Goal: Task Accomplishment & Management: Complete application form

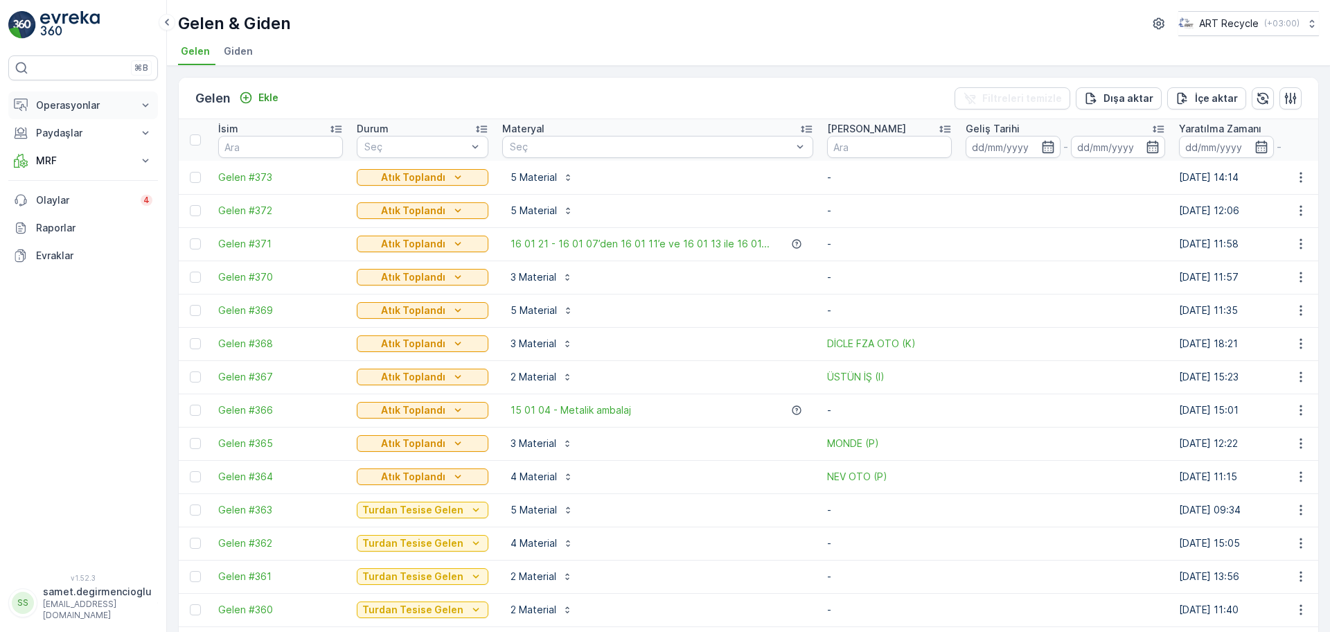
click at [71, 104] on p "Operasyonlar" at bounding box center [83, 105] width 94 height 14
click at [69, 163] on p "Rotalar & Görevler" at bounding box center [78, 168] width 86 height 14
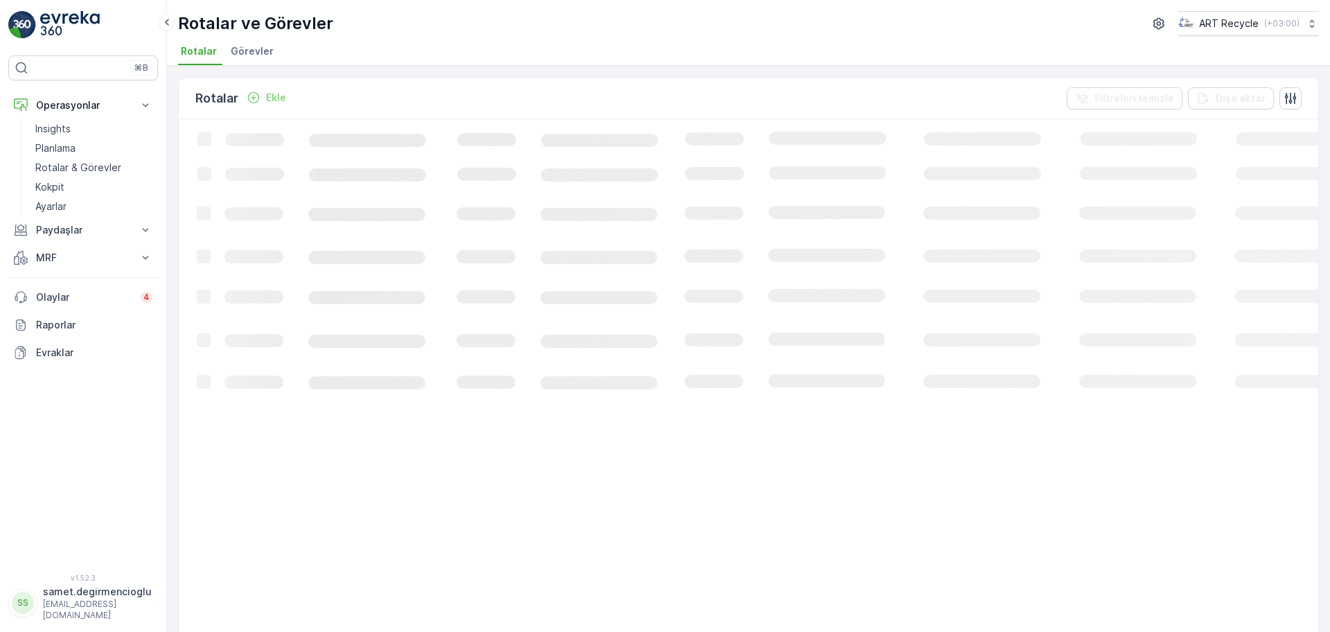
click at [238, 50] on span "Görevler" at bounding box center [252, 51] width 43 height 14
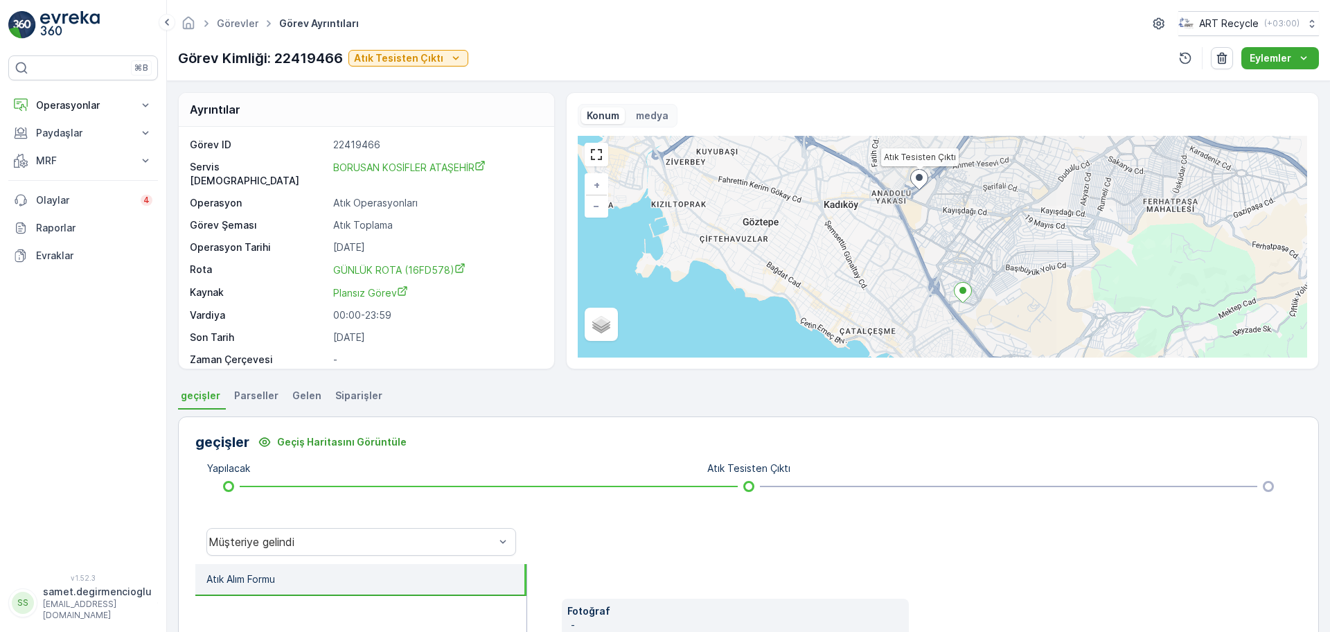
click at [448, 46] on div "Görevler Görev Ayrıntıları ART Recycle ( +03:00 ) Görev Kimliği: 22419466 Atık …" at bounding box center [748, 40] width 1163 height 81
click at [443, 60] on div "Atık Tesisten Çıktı" at bounding box center [408, 58] width 109 height 14
click at [648, 60] on div "Görev Kimliği: 22419466 Atık Tesisten Çıktı Eylemler" at bounding box center [748, 58] width 1141 height 22
click at [640, 17] on div "Görevler Görev Ayrıntıları ART Recycle ( +03:00 )" at bounding box center [748, 23] width 1141 height 25
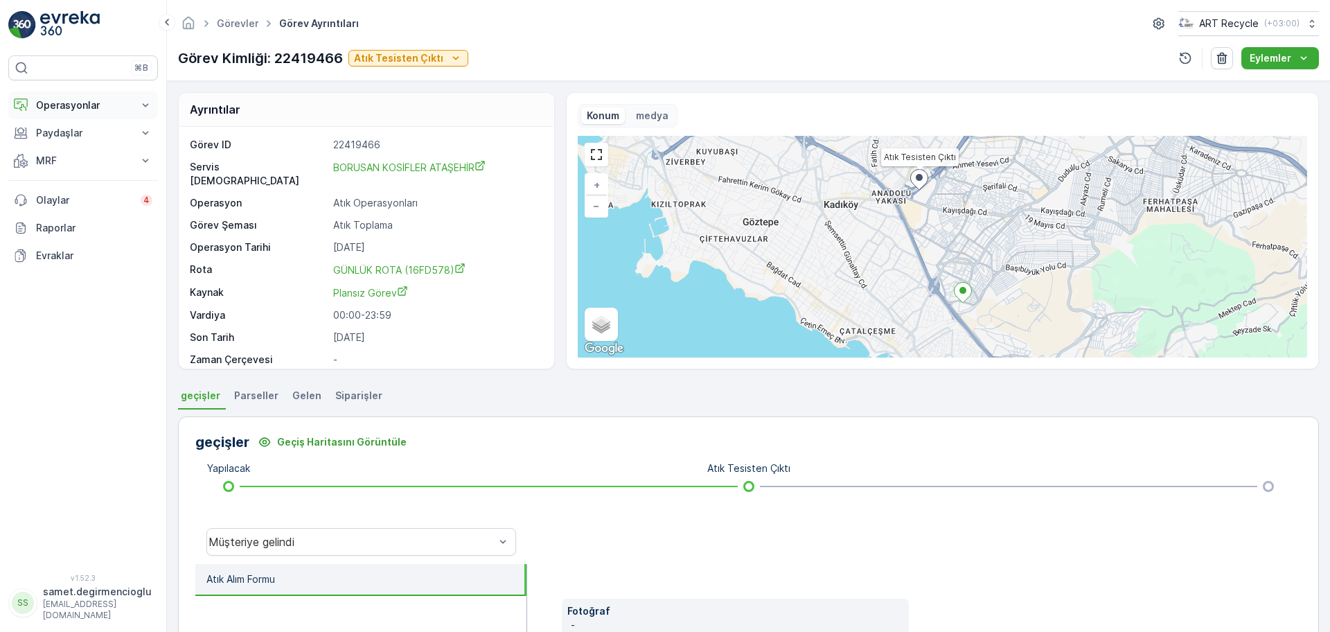
click at [94, 112] on p "Operasyonlar" at bounding box center [83, 105] width 94 height 14
click at [51, 146] on p "Planlama" at bounding box center [55, 148] width 40 height 14
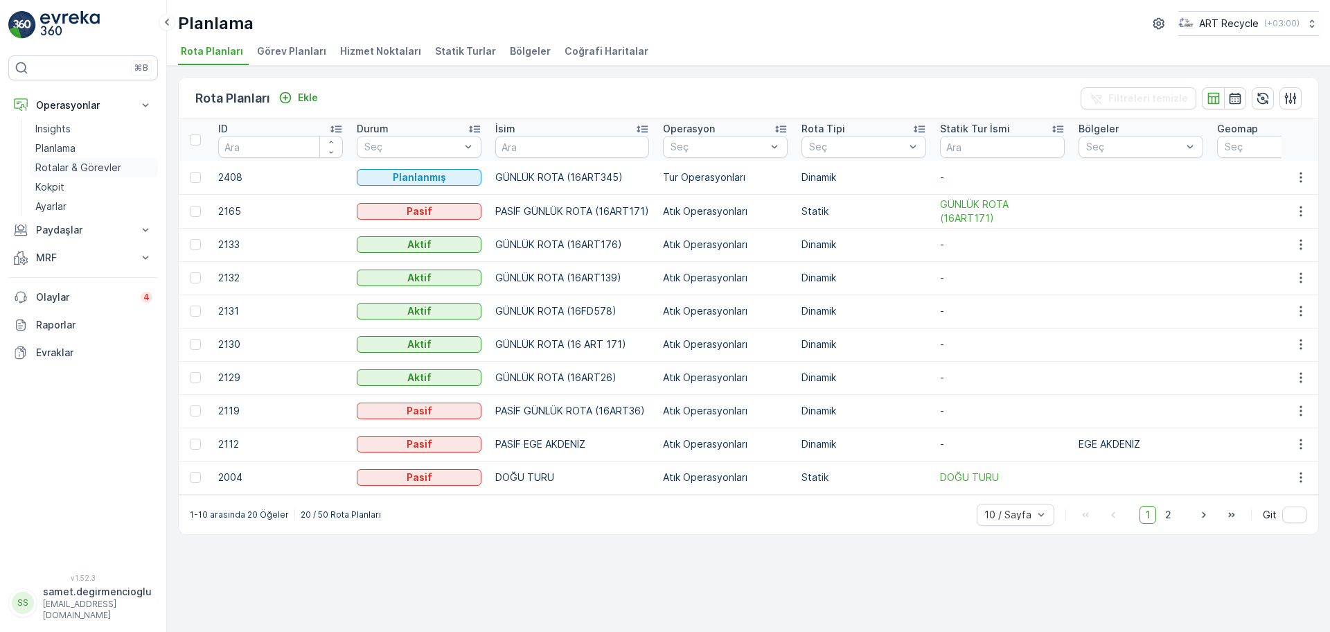
click at [54, 172] on p "Rotalar & Görevler" at bounding box center [78, 168] width 86 height 14
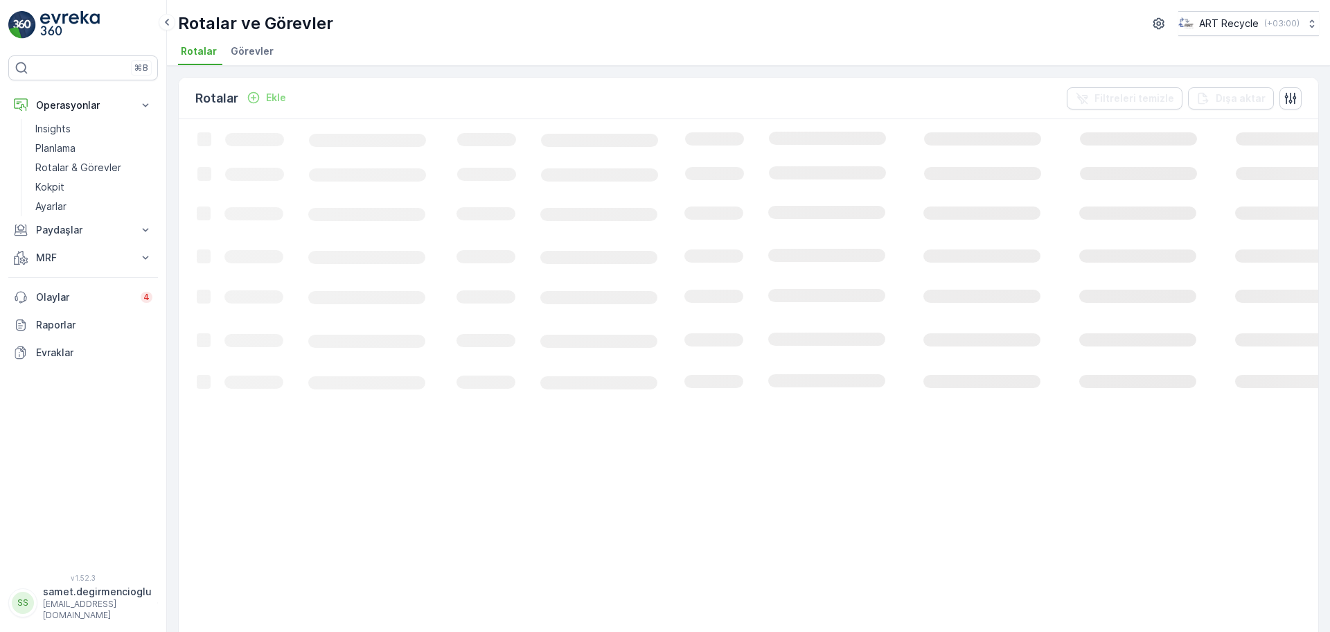
click at [258, 48] on span "Görevler" at bounding box center [252, 51] width 43 height 14
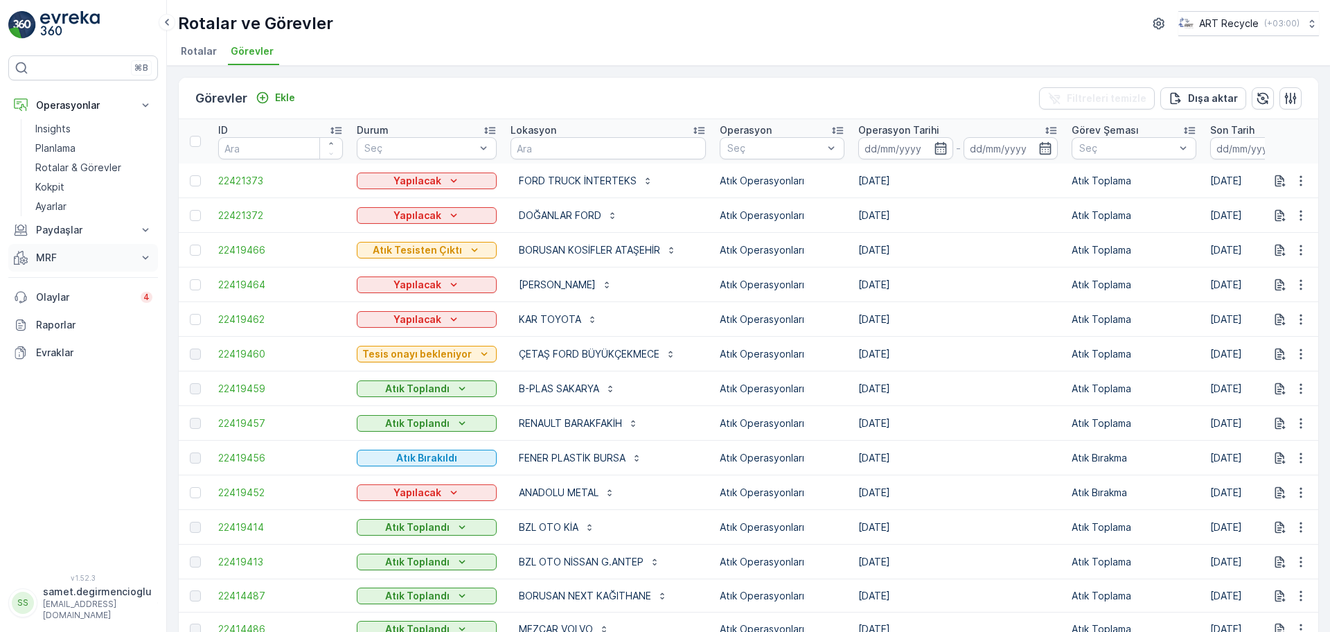
click at [48, 260] on p "MRF" at bounding box center [83, 258] width 94 height 14
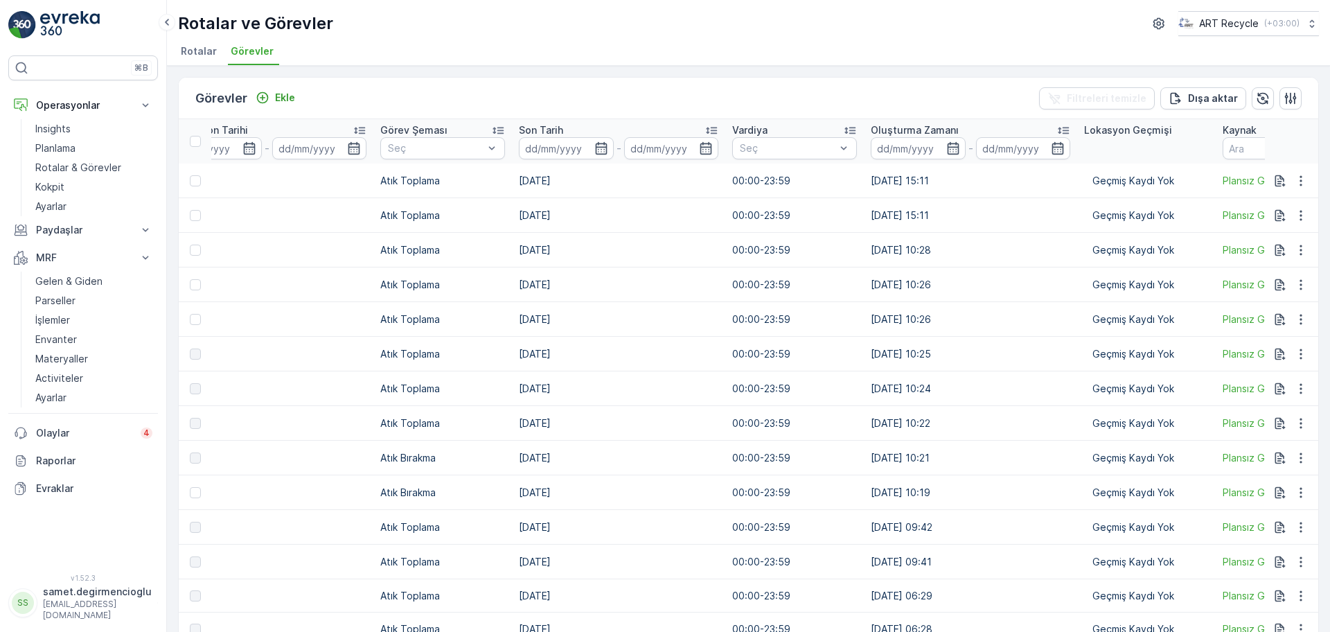
drag, startPoint x: 841, startPoint y: 350, endPoint x: 949, endPoint y: 340, distance: 107.9
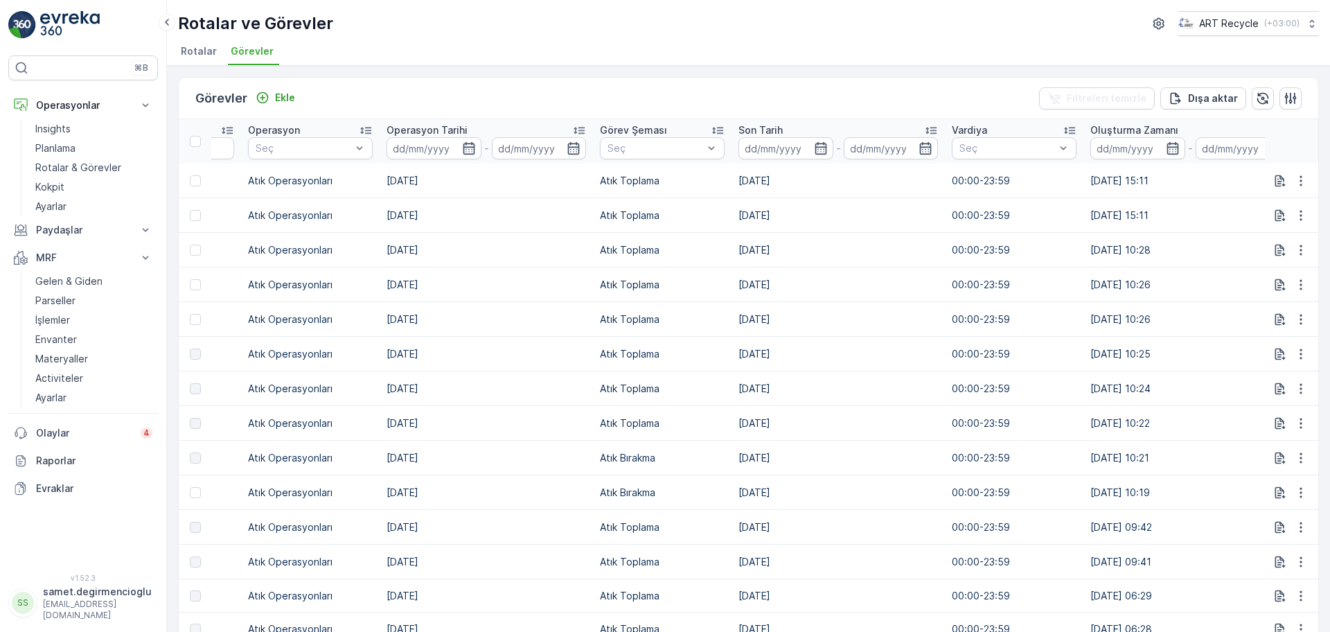
drag, startPoint x: 886, startPoint y: 354, endPoint x: 831, endPoint y: 358, distance: 55.5
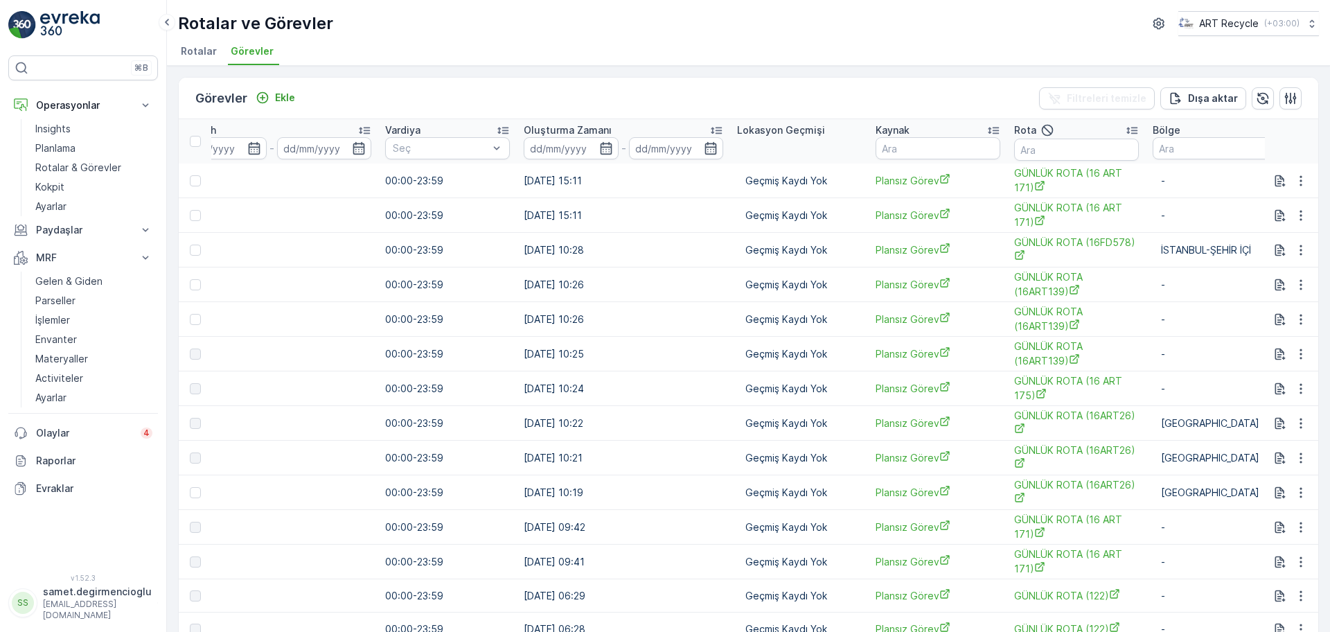
scroll to position [0, 1068]
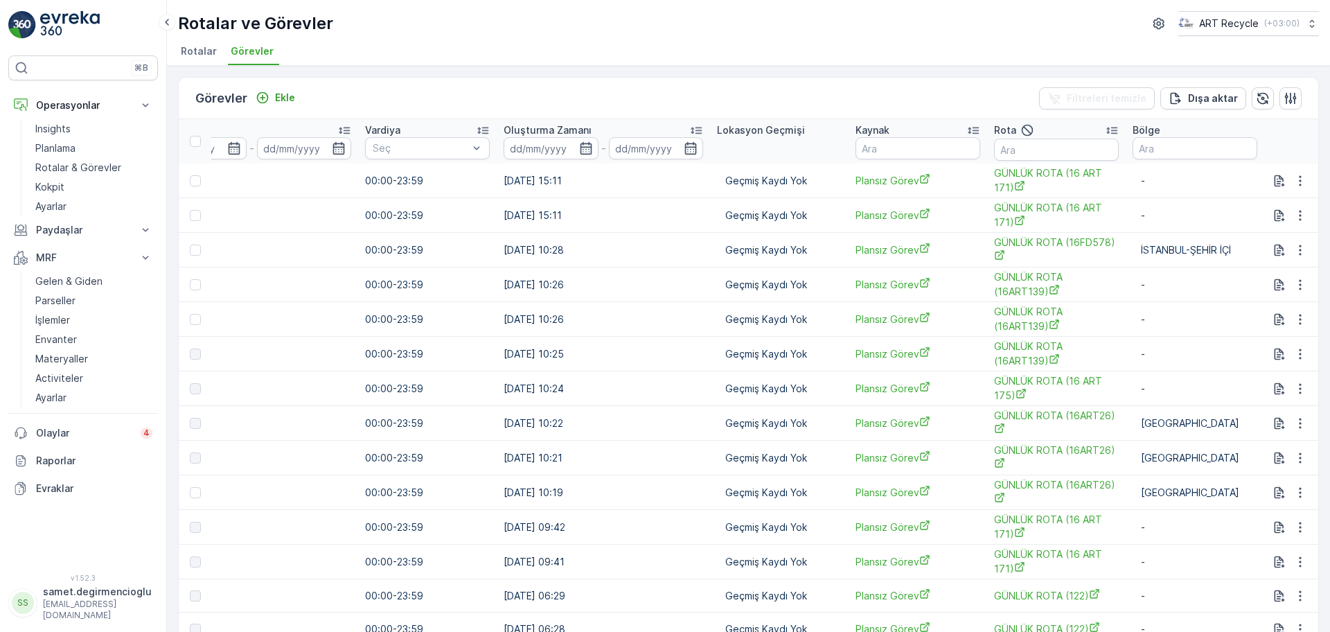
drag, startPoint x: 831, startPoint y: 358, endPoint x: 902, endPoint y: 356, distance: 70.7
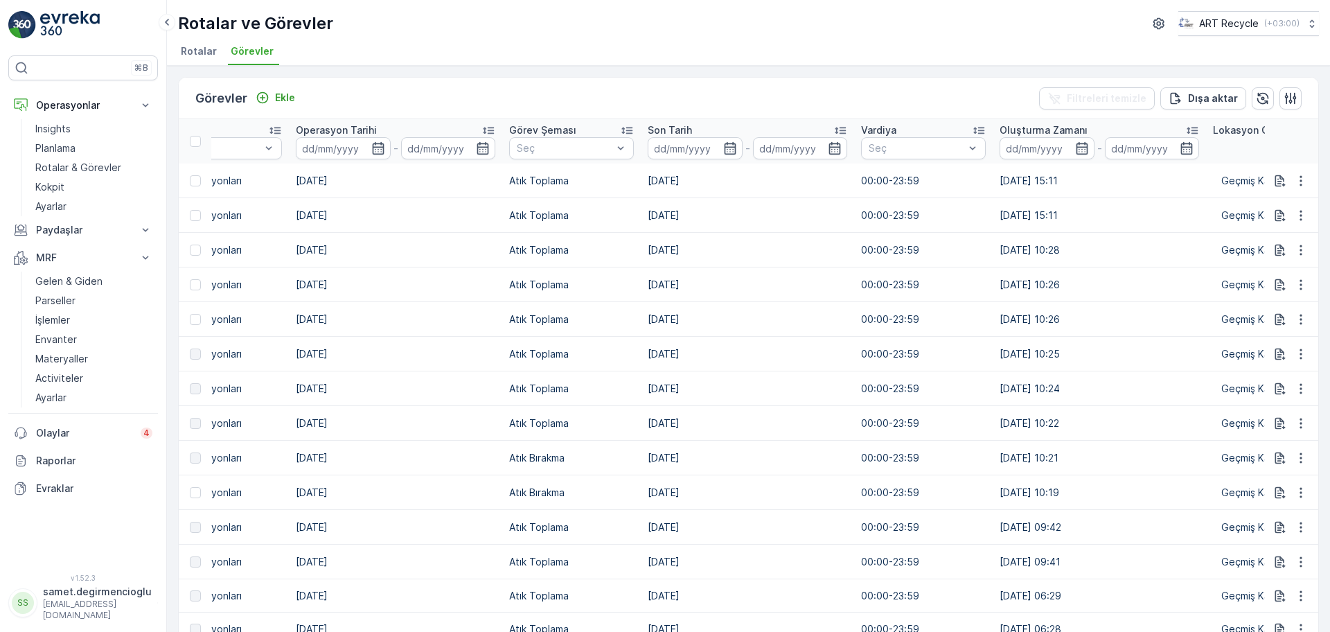
drag, startPoint x: 832, startPoint y: 359, endPoint x: 753, endPoint y: 351, distance: 79.4
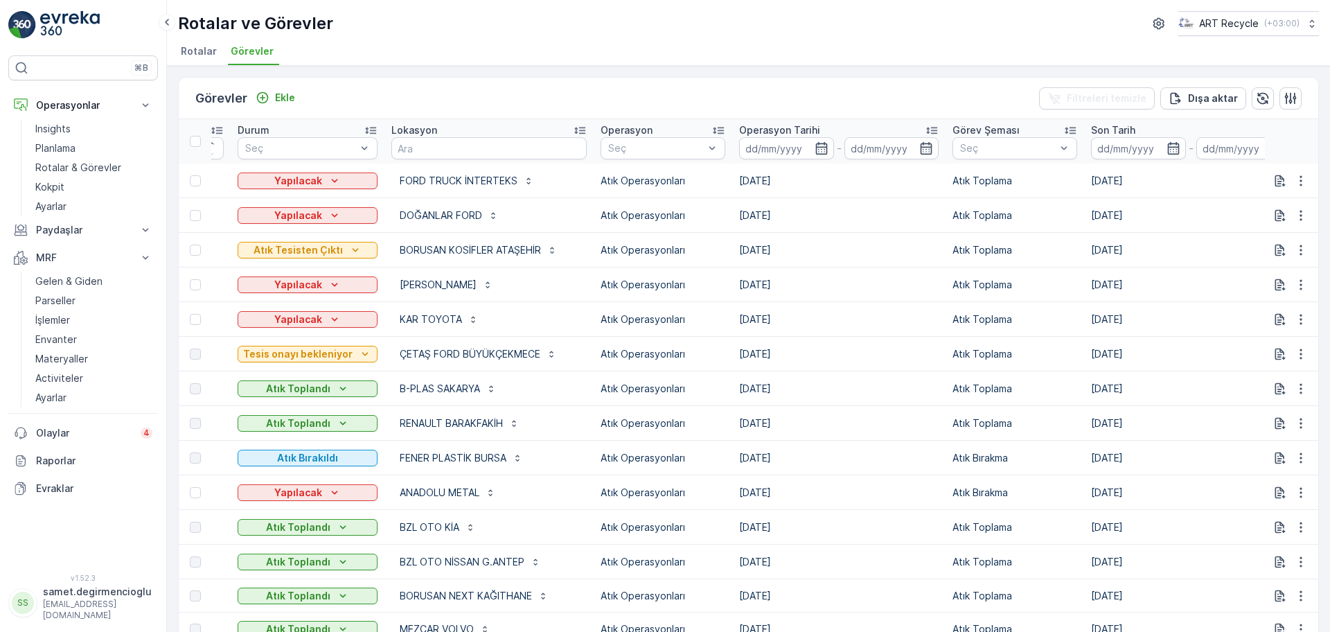
drag, startPoint x: 751, startPoint y: 351, endPoint x: 673, endPoint y: 351, distance: 78.3
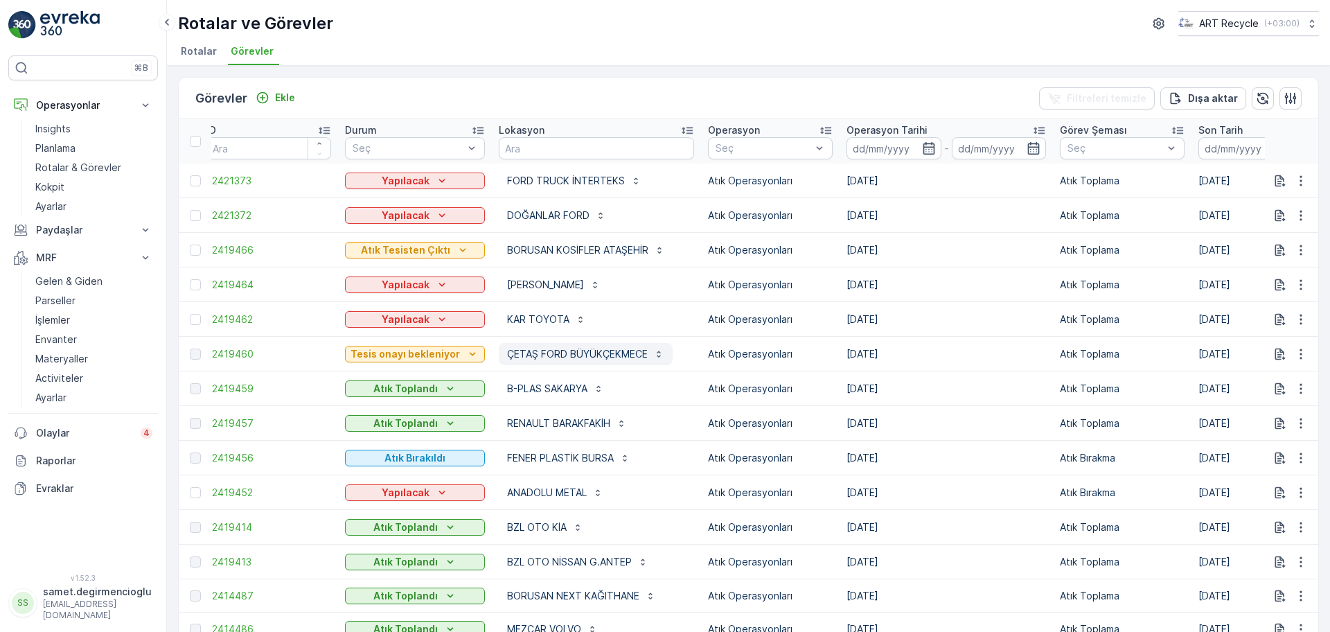
scroll to position [0, 0]
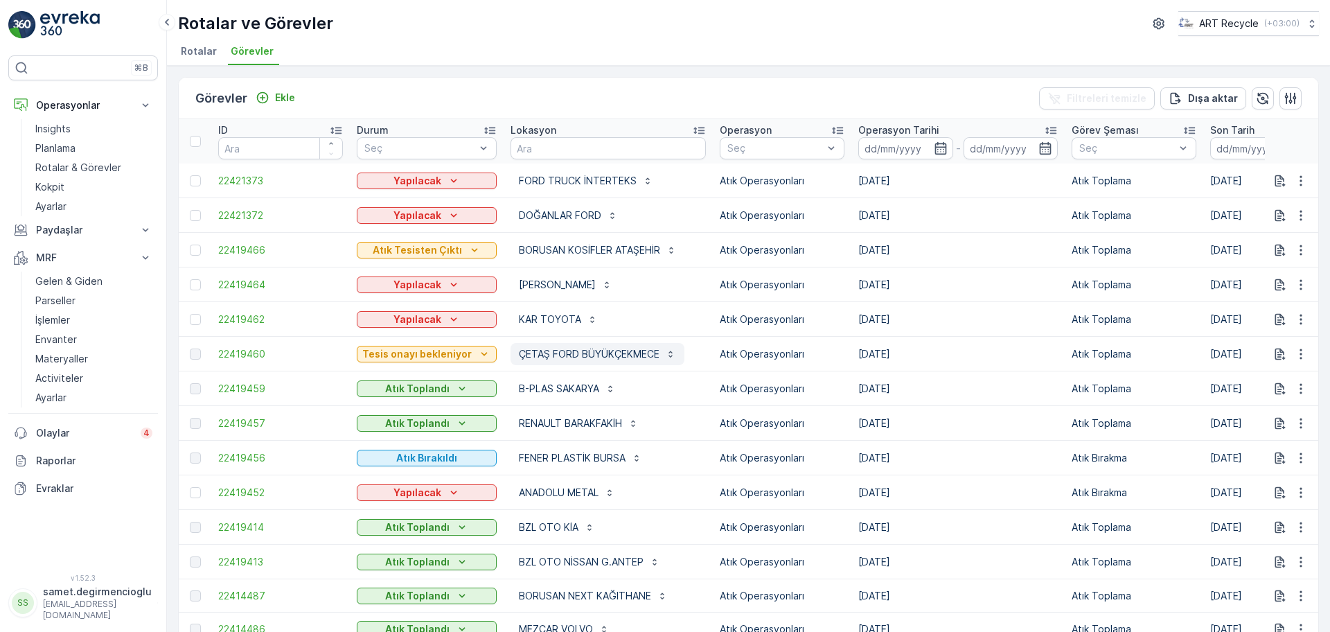
drag, startPoint x: 673, startPoint y: 351, endPoint x: 642, endPoint y: 358, distance: 31.3
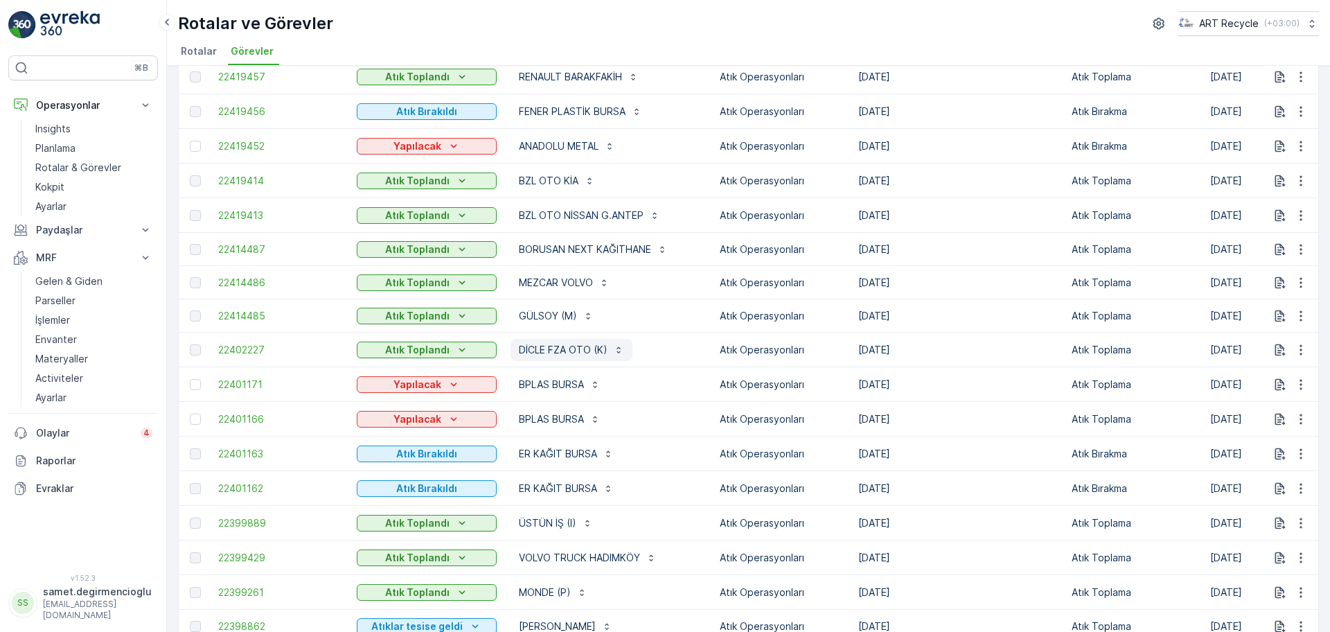
scroll to position [606, 0]
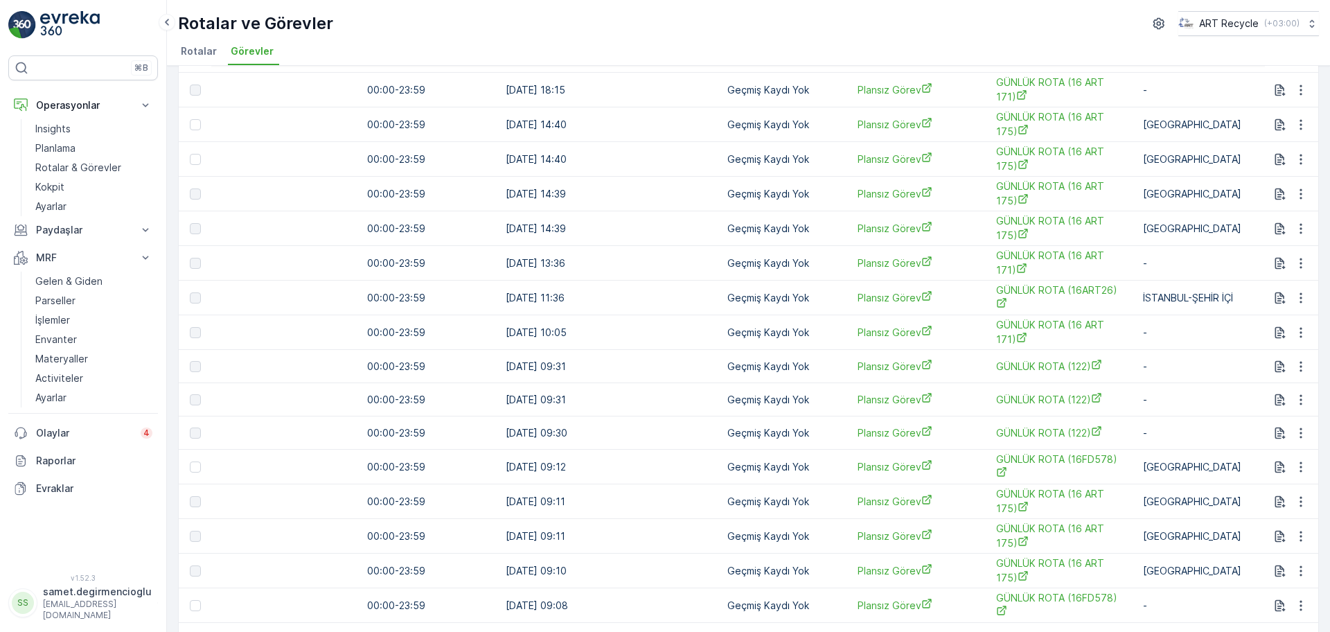
drag, startPoint x: 624, startPoint y: 320, endPoint x: 705, endPoint y: 316, distance: 81.2
drag, startPoint x: 702, startPoint y: 324, endPoint x: 764, endPoint y: 326, distance: 62.4
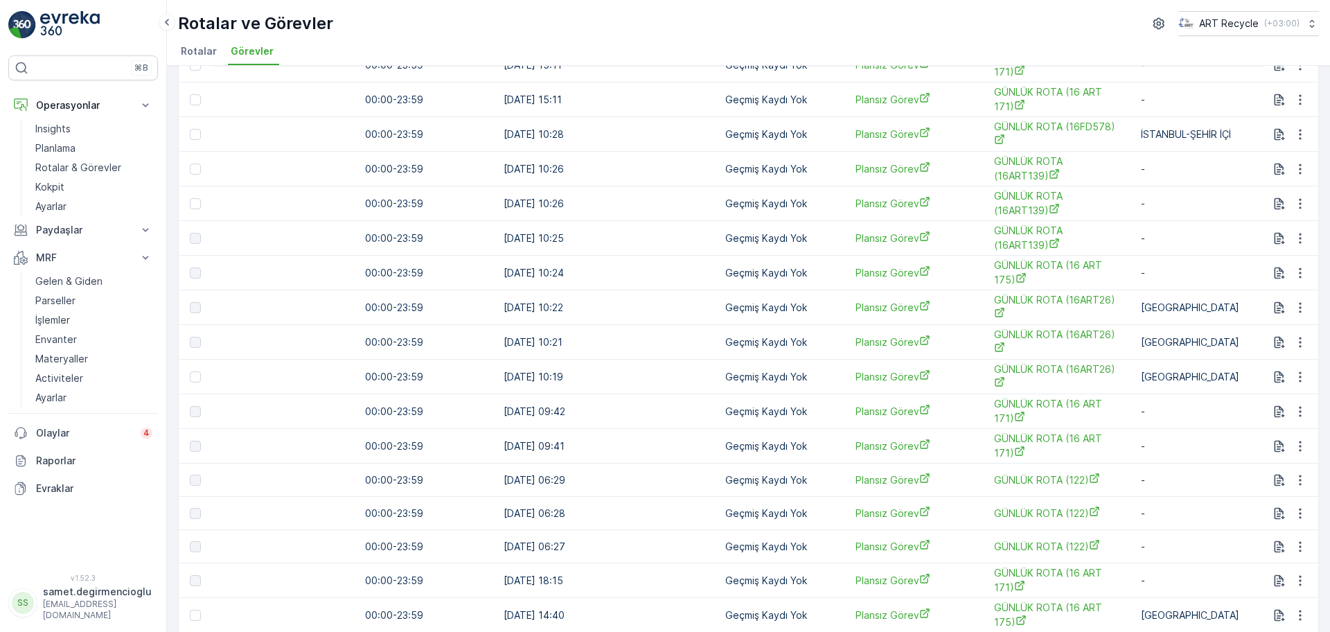
scroll to position [0, 0]
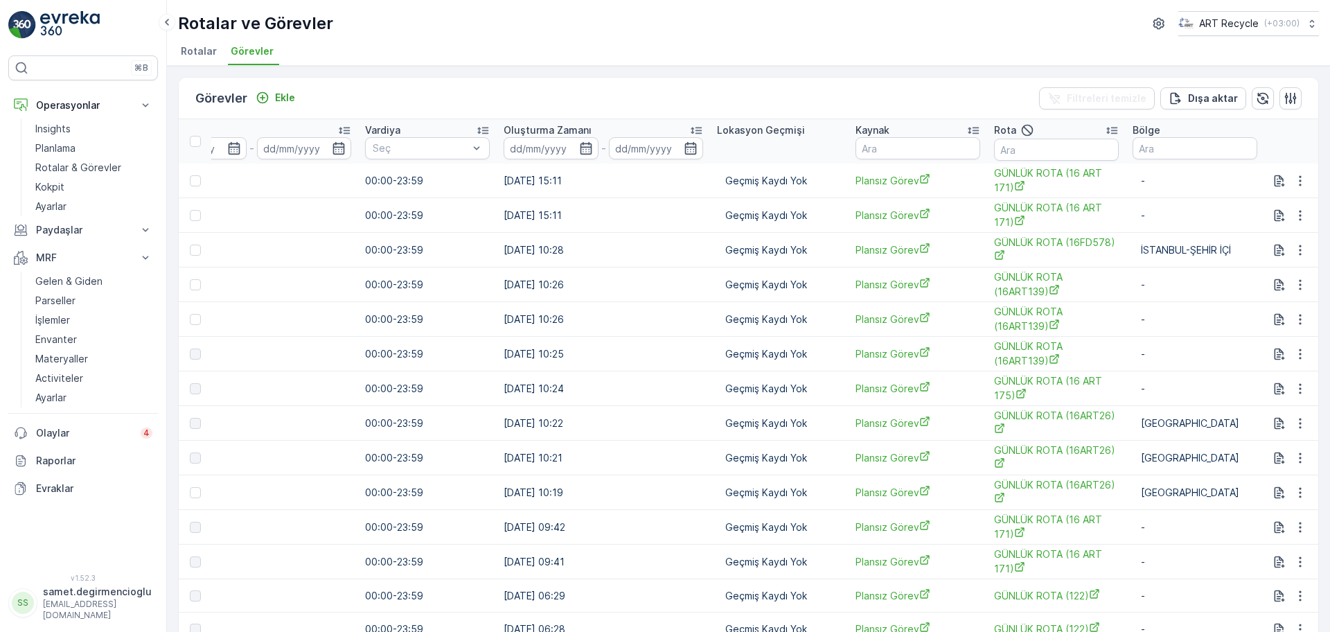
drag, startPoint x: 757, startPoint y: 335, endPoint x: 755, endPoint y: 120, distance: 214.8
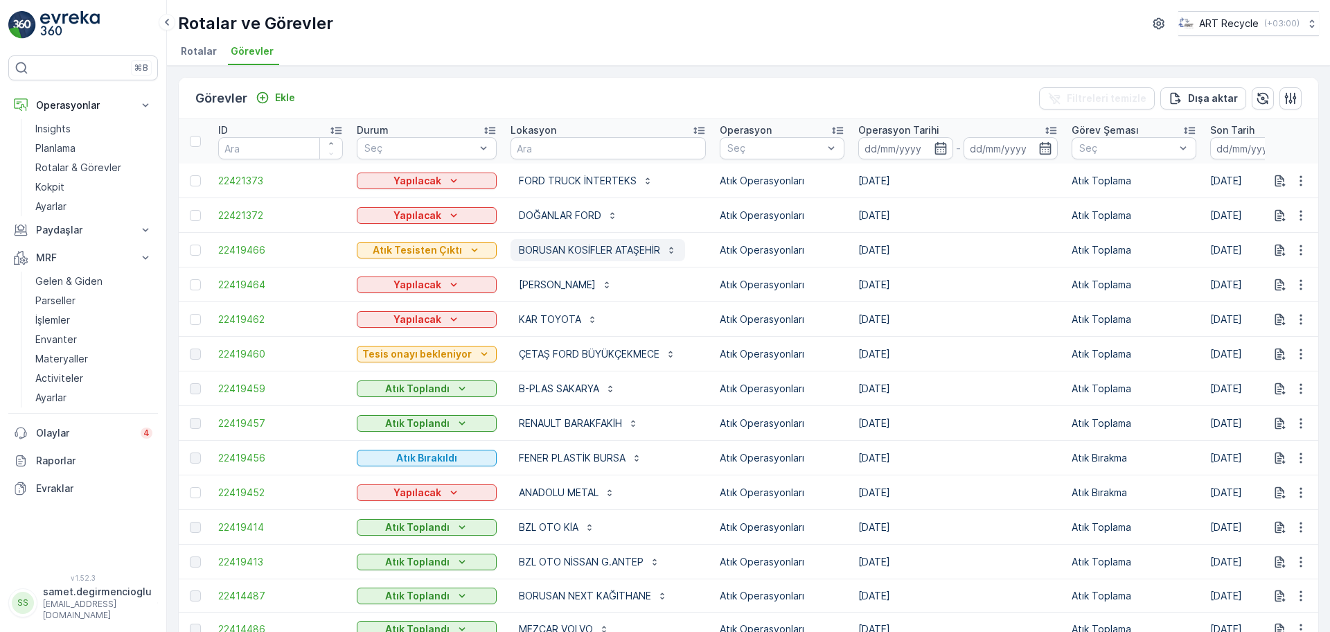
drag, startPoint x: 757, startPoint y: 248, endPoint x: 571, endPoint y: 245, distance: 186.4
click at [1287, 96] on icon "button" at bounding box center [1291, 98] width 12 height 12
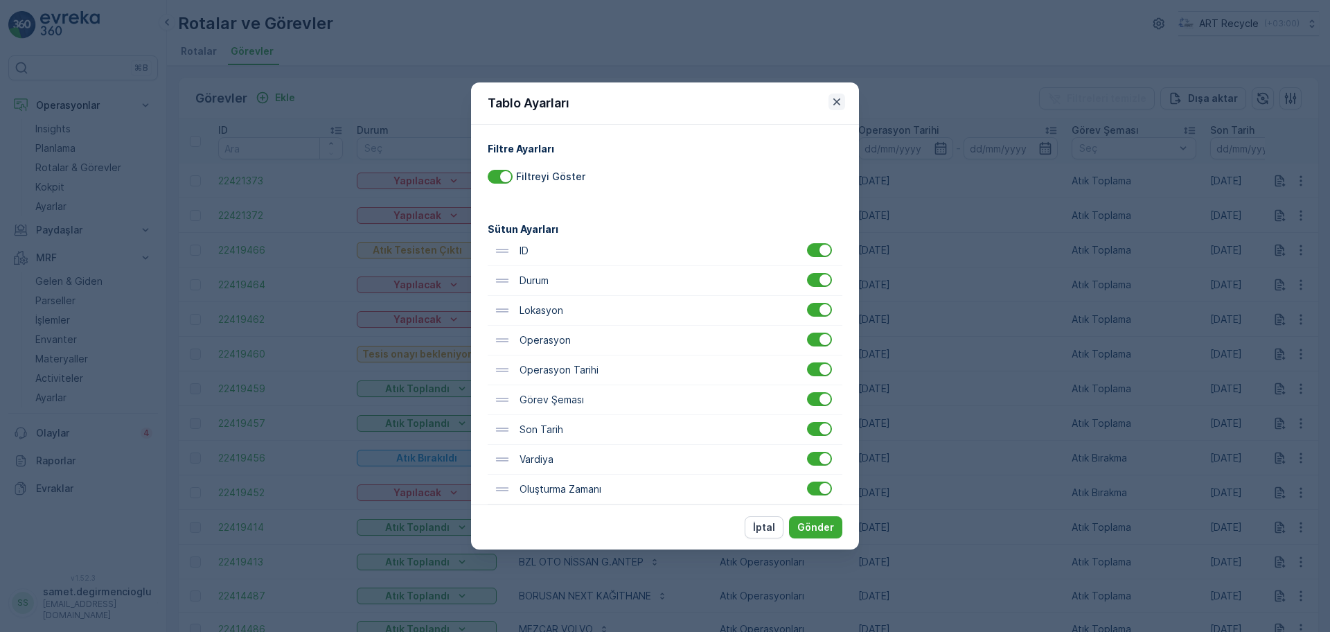
click at [840, 103] on icon "button" at bounding box center [837, 102] width 14 height 14
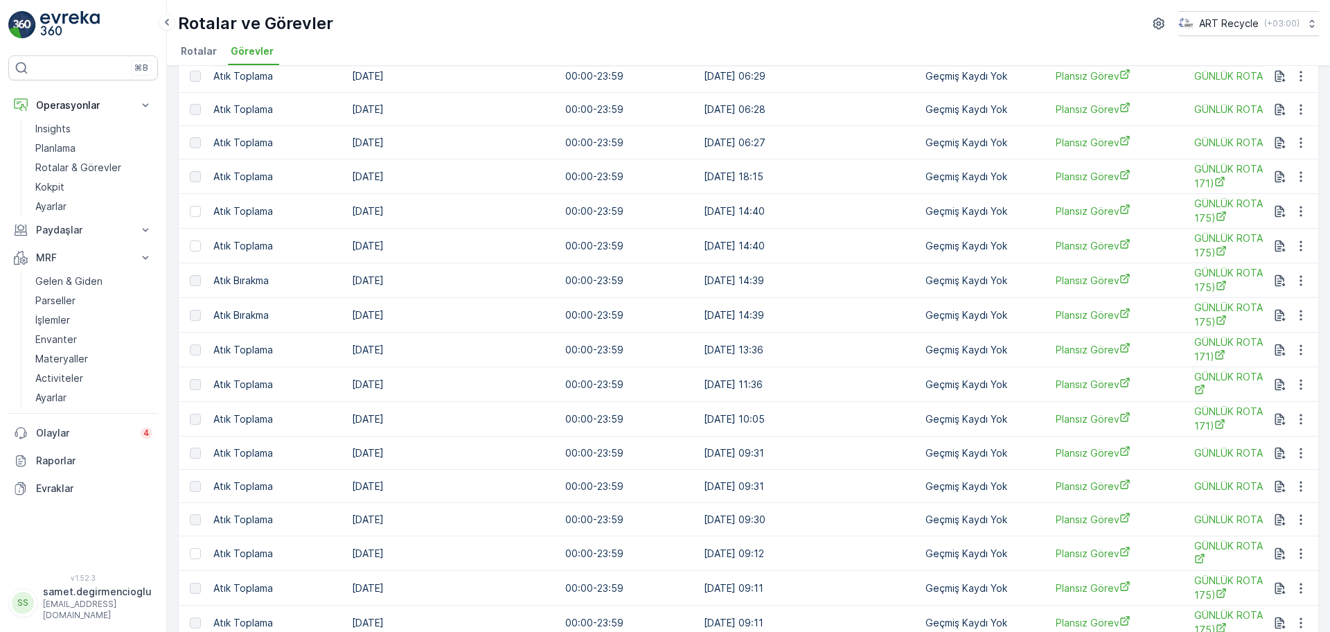
scroll to position [0, 1068]
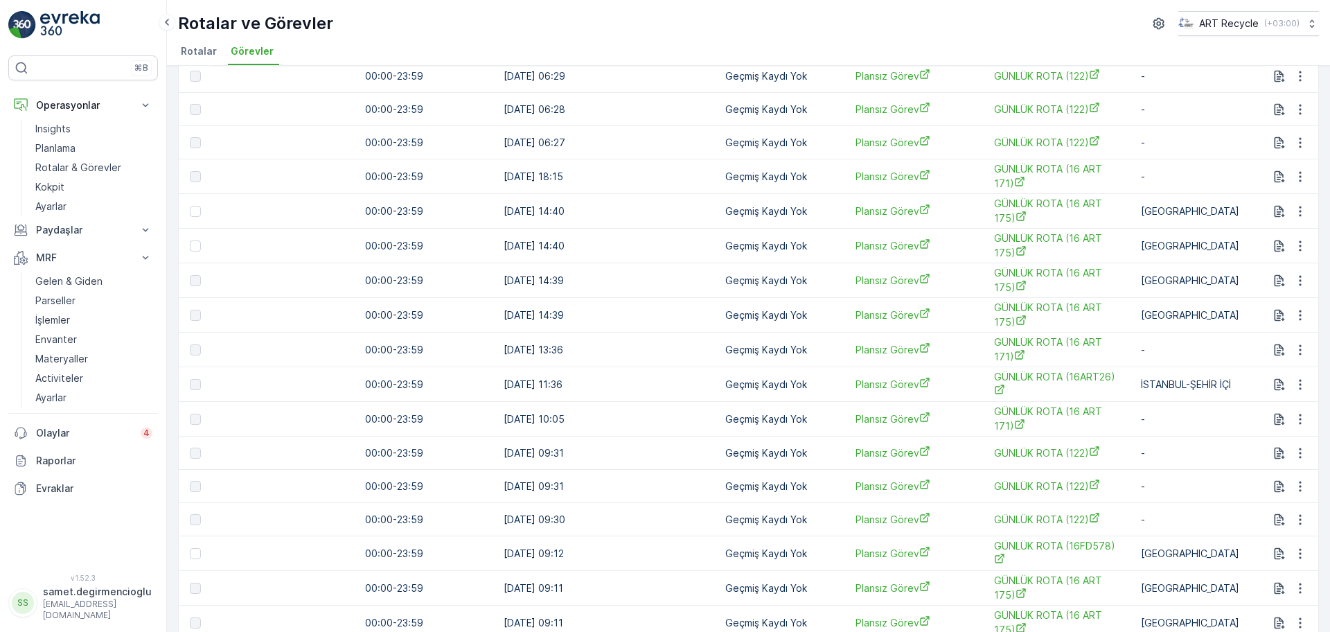
drag, startPoint x: 660, startPoint y: 231, endPoint x: 880, endPoint y: 235, distance: 219.7
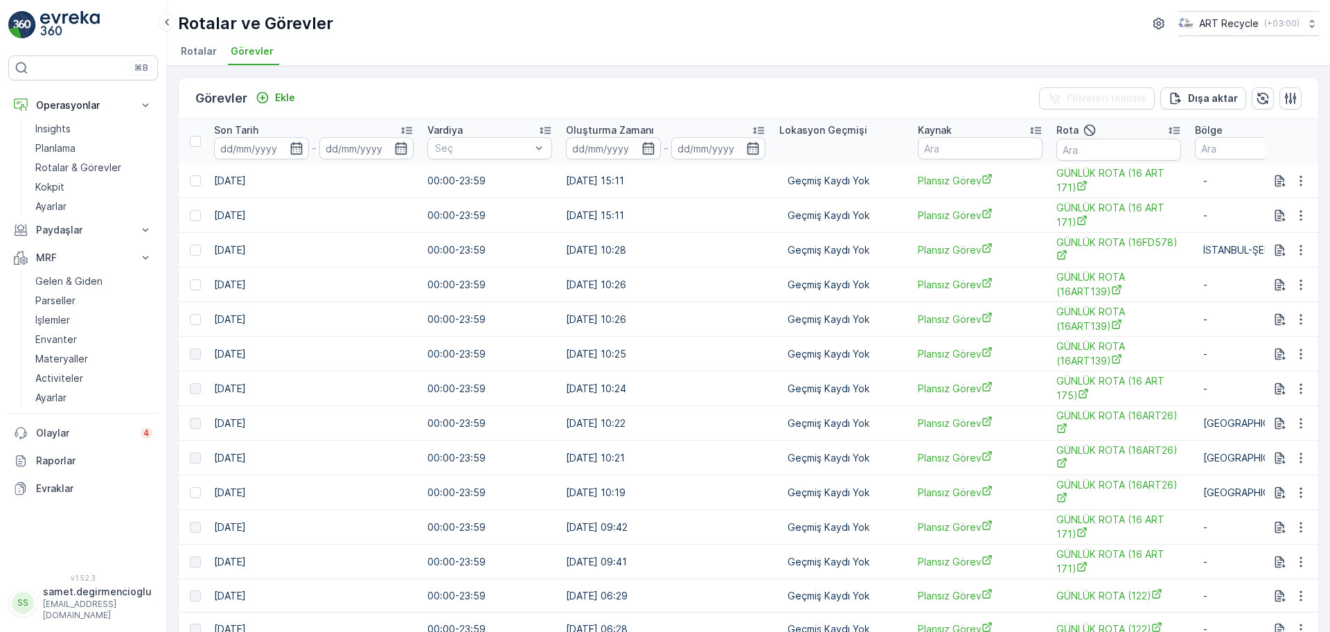
scroll to position [0, 0]
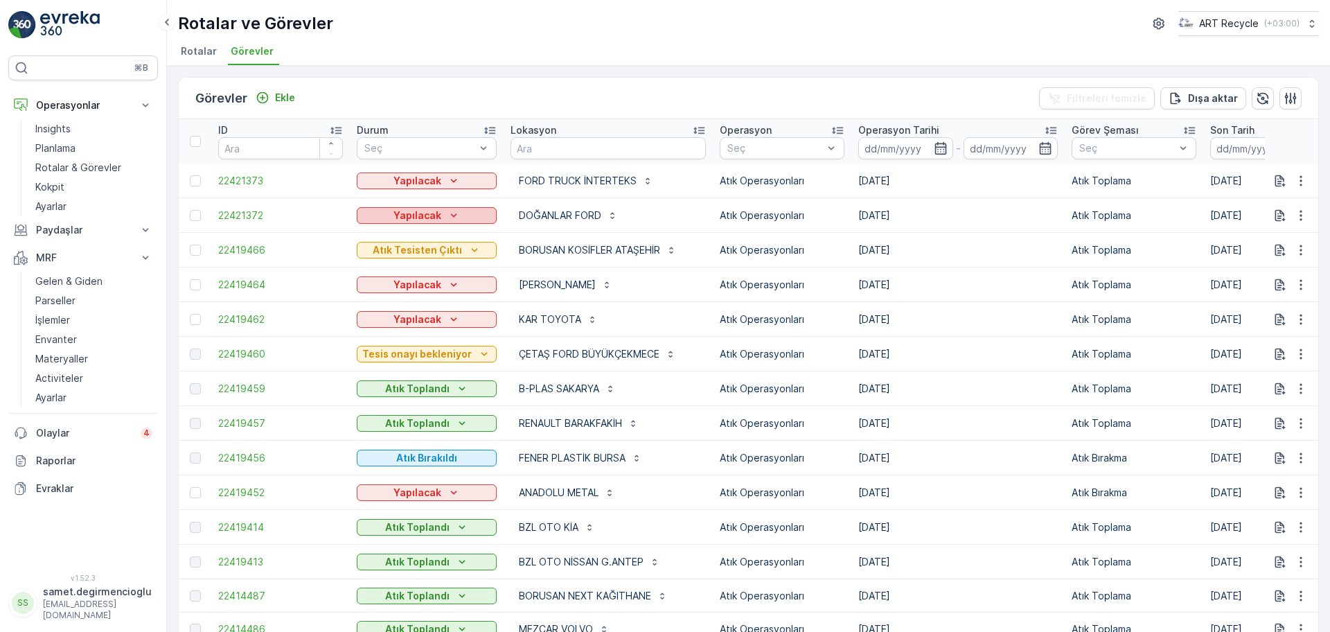
drag, startPoint x: 715, startPoint y: 234, endPoint x: 452, endPoint y: 217, distance: 263.9
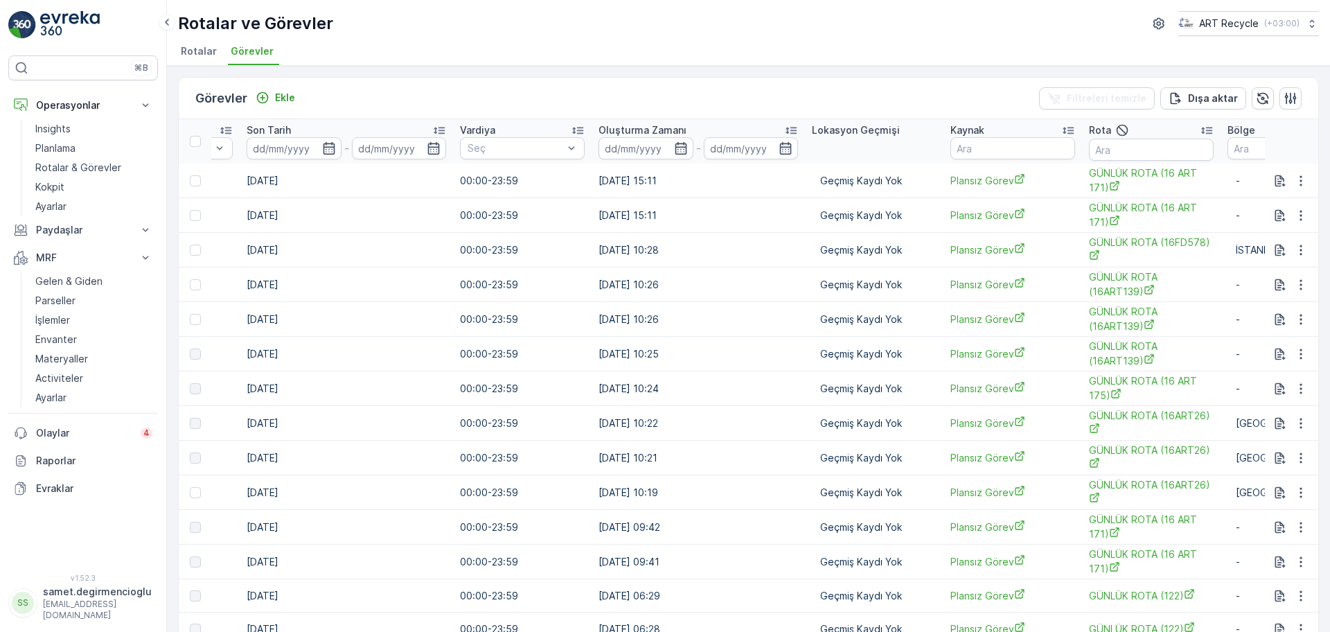
scroll to position [0, 1068]
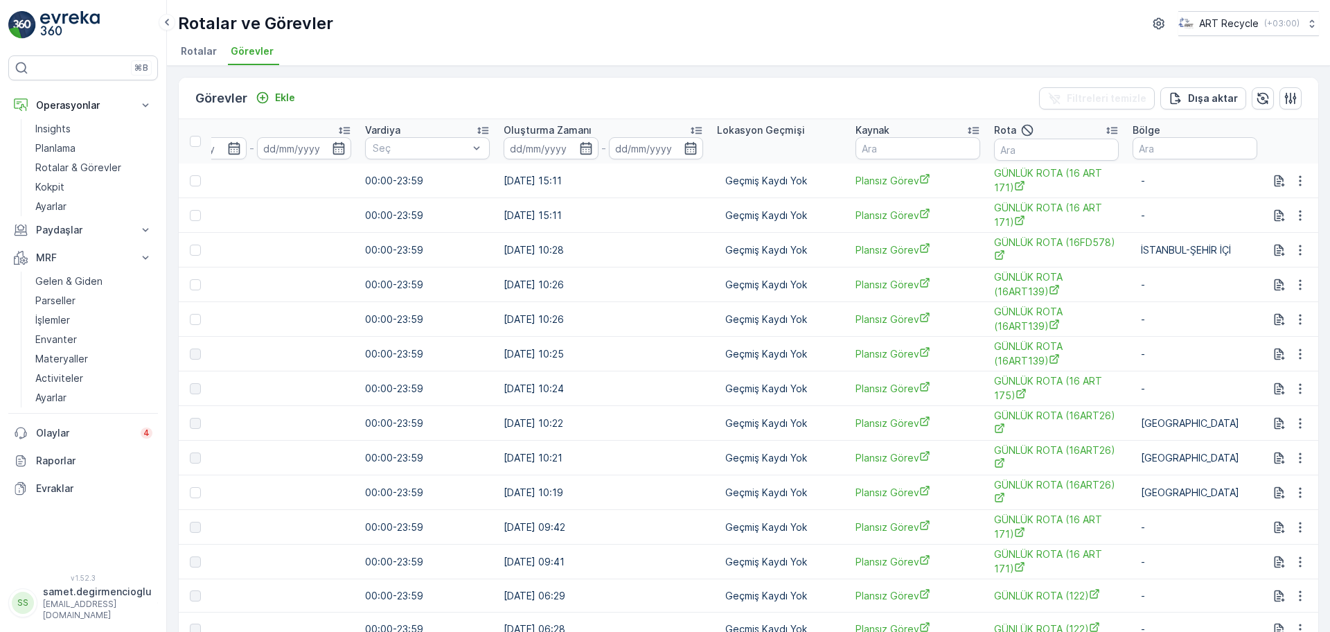
drag, startPoint x: 500, startPoint y: 179, endPoint x: 680, endPoint y: 184, distance: 180.2
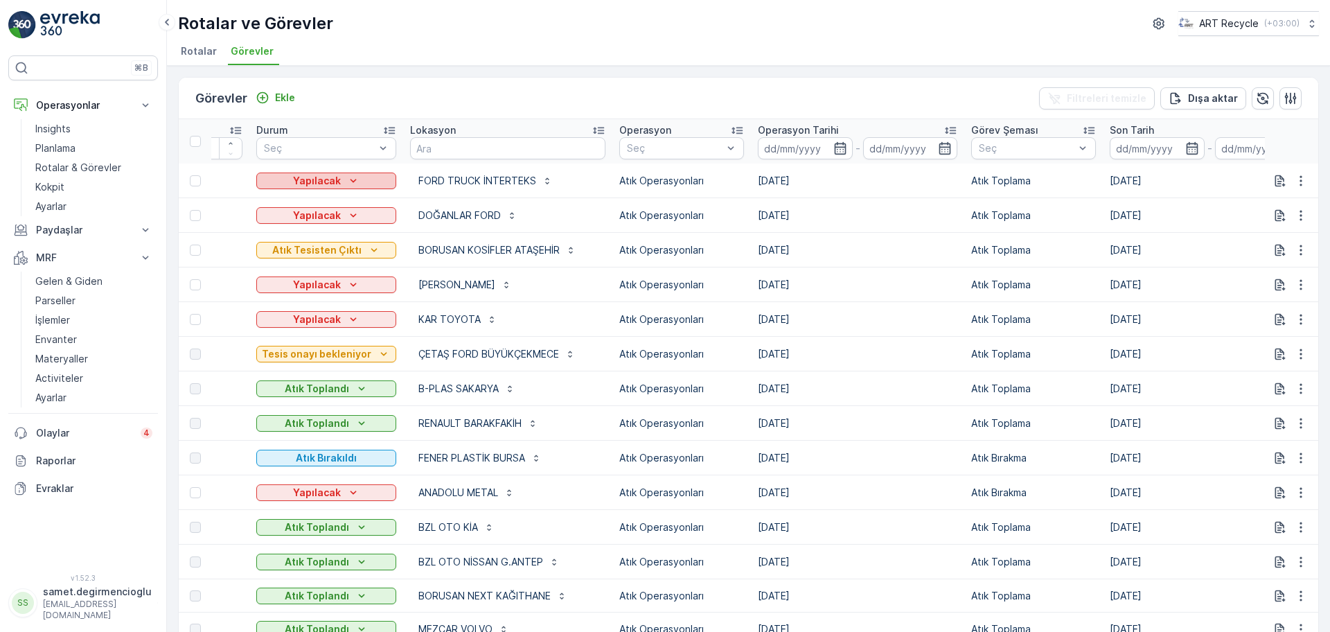
scroll to position [0, 0]
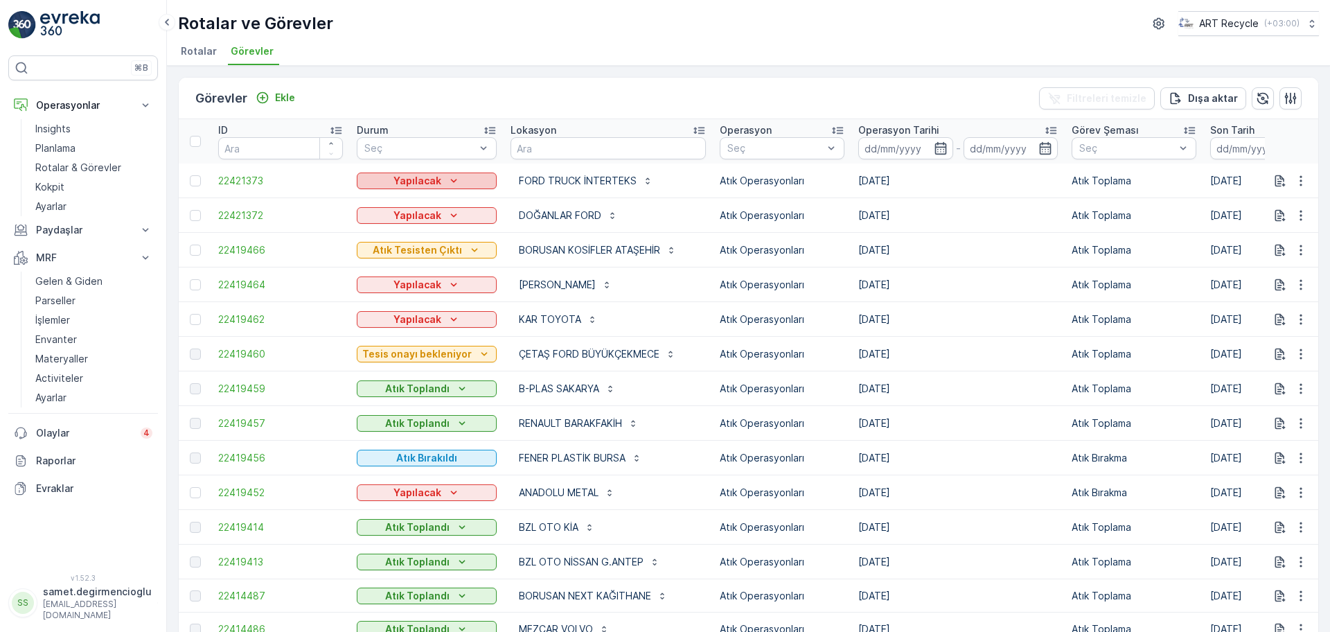
drag, startPoint x: 678, startPoint y: 186, endPoint x: 373, endPoint y: 188, distance: 304.9
click at [62, 270] on button "MRF" at bounding box center [83, 258] width 150 height 28
click at [62, 279] on div "Operasyonlar Insights Planlama Rotalar & Görevler Kokpit Ayarlar Paydaşlar Rapo…" at bounding box center [83, 228] width 150 height 275
click at [62, 268] on button "MRF" at bounding box center [83, 258] width 150 height 28
click at [64, 278] on p "Gelen & Giden" at bounding box center [68, 281] width 67 height 14
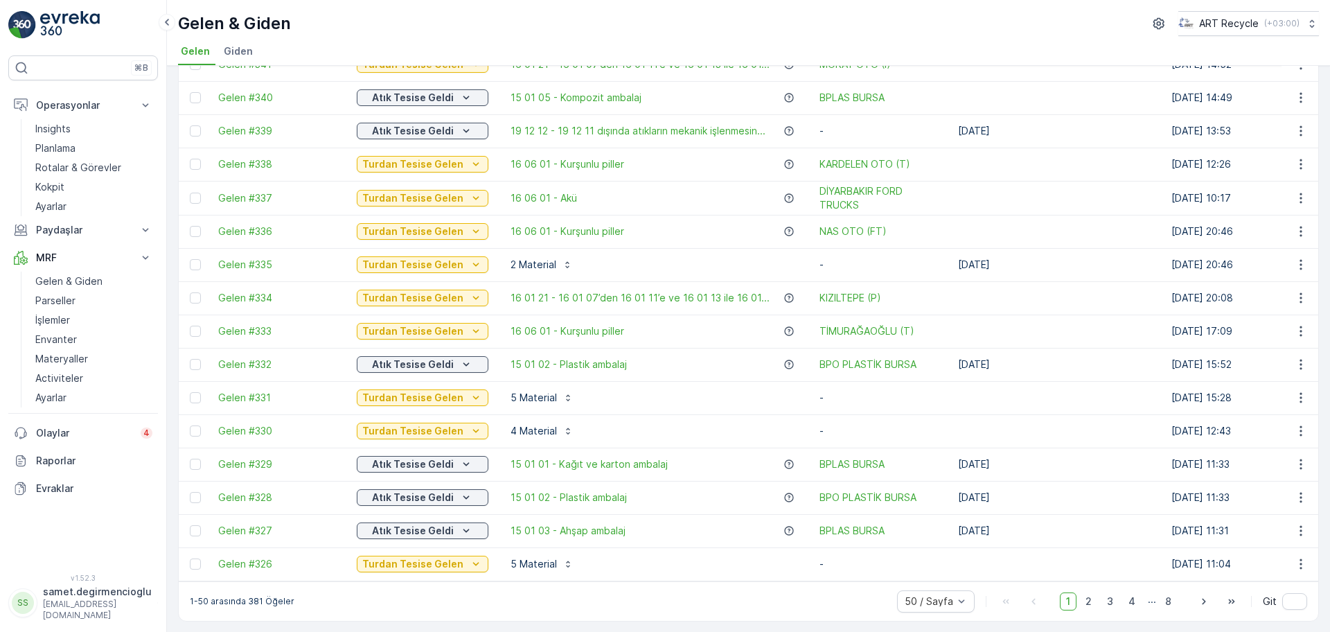
scroll to position [1251, 0]
click at [426, 290] on p "Turdan Tesise Gelen" at bounding box center [412, 297] width 101 height 14
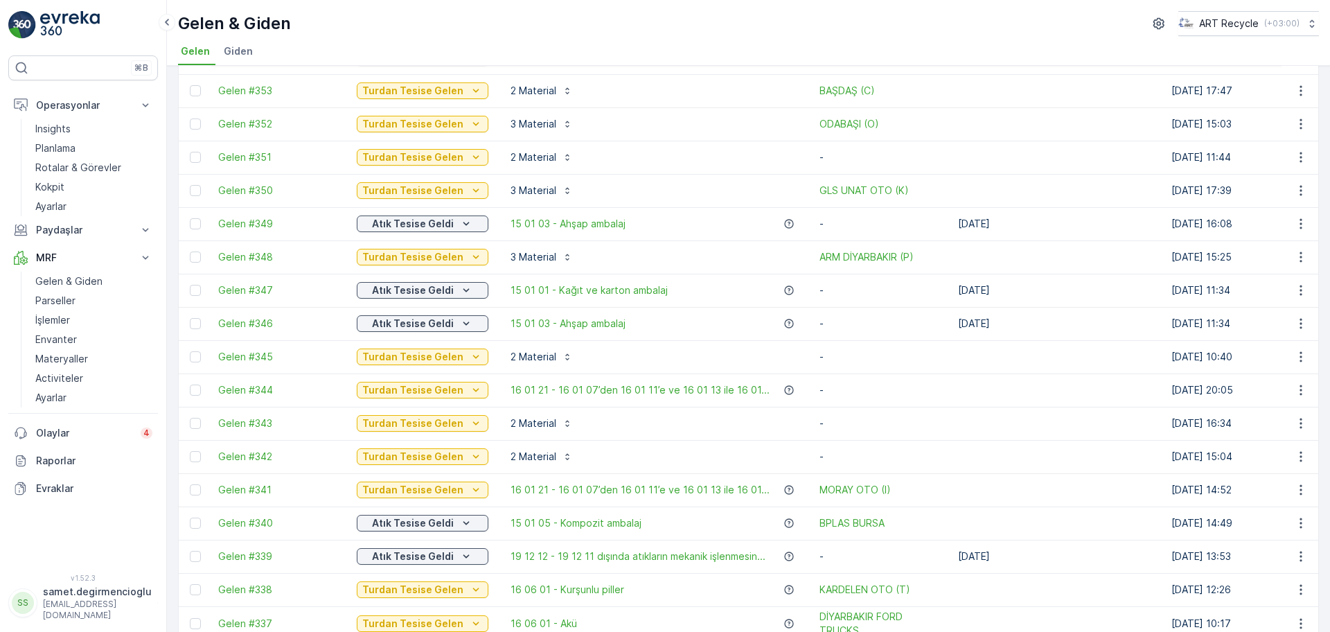
scroll to position [385, 0]
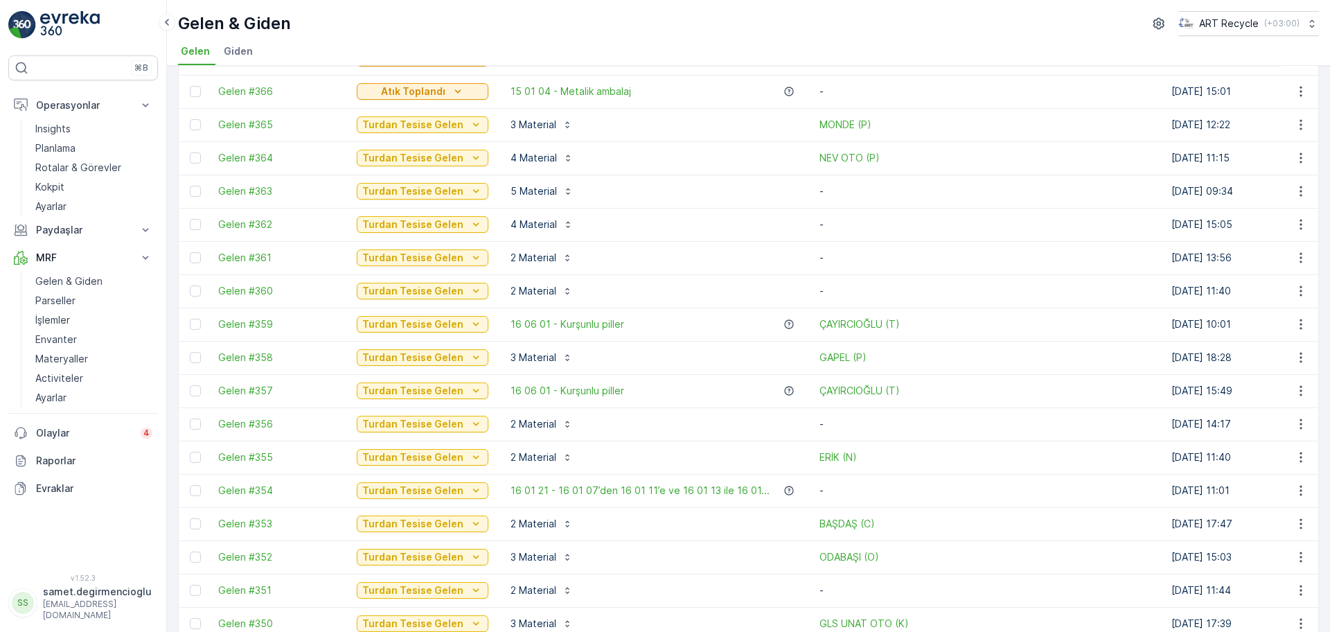
click at [253, 57] on span "Giden" at bounding box center [238, 51] width 29 height 14
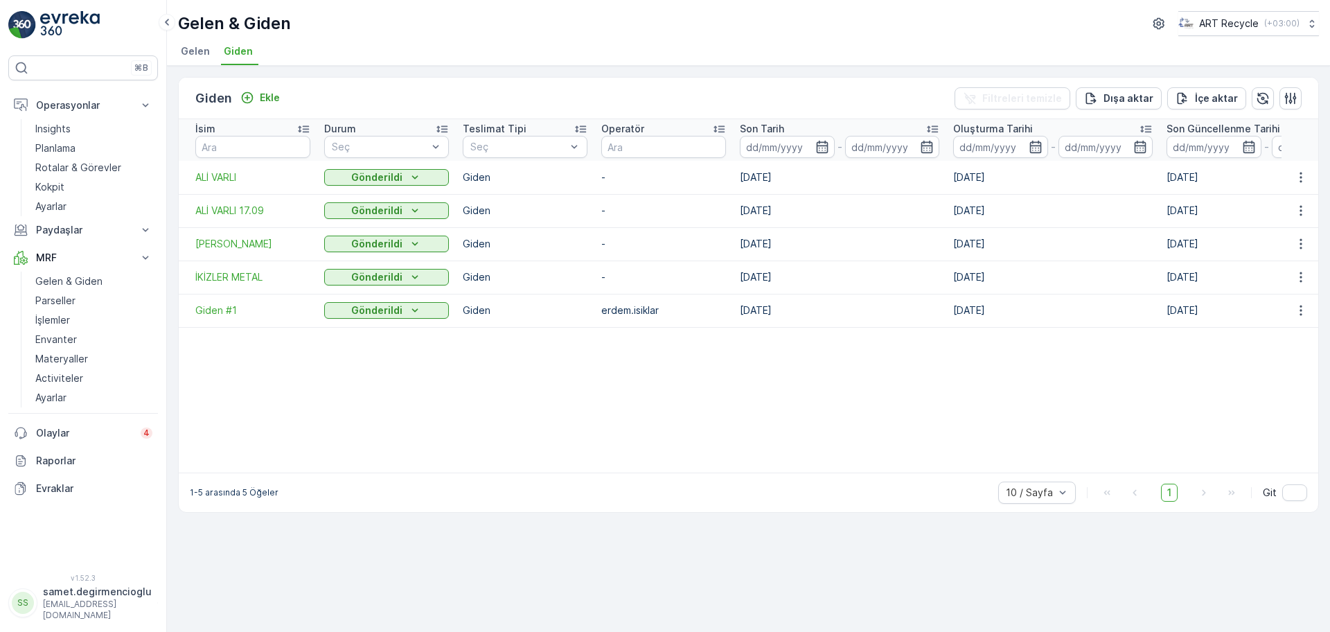
click at [274, 106] on div "Ekle" at bounding box center [260, 97] width 51 height 17
click at [274, 105] on button "Ekle" at bounding box center [260, 97] width 51 height 17
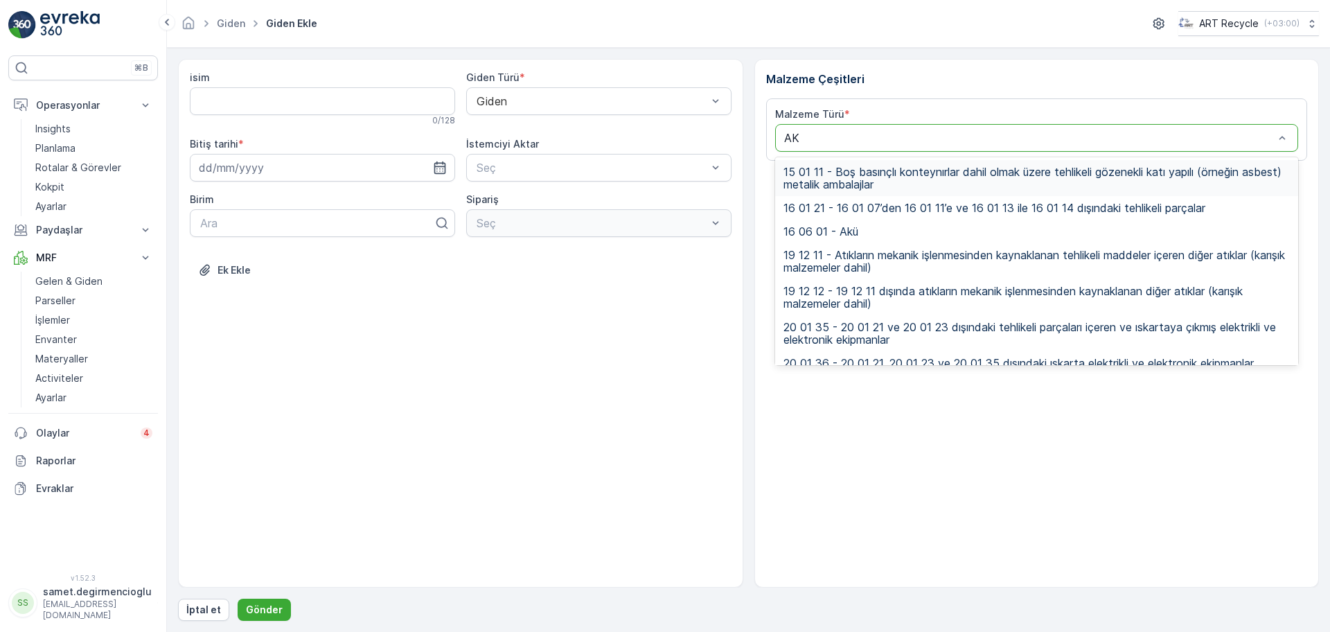
type input "AKÜ"
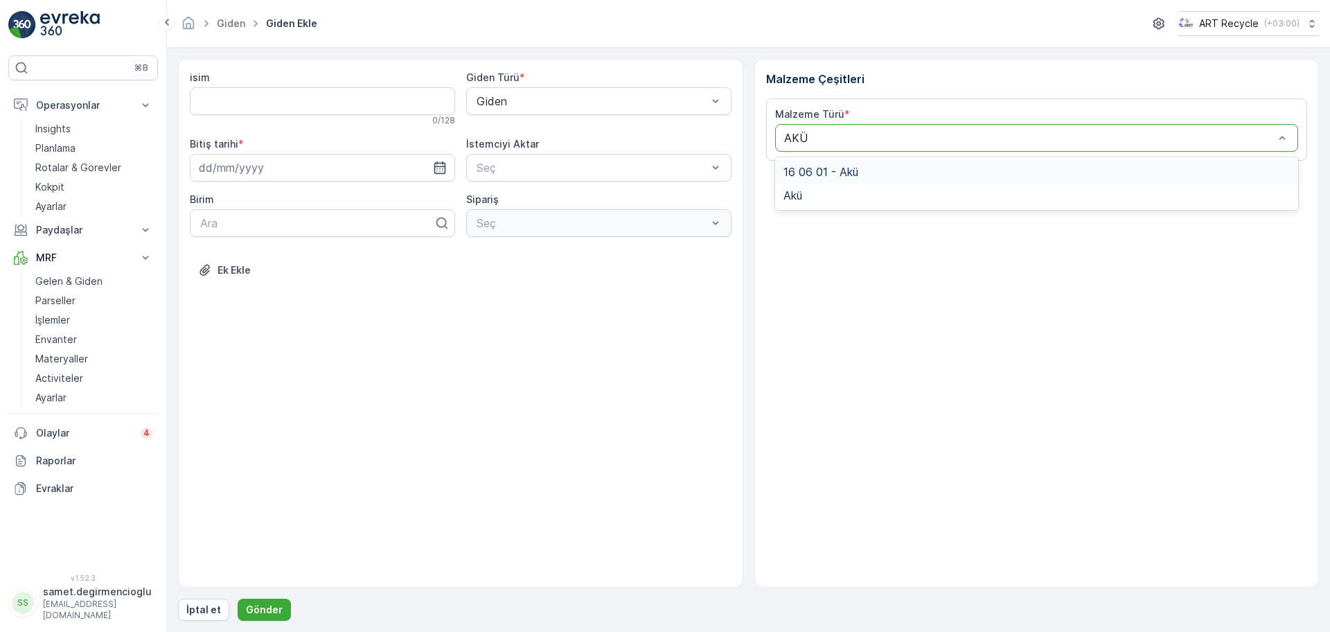
click at [892, 167] on div "16 06 01 - Akü" at bounding box center [1037, 172] width 507 height 12
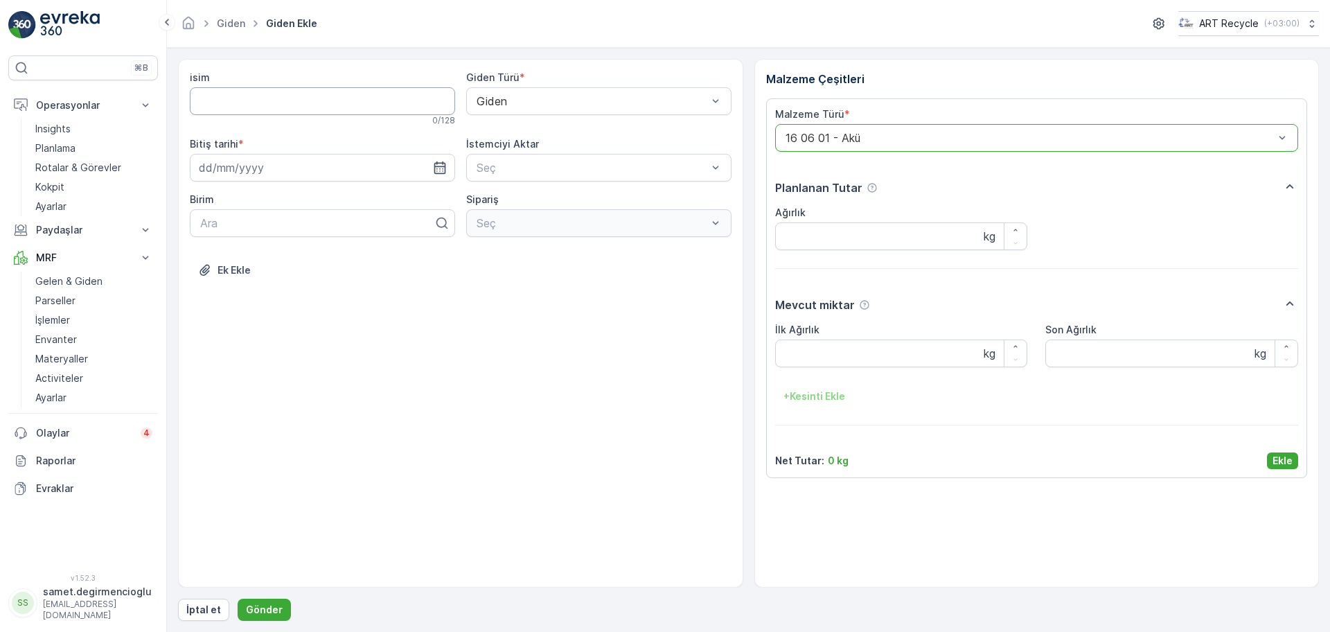
click at [277, 98] on input "isim" at bounding box center [322, 101] width 265 height 28
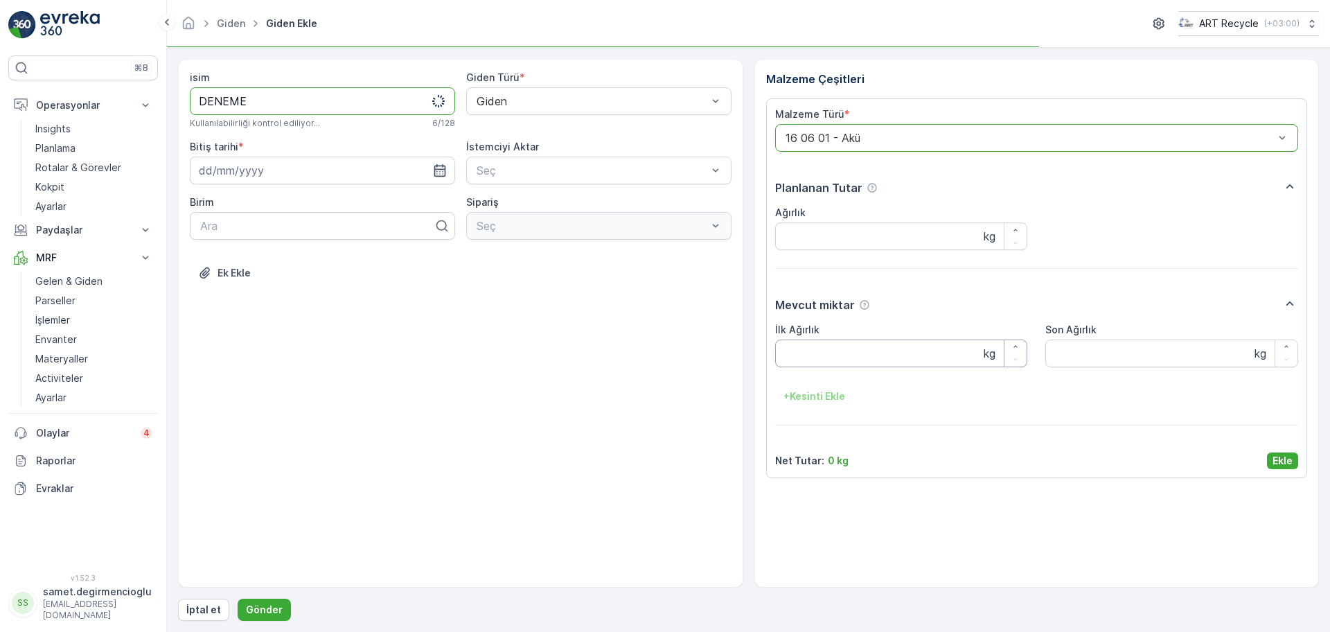
type input "DENEME"
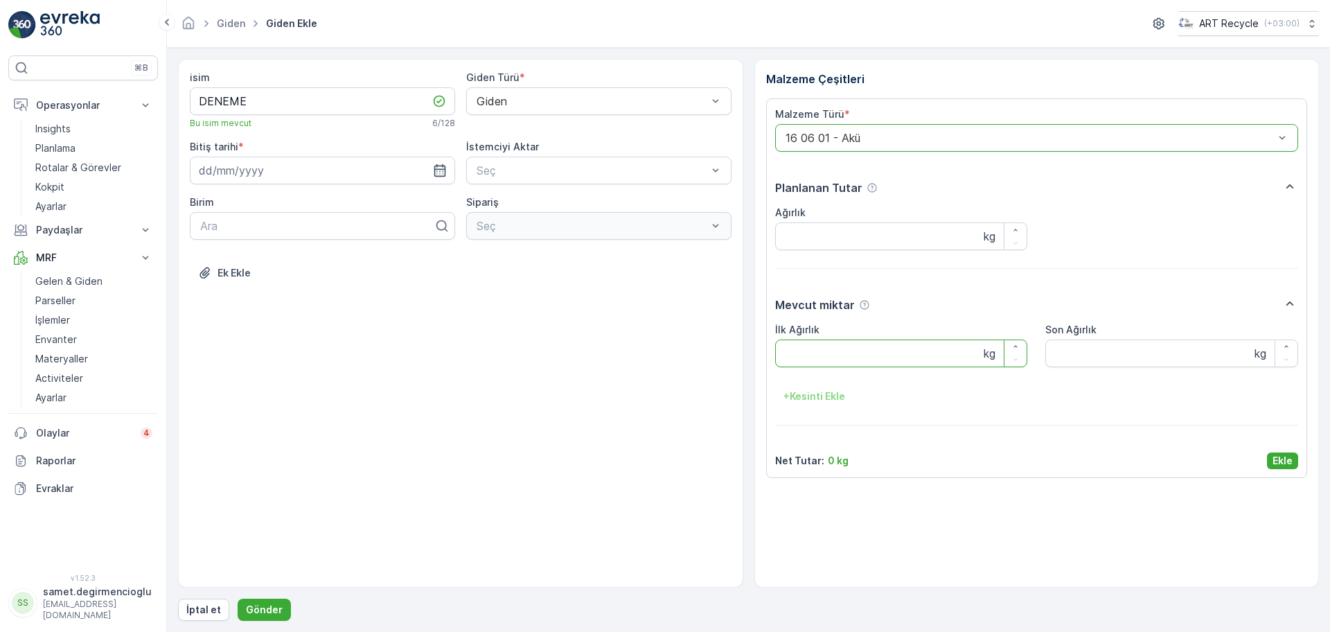
click at [839, 355] on Ağırlık "İlk Ağırlık" at bounding box center [901, 354] width 253 height 28
type Ağırlık "1"
click at [265, 169] on input at bounding box center [322, 171] width 265 height 28
click at [261, 311] on div "15" at bounding box center [263, 314] width 22 height 22
type input "[DATE]"
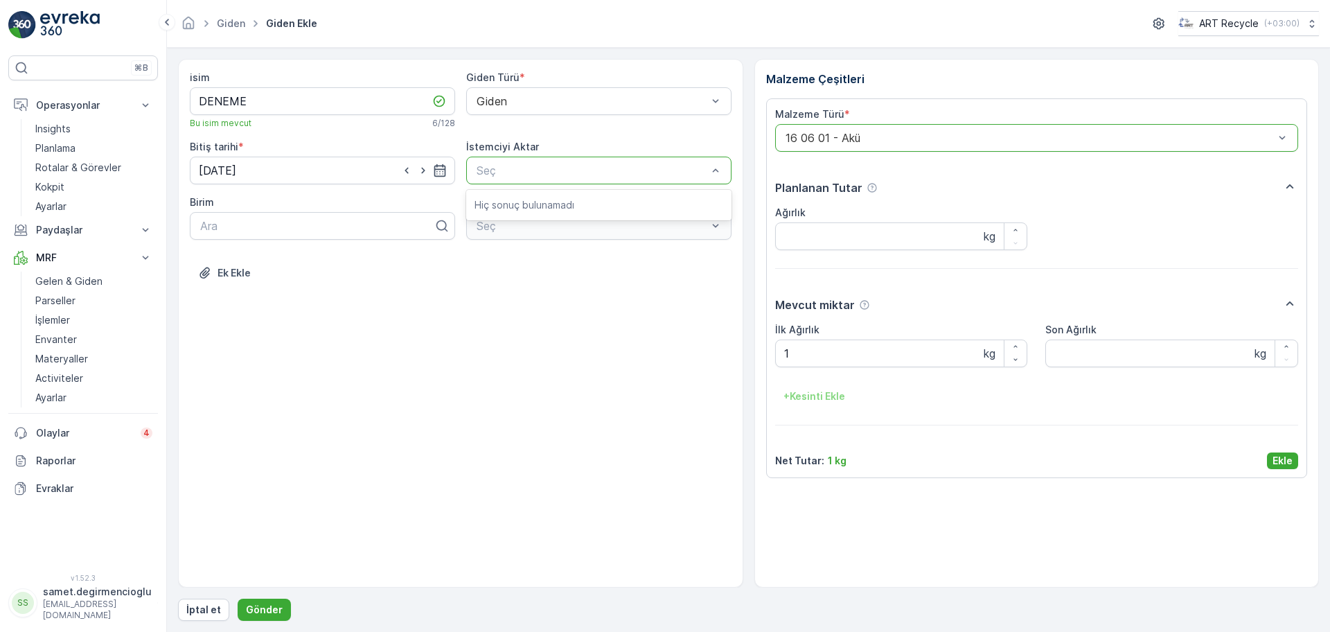
click at [527, 167] on div at bounding box center [592, 170] width 234 height 12
click at [518, 212] on div "Seç" at bounding box center [598, 226] width 265 height 28
click at [518, 214] on div "Seç" at bounding box center [598, 226] width 265 height 28
click at [440, 222] on icon at bounding box center [442, 226] width 14 height 14
click at [378, 220] on div at bounding box center [317, 226] width 236 height 12
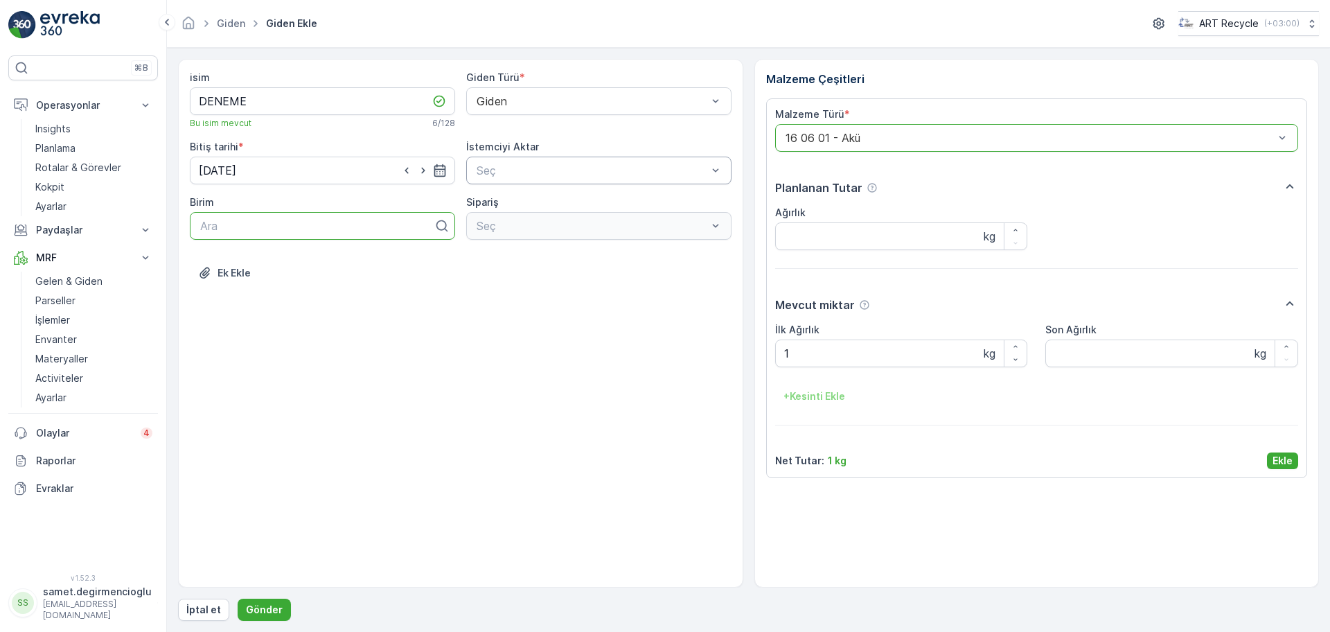
type input "A"
drag, startPoint x: 271, startPoint y: 213, endPoint x: 249, endPoint y: 212, distance: 22.2
click at [249, 212] on div "Ara" at bounding box center [322, 226] width 265 height 28
type input "MNC"
drag, startPoint x: 236, startPoint y: 220, endPoint x: 126, endPoint y: 198, distance: 111.6
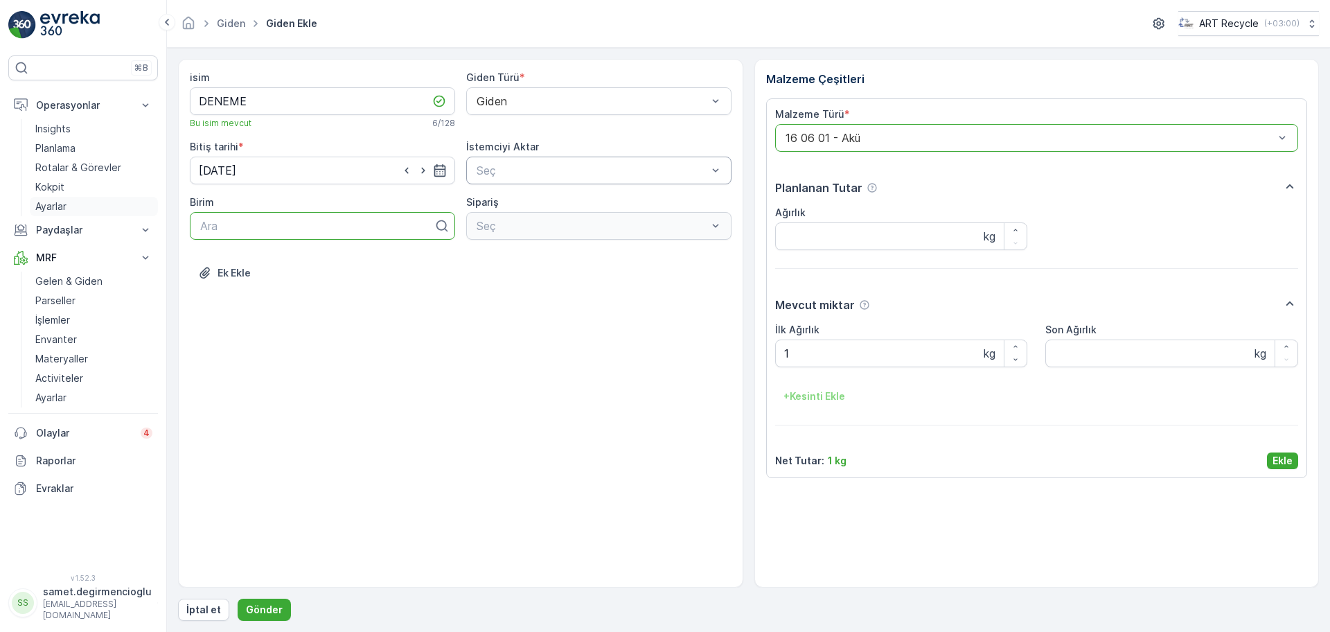
click at [126, 198] on div "⌘B Operasyonlar Insights Planlama Rotalar & Görevler Kokpit Ayarlar Paydaşlar R…" at bounding box center [665, 316] width 1330 height 632
click at [307, 107] on input "DENEME" at bounding box center [322, 101] width 265 height 28
click at [315, 231] on div at bounding box center [317, 226] width 236 height 12
type input "Ö"
click at [283, 98] on input "DENEME" at bounding box center [322, 101] width 265 height 28
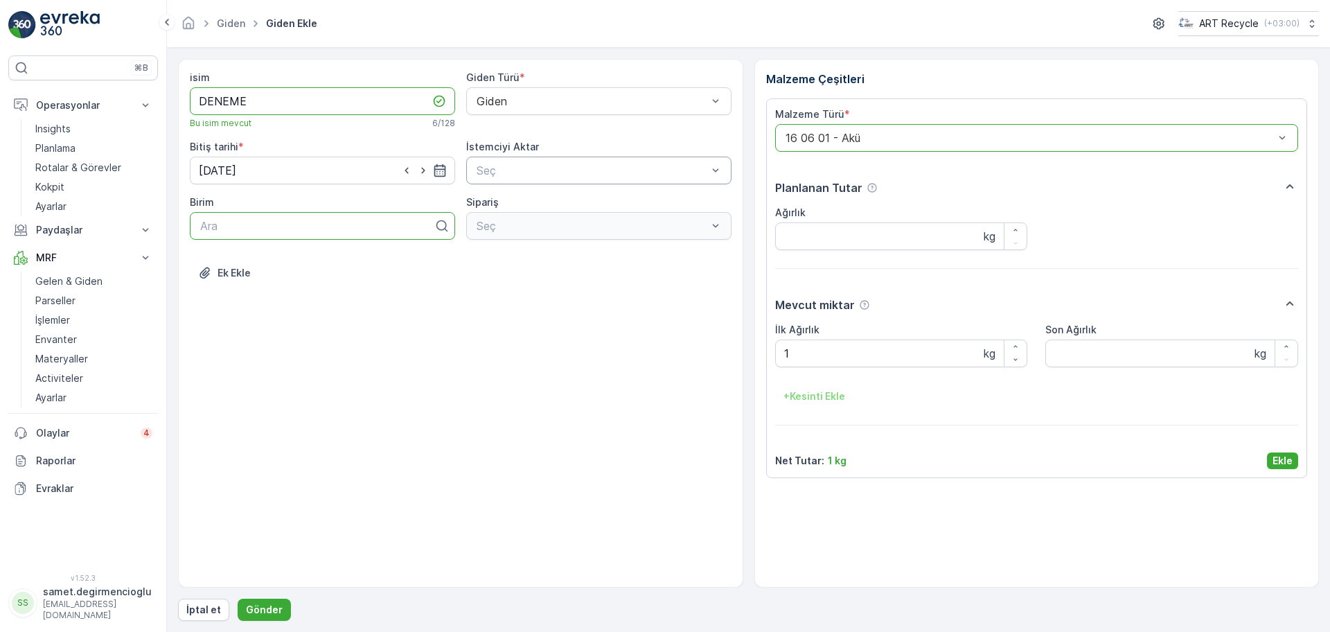
drag, startPoint x: 283, startPoint y: 98, endPoint x: 194, endPoint y: 99, distance: 88.7
click at [194, 99] on input "DENEME" at bounding box center [322, 101] width 265 height 28
type input "MNC AKÜ 15.10.2025"
click at [267, 608] on p "Gönder" at bounding box center [264, 610] width 37 height 14
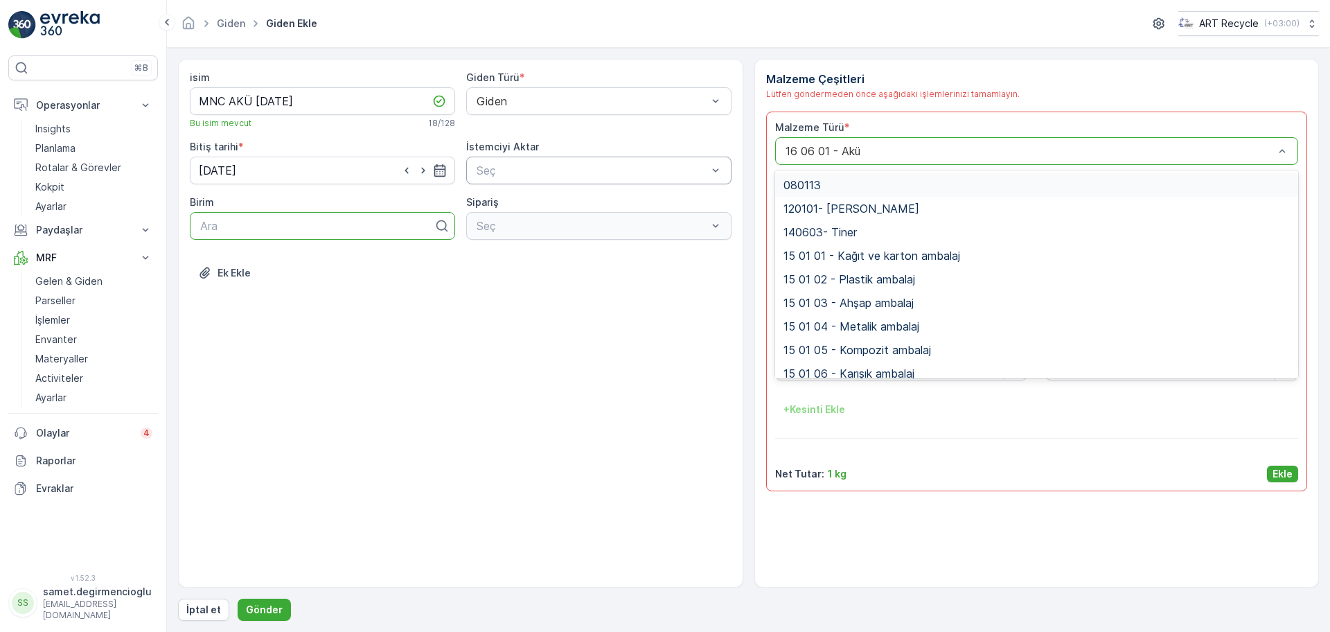
click at [832, 148] on div at bounding box center [1030, 151] width 492 height 12
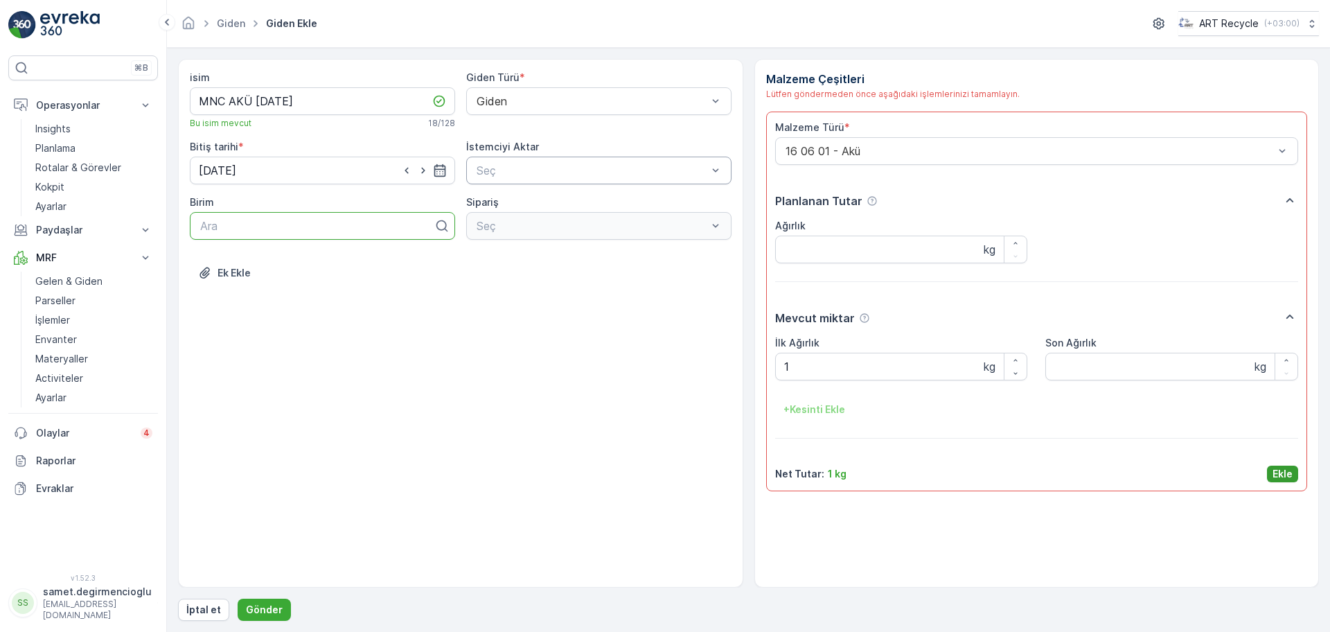
click at [1274, 471] on p "Ekle" at bounding box center [1283, 474] width 20 height 14
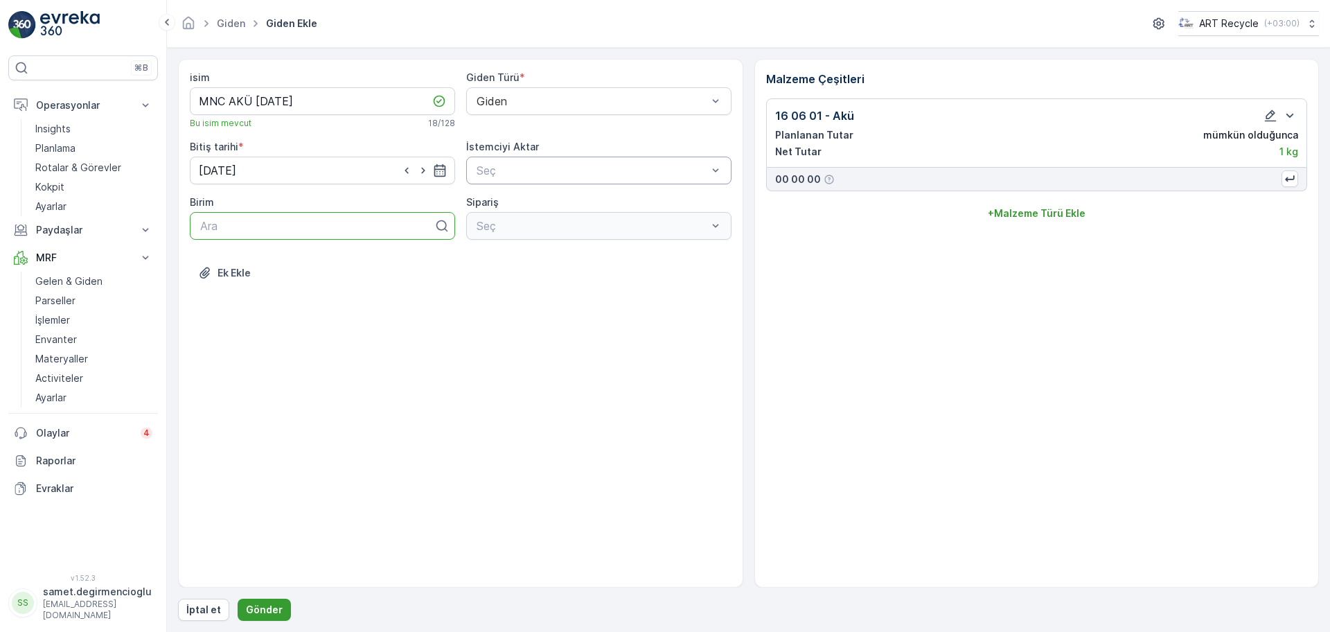
click at [272, 601] on button "Gönder" at bounding box center [264, 610] width 53 height 22
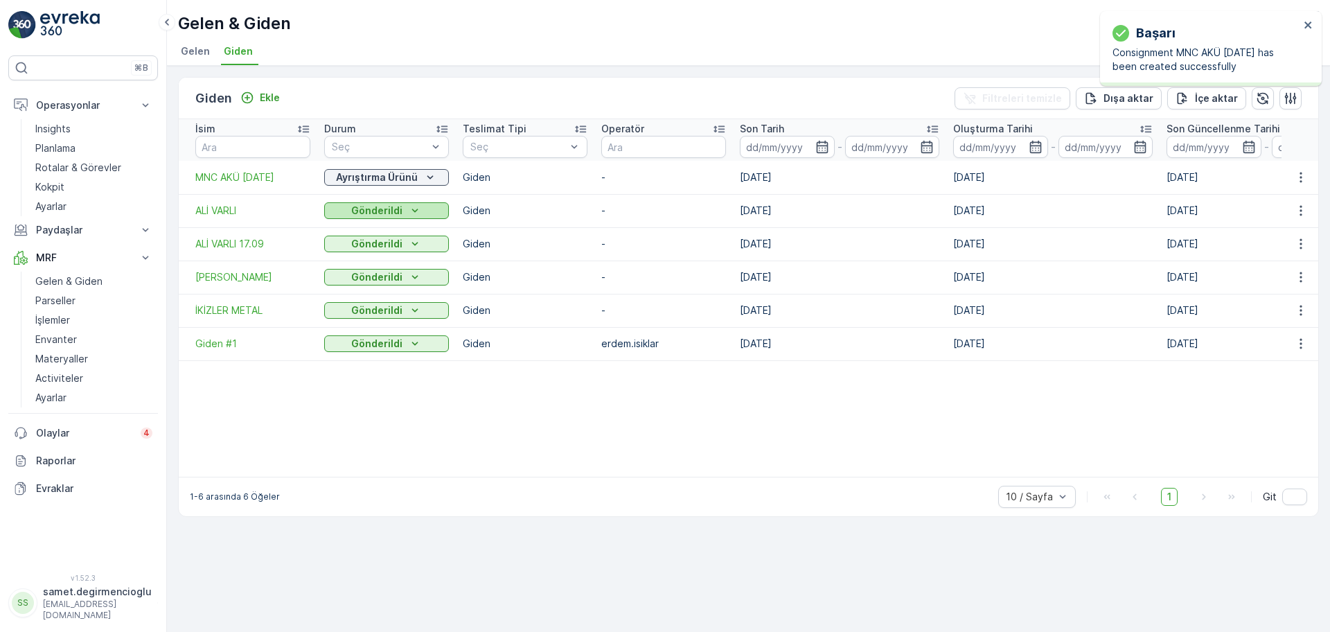
drag, startPoint x: 578, startPoint y: 213, endPoint x: 399, endPoint y: 202, distance: 179.1
click at [373, 177] on p "Ayrıştırma Ürünü" at bounding box center [377, 177] width 82 height 14
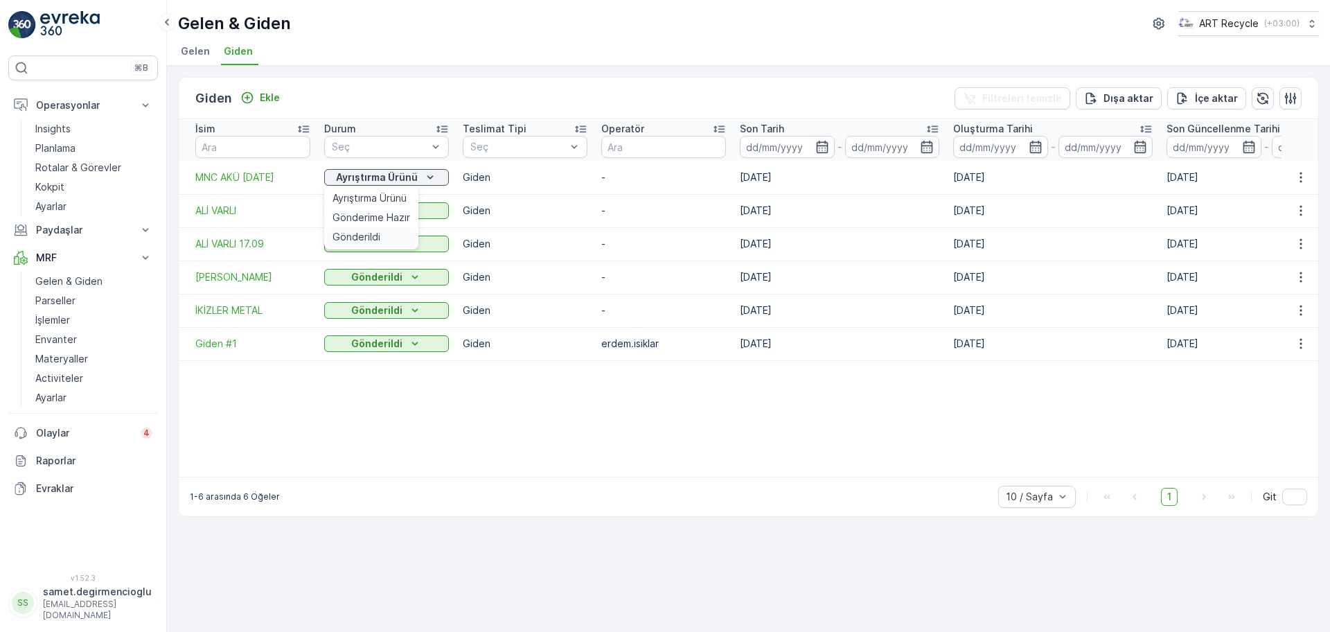
click at [376, 238] on span "Gönderildi" at bounding box center [357, 237] width 48 height 14
click at [366, 177] on p "Ayrıştırma Ürünü" at bounding box center [377, 177] width 82 height 14
click at [361, 222] on span "Gönderime Hazır" at bounding box center [372, 218] width 78 height 14
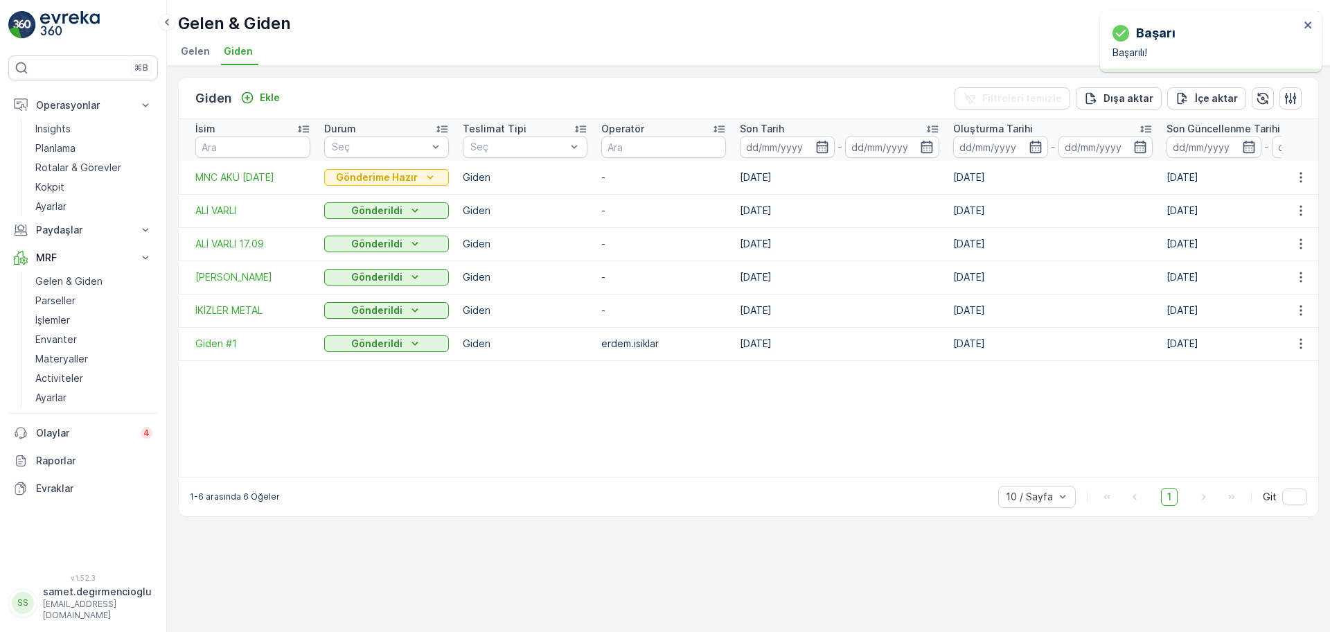
click at [360, 175] on p "Gönderime Hazır" at bounding box center [377, 177] width 82 height 14
click at [358, 237] on span "Gönderildi" at bounding box center [357, 237] width 48 height 14
drag, startPoint x: 605, startPoint y: 252, endPoint x: 465, endPoint y: 275, distance: 141.9
click at [275, 98] on p "Ekle" at bounding box center [270, 98] width 20 height 14
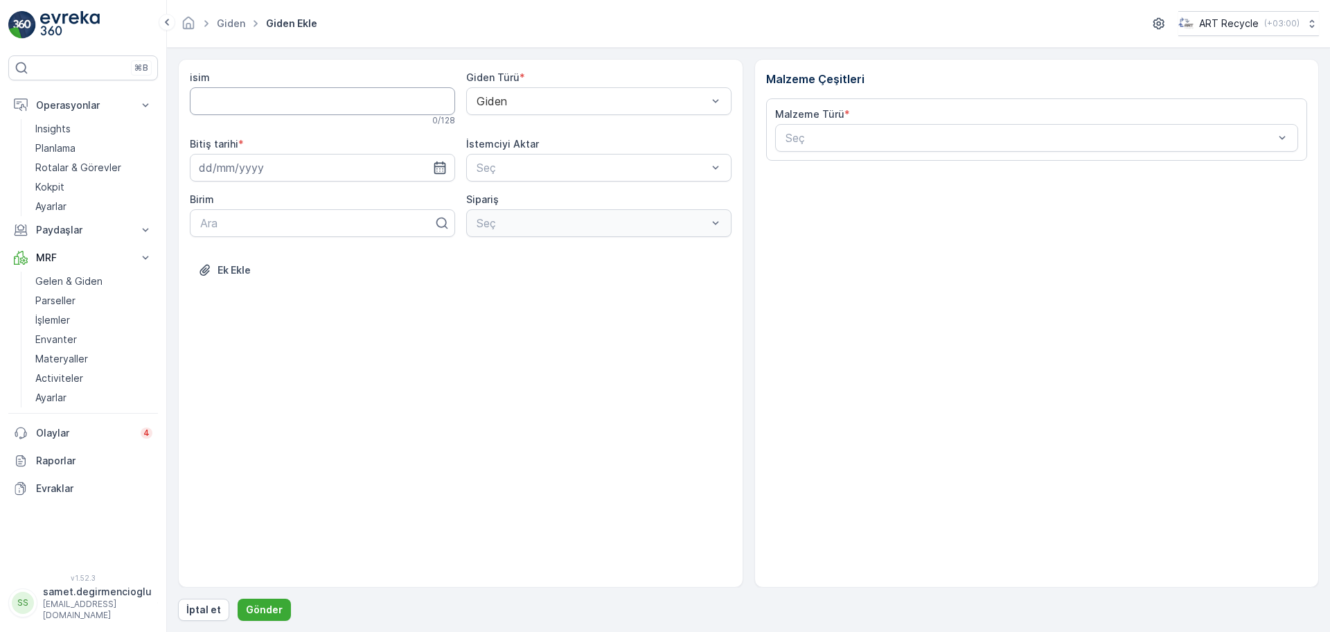
click at [282, 99] on input "isim" at bounding box center [322, 101] width 265 height 28
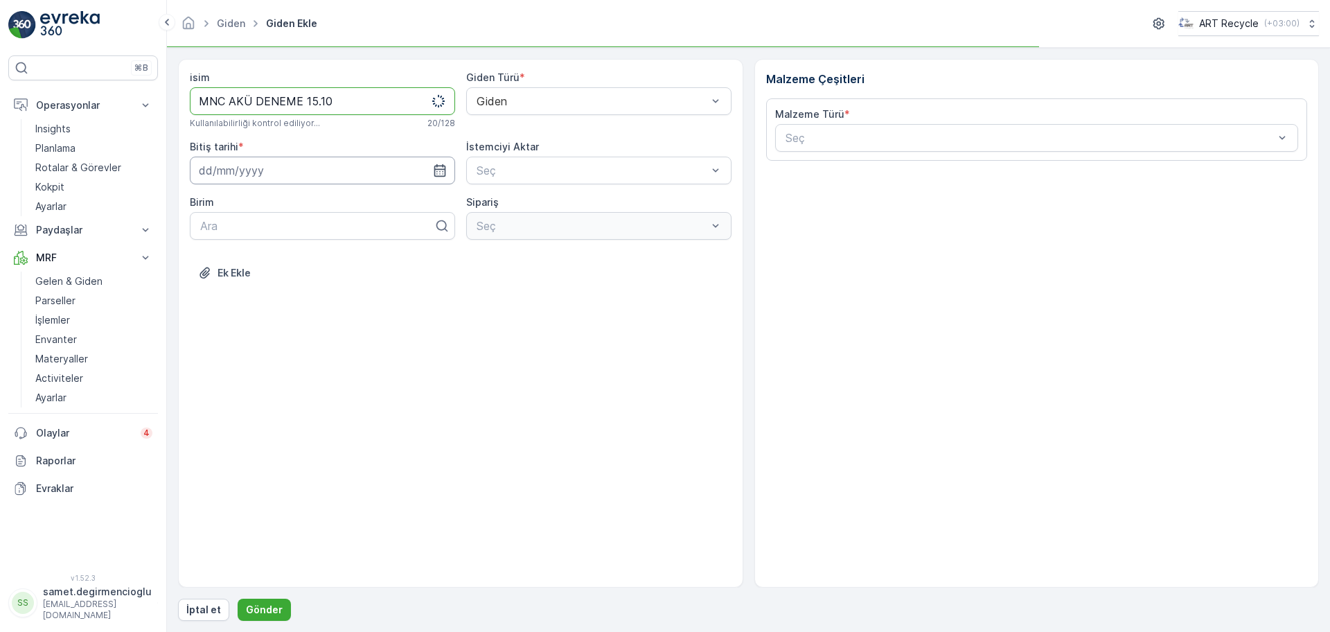
type input "MNC AKÜ DENEME 15.10"
click at [283, 165] on input at bounding box center [322, 171] width 265 height 28
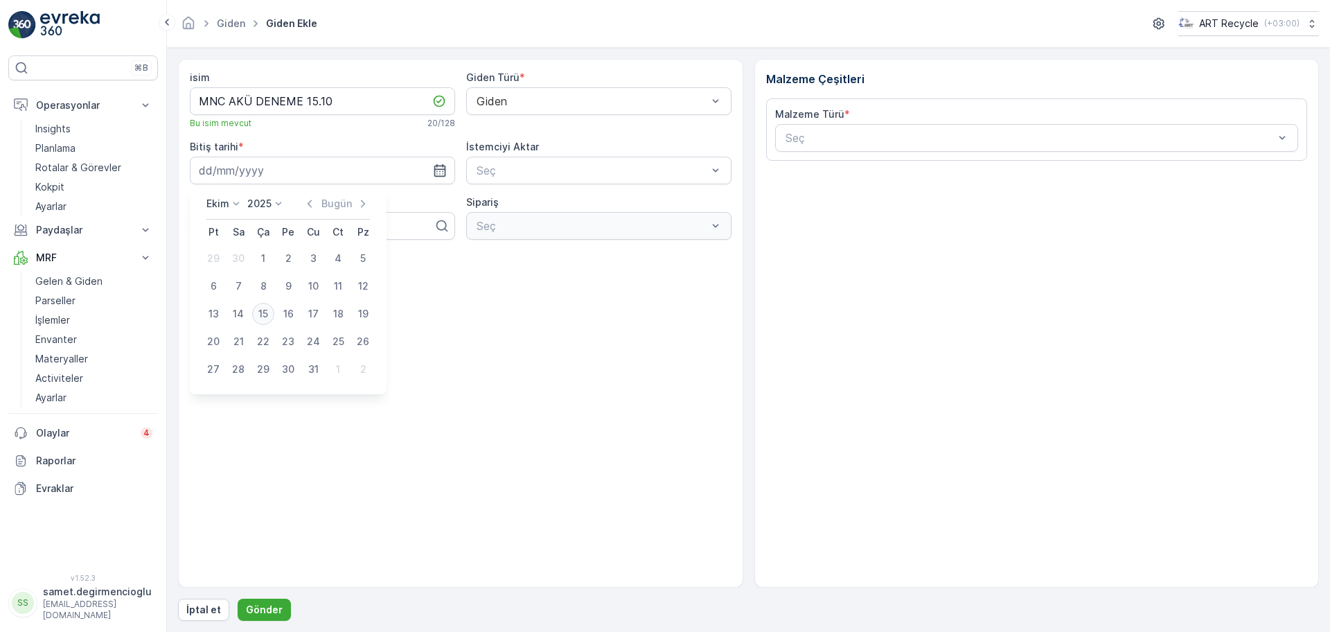
click at [262, 315] on div "15" at bounding box center [263, 314] width 22 height 22
type input "[DATE]"
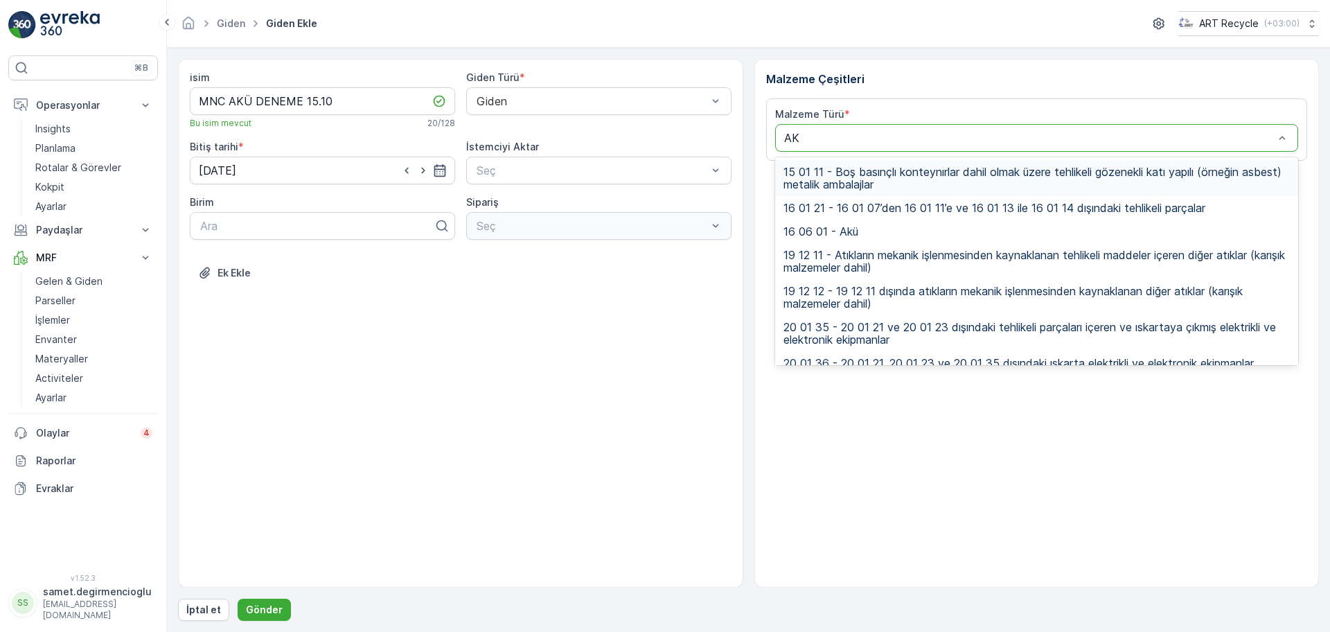
type input "AKÜ"
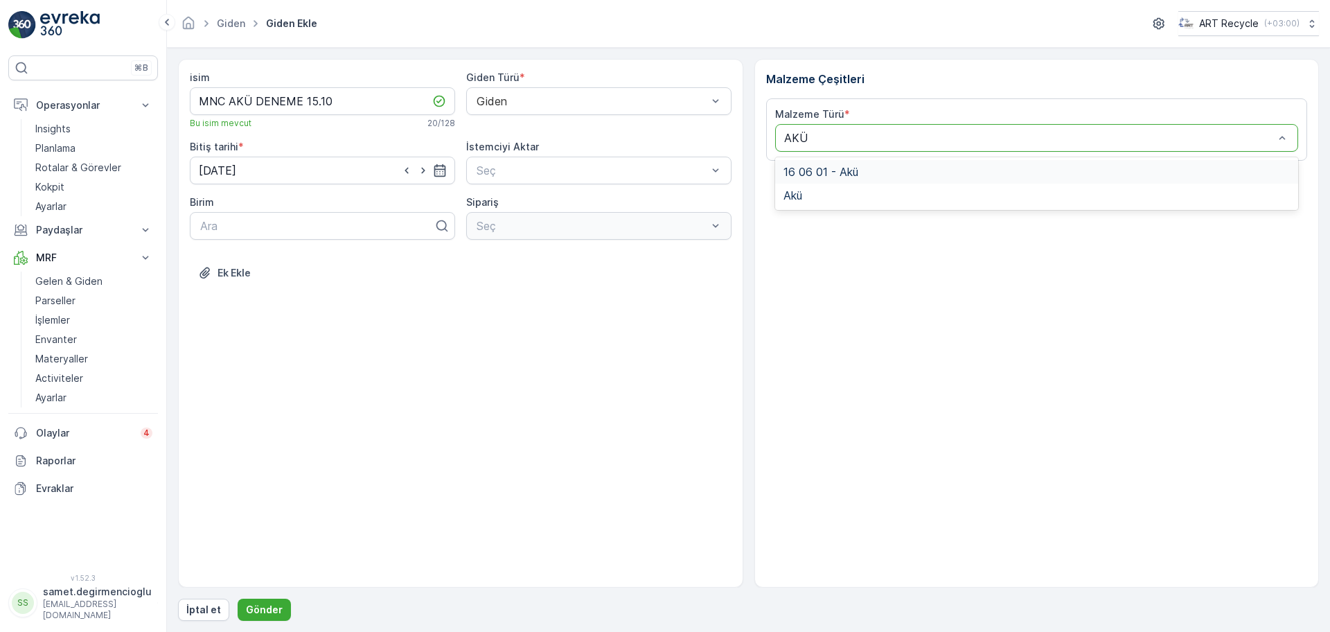
click at [845, 163] on div "16 06 01 - Akü" at bounding box center [1037, 172] width 524 height 24
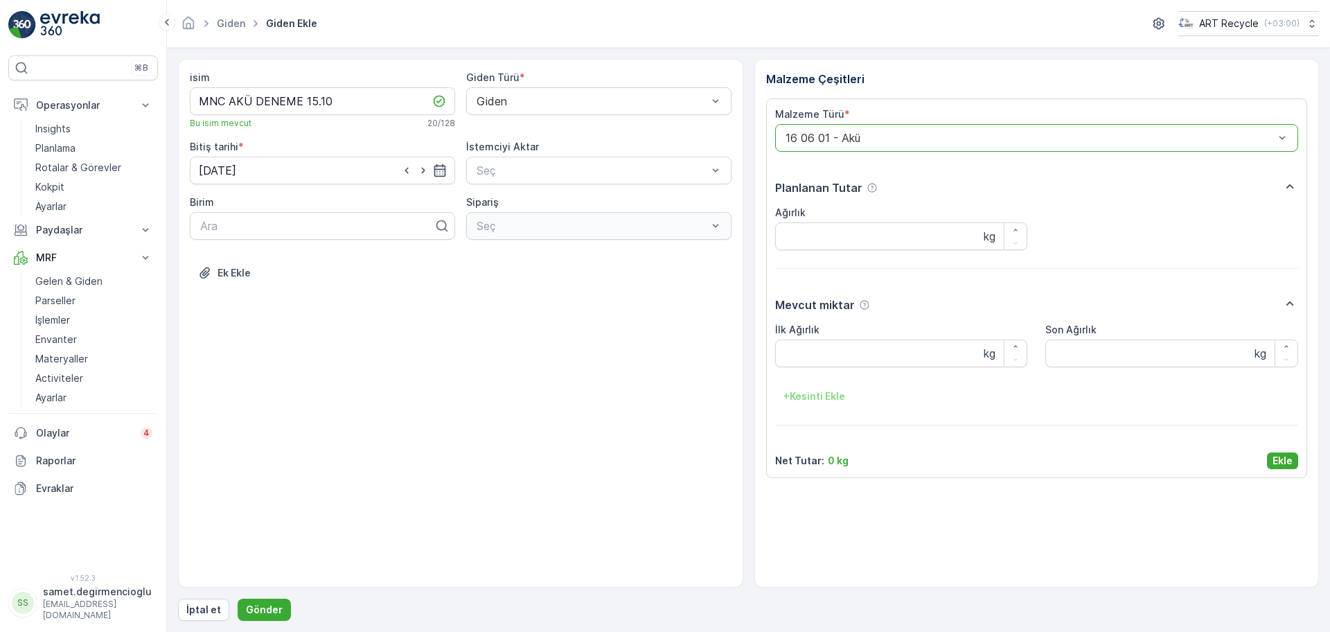
click at [450, 401] on div "isim MNC AKÜ DENEME 15.10 Bu isim mevcut 20 / 128 Giden Türü * Giden Bitiş tari…" at bounding box center [460, 323] width 565 height 529
click at [858, 355] on Ağırlık "İlk Ağırlık" at bounding box center [901, 354] width 253 height 28
type Ağırlık "1"
click at [1293, 459] on button "Ekle" at bounding box center [1282, 460] width 31 height 17
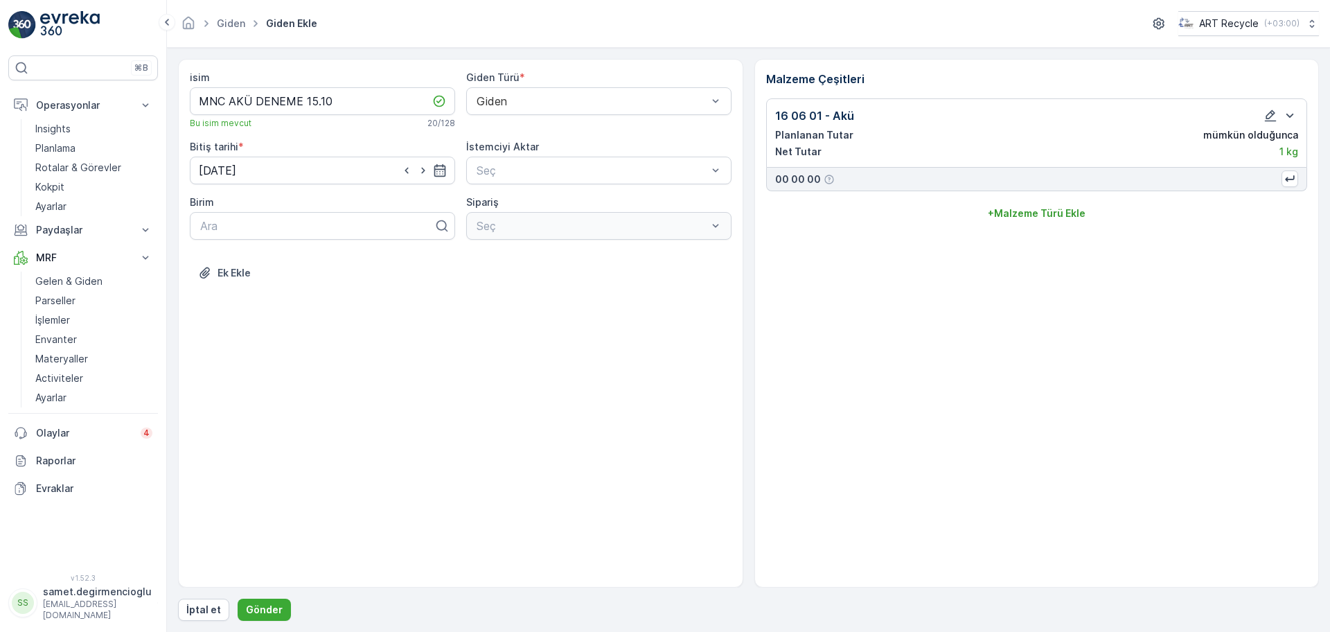
click at [489, 337] on div "isim MNC AKÜ DENEME 15.10 Bu isim mevcut 20 / 128 Giden Türü * Giden Bitiş tari…" at bounding box center [460, 323] width 565 height 529
click at [270, 607] on p "Gönder" at bounding box center [264, 610] width 37 height 14
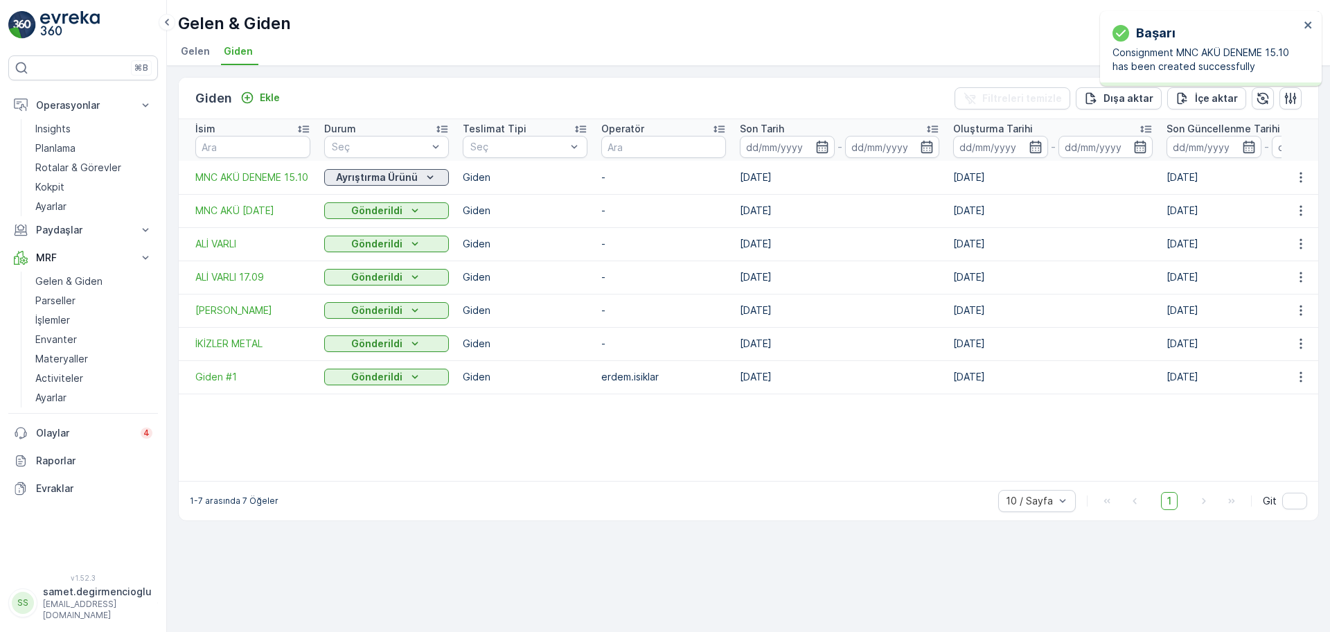
click at [360, 176] on p "Ayrıştırma Ürünü" at bounding box center [377, 177] width 82 height 14
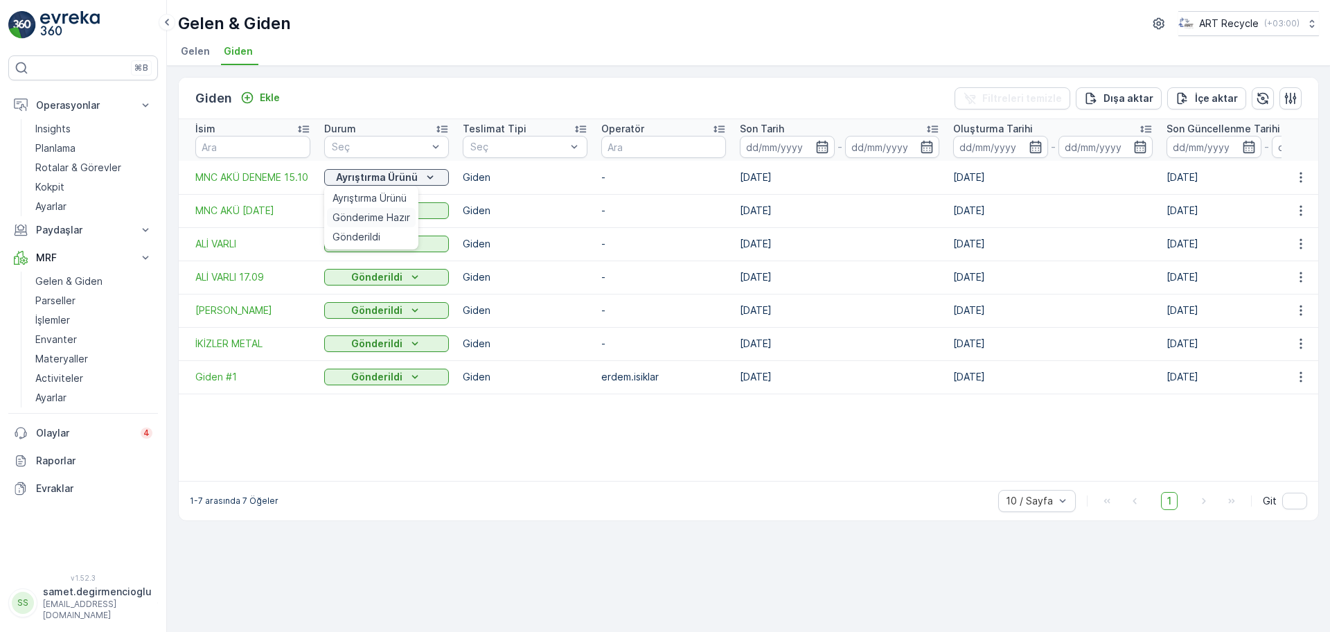
click at [359, 214] on span "Gönderime Hazır" at bounding box center [372, 218] width 78 height 14
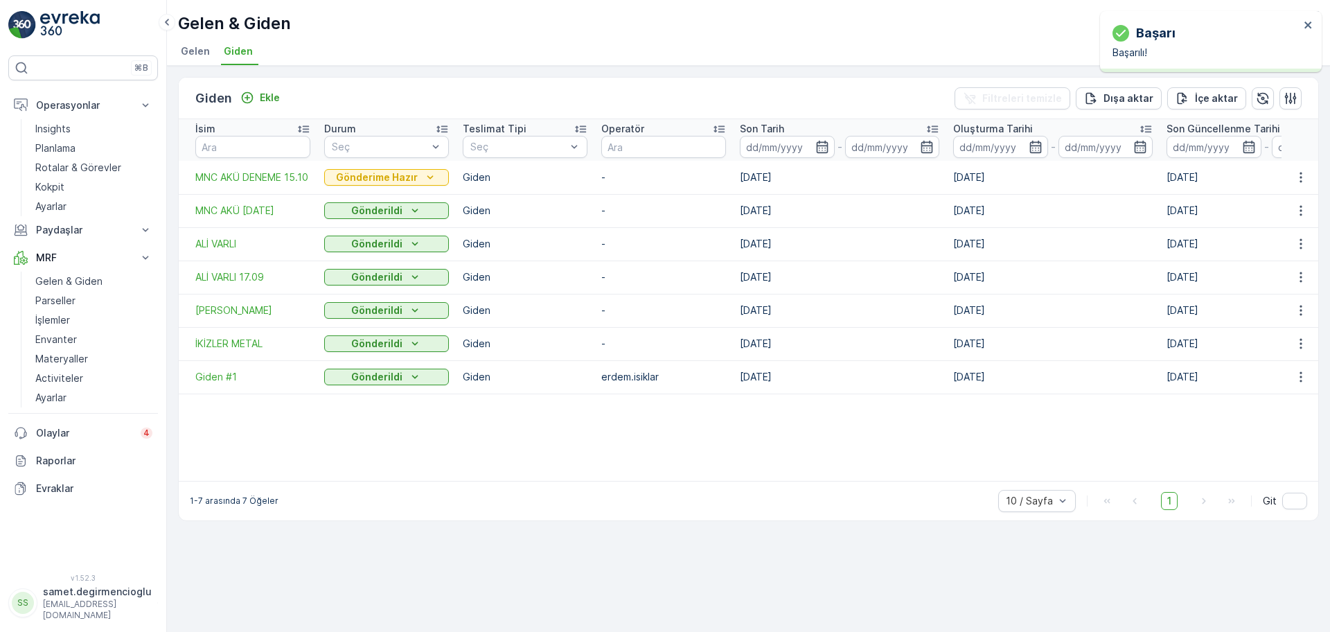
click at [365, 174] on p "Gönderime Hazır" at bounding box center [377, 177] width 82 height 14
click at [365, 236] on span "Gönderildi" at bounding box center [357, 237] width 48 height 14
click at [74, 339] on p "Envanter" at bounding box center [56, 340] width 42 height 14
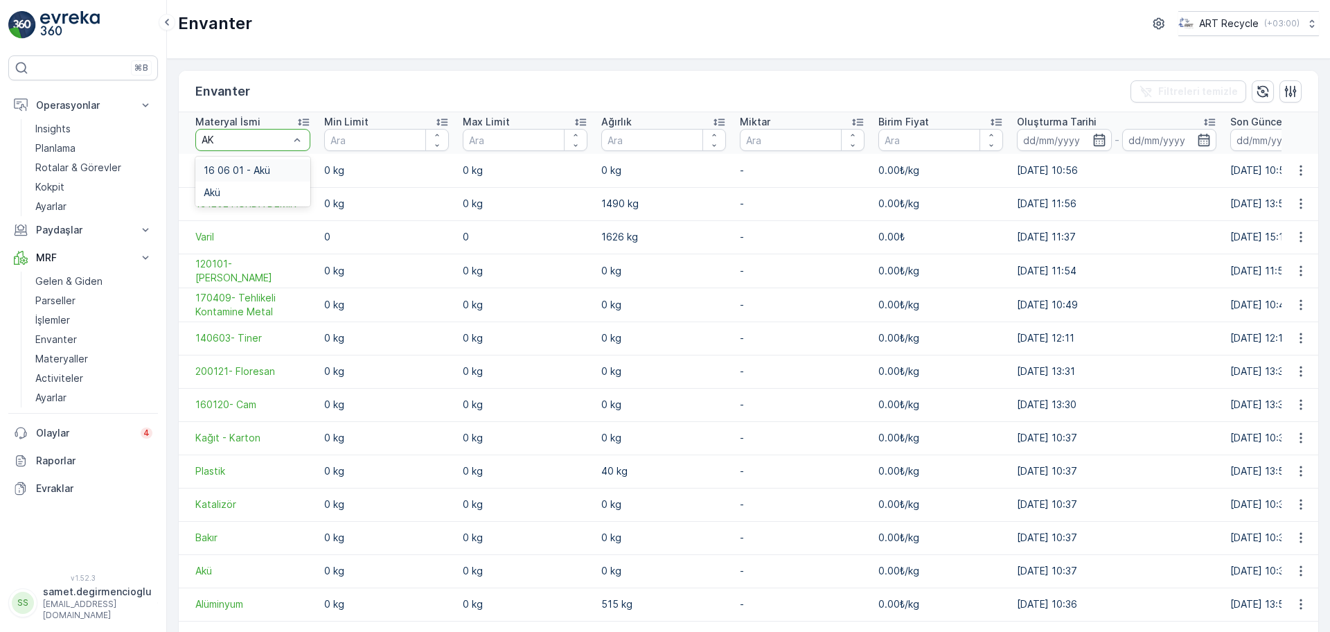
type input "AKÜ"
click at [270, 168] on div "16 06 01 - Akü" at bounding box center [253, 170] width 98 height 11
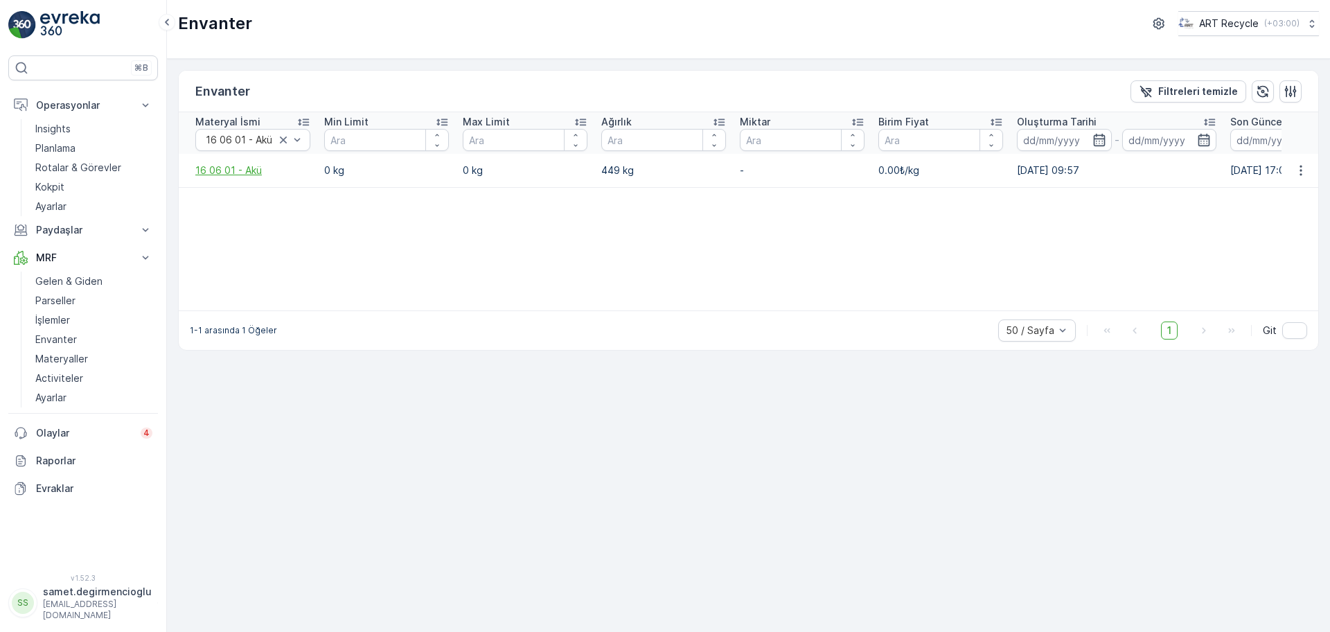
click at [227, 173] on span "16 06 01 - Akü" at bounding box center [252, 171] width 115 height 14
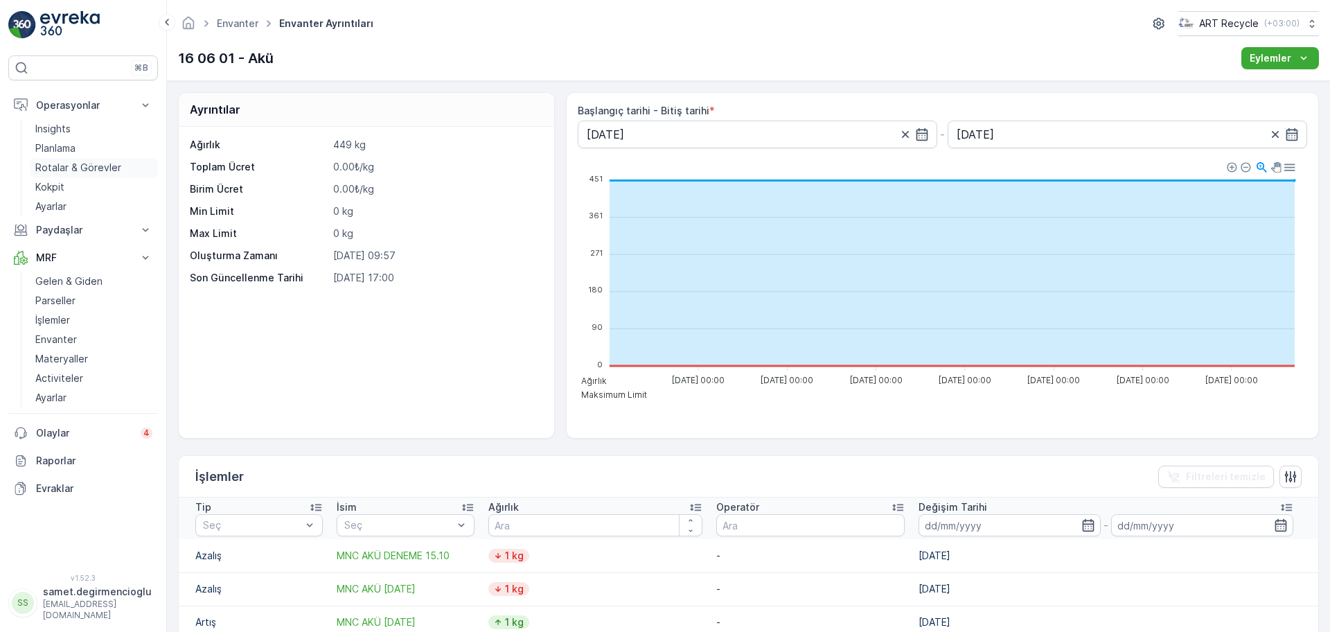
drag, startPoint x: 72, startPoint y: 172, endPoint x: 64, endPoint y: 173, distance: 8.3
click at [72, 172] on p "Rotalar & Görevler" at bounding box center [78, 168] width 86 height 14
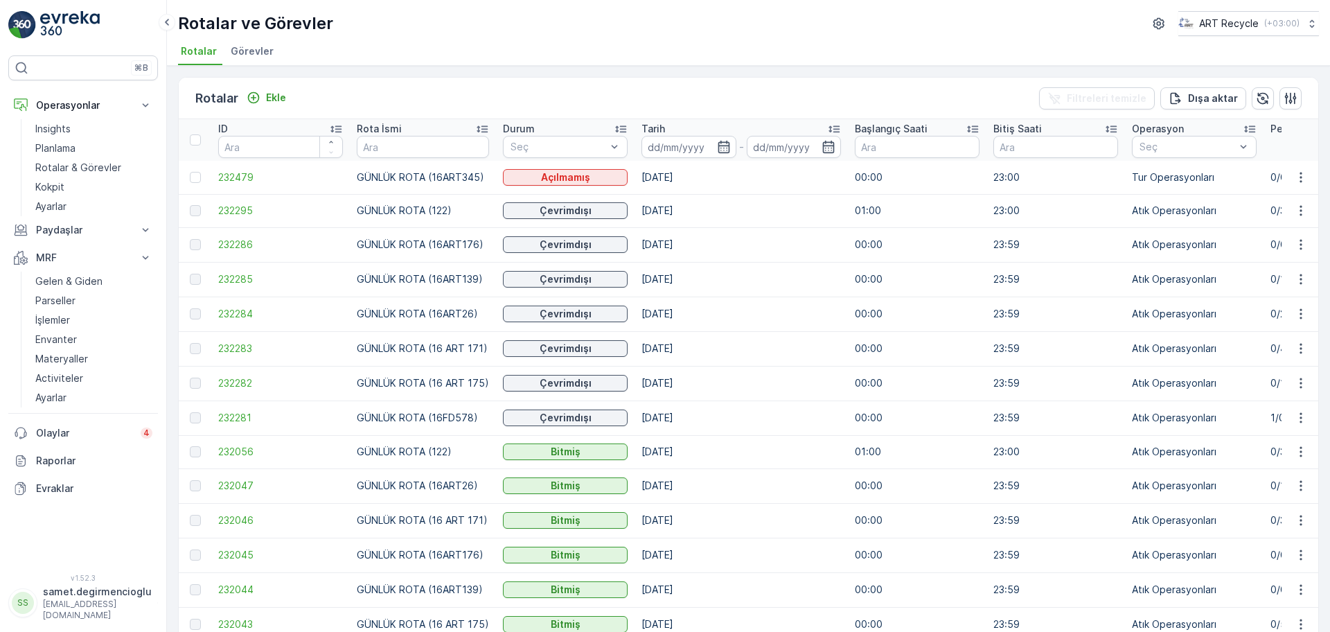
click at [238, 44] on span "Görevler" at bounding box center [252, 51] width 43 height 14
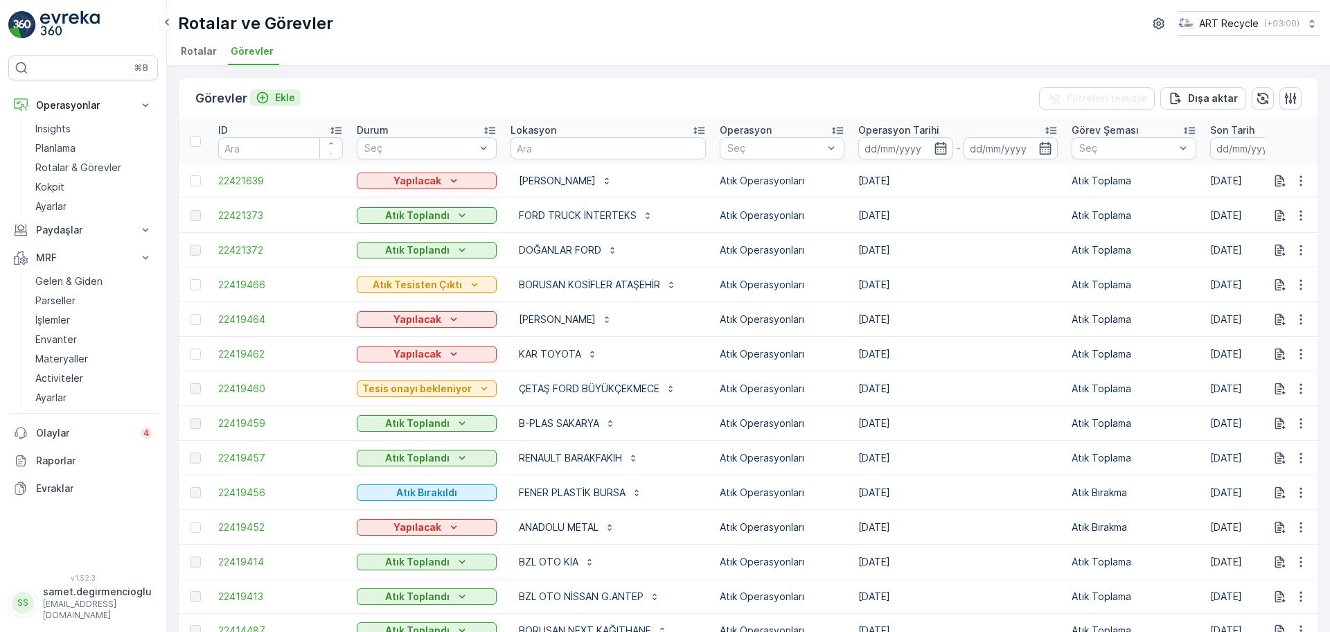
click at [285, 97] on p "Ekle" at bounding box center [285, 98] width 20 height 14
click at [53, 155] on p "Planlama" at bounding box center [55, 148] width 40 height 14
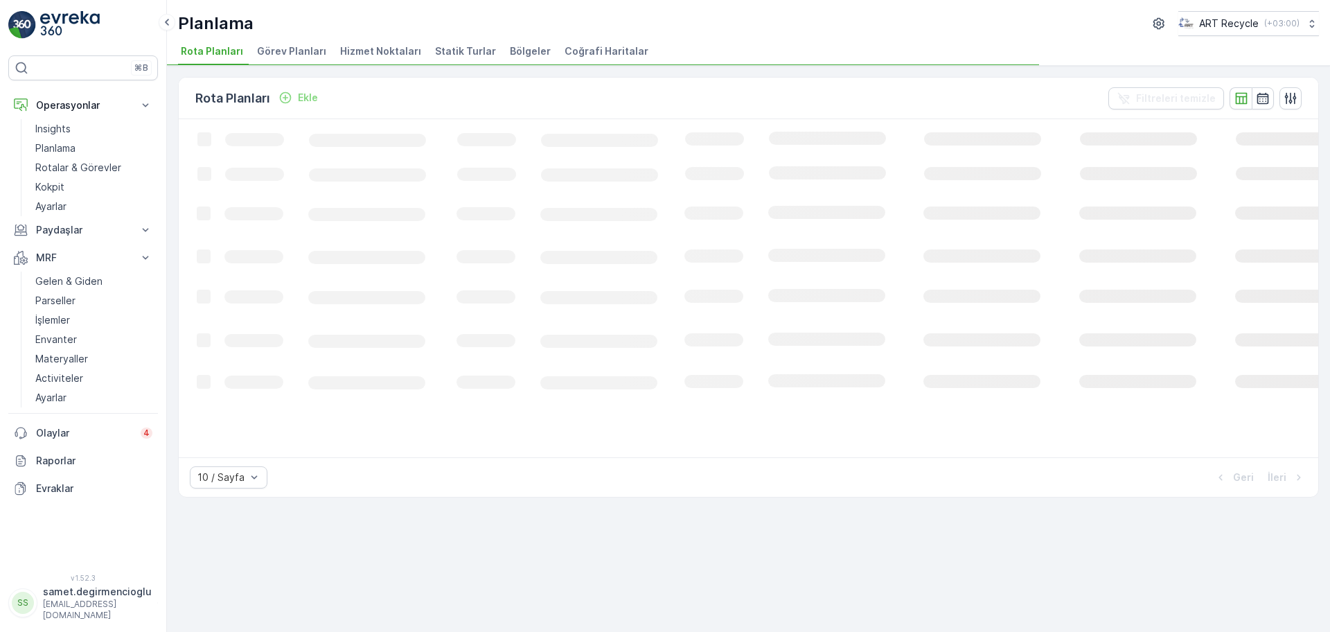
click at [403, 53] on span "Hizmet Noktaları" at bounding box center [380, 51] width 81 height 14
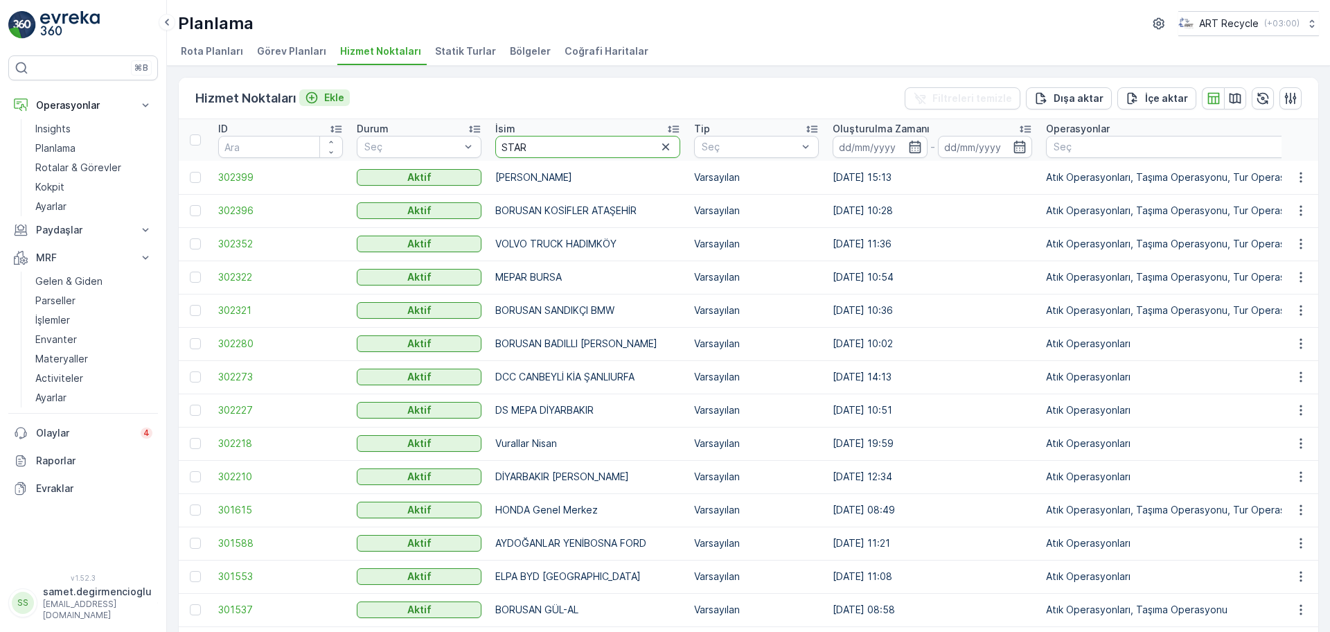
type input "STARW"
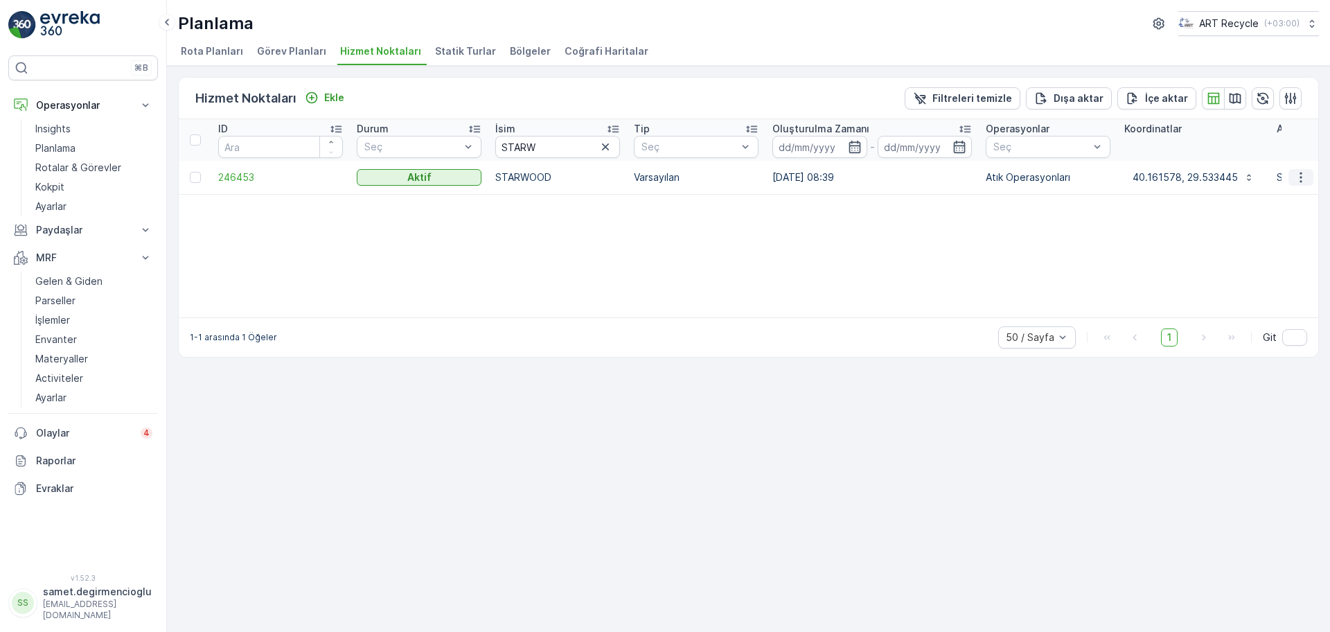
click at [1309, 175] on button "button" at bounding box center [1301, 177] width 25 height 17
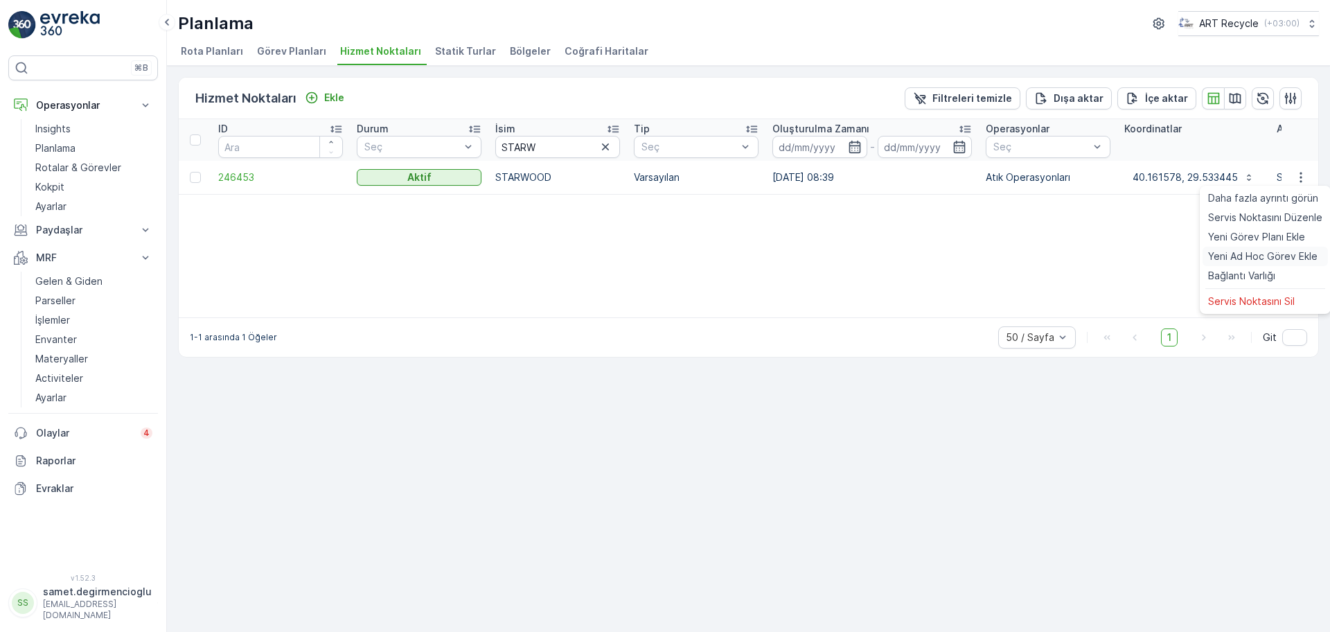
click at [1252, 252] on span "Yeni Ad Hoc Görev Ekle" at bounding box center [1262, 256] width 109 height 14
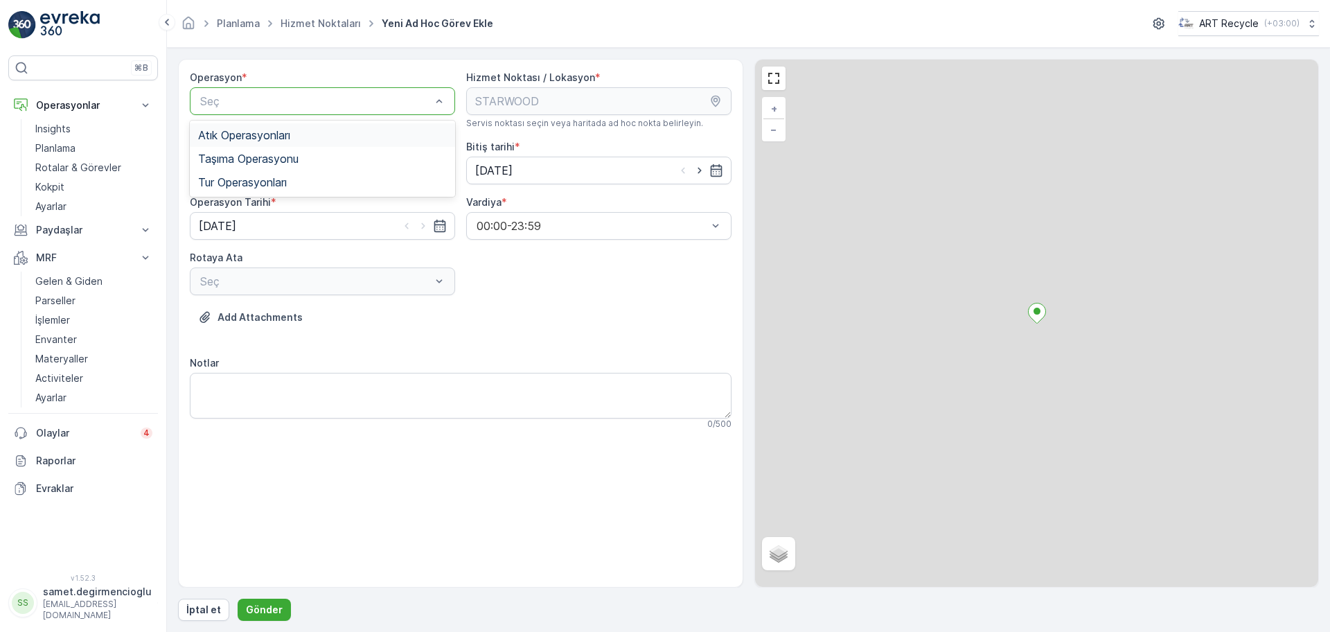
click at [269, 133] on span "Atık Operasyonları" at bounding box center [244, 135] width 92 height 12
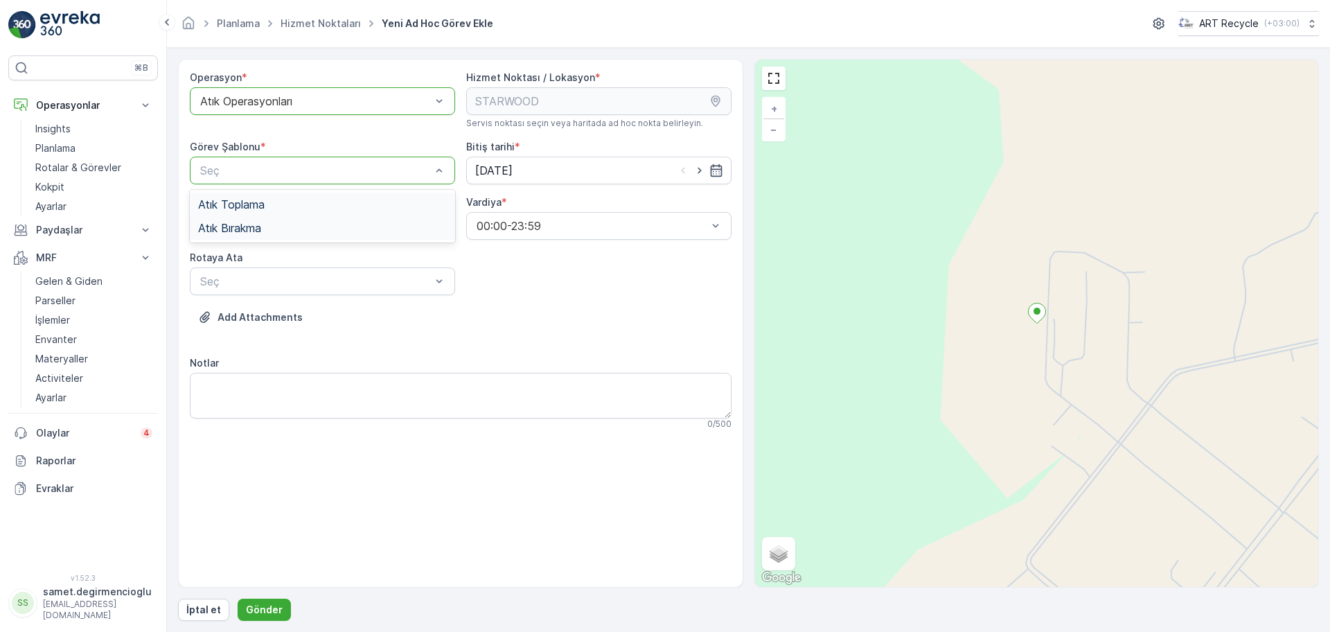
click at [250, 220] on div "Atık Bırakma" at bounding box center [322, 228] width 265 height 24
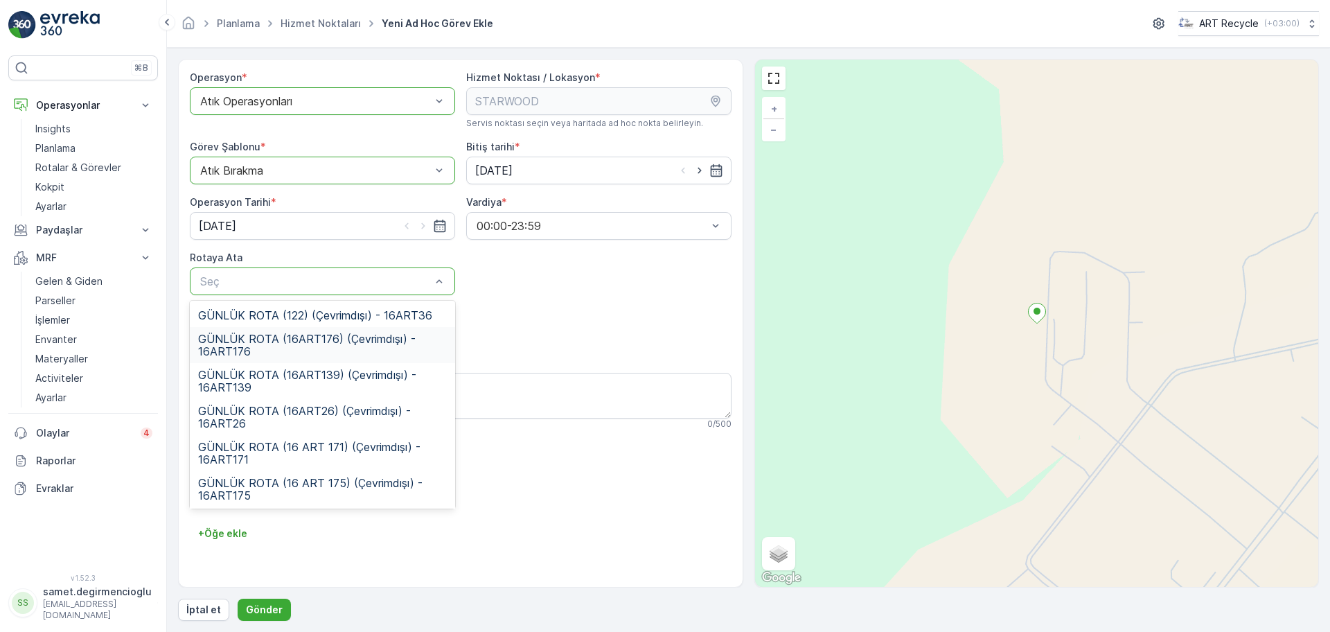
click at [324, 341] on span "GÜNLÜK ROTA (16ART176) (Çevrimdışı) - 16ART176" at bounding box center [322, 345] width 249 height 25
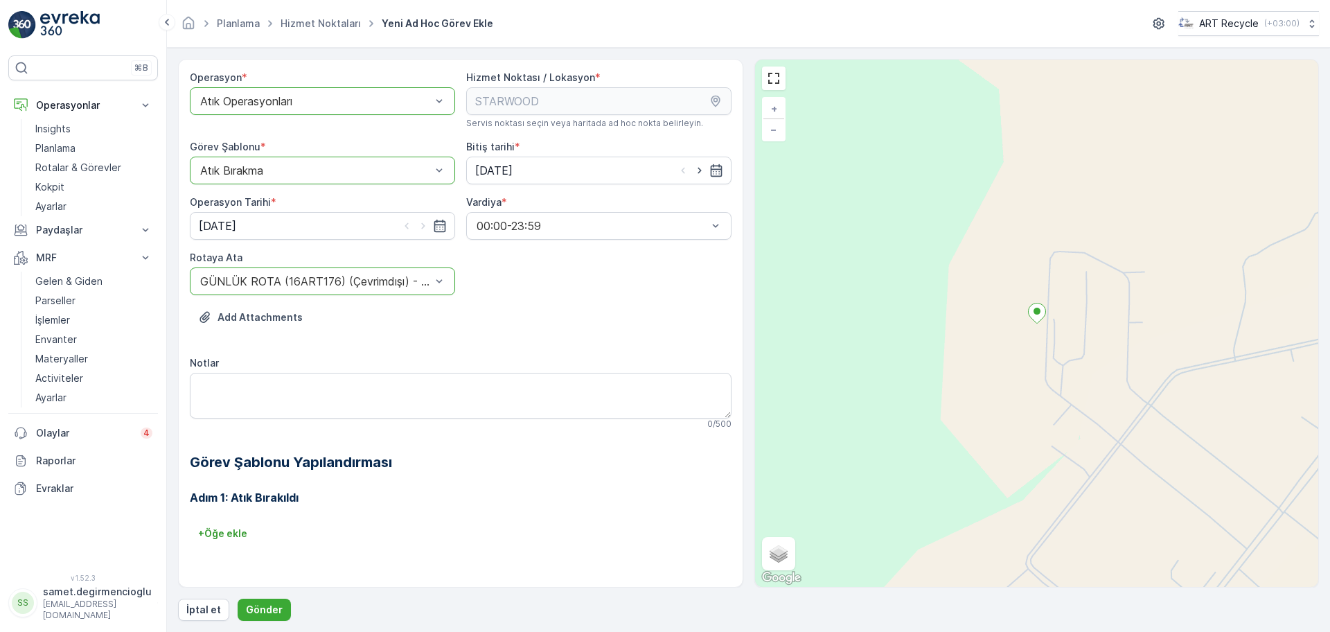
click at [561, 285] on div "Operasyon * option Atık Operasyonları, selected. Atık Operasyonları Hizmet Nokt…" at bounding box center [461, 319] width 542 height 496
click at [267, 615] on p "Gönder" at bounding box center [264, 610] width 37 height 14
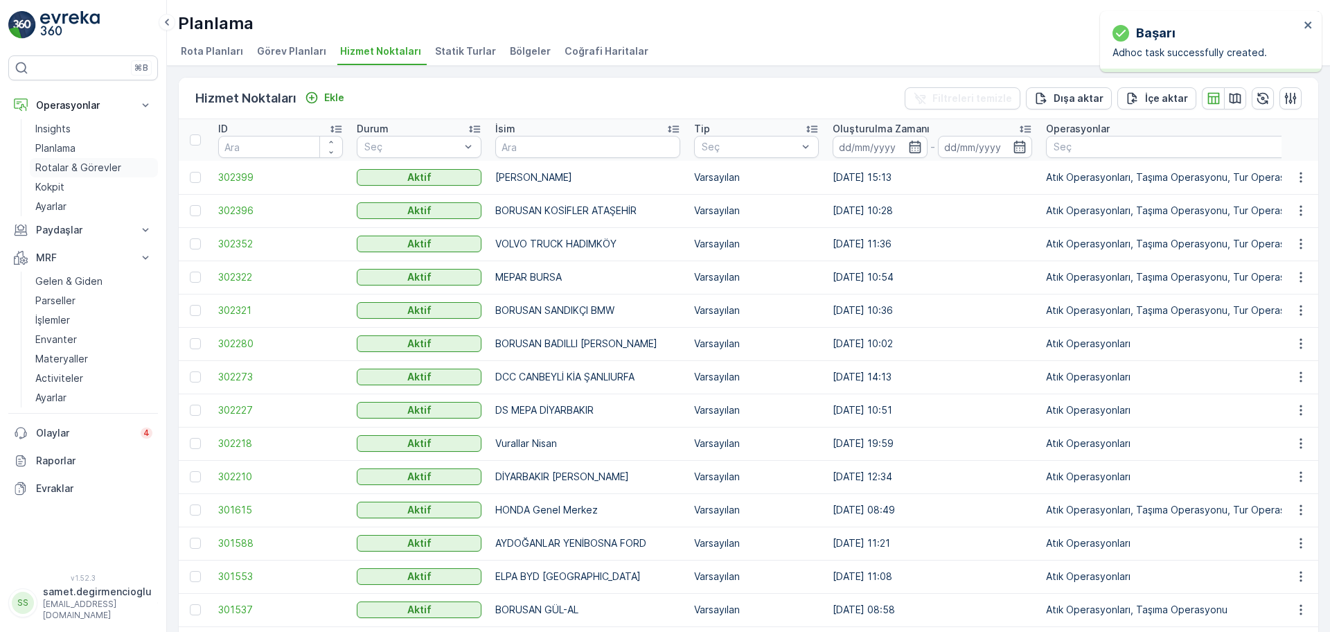
click at [62, 173] on p "Rotalar & Görevler" at bounding box center [78, 168] width 86 height 14
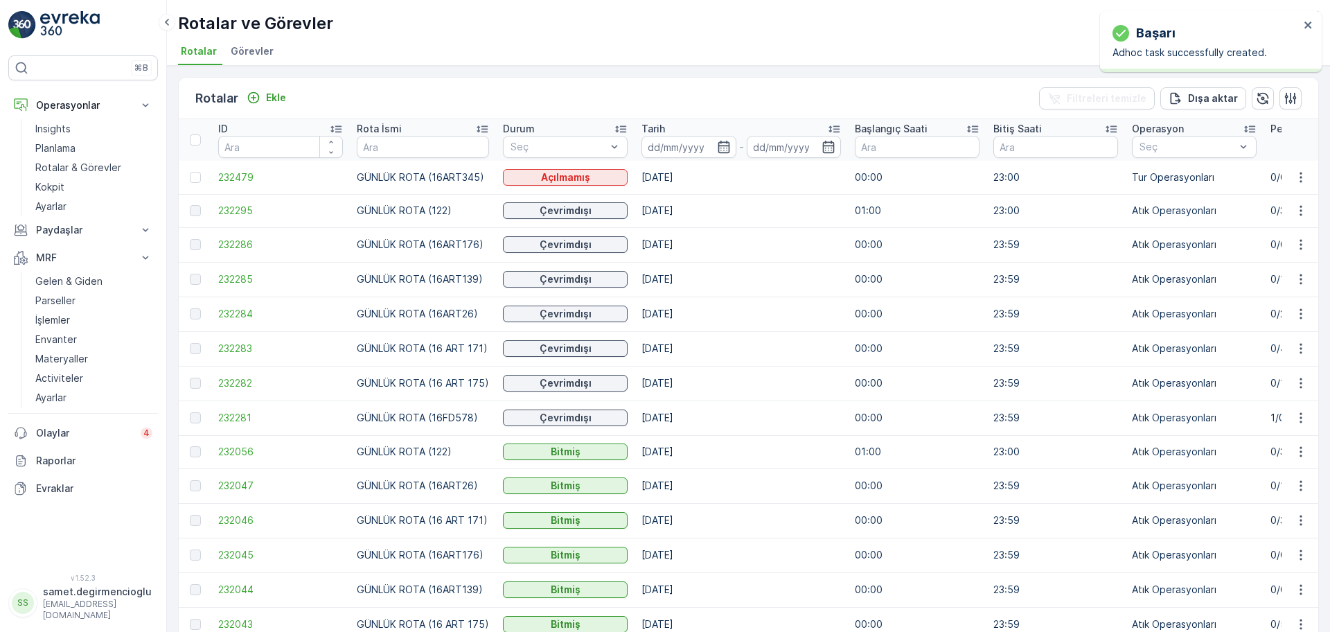
click at [256, 46] on span "Görevler" at bounding box center [252, 51] width 43 height 14
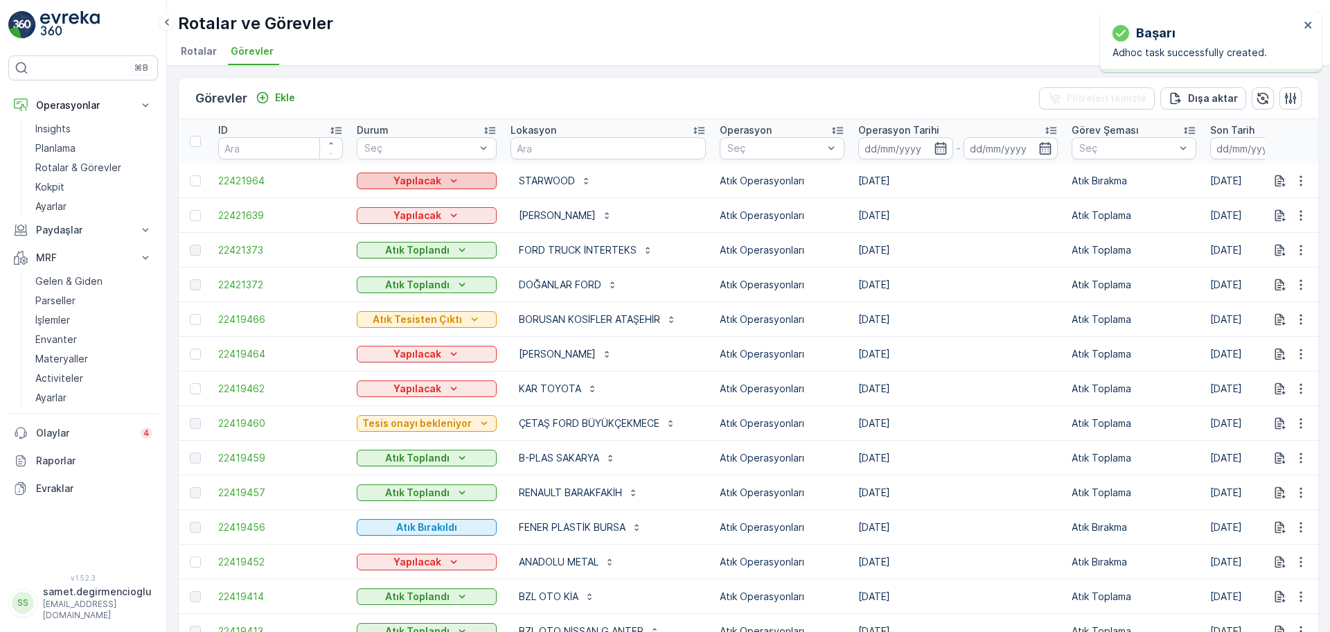
click at [447, 182] on icon "Yapılacak" at bounding box center [454, 181] width 14 height 14
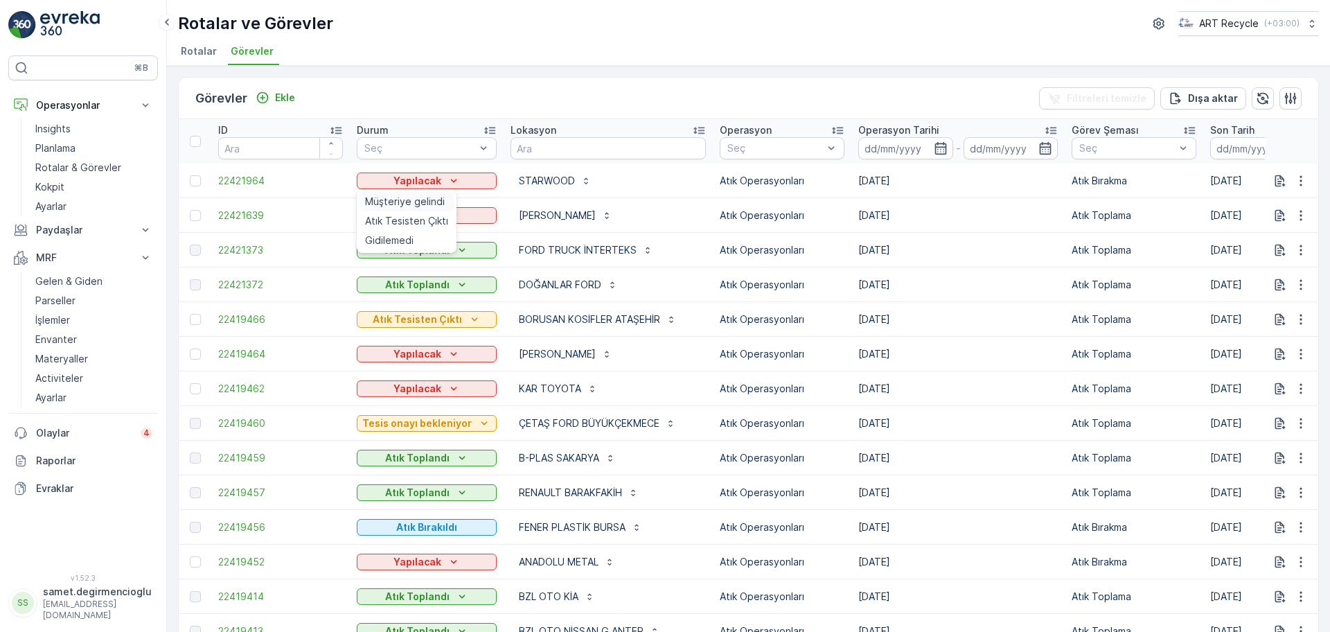
click at [432, 200] on span "Müşteriye gelindi" at bounding box center [405, 202] width 80 height 14
click at [408, 184] on p "Müşteriye gelindi" at bounding box center [417, 181] width 85 height 14
click at [393, 225] on span "Atık Bırakıldı" at bounding box center [392, 221] width 55 height 14
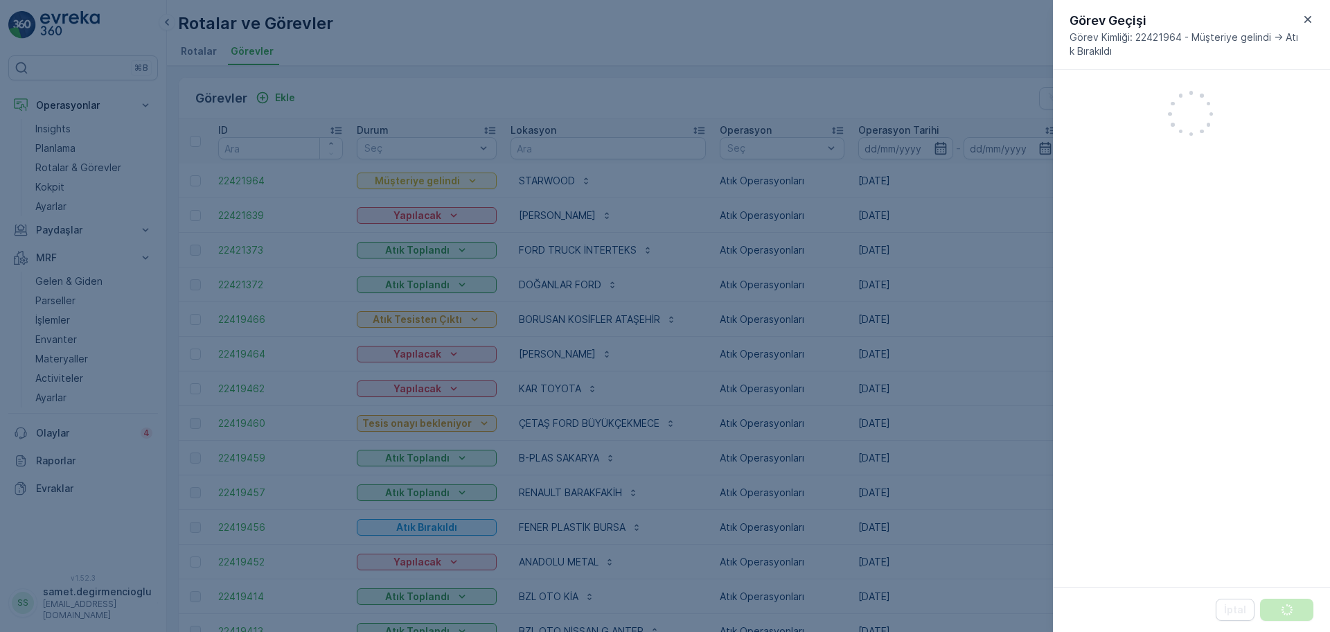
click at [393, 225] on div at bounding box center [665, 316] width 1330 height 632
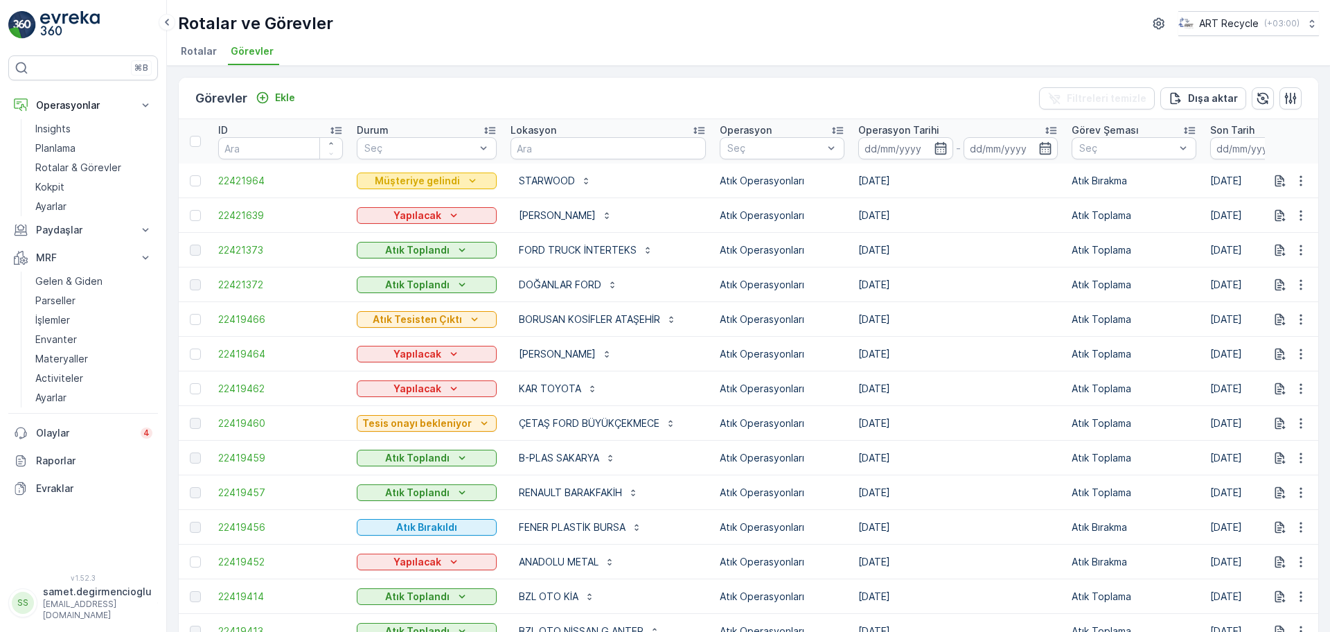
click at [403, 186] on p "Müşteriye gelindi" at bounding box center [417, 181] width 85 height 14
click at [390, 219] on span "Atık Bırakıldı" at bounding box center [392, 221] width 55 height 14
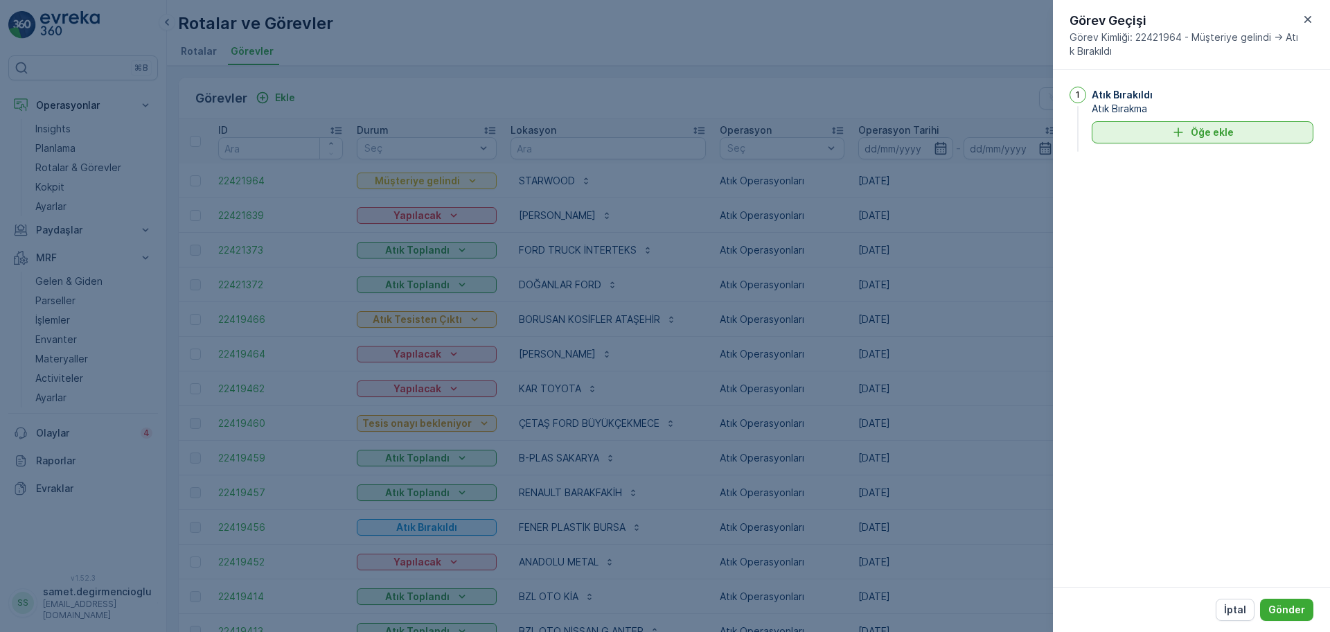
click at [1186, 121] on button "Öğe ekle" at bounding box center [1203, 132] width 222 height 22
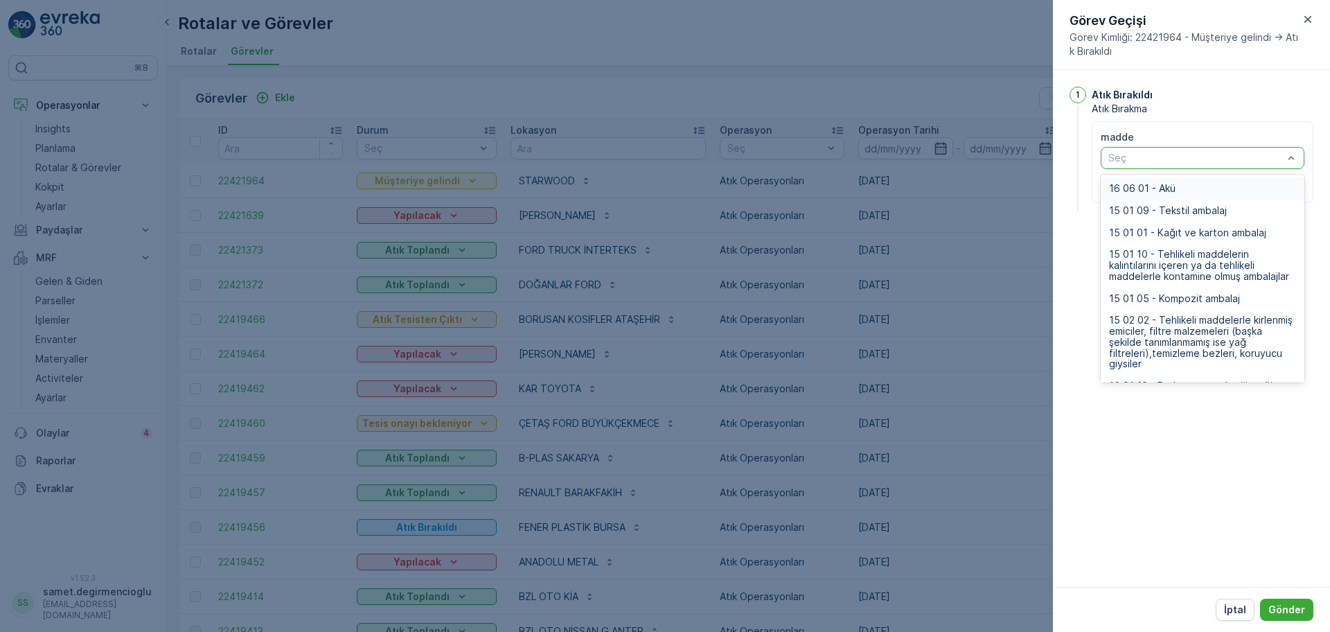
click at [1172, 147] on div "Seç" at bounding box center [1203, 158] width 204 height 22
type input "AH"
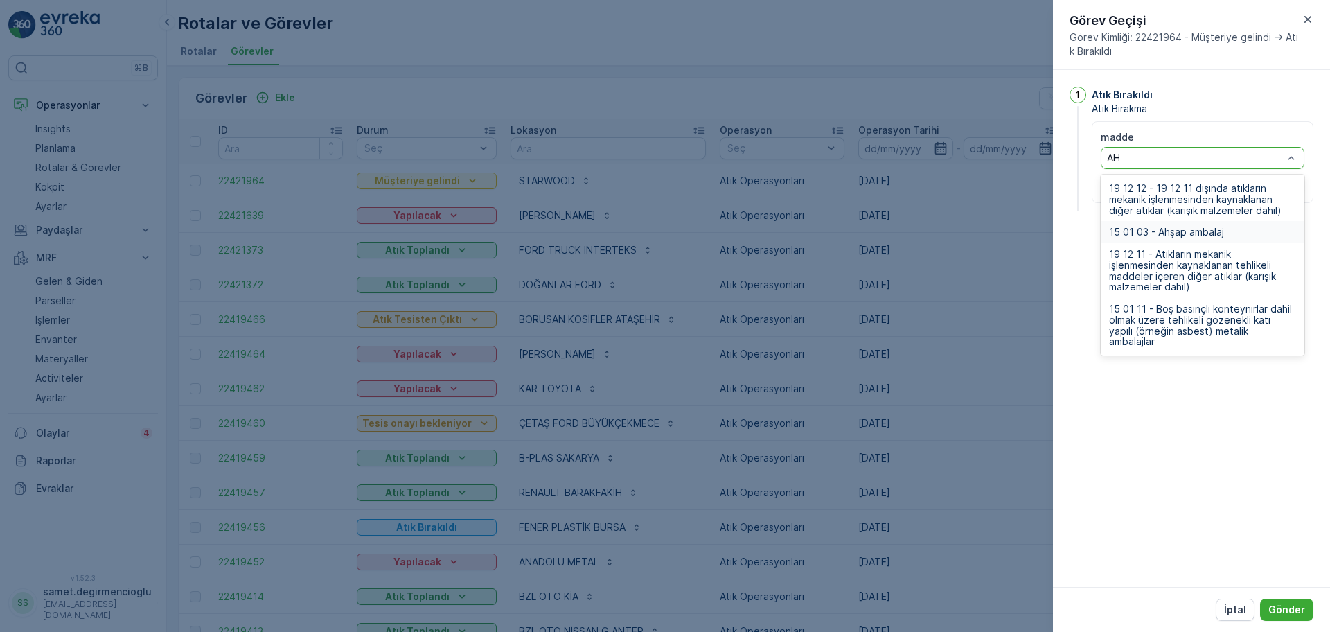
click at [1179, 234] on span "15 01 03 - Ahşap ambalaj" at bounding box center [1166, 232] width 115 height 11
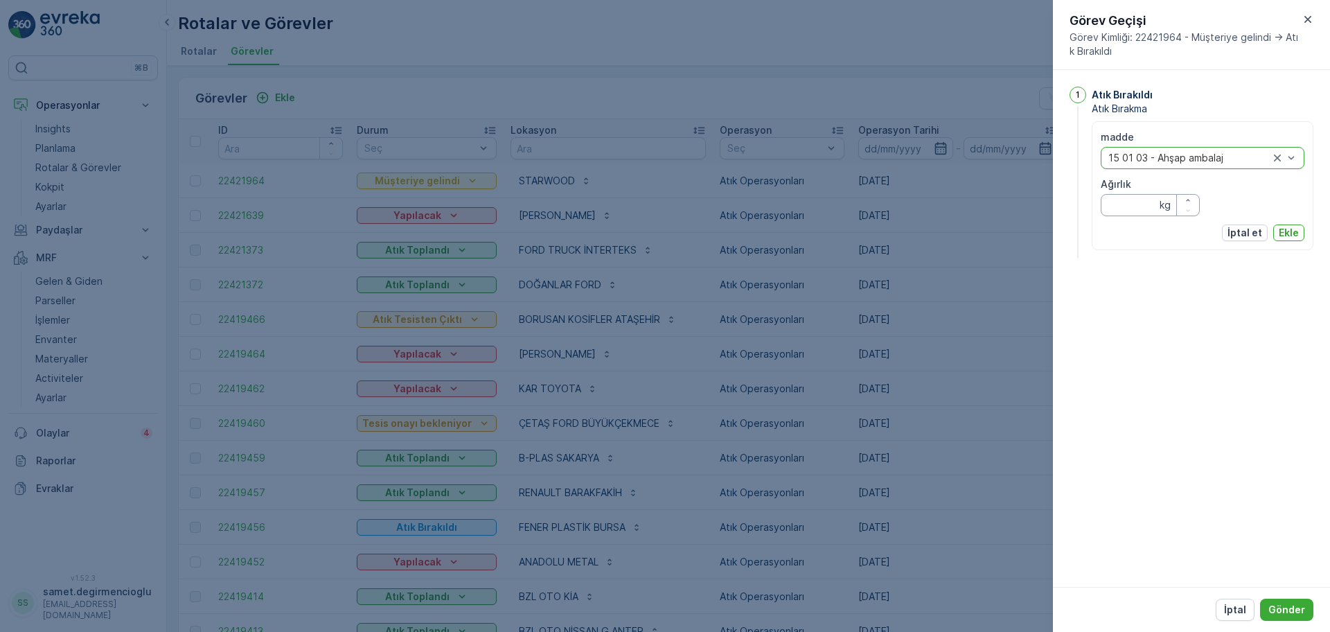
click at [1142, 204] on input "Ağırlık" at bounding box center [1150, 205] width 99 height 22
type input "1"
click at [1283, 231] on p "Ekle" at bounding box center [1289, 233] width 20 height 14
click at [1293, 607] on p "Gönder" at bounding box center [1287, 610] width 37 height 14
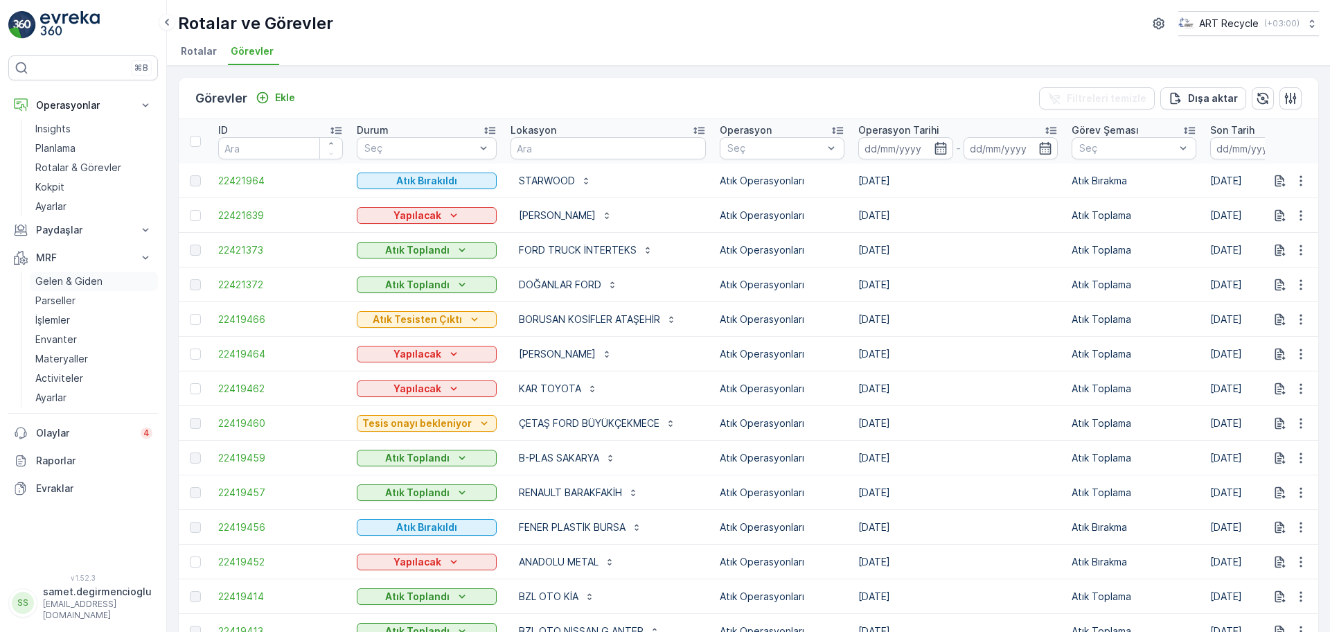
click at [70, 281] on p "Gelen & Giden" at bounding box center [68, 281] width 67 height 14
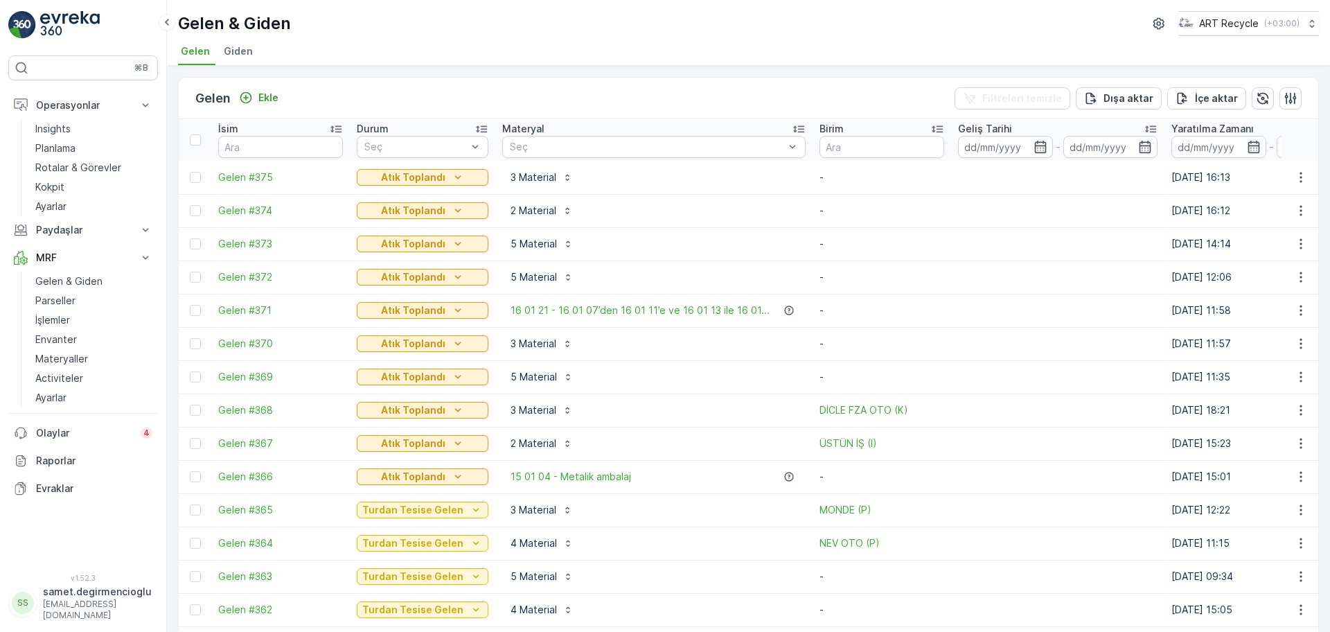
click at [249, 48] on span "Giden" at bounding box center [238, 51] width 29 height 14
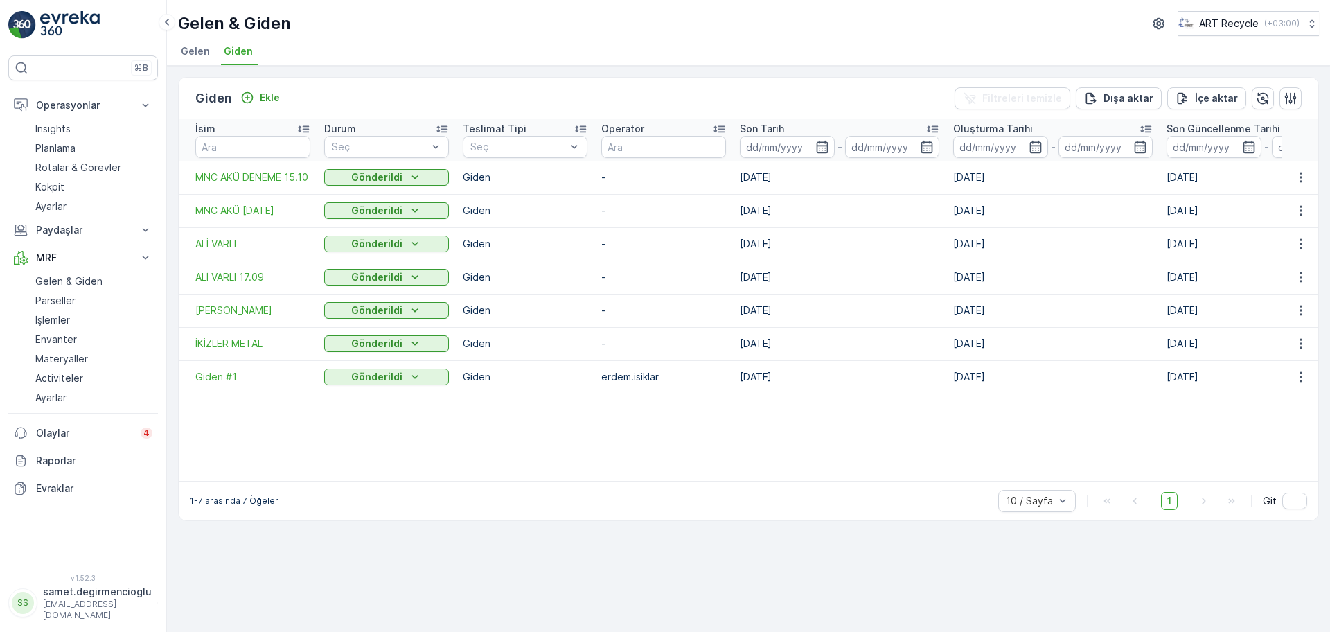
click at [203, 51] on span "Gelen" at bounding box center [195, 51] width 29 height 14
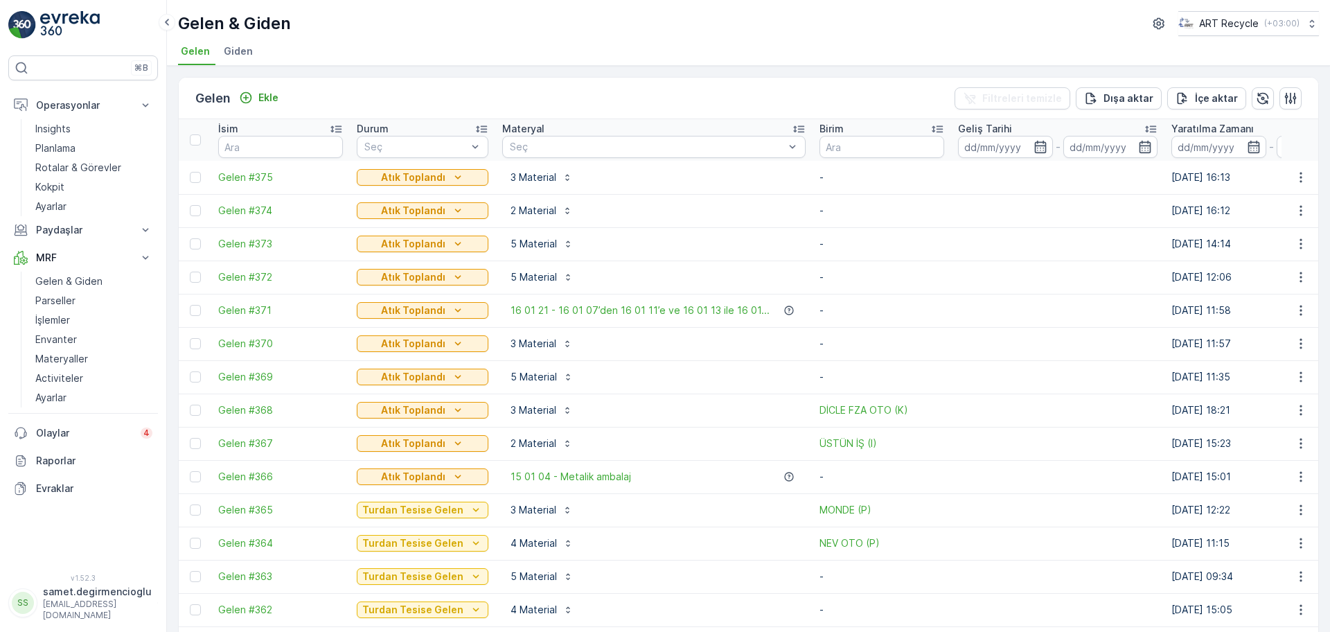
click at [245, 52] on span "Giden" at bounding box center [238, 51] width 29 height 14
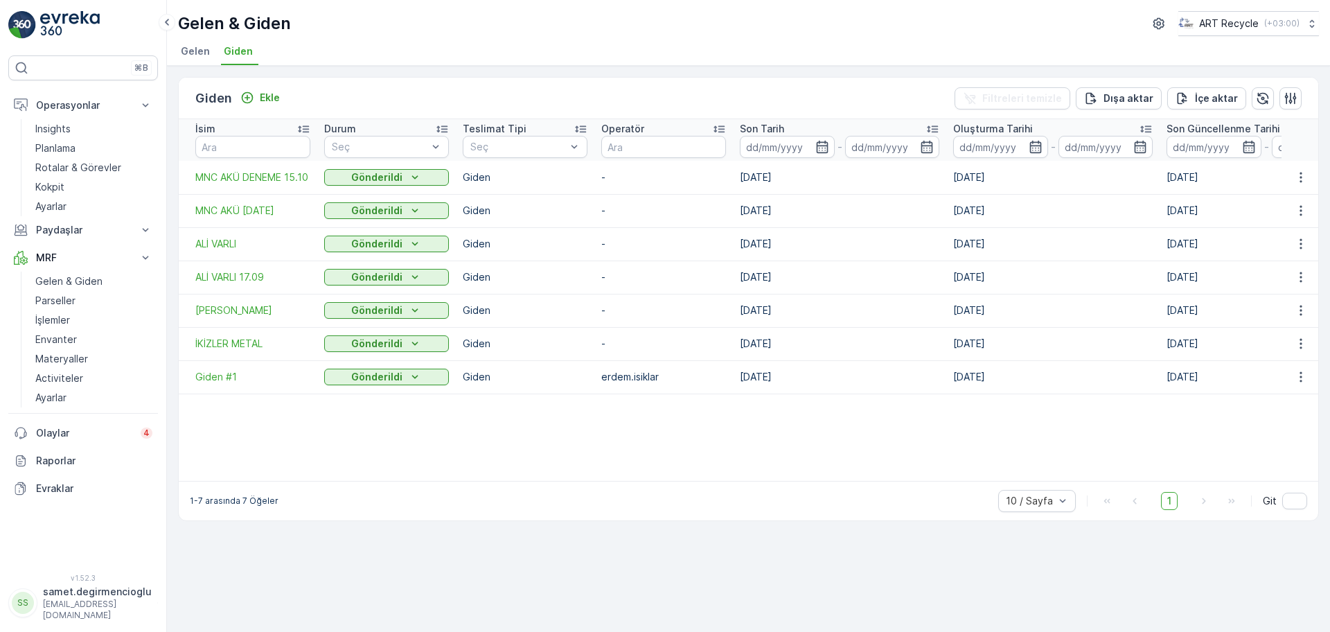
click at [184, 58] on span "Gelen" at bounding box center [195, 51] width 29 height 14
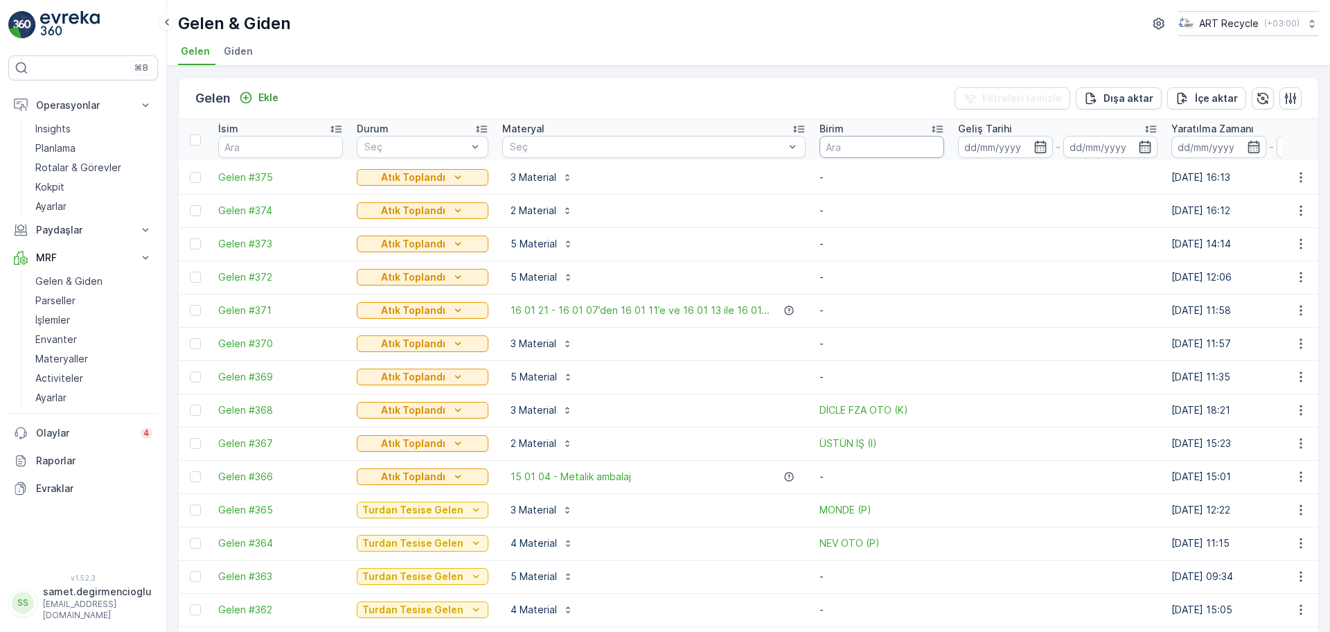
click at [900, 157] on input "text" at bounding box center [882, 147] width 125 height 22
type input "STAR"
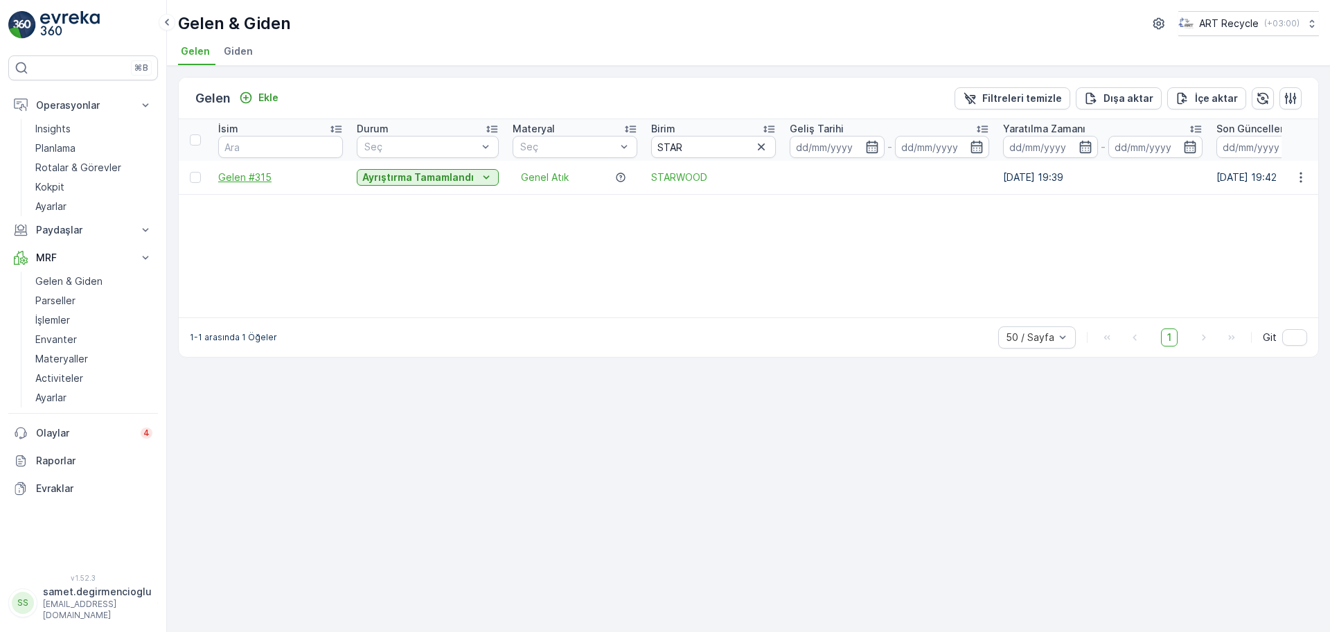
click at [245, 174] on span "Gelen #315" at bounding box center [280, 177] width 125 height 14
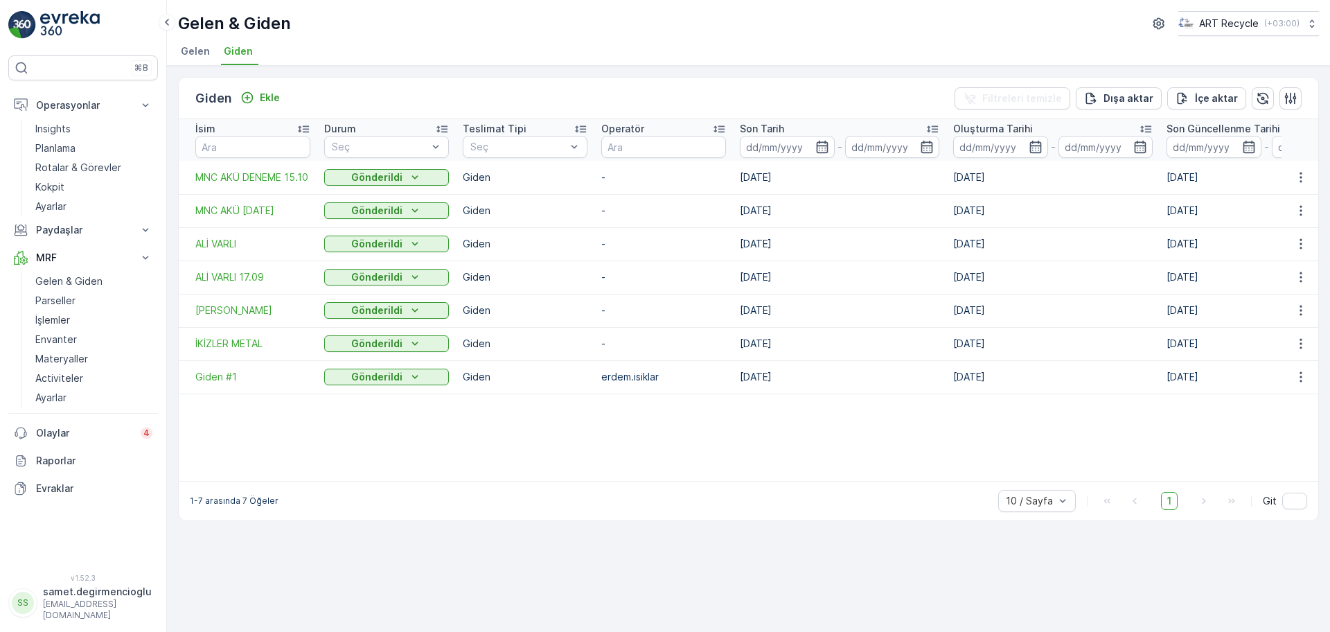
click at [191, 47] on span "Gelen" at bounding box center [195, 51] width 29 height 14
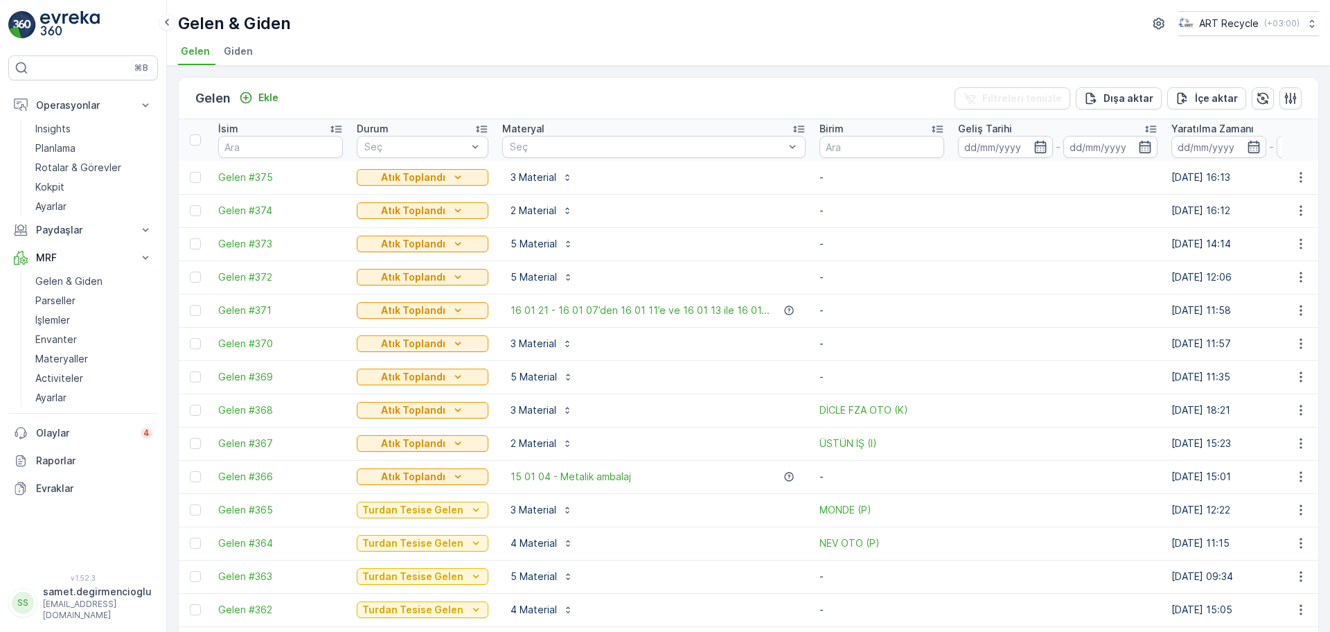
click at [238, 49] on span "Giden" at bounding box center [238, 51] width 29 height 14
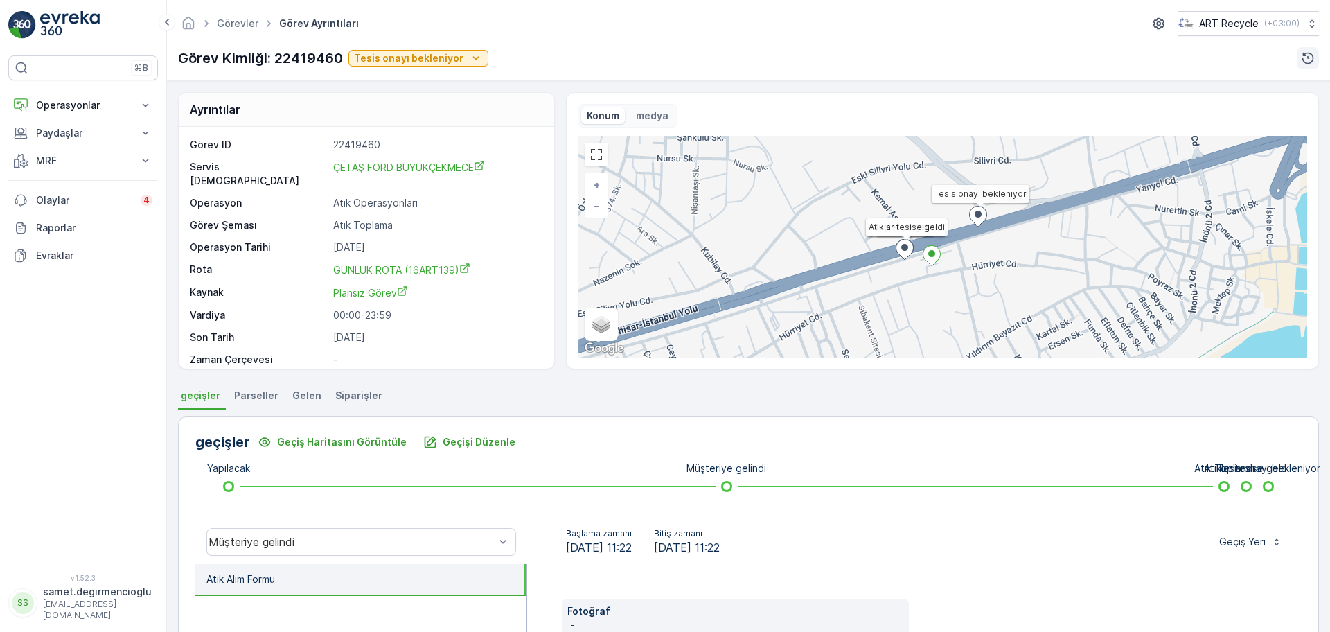
click at [1303, 60] on icon "button" at bounding box center [1308, 58] width 14 height 14
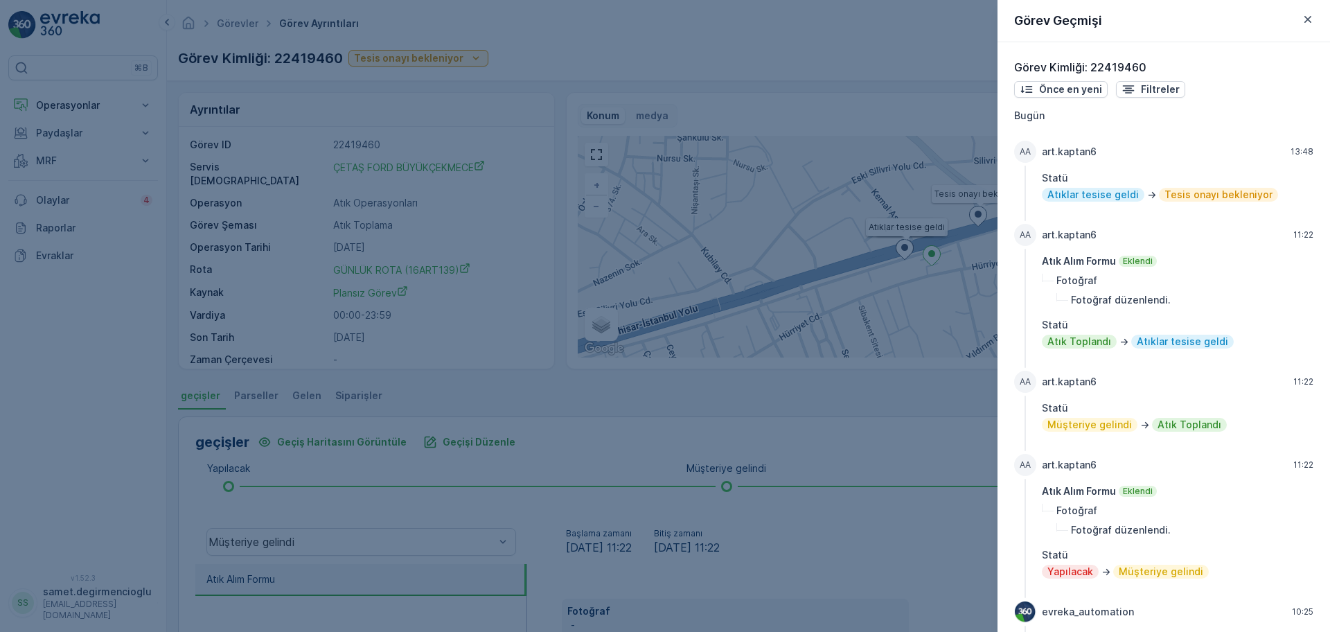
click at [1264, 83] on div "Önce en yeni Filtreler" at bounding box center [1163, 89] width 299 height 17
drag, startPoint x: 1147, startPoint y: 338, endPoint x: 1254, endPoint y: 336, distance: 106.7
click at [1254, 336] on div "Atık Toplandı -> Atıklar tesise geldi" at bounding box center [1178, 342] width 272 height 14
click at [1244, 344] on div "Atık Toplandı -> Atıklar tesise geldi" at bounding box center [1178, 342] width 272 height 14
drag, startPoint x: 1184, startPoint y: 422, endPoint x: 1225, endPoint y: 421, distance: 41.6
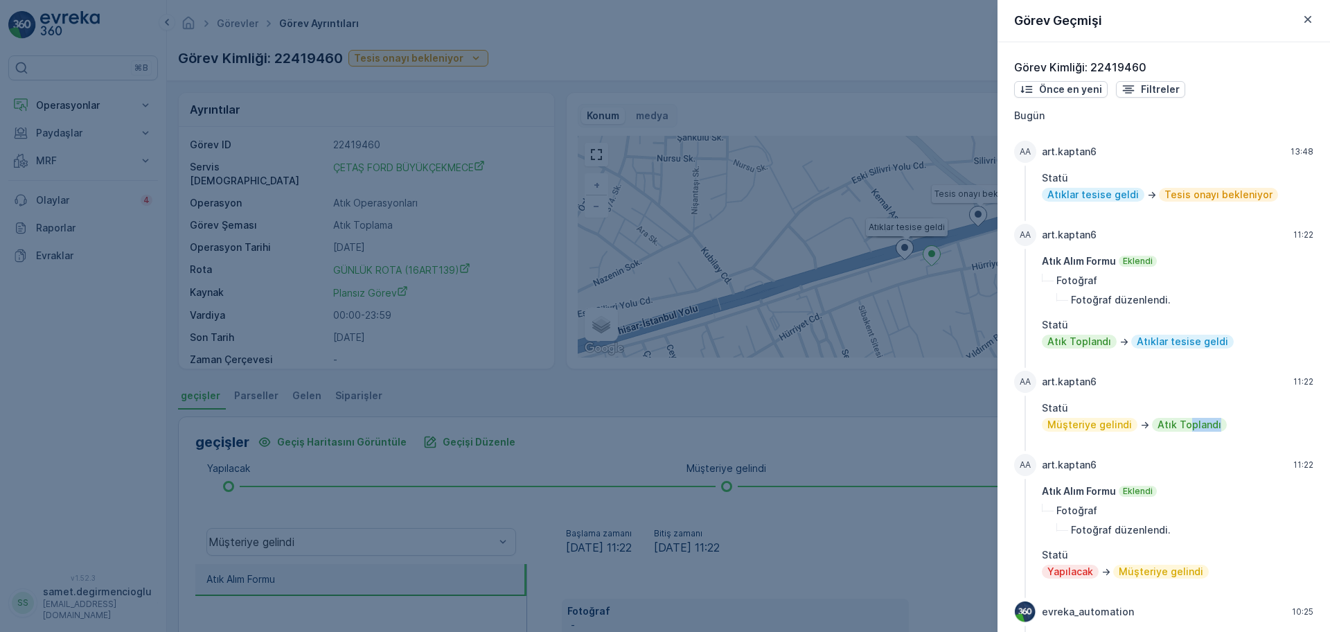
click at [1225, 421] on div "Müşteriye gelindi -> Atık Toplandı" at bounding box center [1178, 425] width 272 height 14
drag, startPoint x: 1189, startPoint y: 200, endPoint x: 1265, endPoint y: 199, distance: 75.5
click at [1265, 199] on div "Tesis onayı bekleniyor" at bounding box center [1218, 195] width 119 height 14
click at [1181, 198] on p "Tesis onayı bekleniyor" at bounding box center [1218, 195] width 111 height 14
drag, startPoint x: 1181, startPoint y: 198, endPoint x: 1283, endPoint y: 192, distance: 102.7
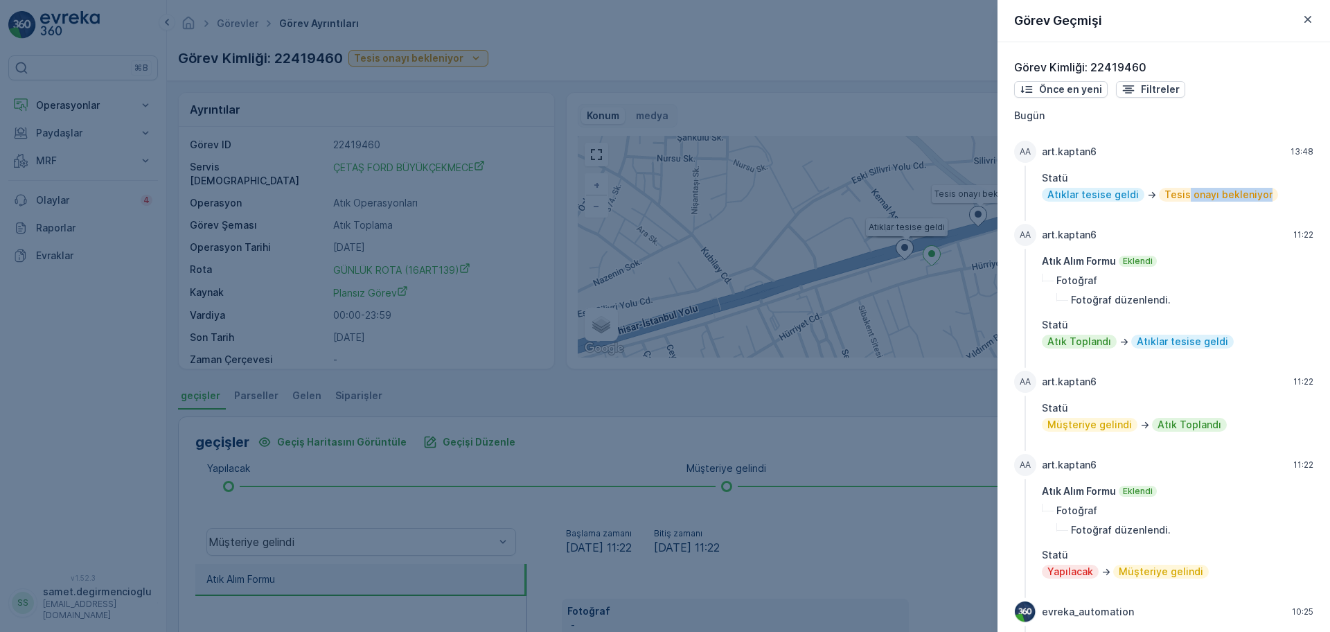
click at [1283, 192] on div "Atıklar tesise geldi -> Tesis onayı bekleniyor" at bounding box center [1178, 195] width 272 height 14
click at [1134, 296] on p "Fotoğraf düzenlendi." at bounding box center [1121, 300] width 100 height 14
click at [752, 61] on div at bounding box center [665, 316] width 1330 height 632
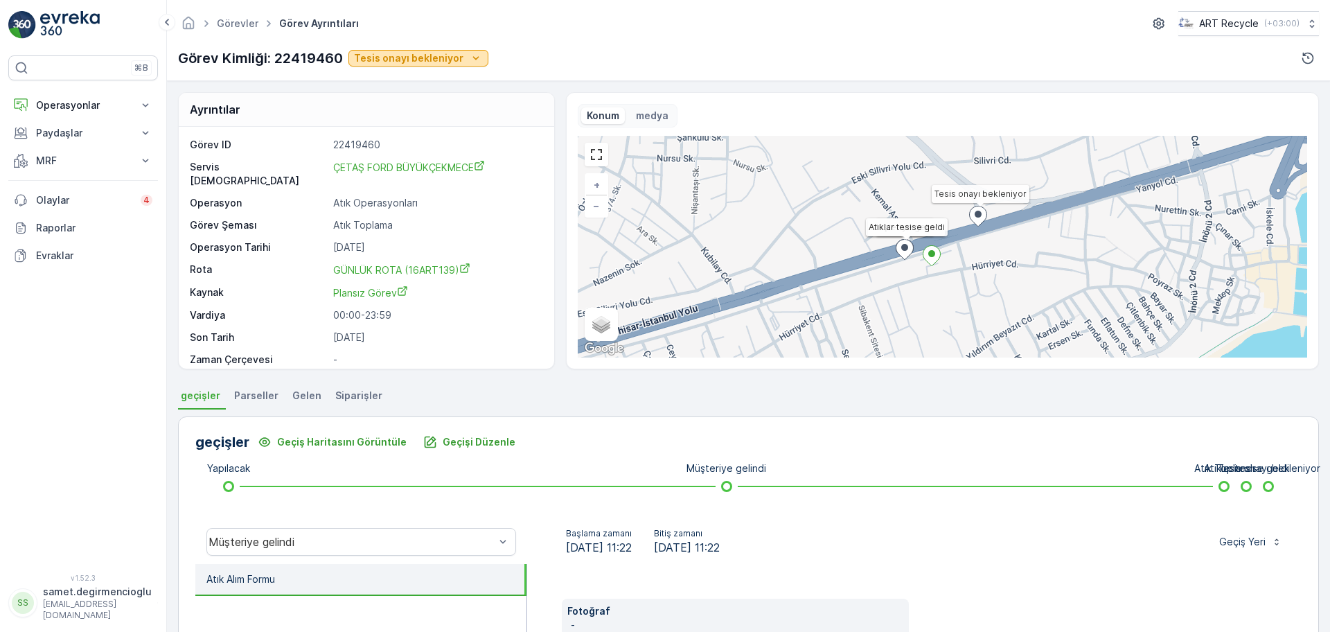
click at [446, 54] on p "Tesis onayı bekleniyor" at bounding box center [408, 58] width 109 height 14
click at [711, 60] on div "Görev Kimliği: 22419460 Tesis onayı bekleniyor" at bounding box center [748, 58] width 1141 height 22
click at [295, 387] on li "Gelen" at bounding box center [308, 398] width 37 height 24
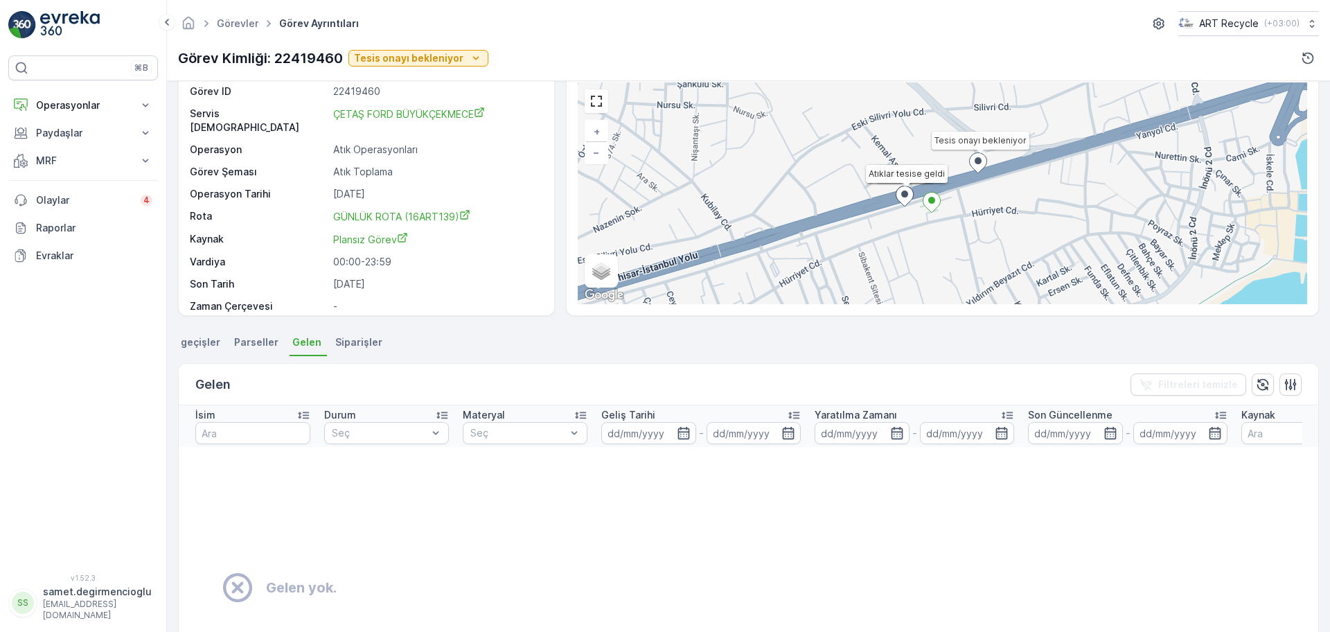
scroll to position [87, 0]
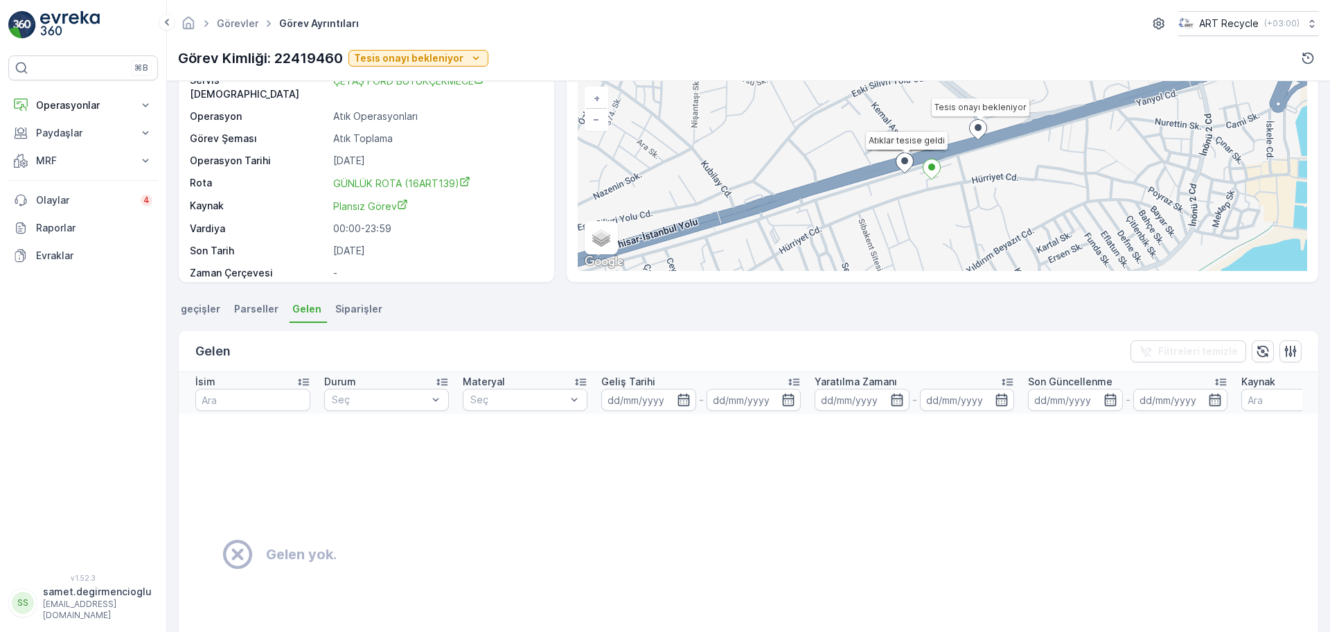
click at [344, 308] on span "Siparişler" at bounding box center [358, 309] width 47 height 14
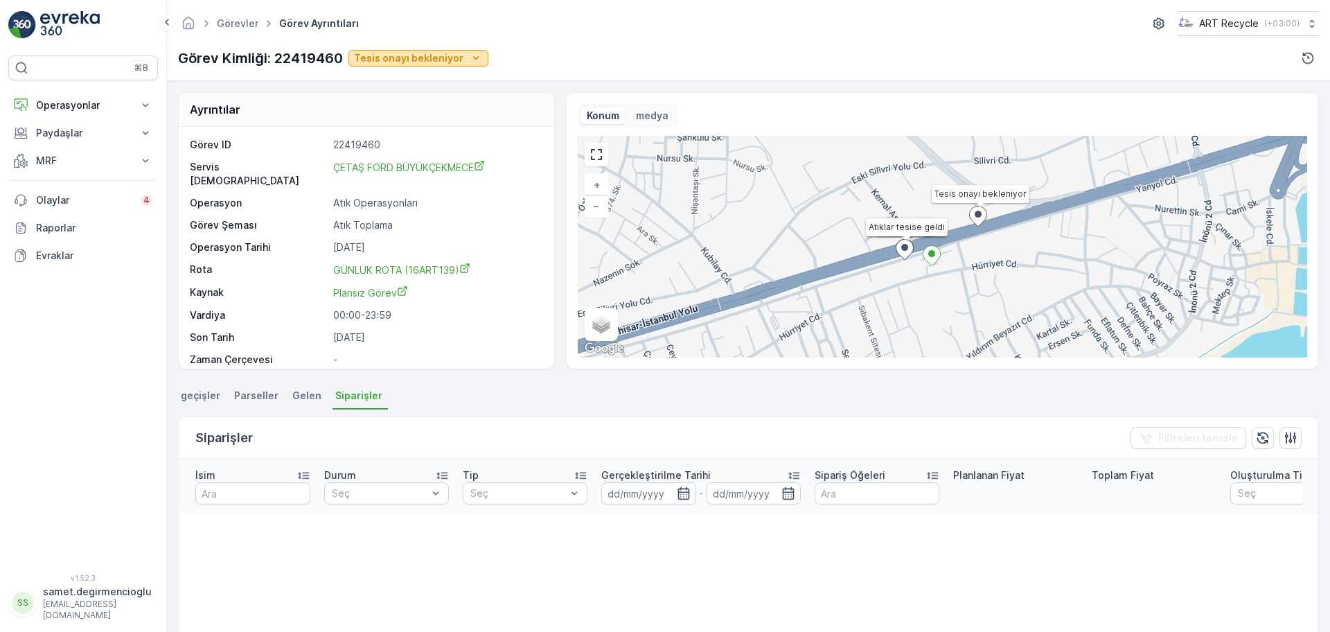
click at [431, 56] on p "Tesis onayı bekleniyor" at bounding box center [408, 58] width 109 height 14
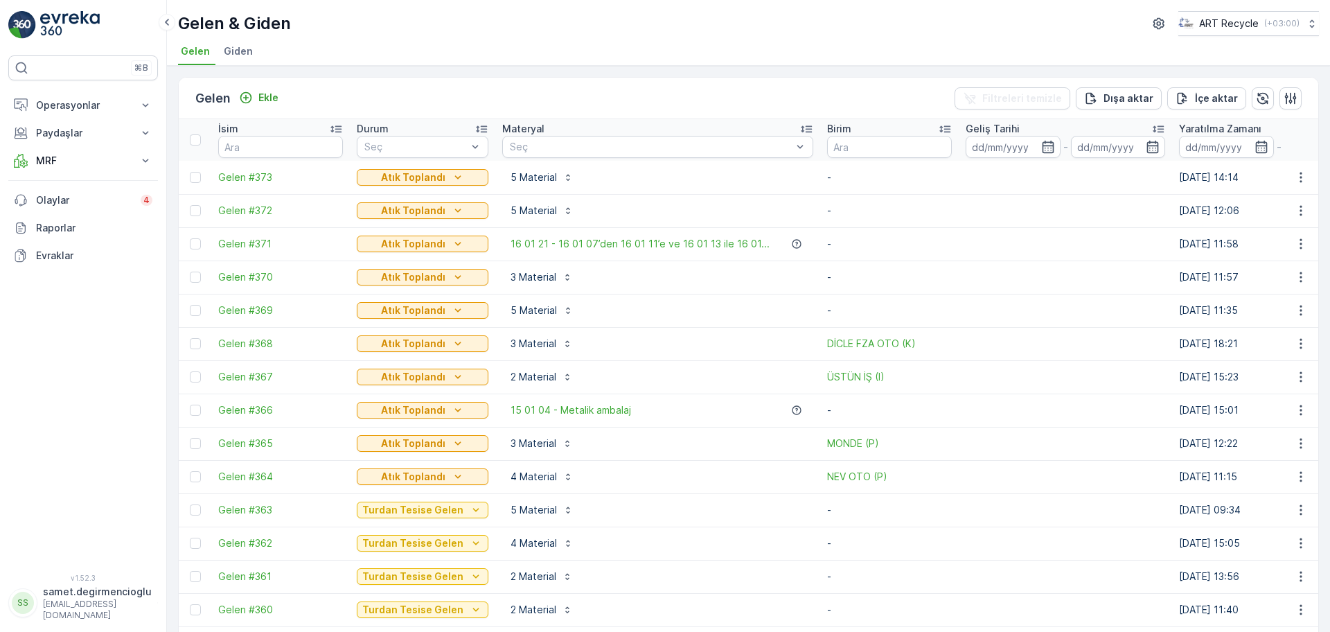
drag, startPoint x: 1144, startPoint y: 177, endPoint x: 1330, endPoint y: 188, distance: 186.1
drag, startPoint x: 1060, startPoint y: 227, endPoint x: 1282, endPoint y: 226, distance: 222.4
click at [974, 373] on td at bounding box center [1065, 376] width 213 height 33
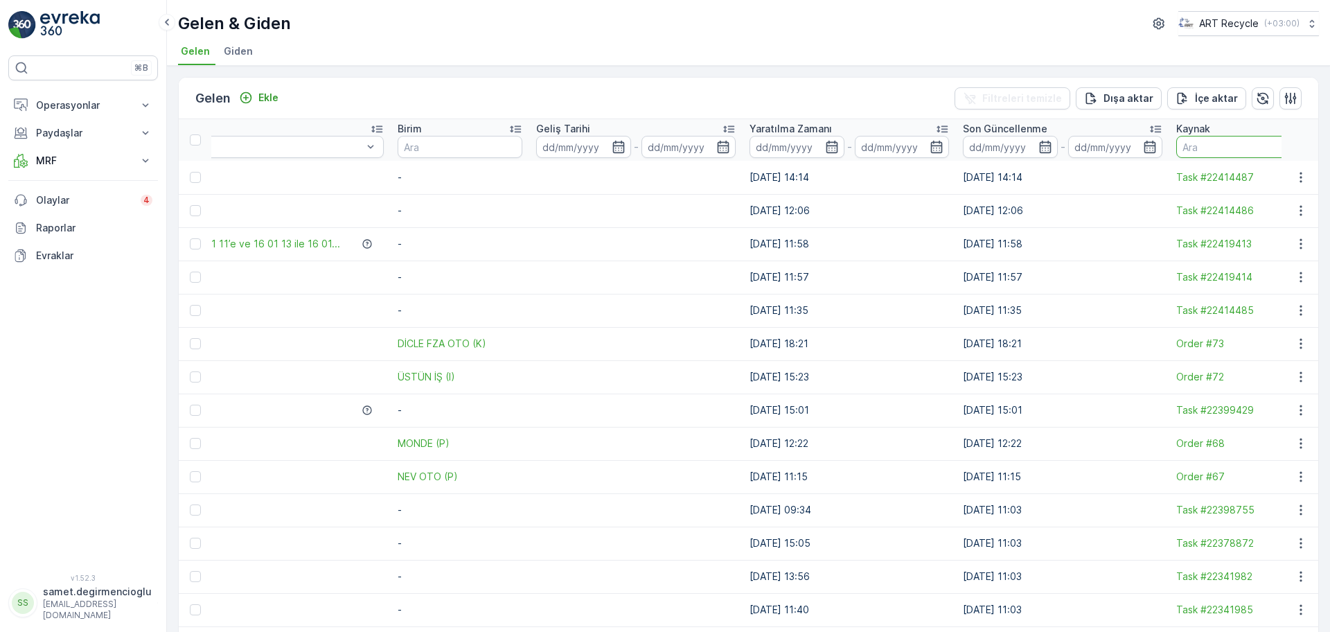
click at [1217, 142] on input "text" at bounding box center [1239, 147] width 125 height 22
paste input "22419460"
type input "22419460"
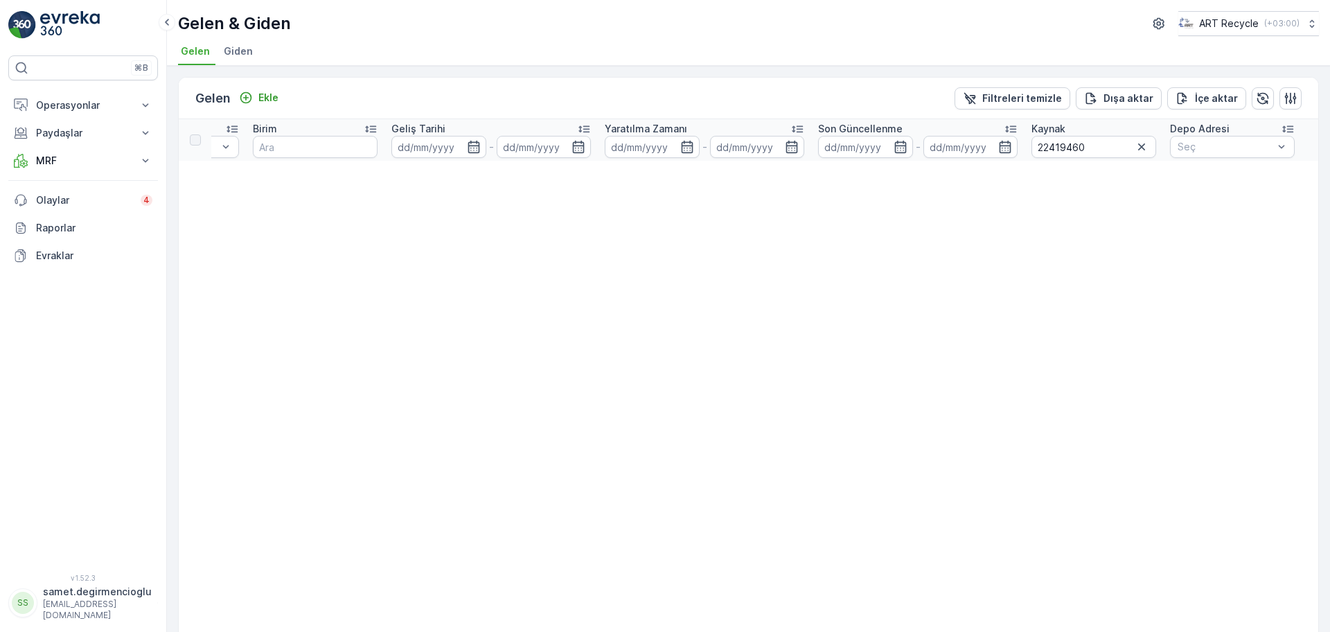
scroll to position [0, 385]
click at [200, 54] on span "Gelen" at bounding box center [195, 51] width 29 height 14
click at [1143, 150] on icon "button" at bounding box center [1142, 147] width 14 height 14
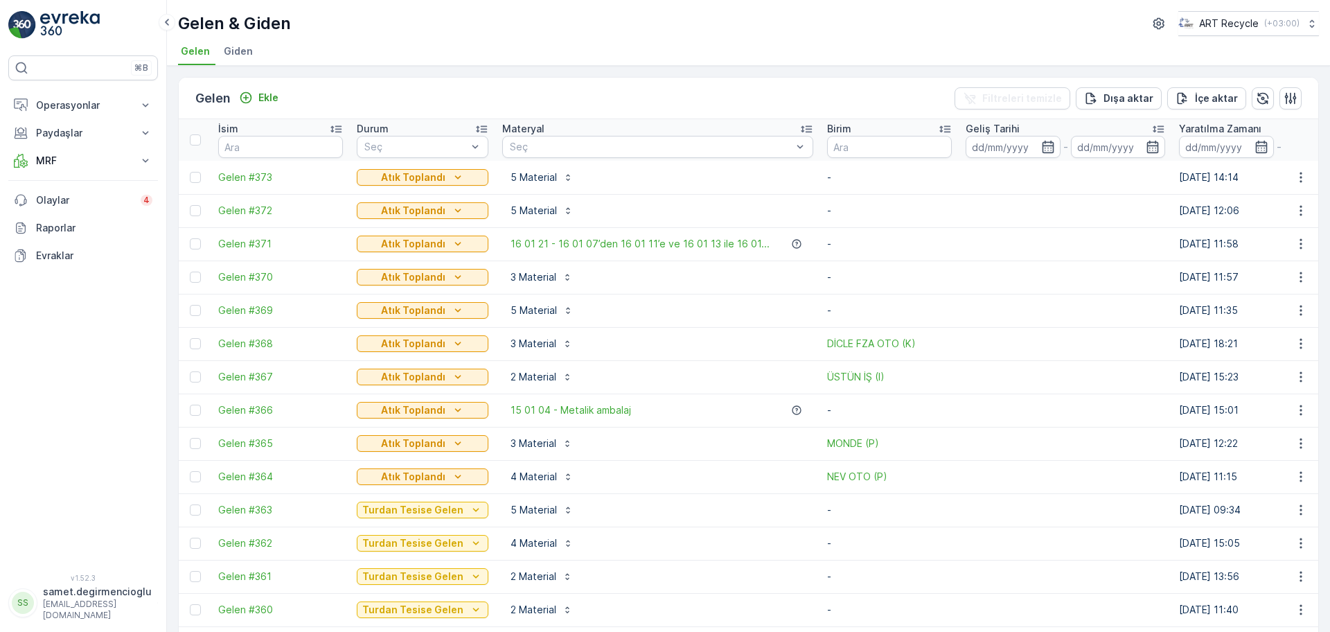
drag, startPoint x: 694, startPoint y: 408, endPoint x: 352, endPoint y: 379, distance: 342.9
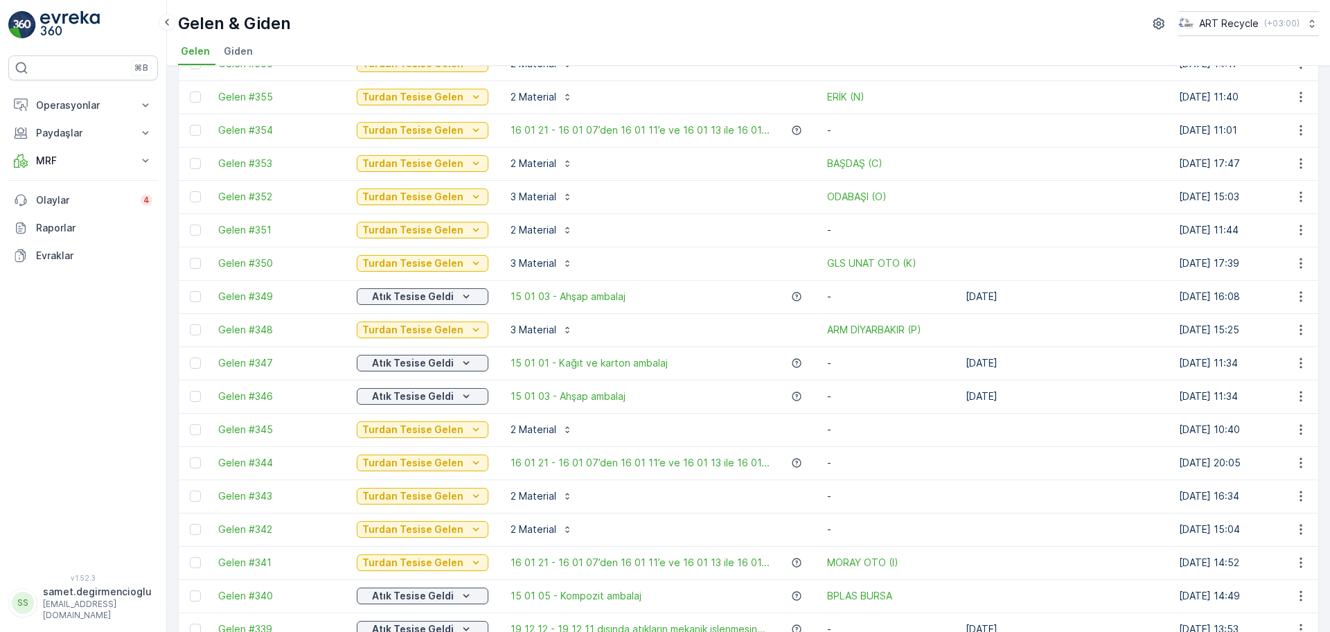
scroll to position [693, 0]
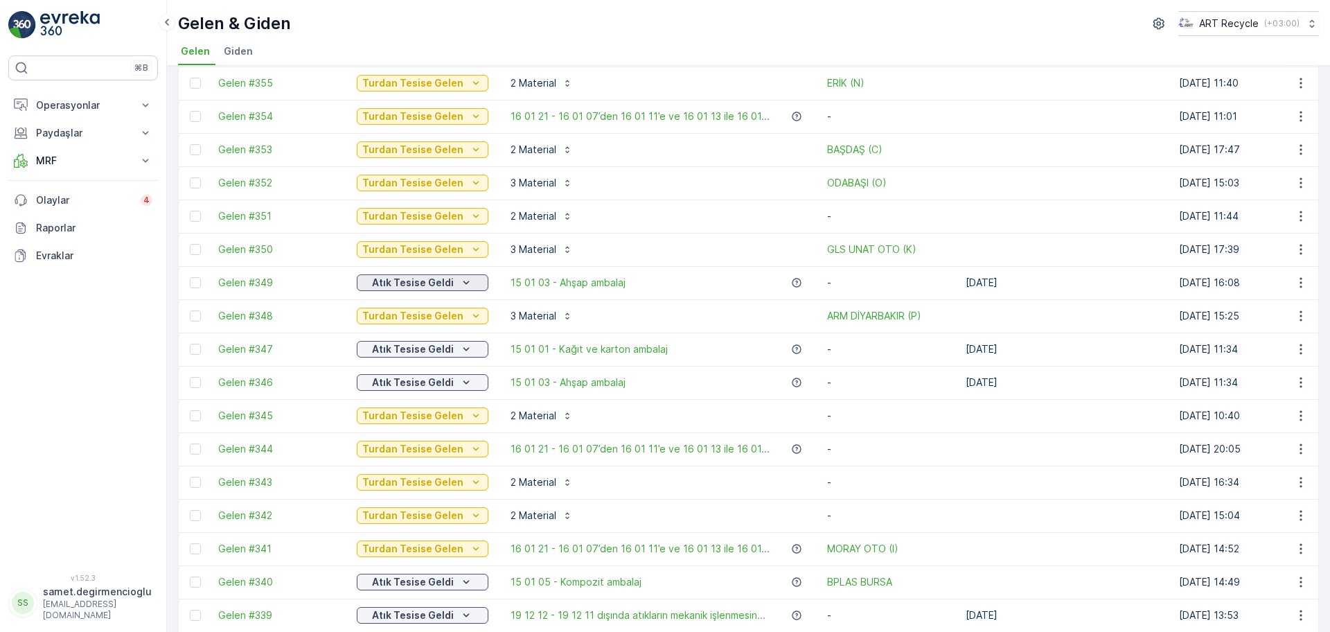
click at [380, 278] on p "Atık Tesise Geldi" at bounding box center [413, 283] width 82 height 14
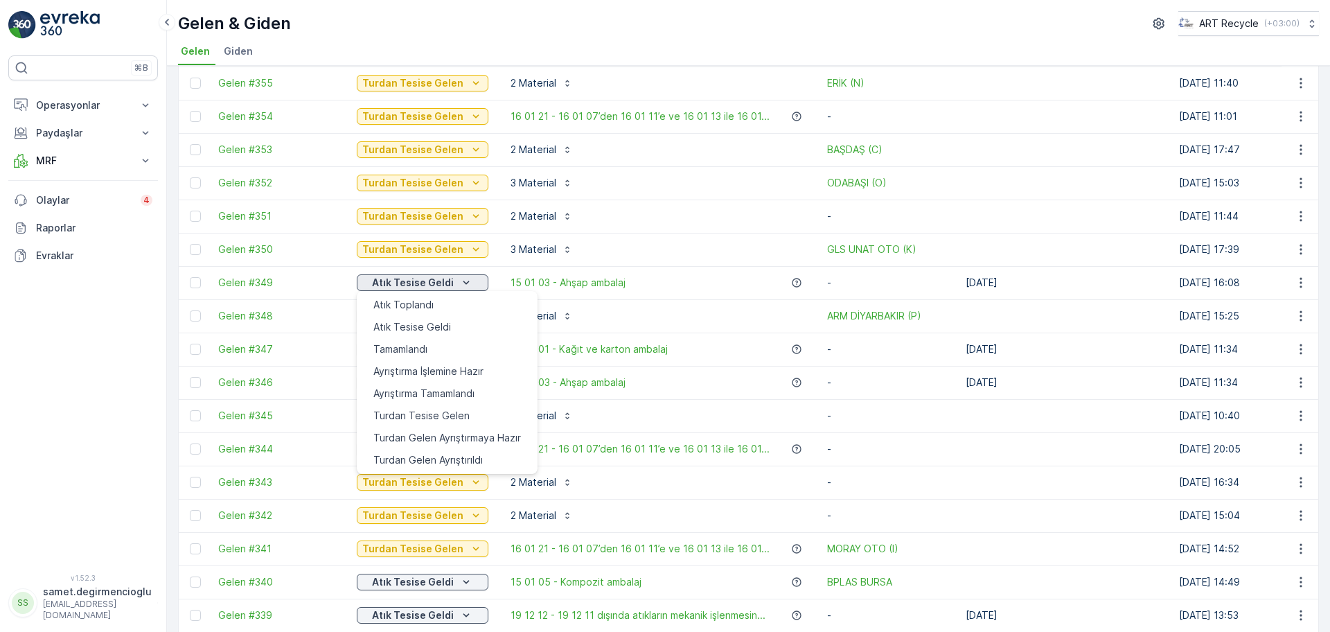
click at [380, 279] on p "Atık Tesise Geldi" at bounding box center [413, 283] width 82 height 14
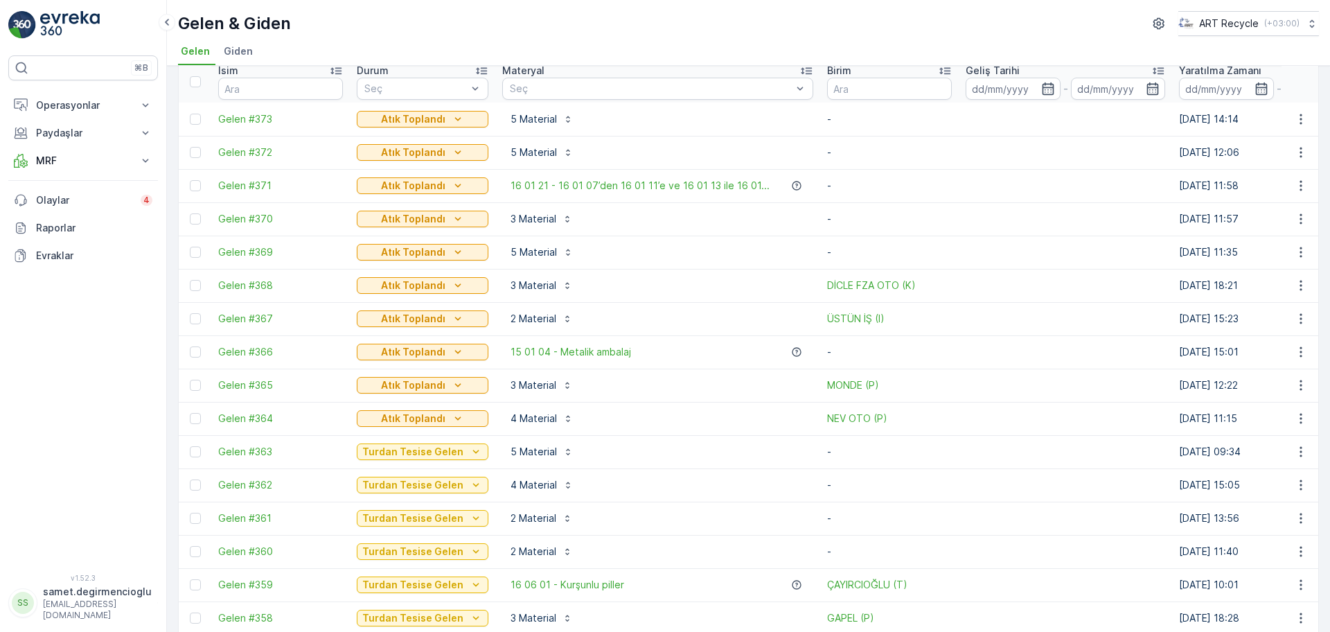
scroll to position [0, 0]
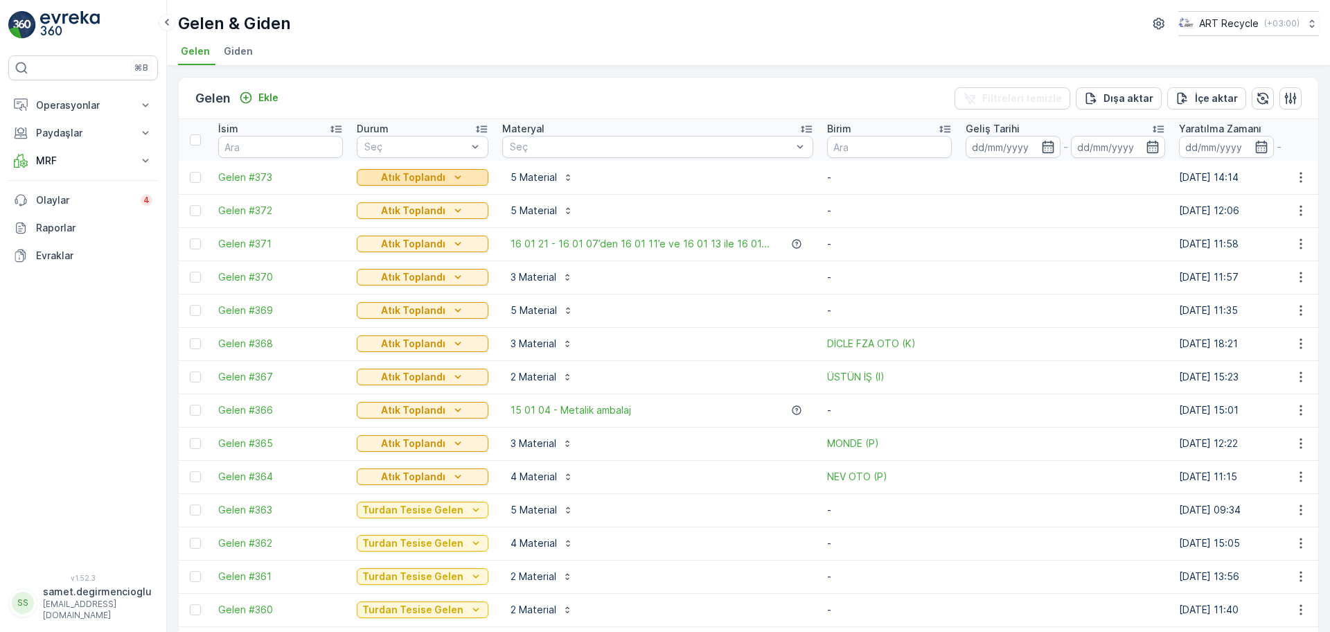
click at [404, 175] on p "Atık Toplandı" at bounding box center [413, 177] width 64 height 14
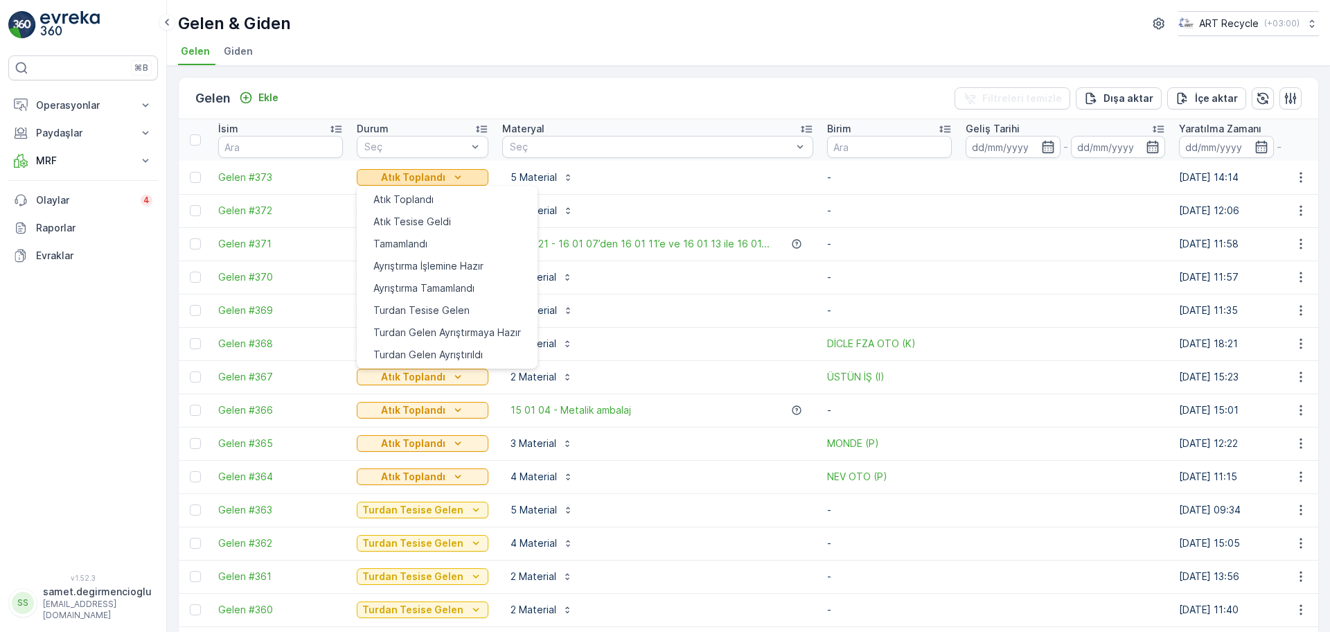
click at [404, 176] on p "Atık Toplandı" at bounding box center [413, 177] width 64 height 14
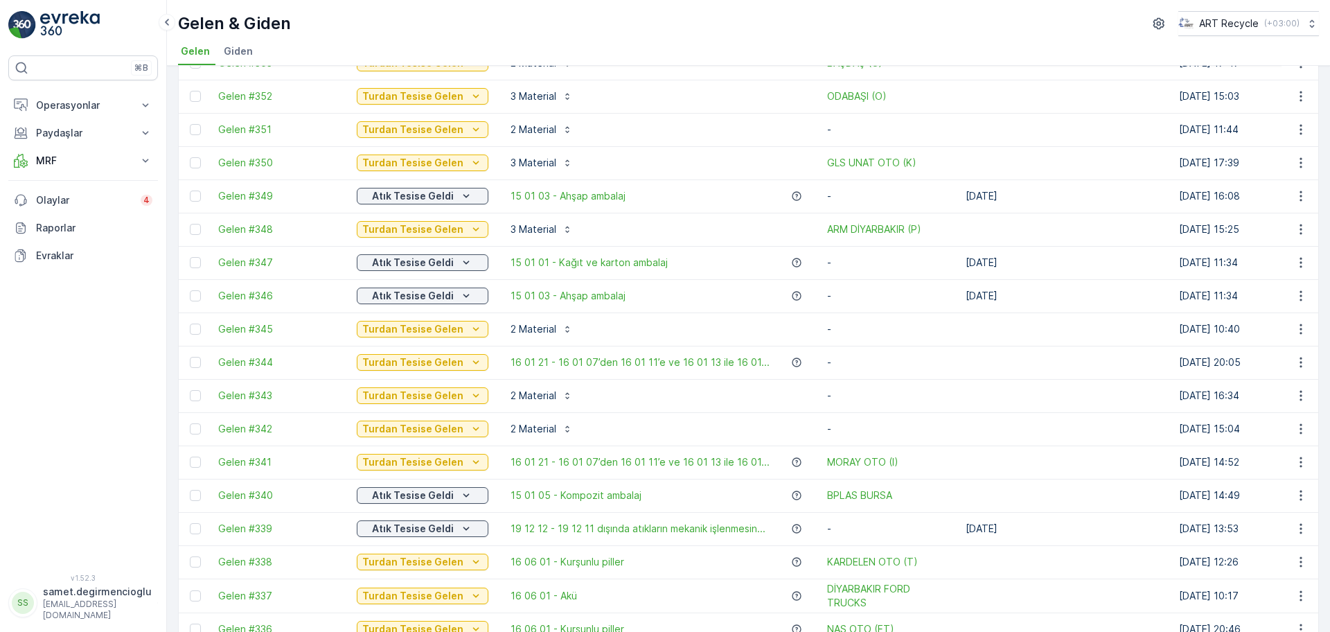
scroll to position [866, 0]
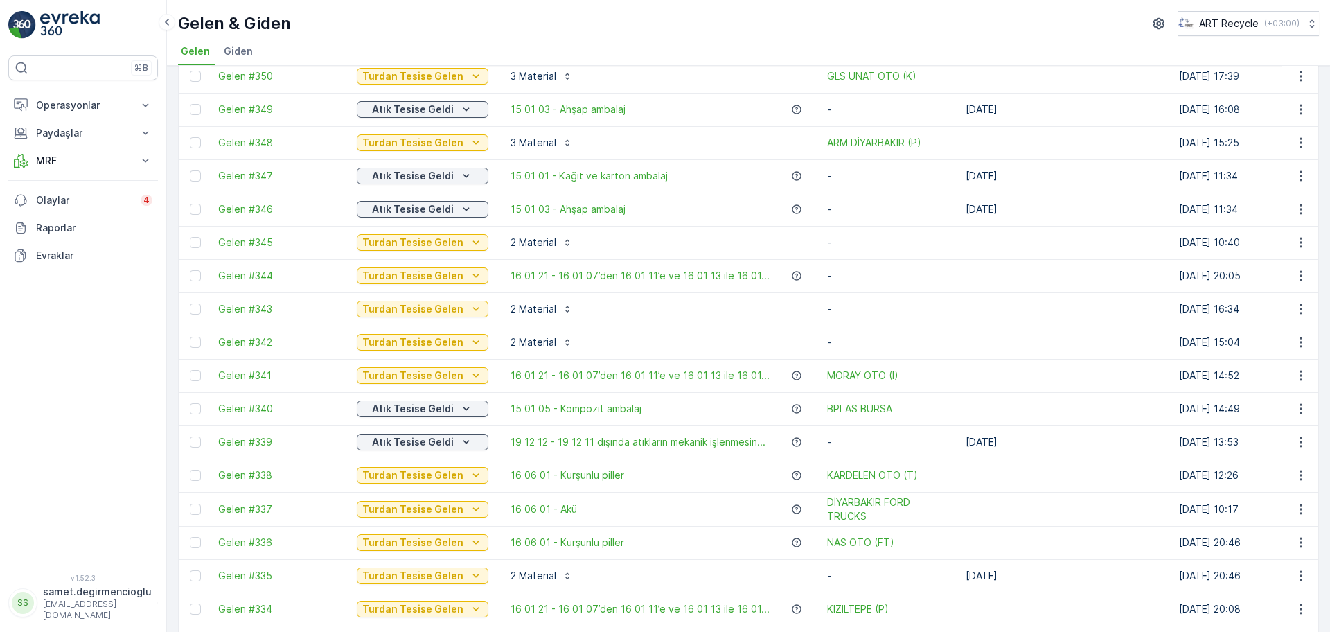
click at [311, 379] on span "Gelen #341" at bounding box center [280, 376] width 125 height 14
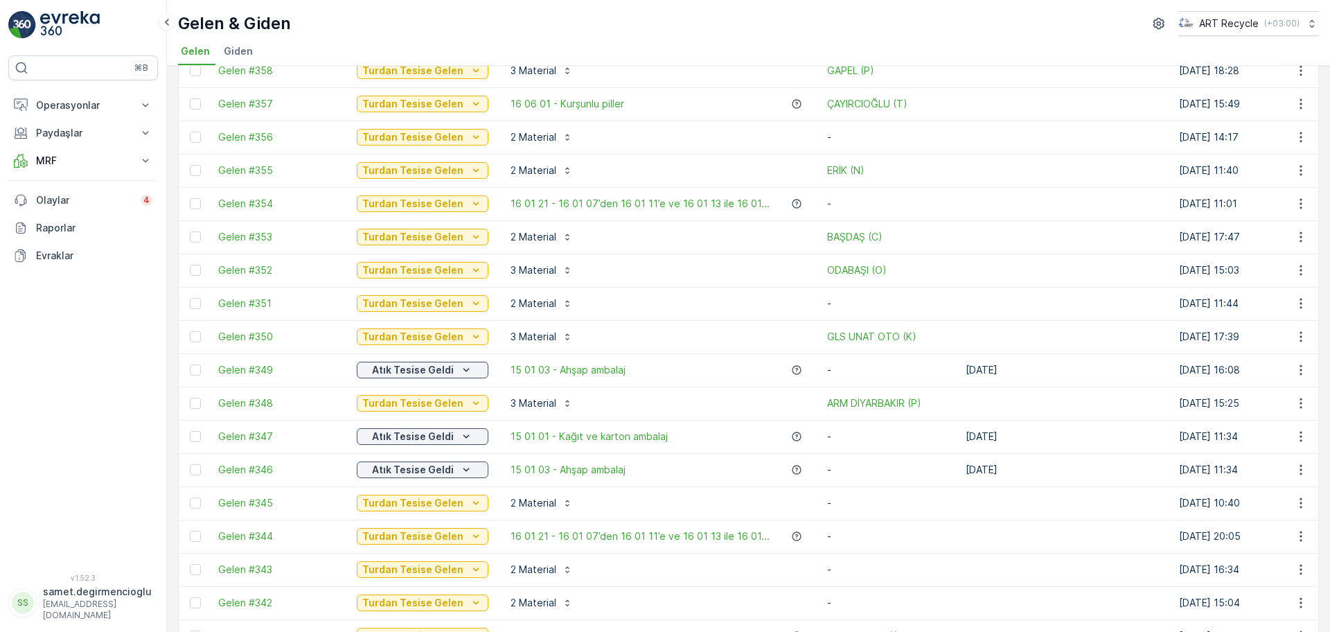
scroll to position [693, 0]
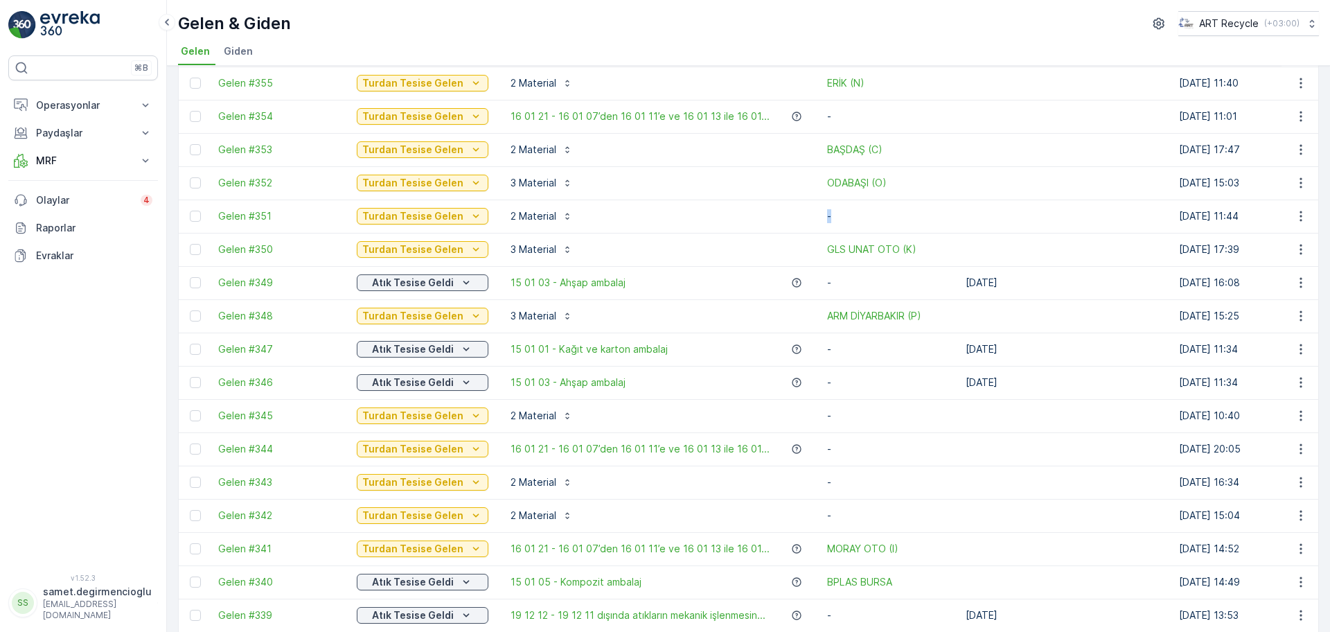
drag, startPoint x: 818, startPoint y: 213, endPoint x: 839, endPoint y: 211, distance: 21.6
click at [839, 211] on td "-" at bounding box center [889, 216] width 139 height 33
click at [829, 225] on td "-" at bounding box center [889, 216] width 139 height 33
drag, startPoint x: 827, startPoint y: 214, endPoint x: 811, endPoint y: 224, distance: 18.1
click at [820, 224] on td "-" at bounding box center [889, 216] width 139 height 33
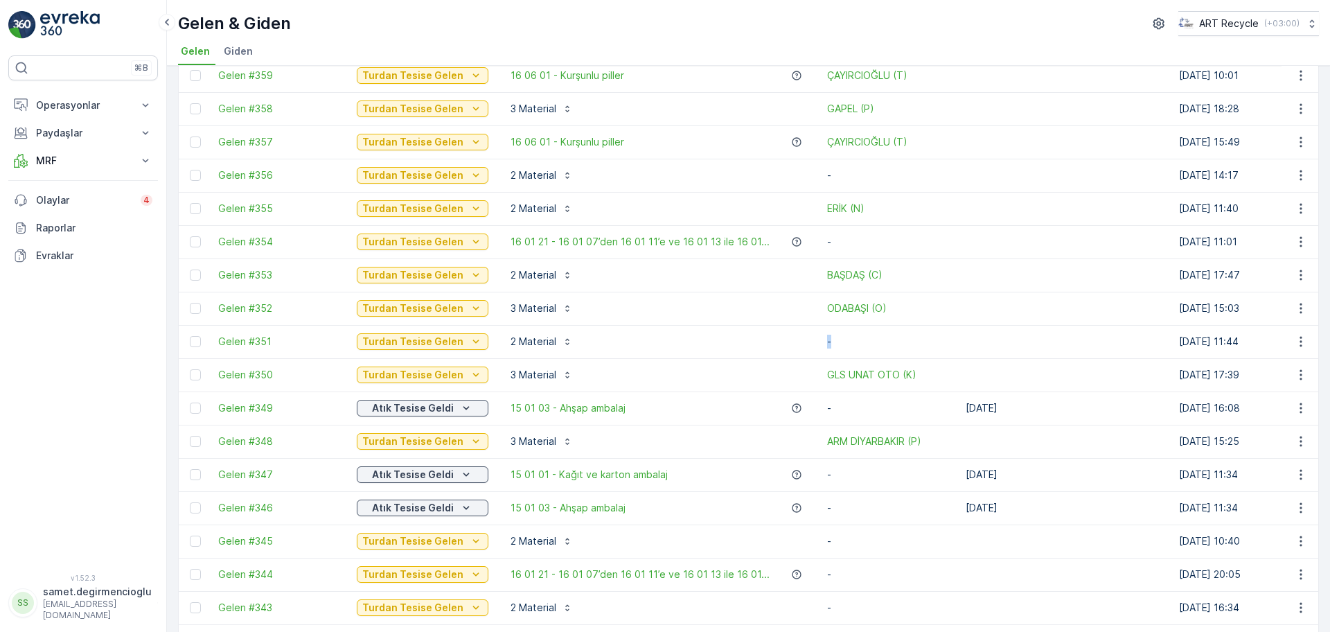
scroll to position [520, 0]
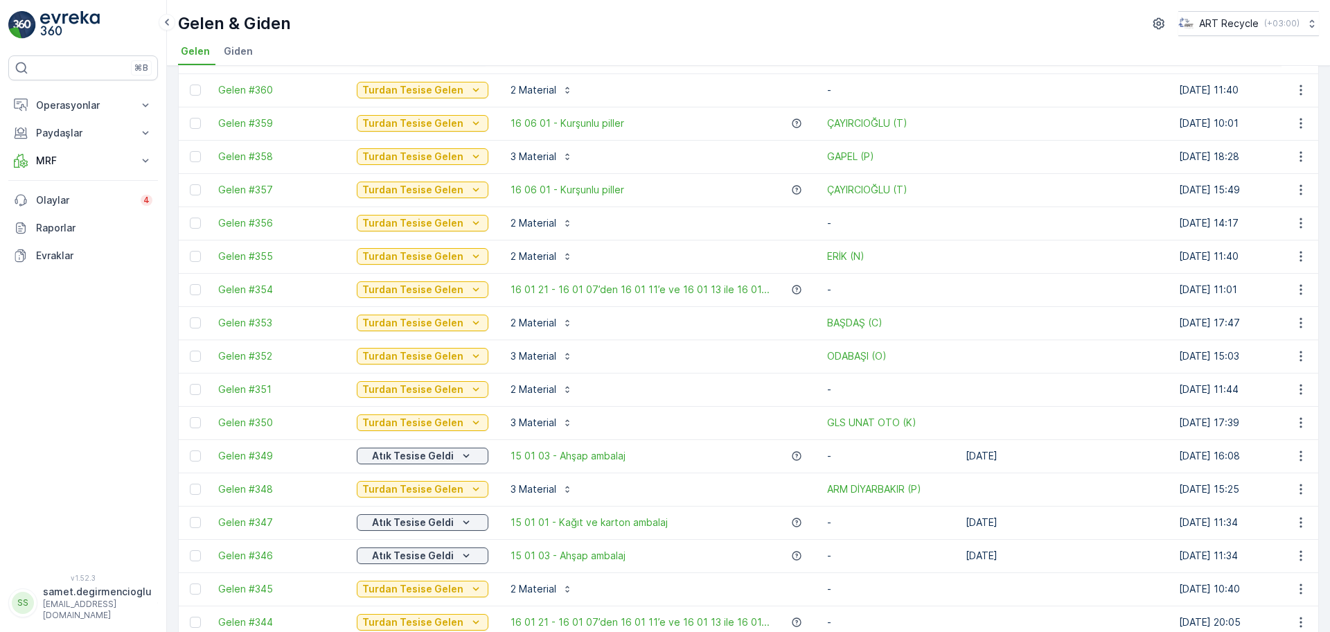
click at [642, 396] on div "2 Material" at bounding box center [657, 389] width 311 height 22
drag, startPoint x: 744, startPoint y: 331, endPoint x: 928, endPoint y: 322, distance: 184.5
click at [928, 322] on tr "Gelen #353 Turdan Tesise Gelen 2 Material BAŞDAŞ (C) 09.10.2025 17:47 14.10.202…" at bounding box center [1046, 322] width 1735 height 33
click at [928, 322] on span "BAŞDAŞ (C)" at bounding box center [889, 323] width 125 height 14
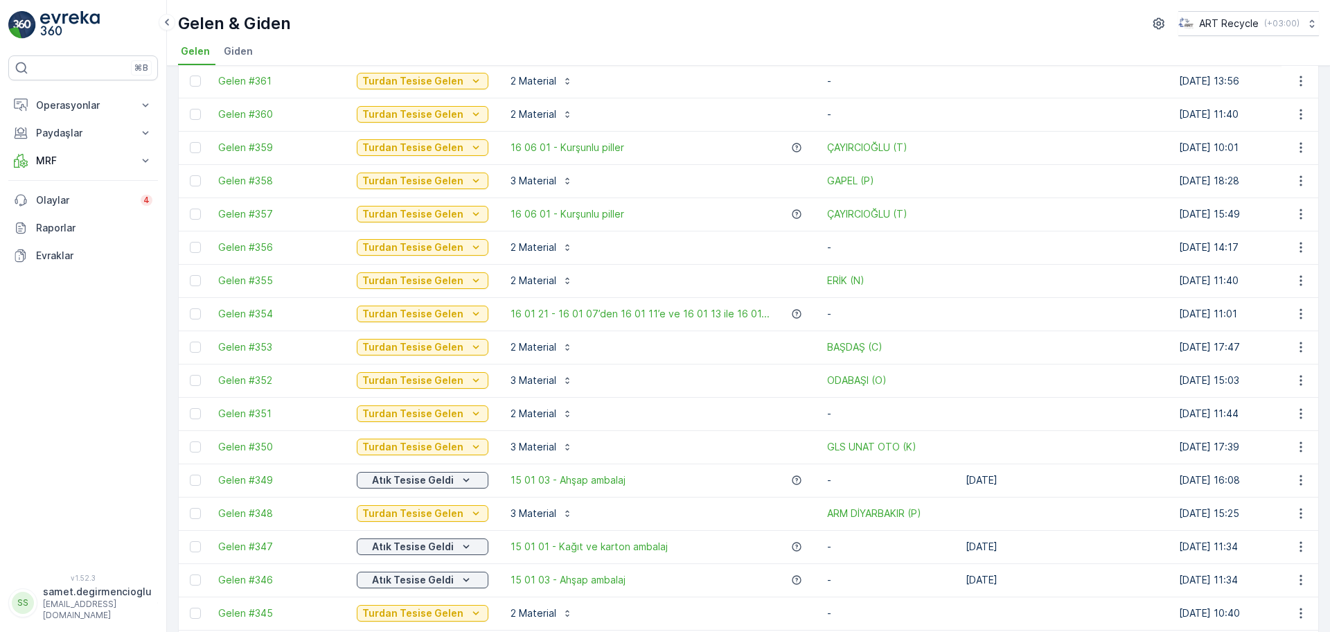
scroll to position [606, 0]
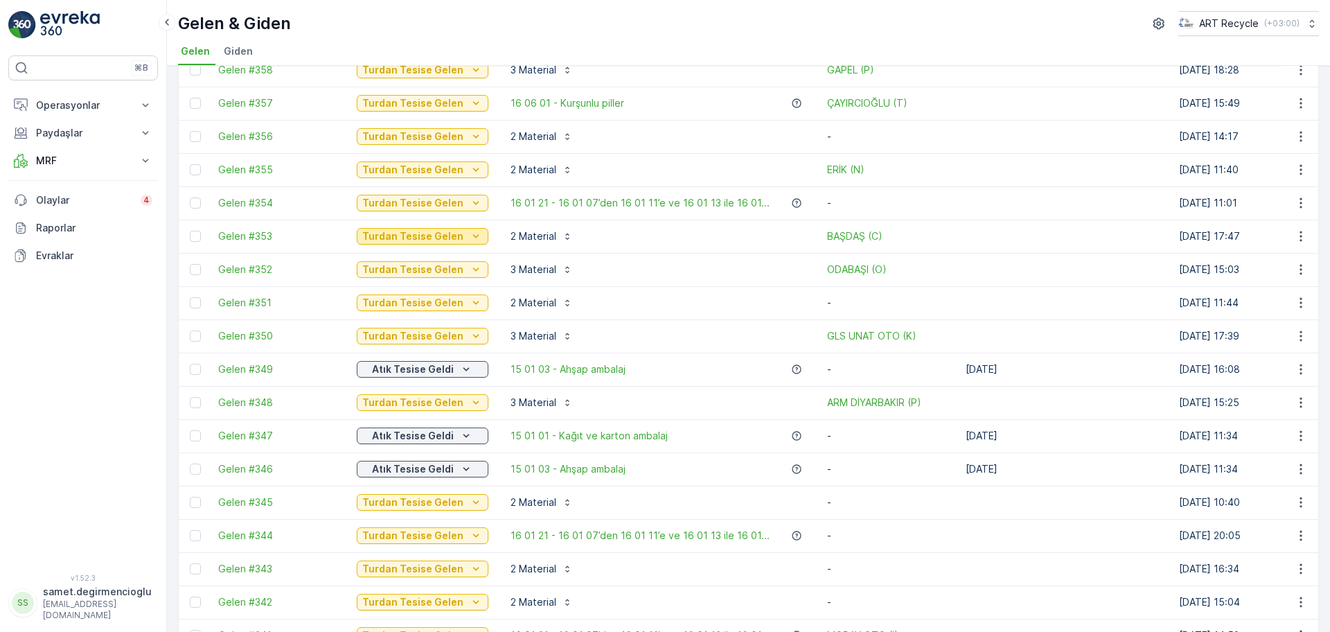
click at [412, 242] on p "Turdan Tesise Gelen" at bounding box center [412, 236] width 101 height 14
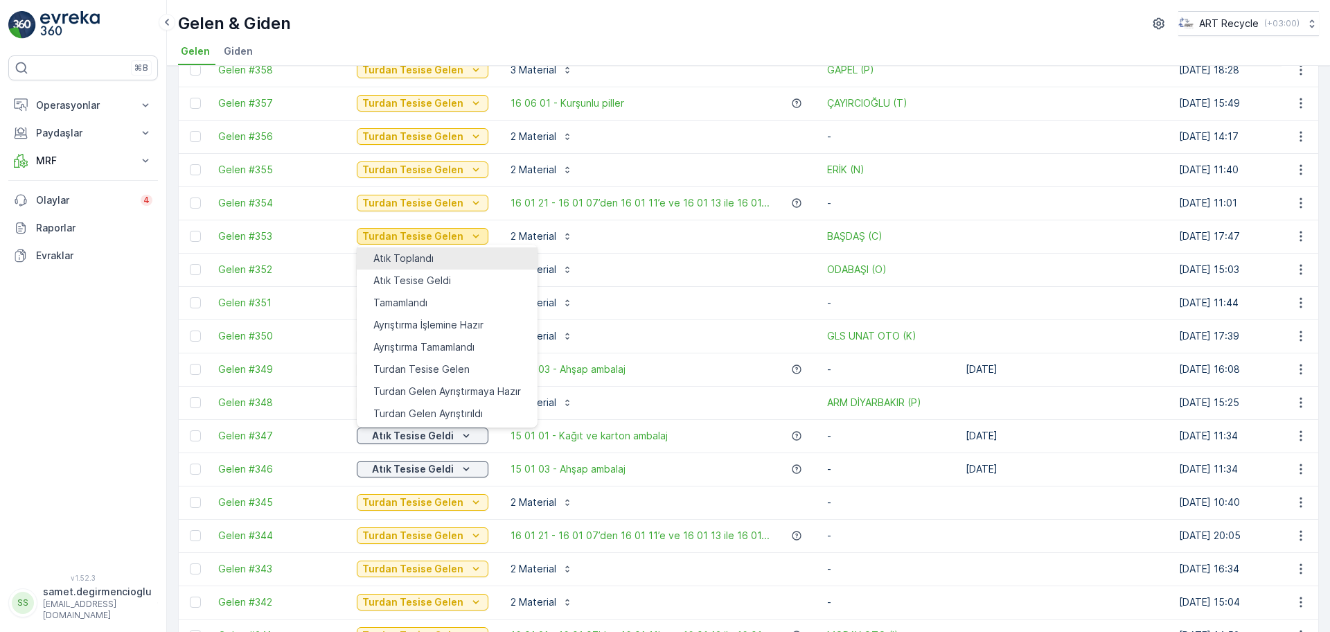
click at [434, 252] on div "Atık Toplandı" at bounding box center [403, 259] width 60 height 14
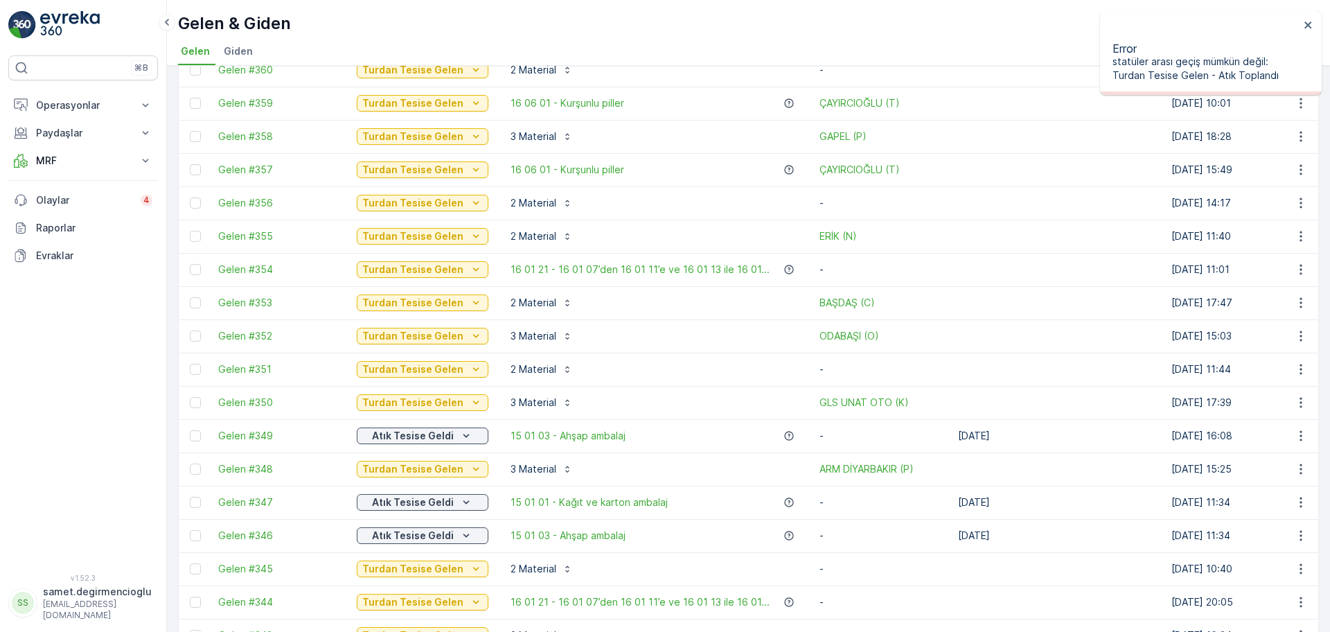
scroll to position [673, 0]
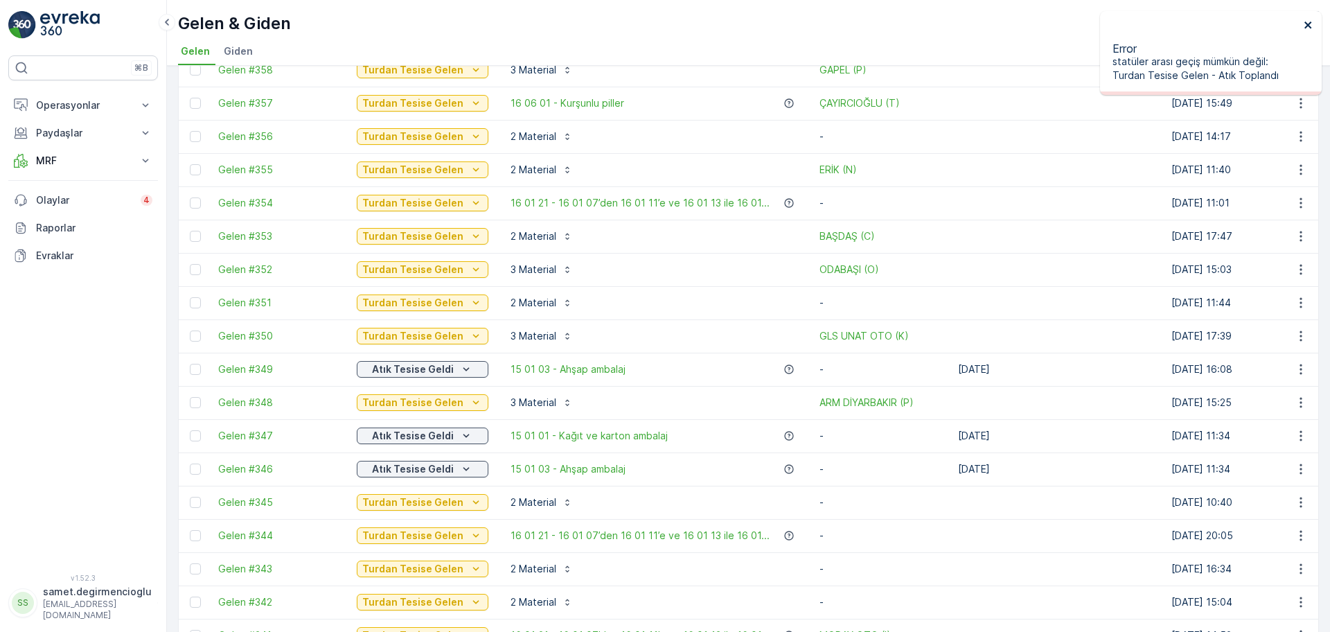
click at [1304, 29] on icon "close" at bounding box center [1309, 24] width 10 height 11
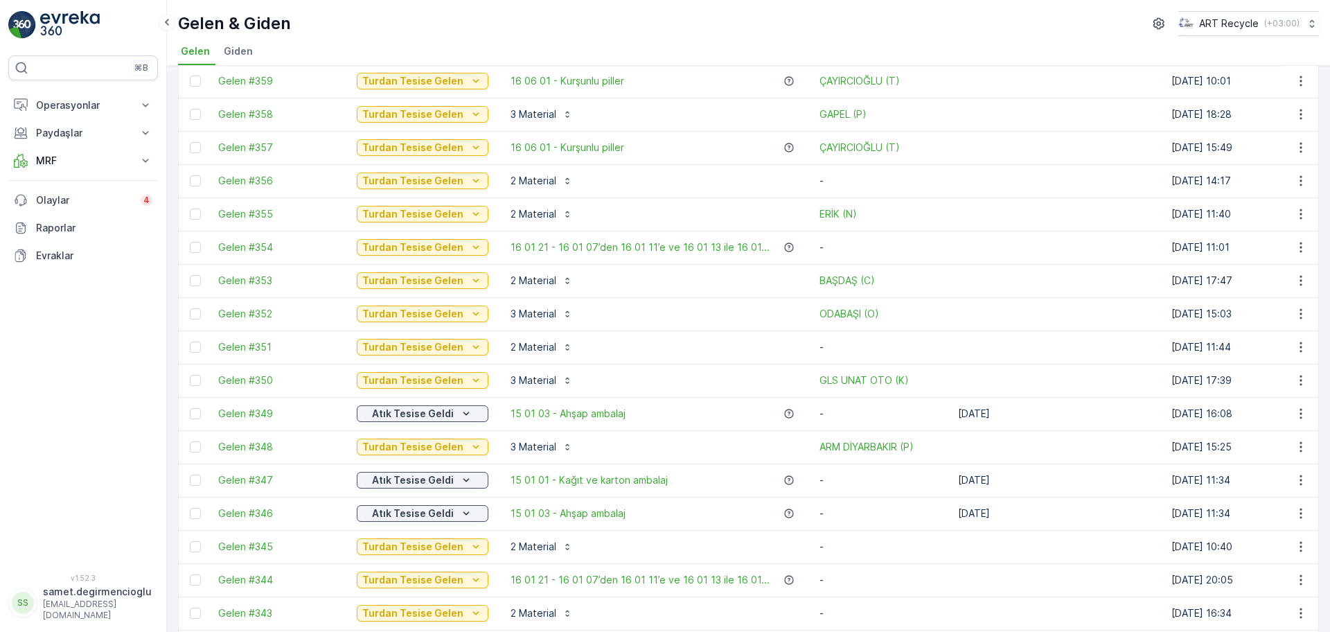
scroll to position [586, 0]
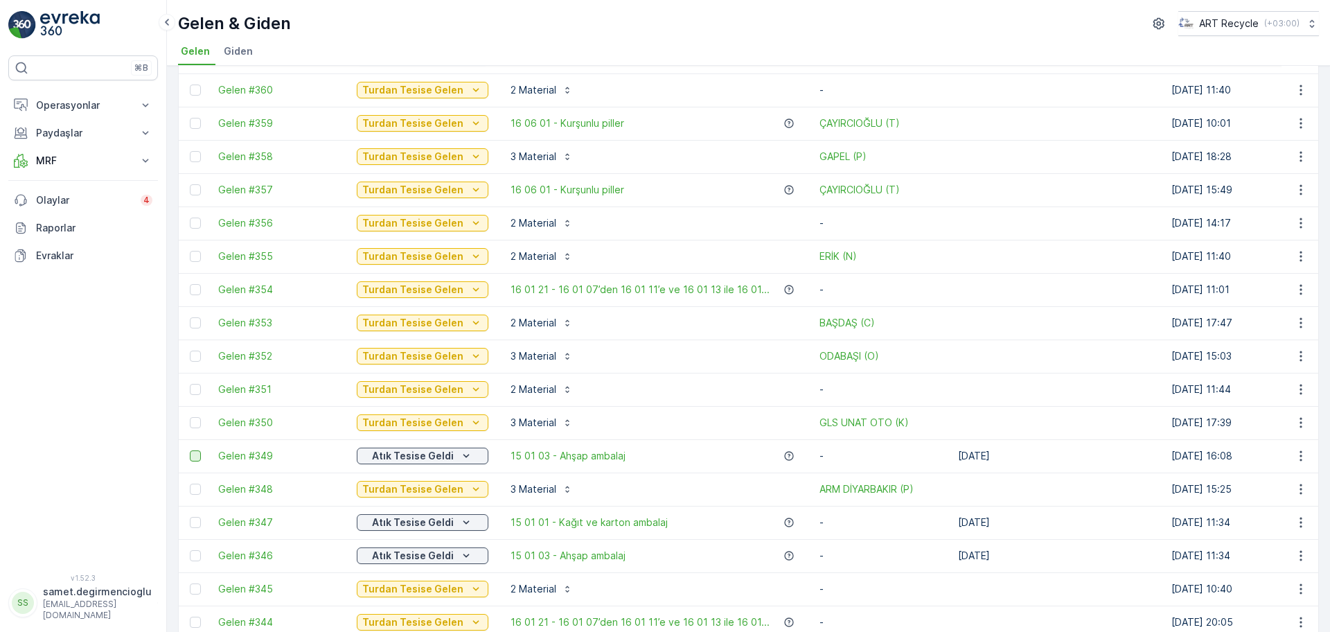
click at [193, 454] on div at bounding box center [195, 455] width 11 height 11
click at [190, 450] on input "checkbox" at bounding box center [190, 450] width 0 height 0
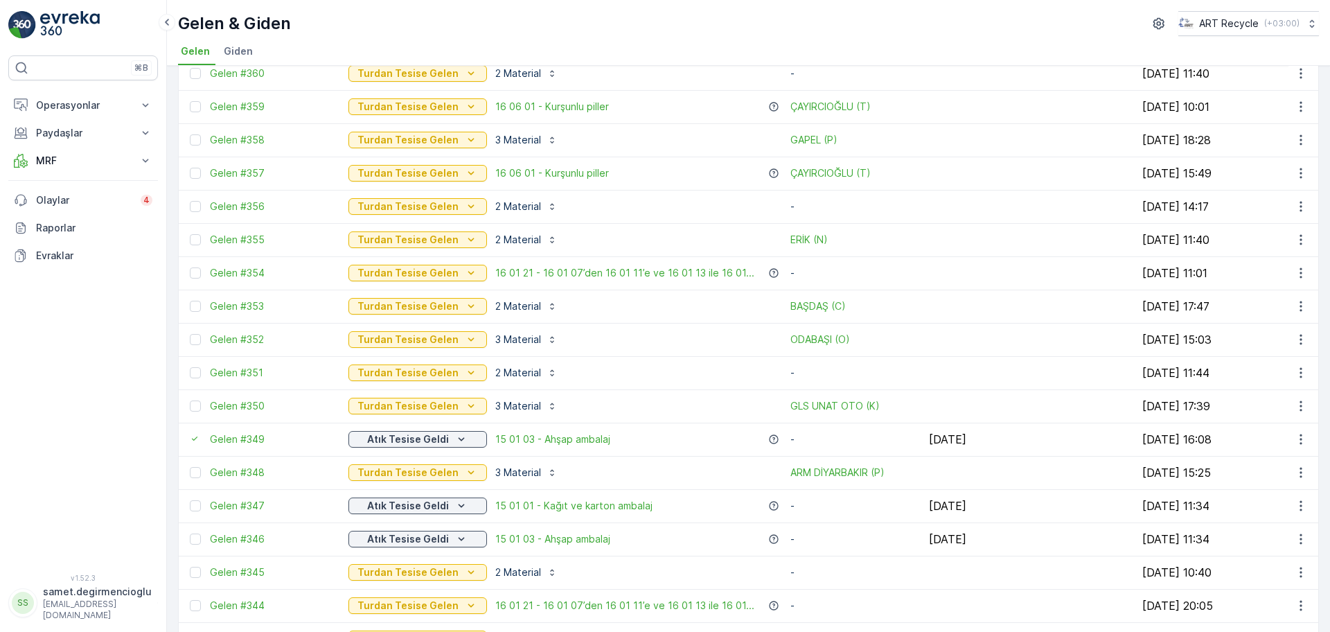
click at [851, 446] on p "-" at bounding box center [860, 439] width 139 height 14
click at [191, 443] on icon at bounding box center [195, 439] width 10 height 10
click at [190, 433] on input "checkbox" at bounding box center [190, 433] width 0 height 0
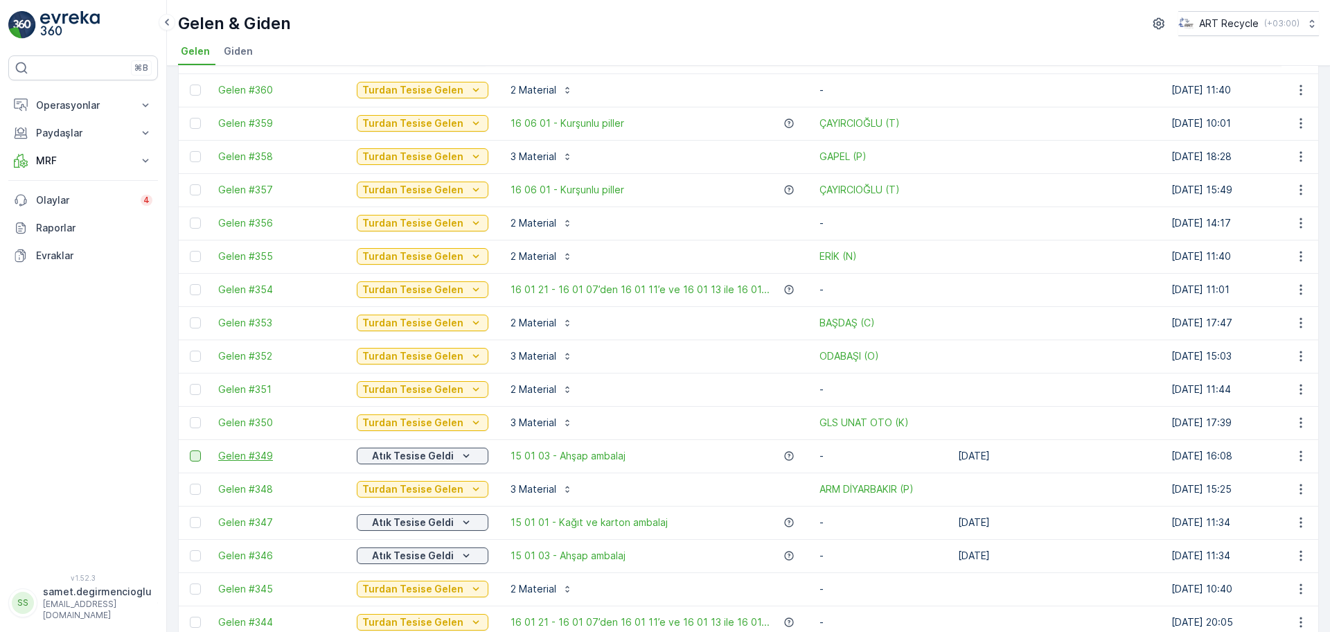
click at [236, 460] on span "Gelen #349" at bounding box center [280, 456] width 125 height 14
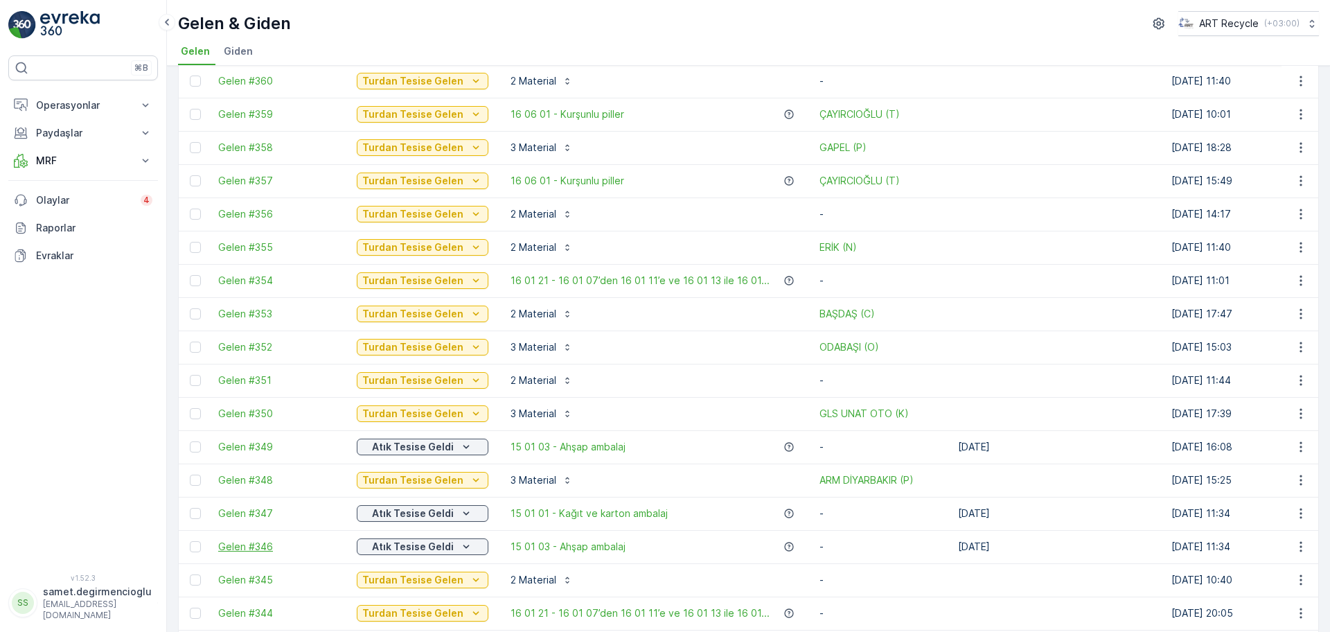
scroll to position [606, 0]
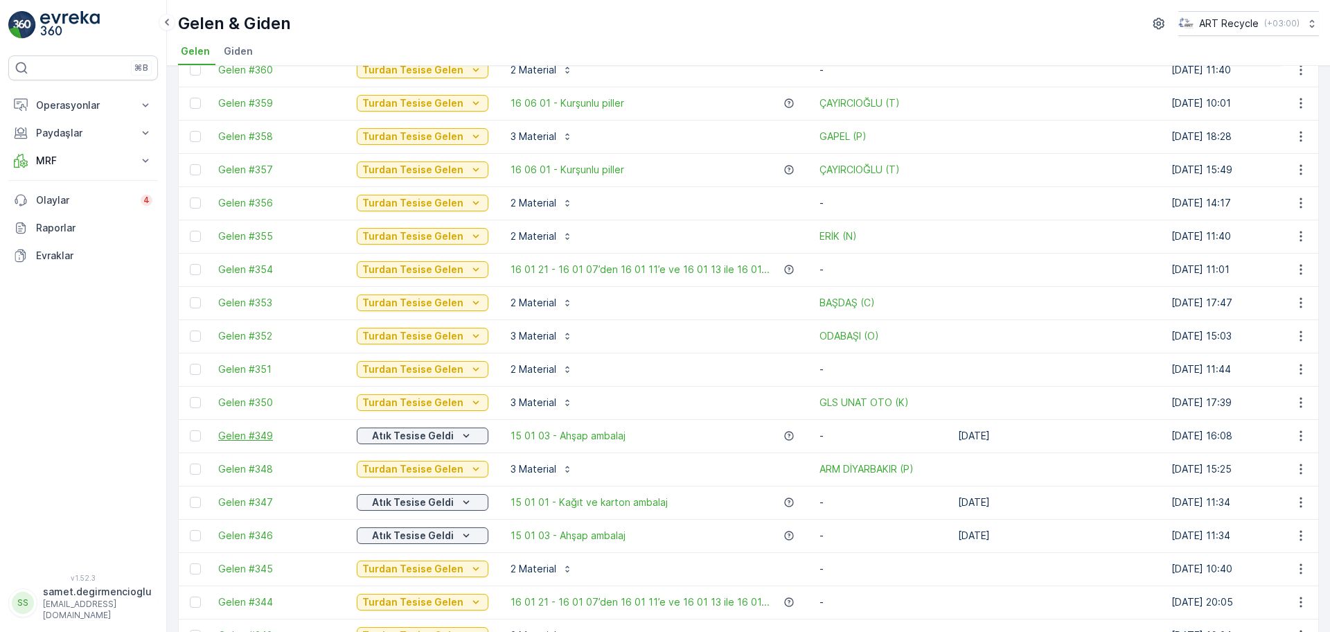
click at [254, 429] on span "Gelen #349" at bounding box center [280, 436] width 125 height 14
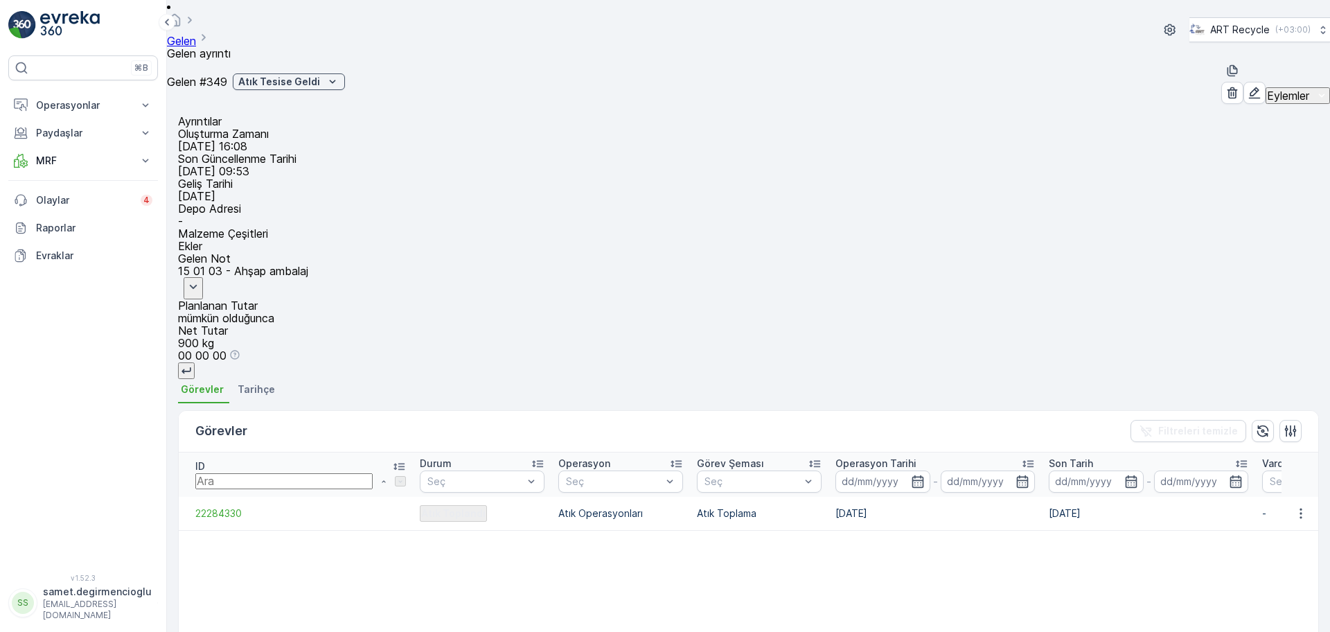
click at [344, 193] on p "14.10.2025" at bounding box center [748, 196] width 1141 height 12
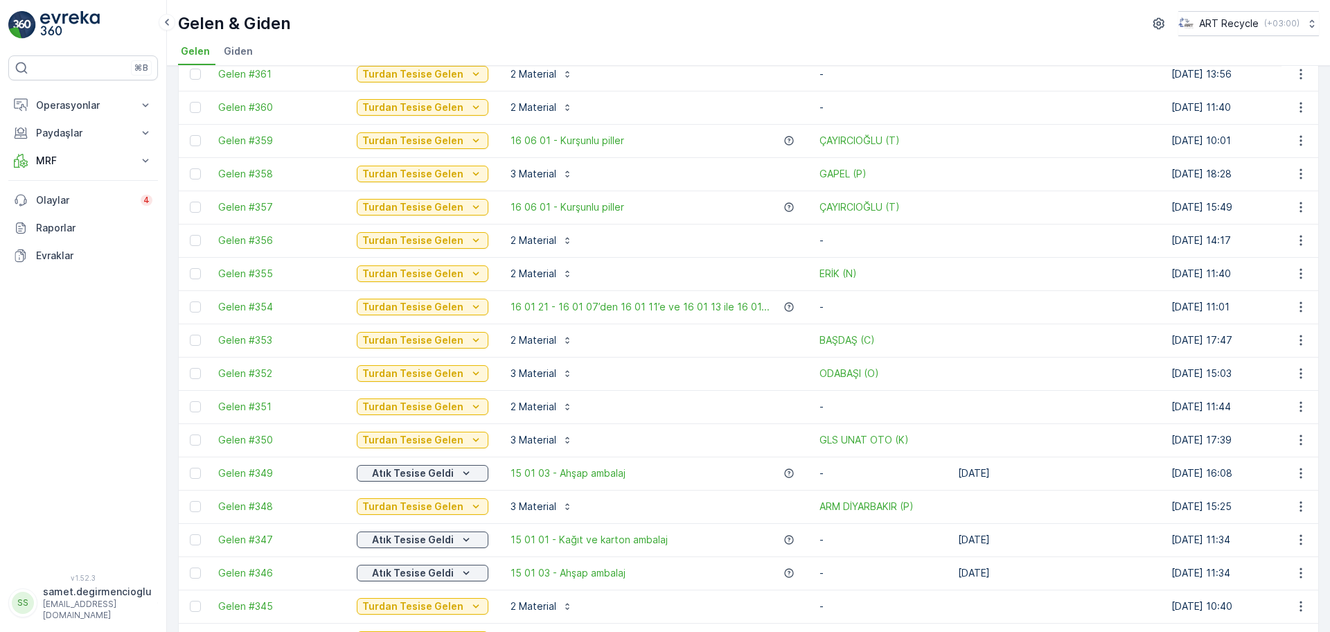
scroll to position [606, 0]
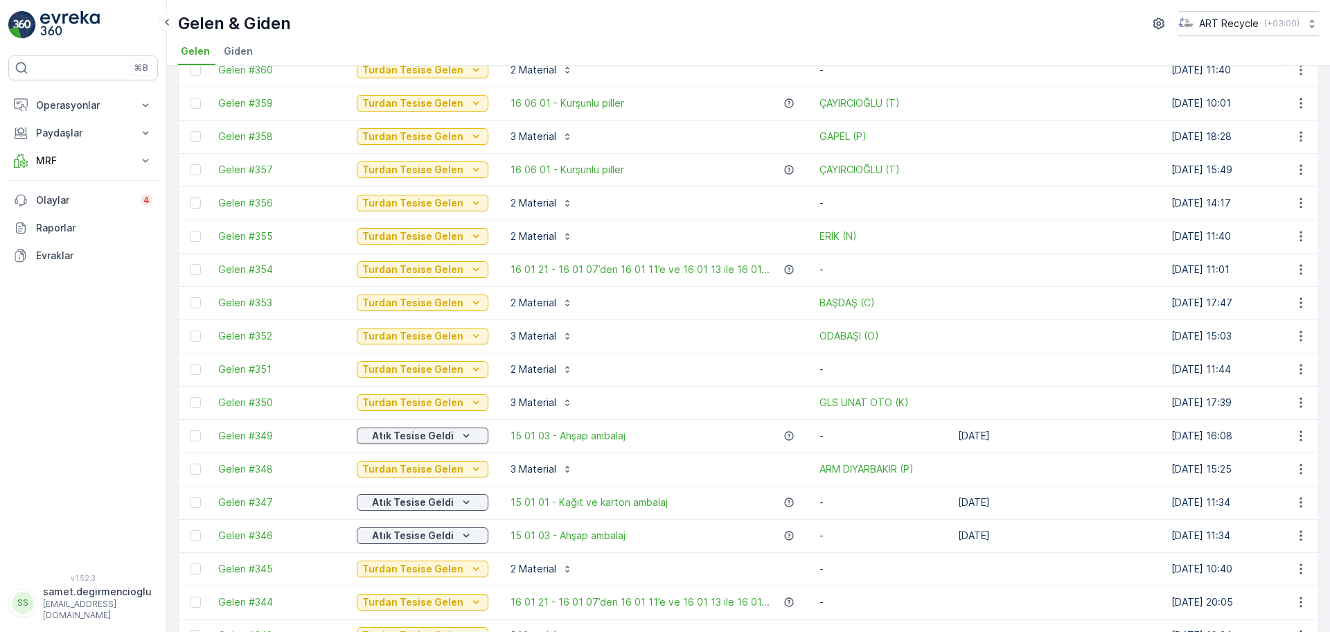
click at [712, 425] on td "15 01 03 - Ahşap ambalaj" at bounding box center [653, 435] width 317 height 33
click at [707, 433] on div "15 01 03 - Ahşap ambalaj" at bounding box center [654, 436] width 304 height 14
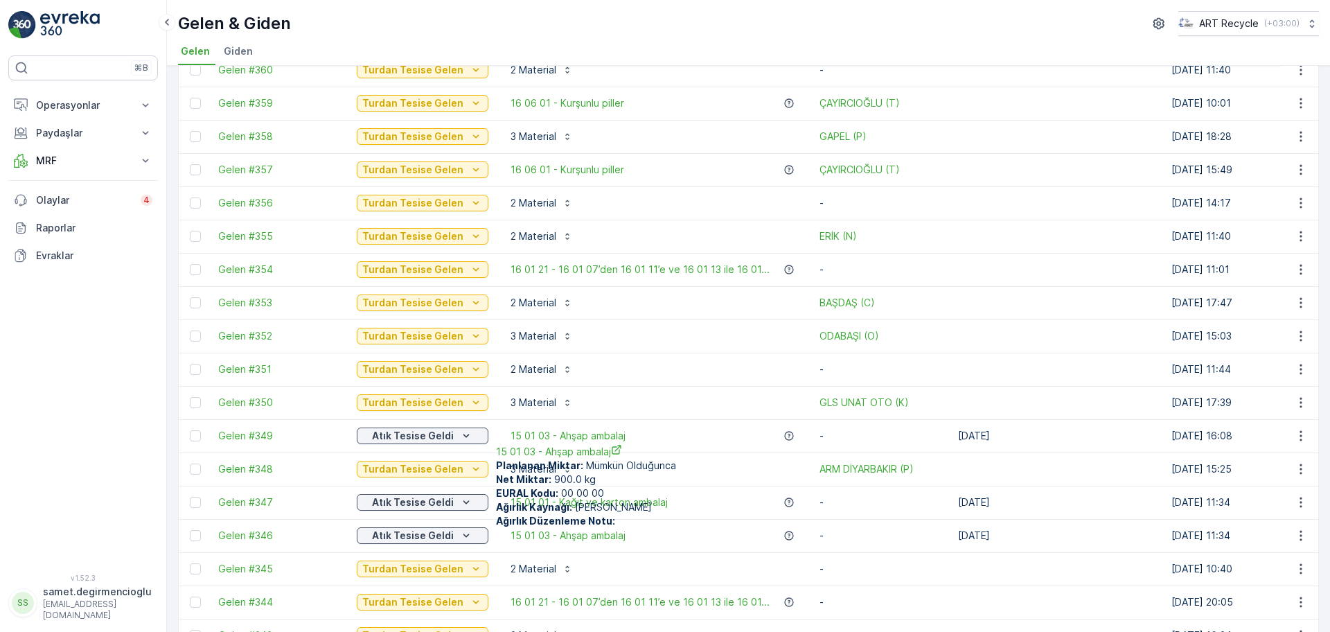
click at [705, 435] on div "15 01 03 - Ahşap ambalaj" at bounding box center [654, 436] width 304 height 14
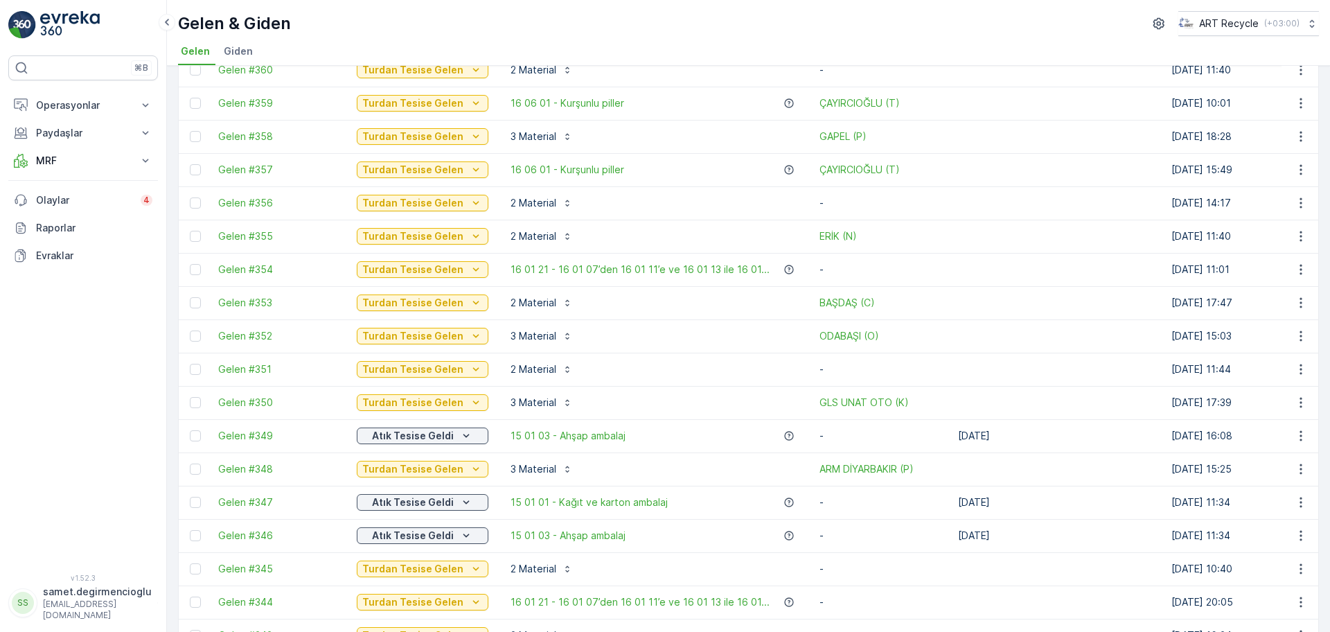
click at [876, 434] on p "-" at bounding box center [882, 436] width 125 height 14
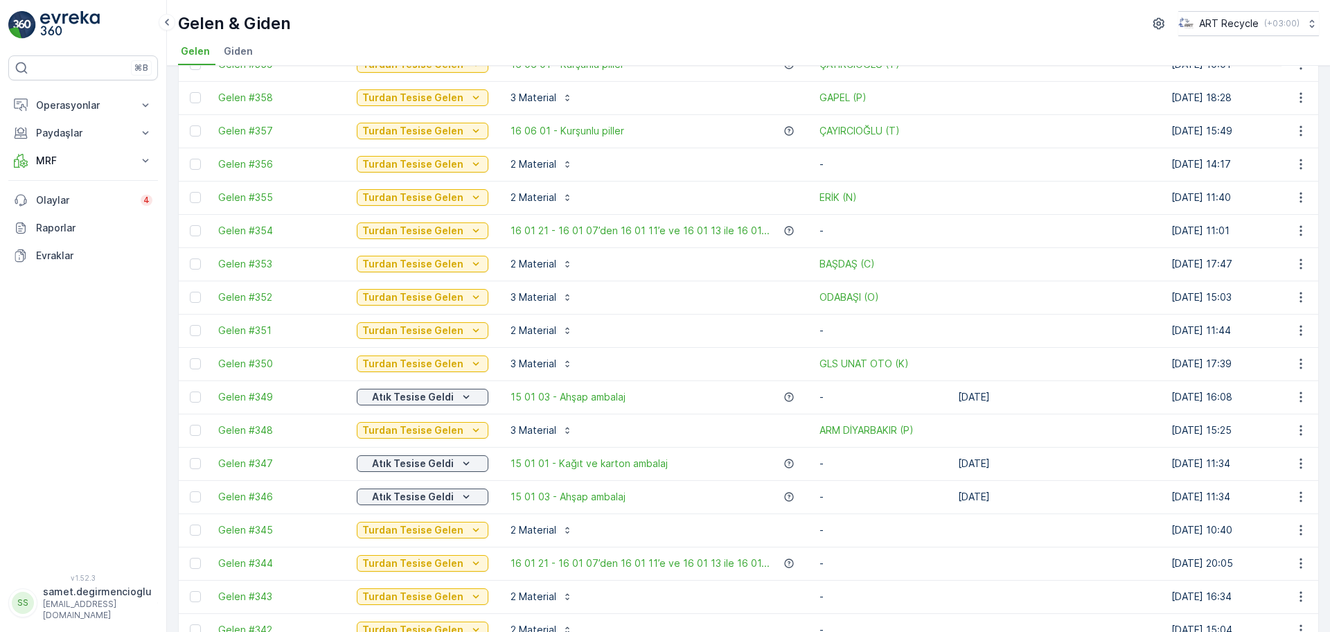
scroll to position [0, 0]
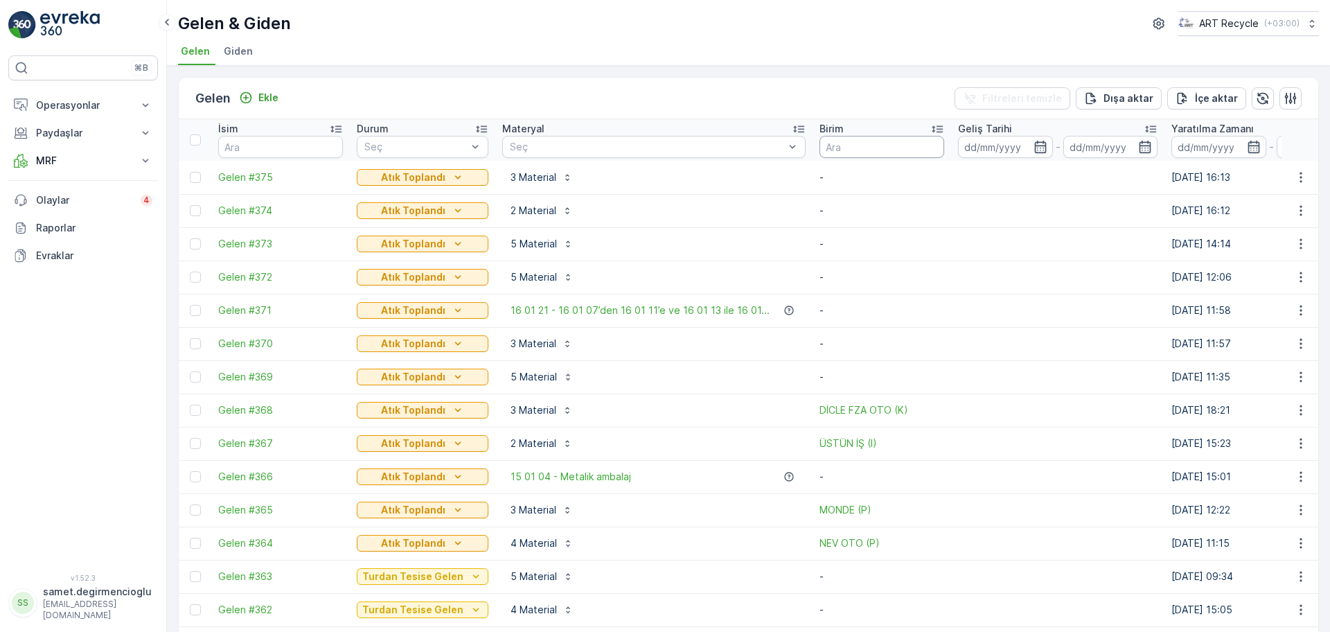
click at [861, 140] on input "text" at bounding box center [882, 147] width 125 height 22
type input "borusan"
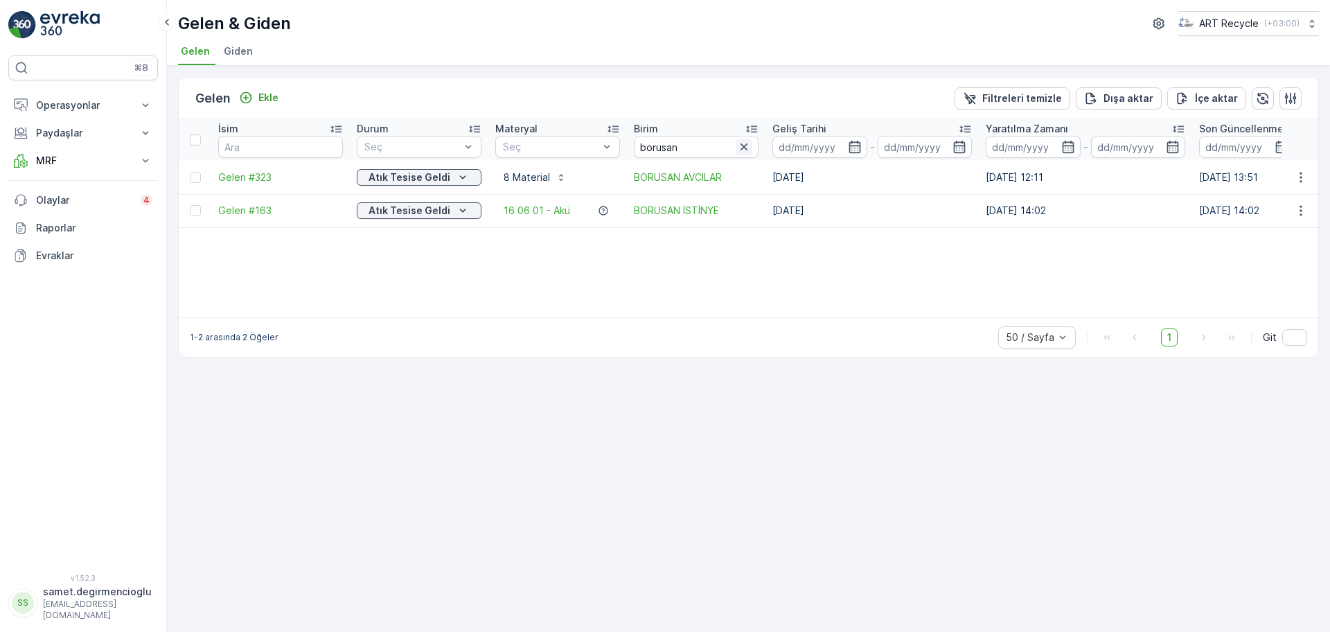
click at [743, 142] on icon "button" at bounding box center [744, 147] width 14 height 14
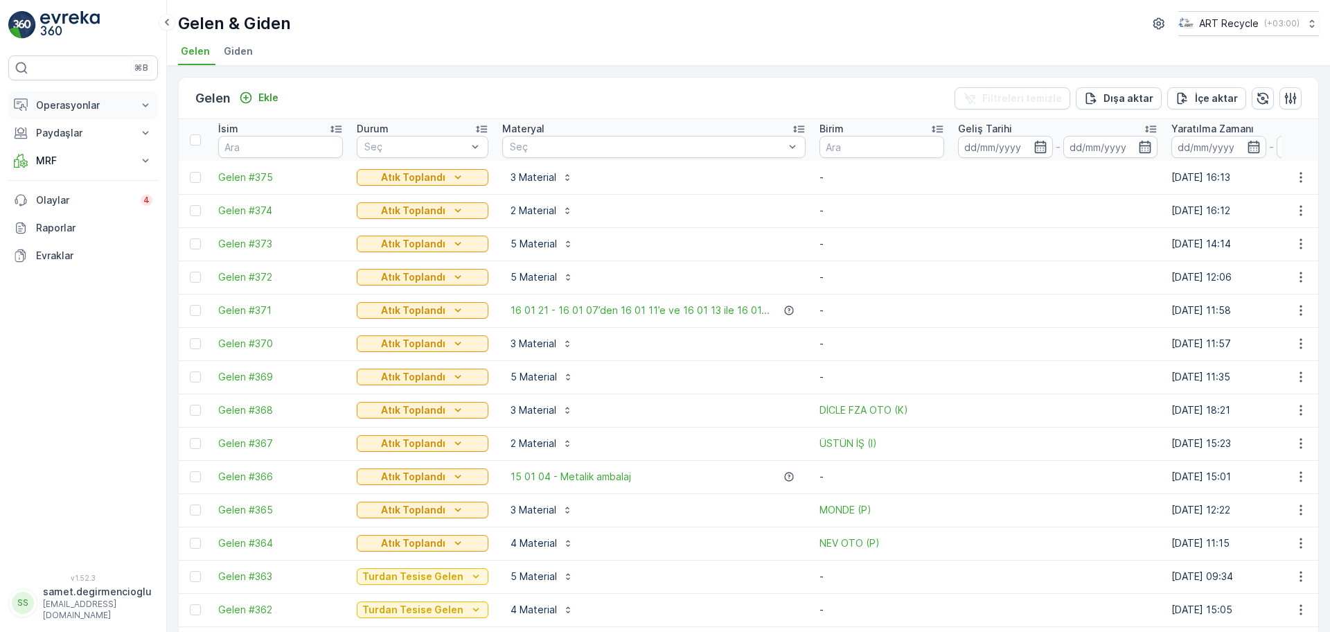
click at [72, 100] on p "Operasyonlar" at bounding box center [83, 105] width 94 height 14
click at [865, 158] on th "Birim" at bounding box center [882, 140] width 139 height 42
click at [865, 152] on input "text" at bounding box center [882, 147] width 125 height 22
type input "borusan"
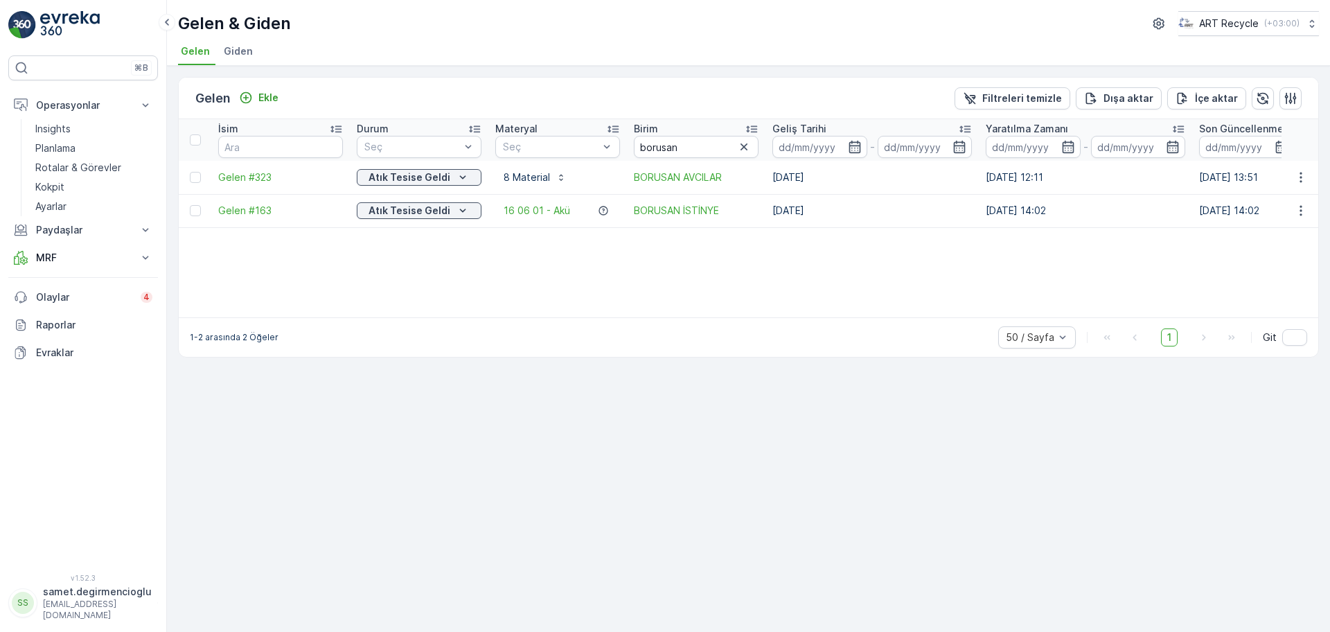
drag, startPoint x: 765, startPoint y: 211, endPoint x: 831, endPoint y: 206, distance: 66.0
click at [831, 206] on tr "Gelen #163 Atık Tesise Geldi 16 06 01 - Akü BORUSAN İSTİNYE 04.09.2025 04.09.20…" at bounding box center [950, 210] width 1542 height 33
click at [831, 206] on td "04.09.2025" at bounding box center [872, 210] width 213 height 33
drag, startPoint x: 776, startPoint y: 207, endPoint x: 861, endPoint y: 202, distance: 84.7
click at [861, 202] on td "04.09.2025" at bounding box center [872, 210] width 213 height 33
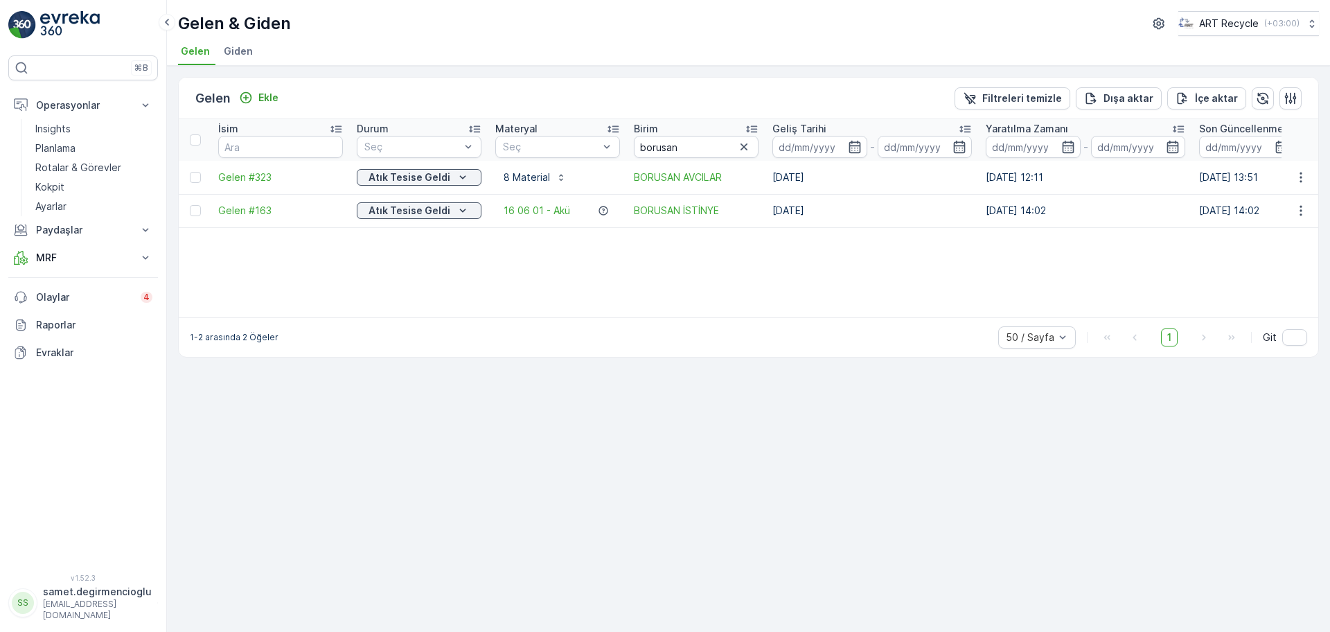
click at [861, 202] on td "04.09.2025" at bounding box center [872, 210] width 213 height 33
drag, startPoint x: 843, startPoint y: 211, endPoint x: 772, endPoint y: 202, distance: 71.2
click at [762, 209] on tr "Gelen #163 Atık Tesise Geldi 16 06 01 - Akü BORUSAN İSTİNYE 04.09.2025 04.09.20…" at bounding box center [950, 210] width 1542 height 33
click at [774, 206] on td "04.09.2025" at bounding box center [872, 210] width 213 height 33
drag, startPoint x: 774, startPoint y: 206, endPoint x: 854, endPoint y: 196, distance: 80.4
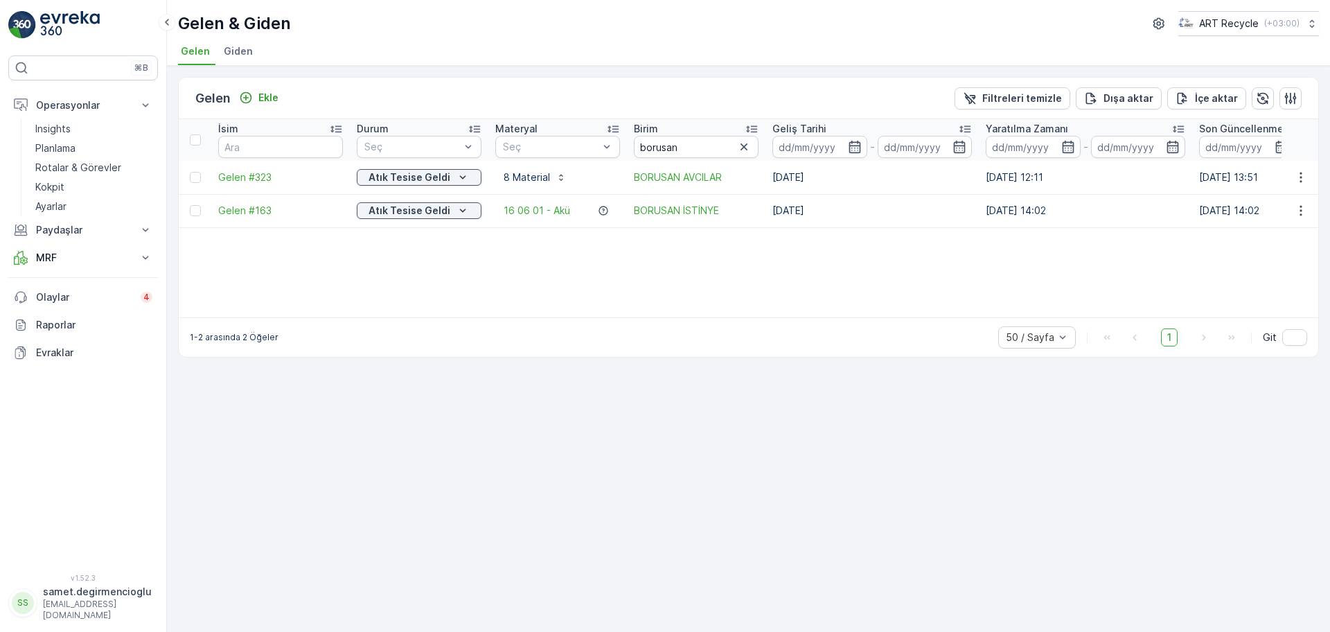
click at [854, 196] on td "04.09.2025" at bounding box center [872, 210] width 213 height 33
click at [843, 204] on td "04.09.2025" at bounding box center [872, 210] width 213 height 33
click at [748, 146] on icon "button" at bounding box center [744, 147] width 14 height 14
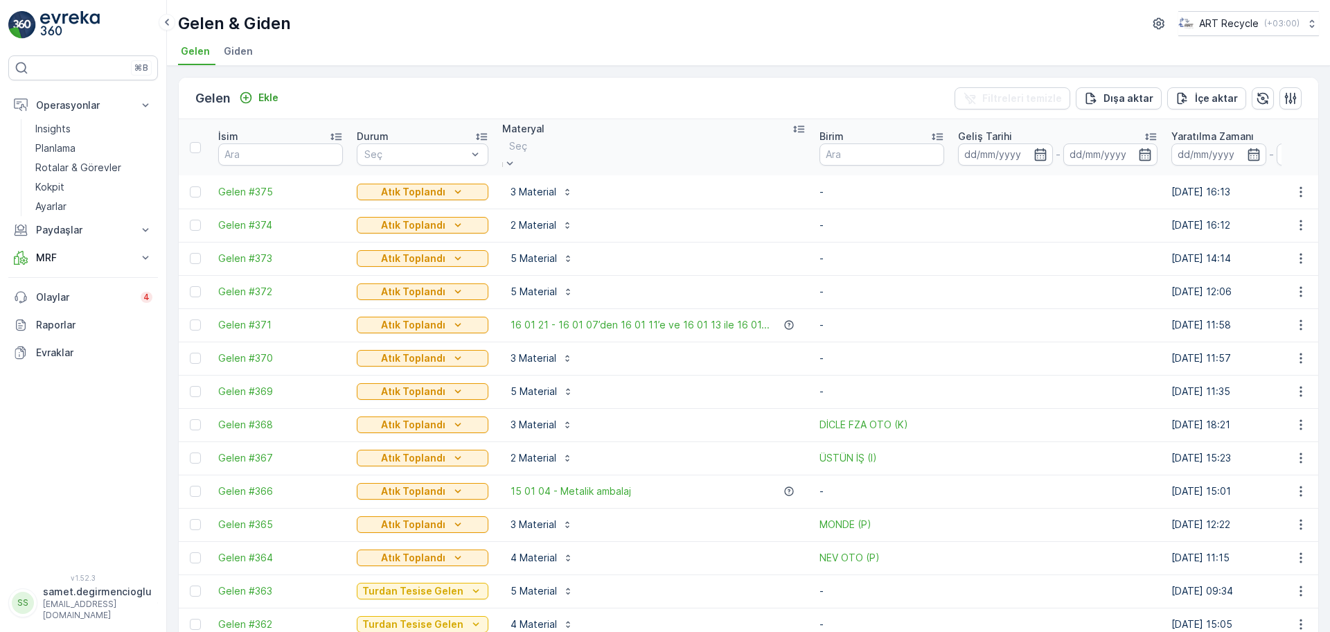
click at [527, 148] on div at bounding box center [518, 146] width 18 height 15
click at [868, 143] on input "text" at bounding box center [882, 154] width 125 height 22
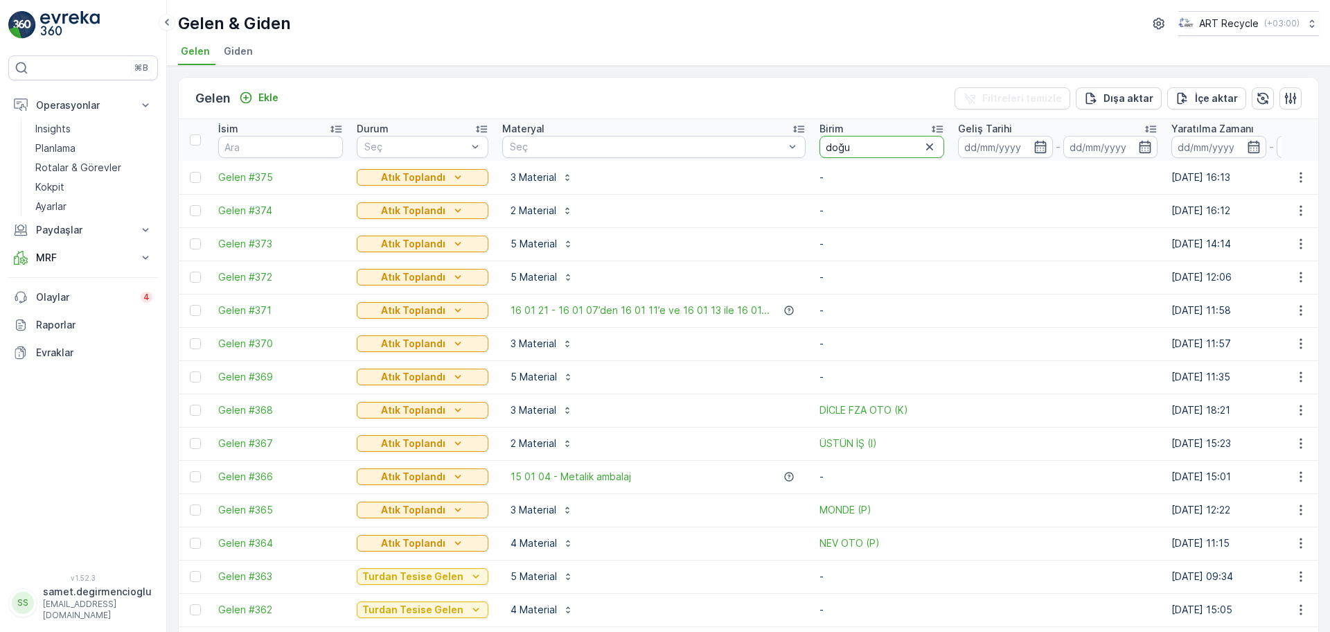
type input "doğuş"
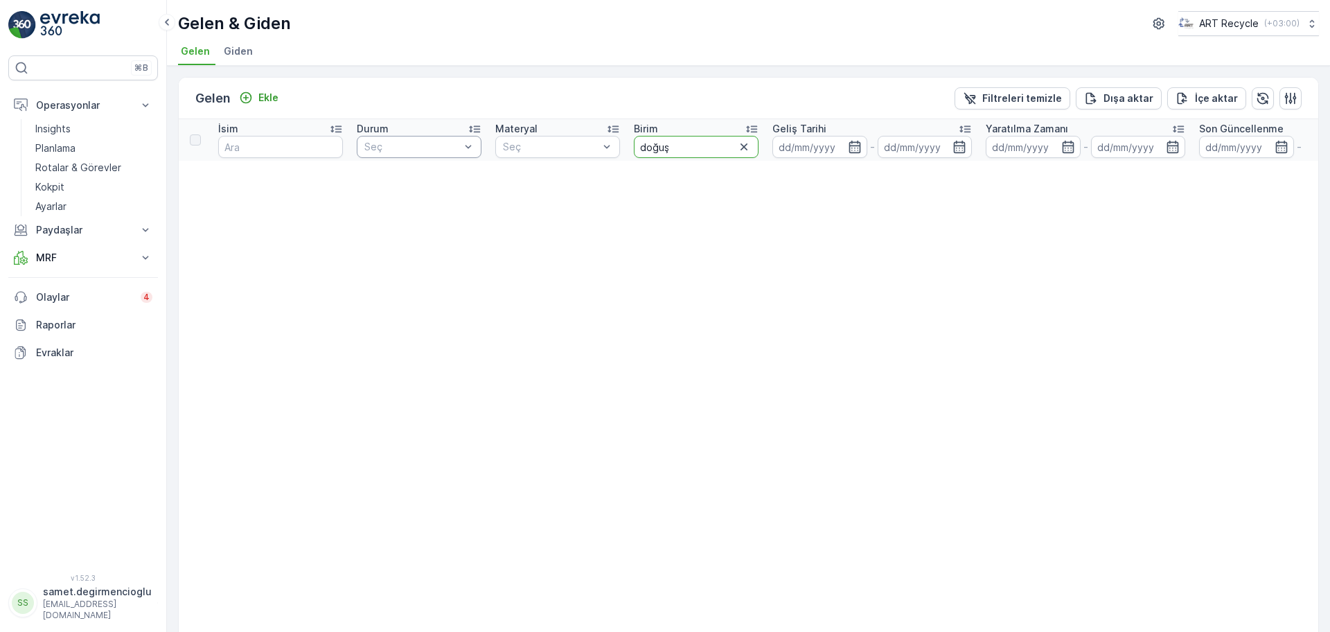
drag, startPoint x: 530, startPoint y: 146, endPoint x: 397, endPoint y: 146, distance: 133.0
click at [399, 146] on tr "İsim Durum Seç Materyal Seç Birim doğuş Geliş Tarihi - Yaratılma Zamanı - Son G…" at bounding box center [939, 140] width 1521 height 42
type input "DOĞ"
click at [683, 143] on input "DOĞ" at bounding box center [696, 147] width 125 height 22
type input "DOG"
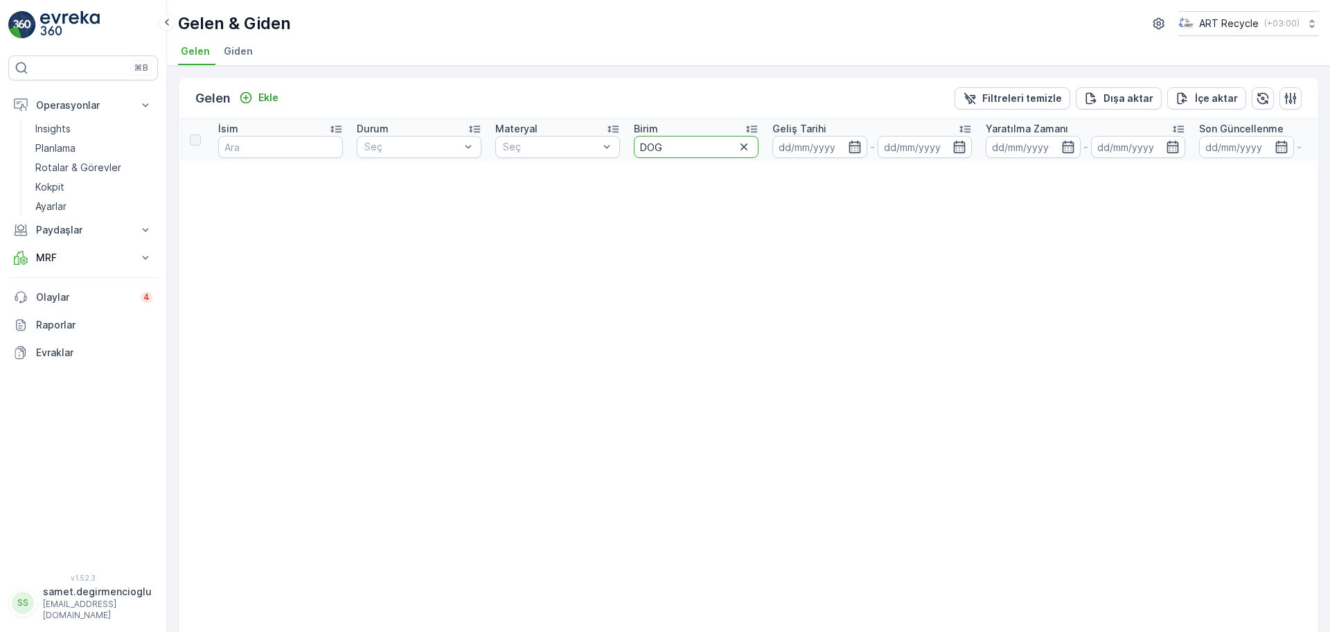
drag, startPoint x: 691, startPoint y: 137, endPoint x: 611, endPoint y: 159, distance: 82.7
click at [611, 159] on tr "İsim Durum Seç Materyal Seç Birim DOG Geliş Tarihi - Yaratılma Zamanı - Son Gün…" at bounding box center [939, 140] width 1521 height 42
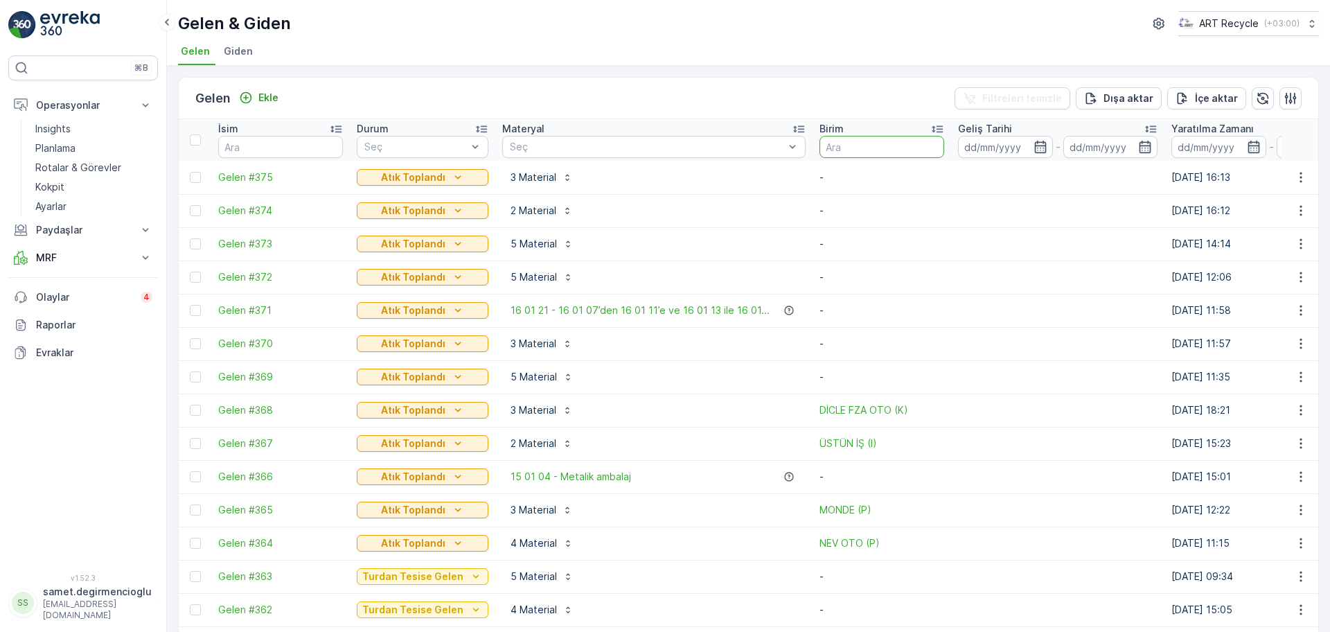
click at [834, 148] on input "text" at bounding box center [882, 147] width 125 height 22
click at [835, 147] on input "text" at bounding box center [882, 147] width 125 height 22
type input "BORUSAN"
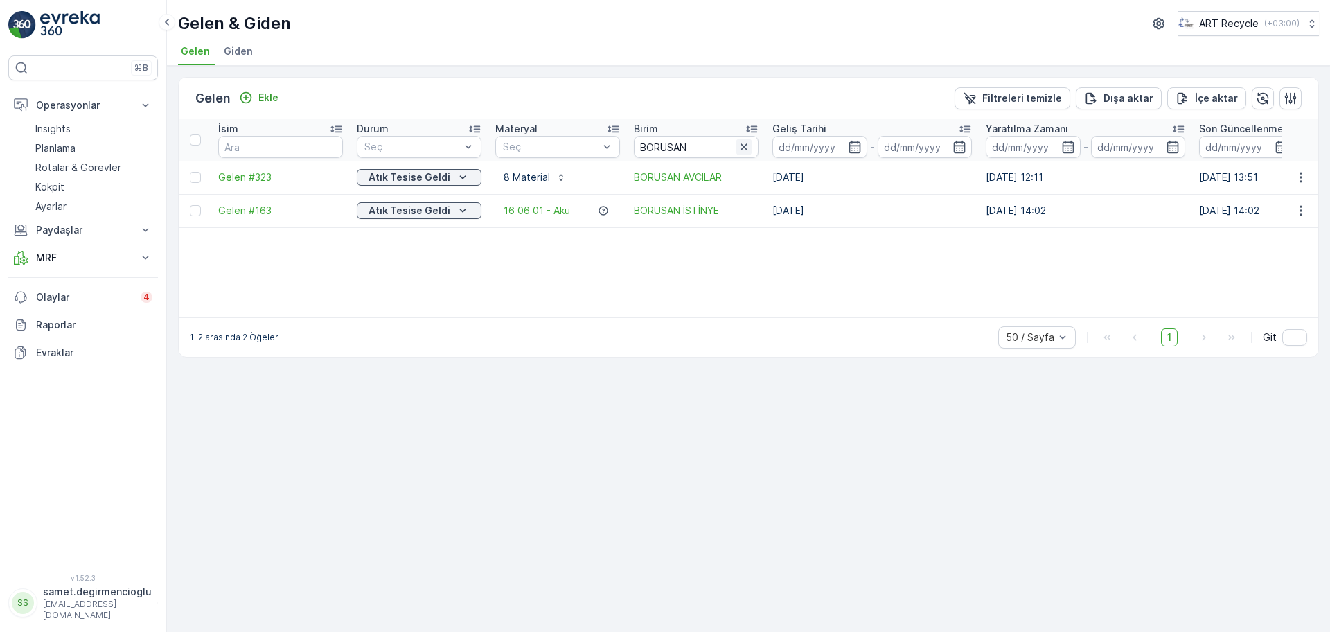
click at [743, 143] on icon "button" at bounding box center [744, 147] width 14 height 14
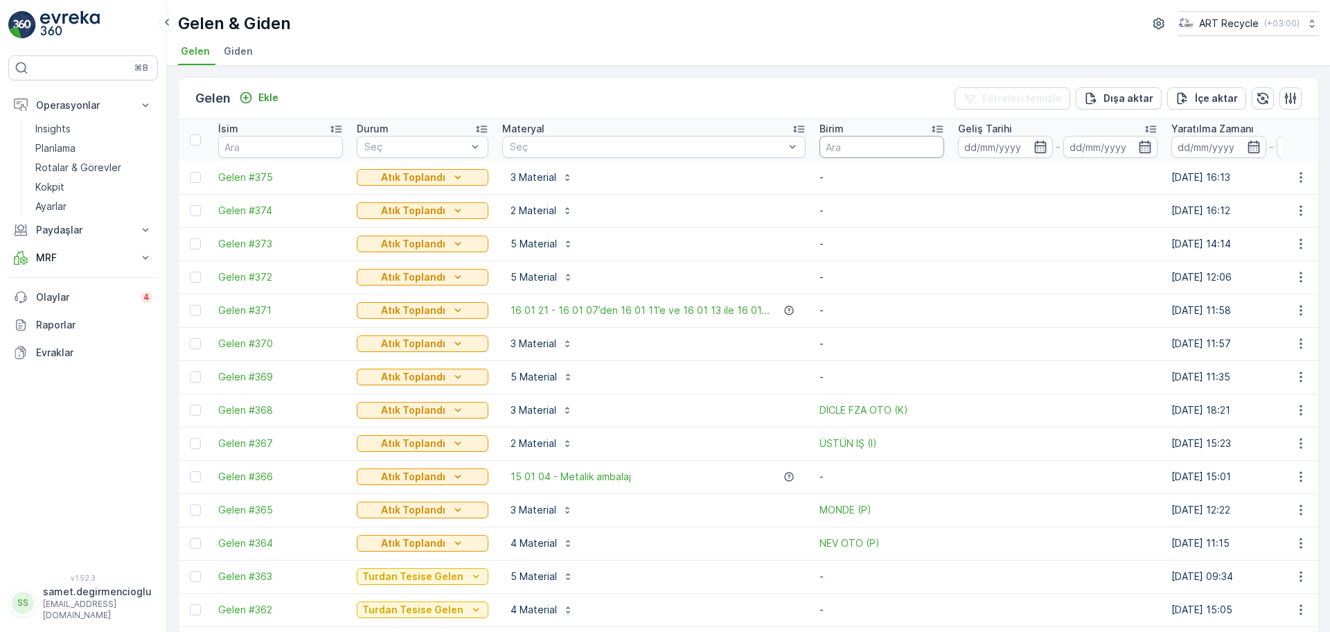
click at [847, 142] on input "text" at bounding box center [882, 147] width 125 height 22
type input "BORUSAN"
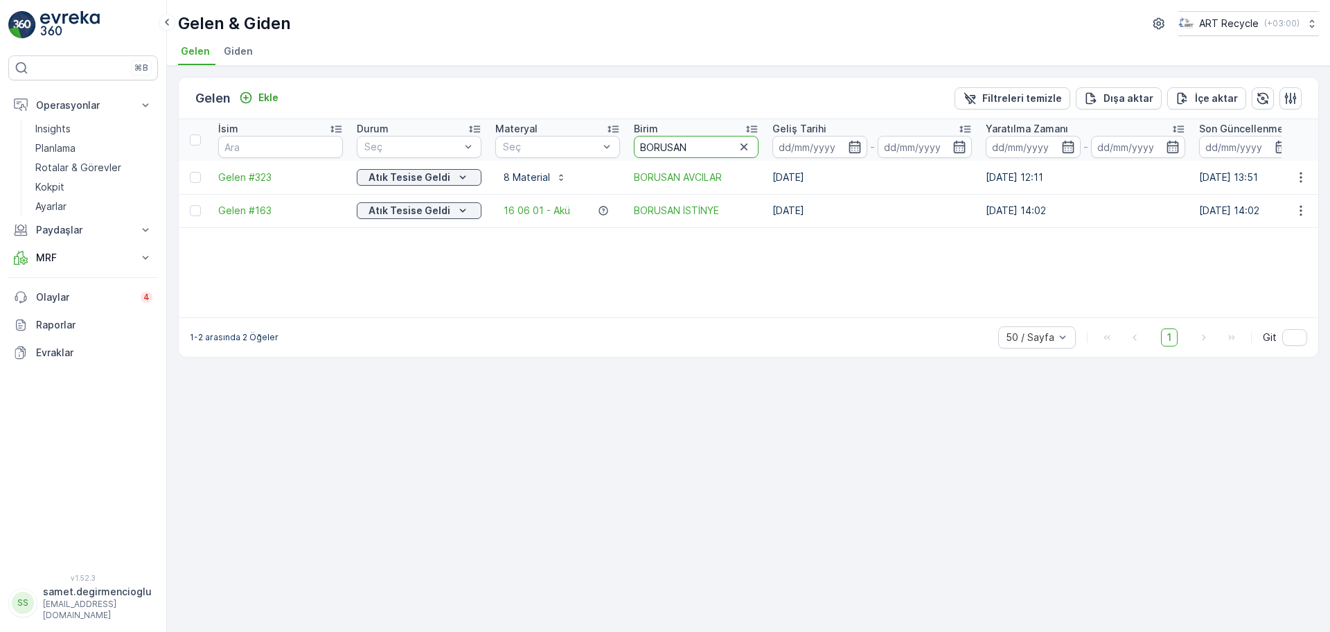
click at [717, 143] on input "BORUSAN" at bounding box center [696, 147] width 125 height 22
type input "B"
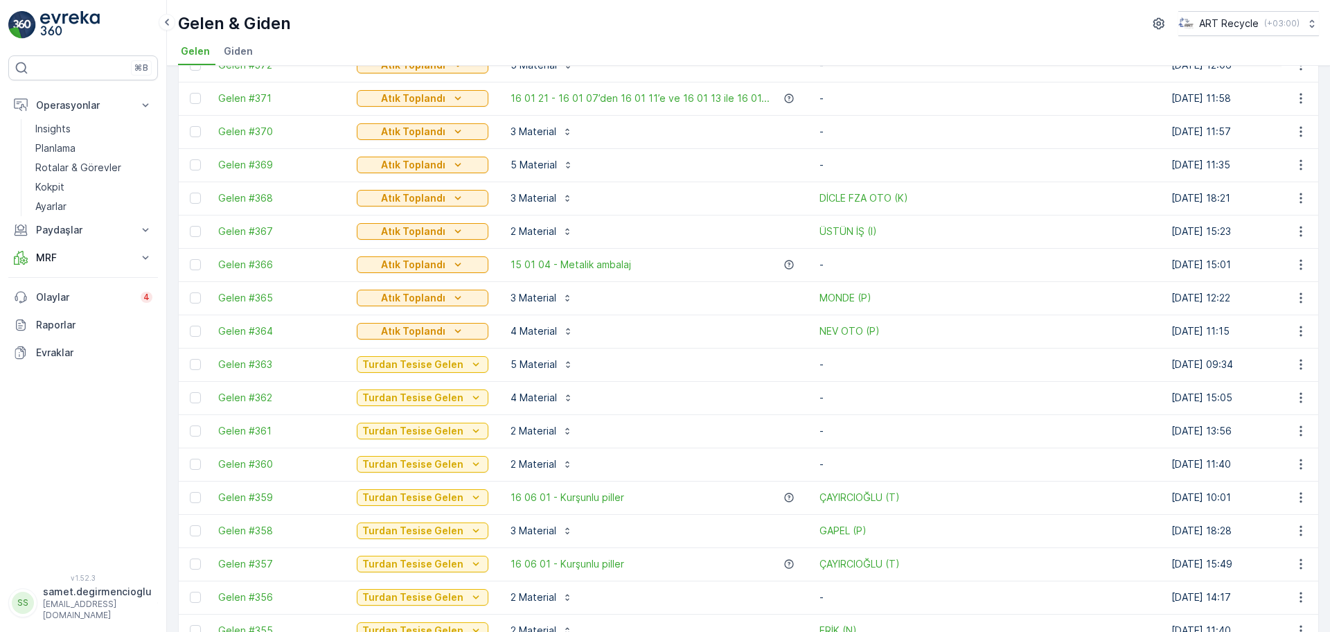
scroll to position [125, 0]
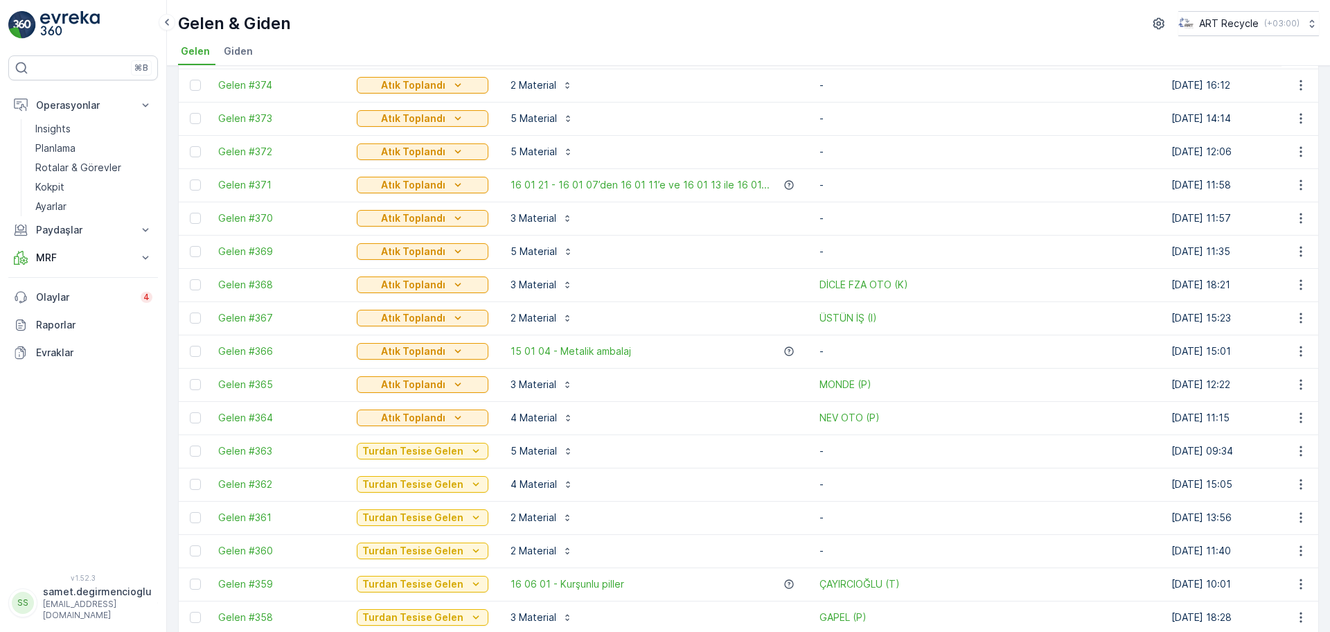
click at [590, 411] on div "4 Material" at bounding box center [654, 418] width 304 height 22
click at [387, 422] on p "Atık Toplandı" at bounding box center [413, 418] width 64 height 14
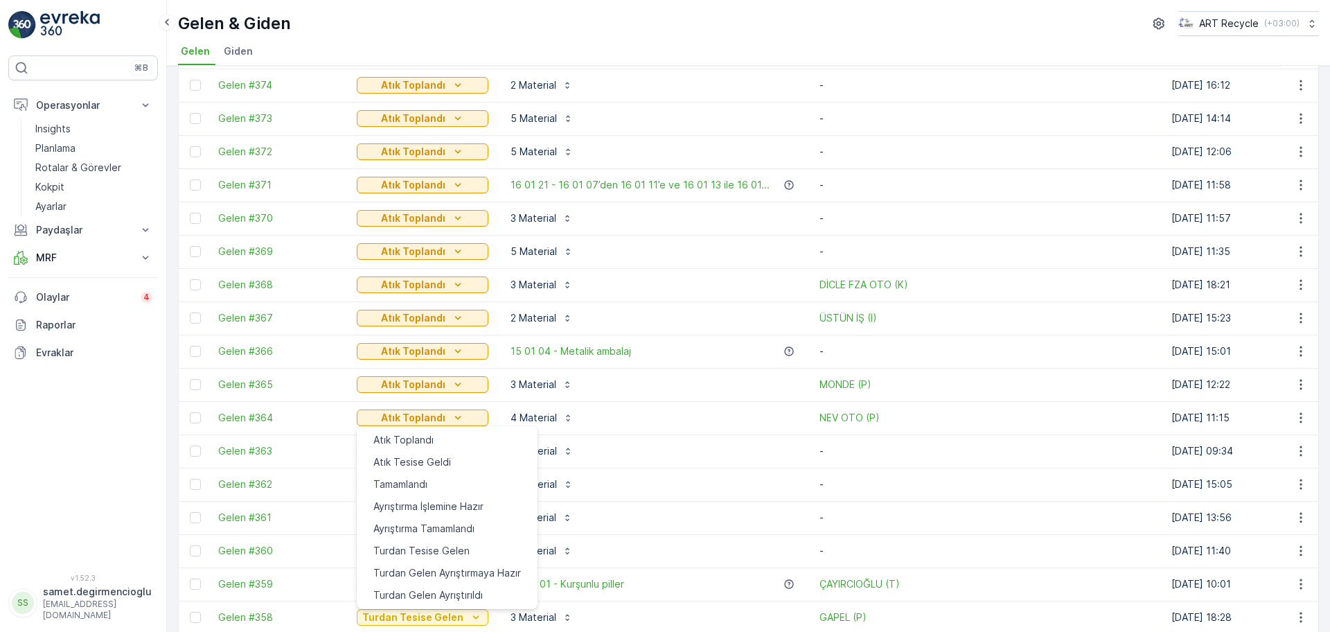
click at [676, 421] on div "4 Material" at bounding box center [654, 418] width 304 height 22
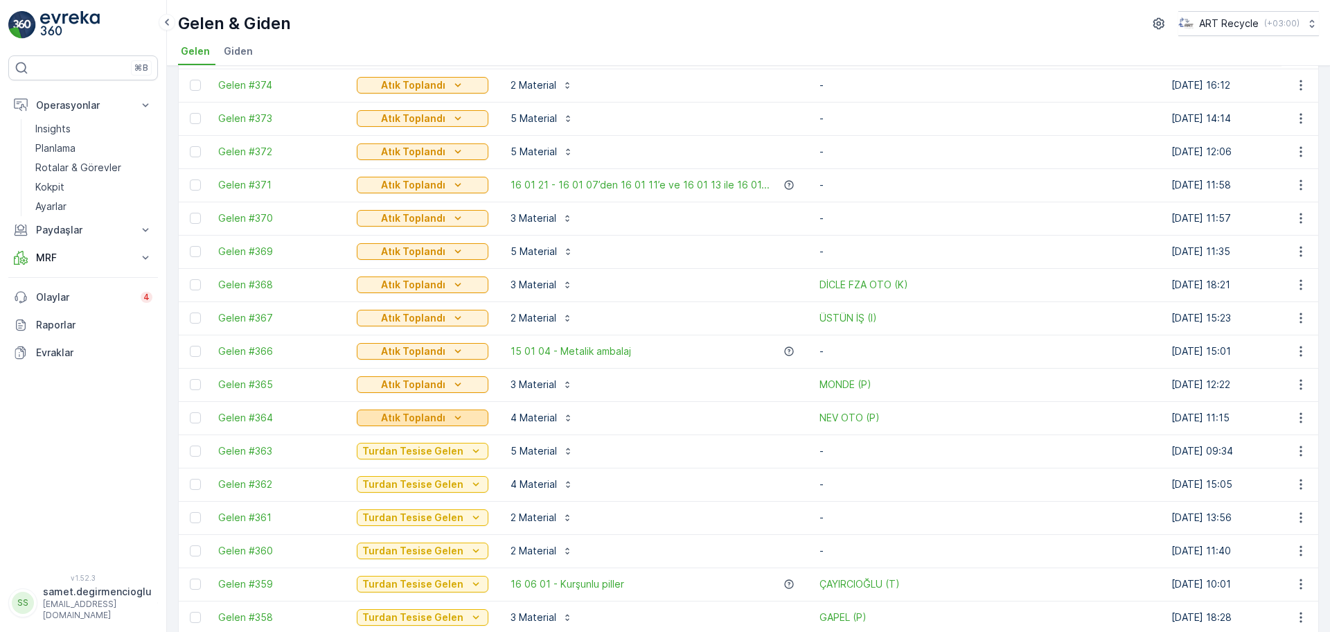
click at [458, 410] on button "Atık Toplandı" at bounding box center [423, 418] width 132 height 17
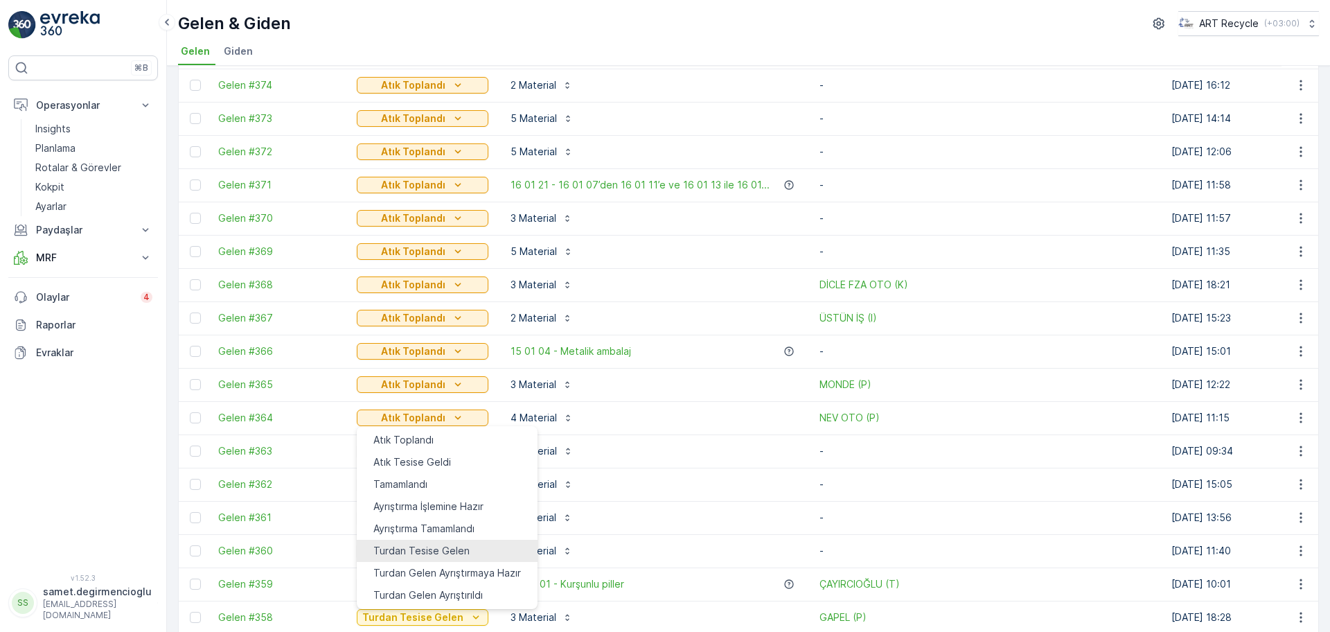
click at [443, 544] on span "Turdan Tesise Gelen" at bounding box center [421, 551] width 96 height 14
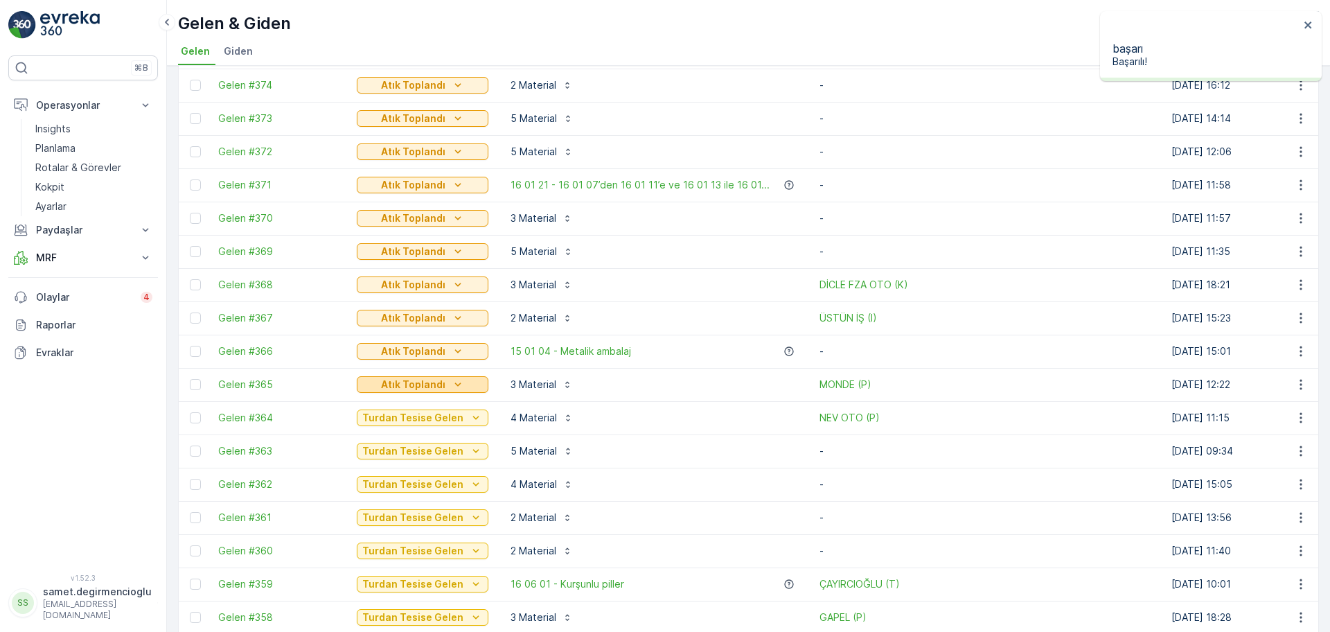
click at [434, 387] on p "Atık Toplandı" at bounding box center [413, 385] width 64 height 14
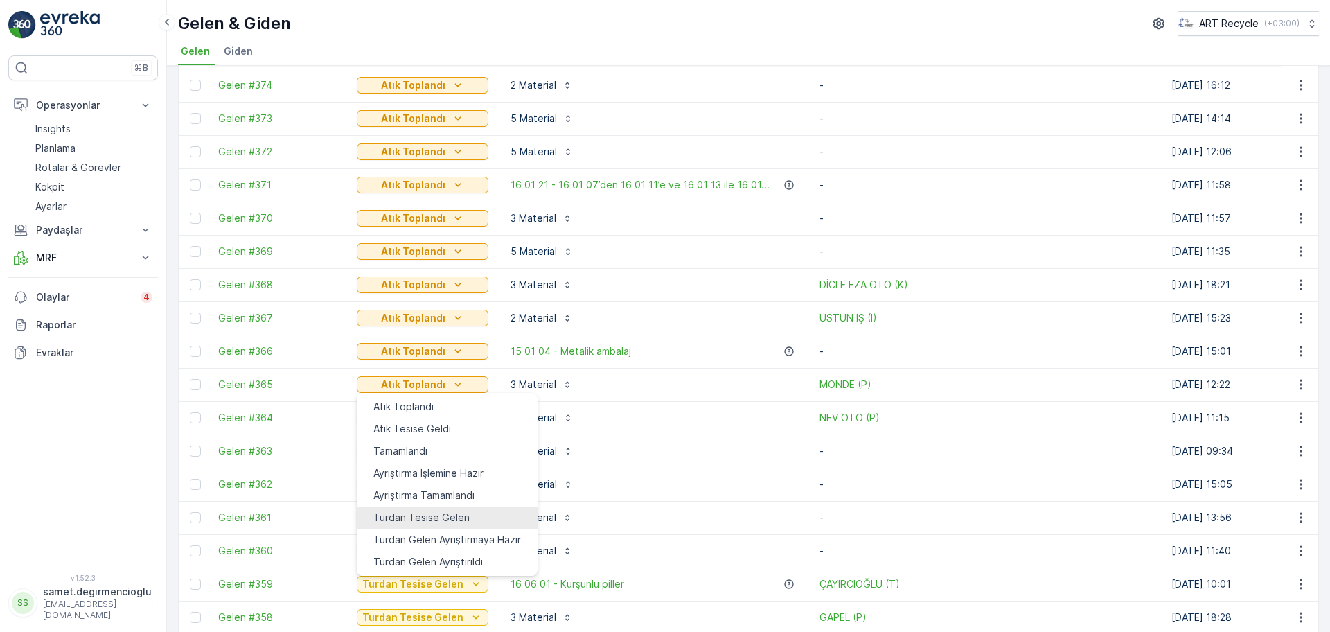
click at [410, 511] on span "Turdan Tesise Gelen" at bounding box center [421, 518] width 96 height 14
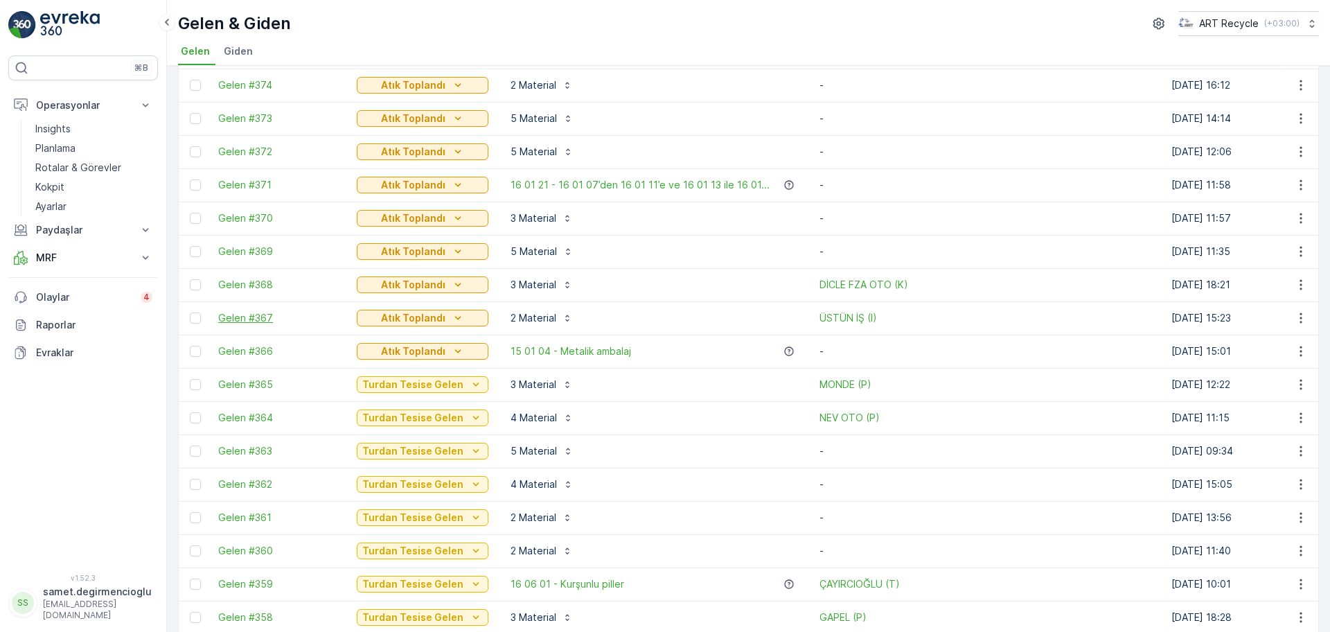
click at [263, 313] on span "Gelen #367" at bounding box center [280, 318] width 125 height 14
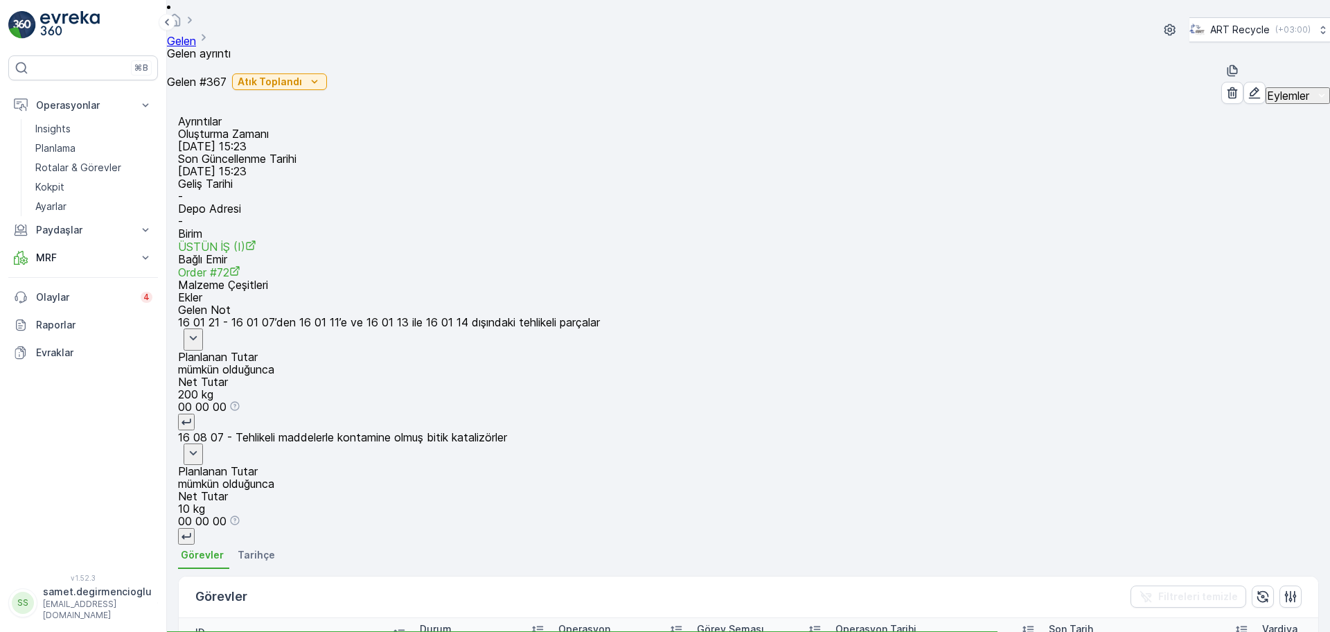
click at [838, 316] on div "16 01 21 - 16 01 07’den 16 01 11’e ve 16 01 13 ile 16 01 14 dışındaki tehlikeli…" at bounding box center [748, 358] width 1141 height 84
click at [1057, 465] on div "Planlanan Tutar mümkün olduğunca" at bounding box center [748, 477] width 1141 height 25
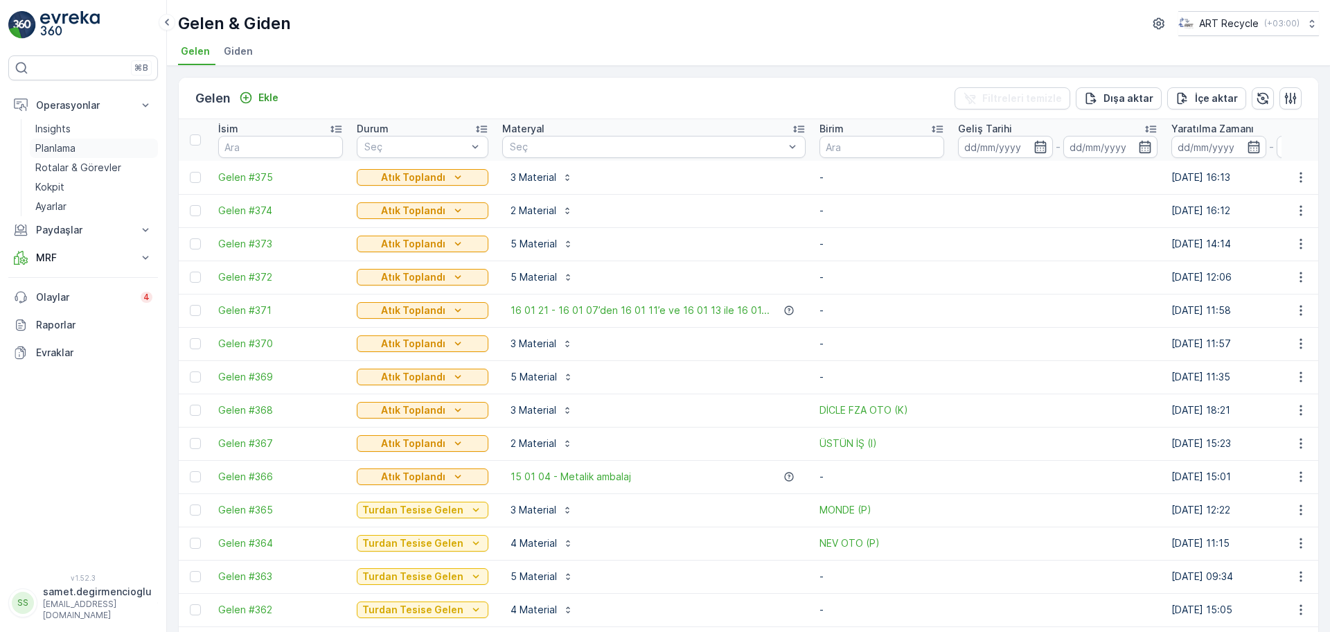
click at [64, 143] on p "Planlama" at bounding box center [55, 148] width 40 height 14
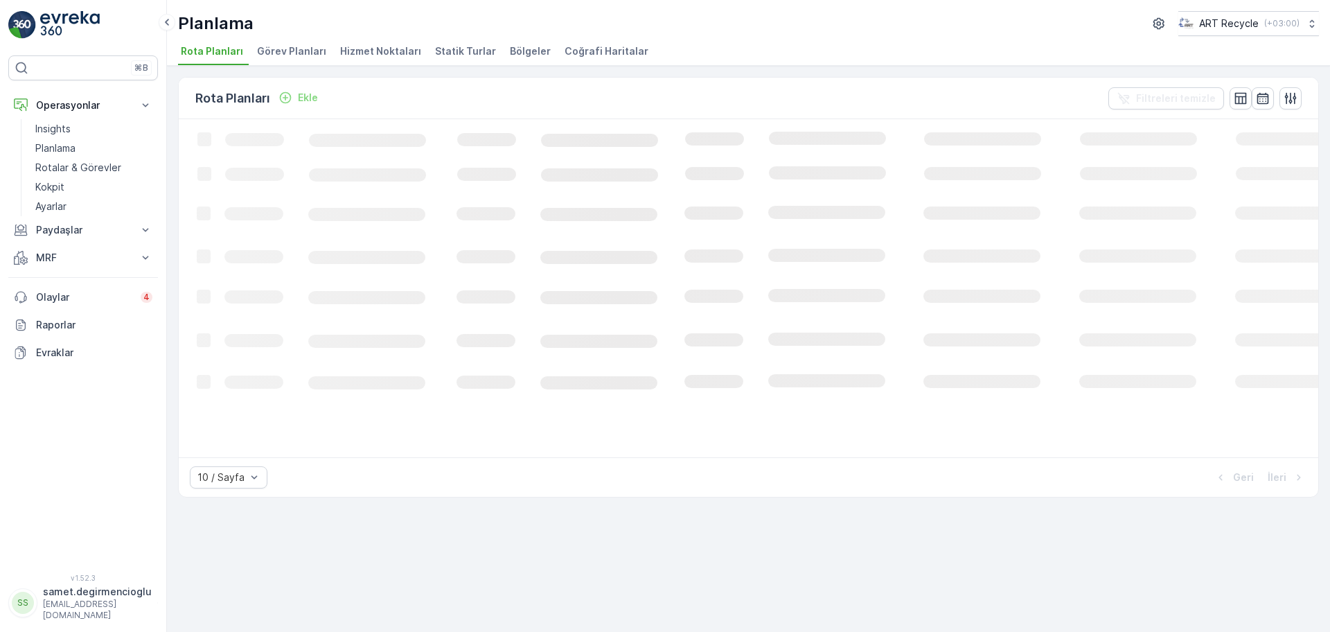
click at [369, 51] on span "Hizmet Noktaları" at bounding box center [380, 51] width 81 height 14
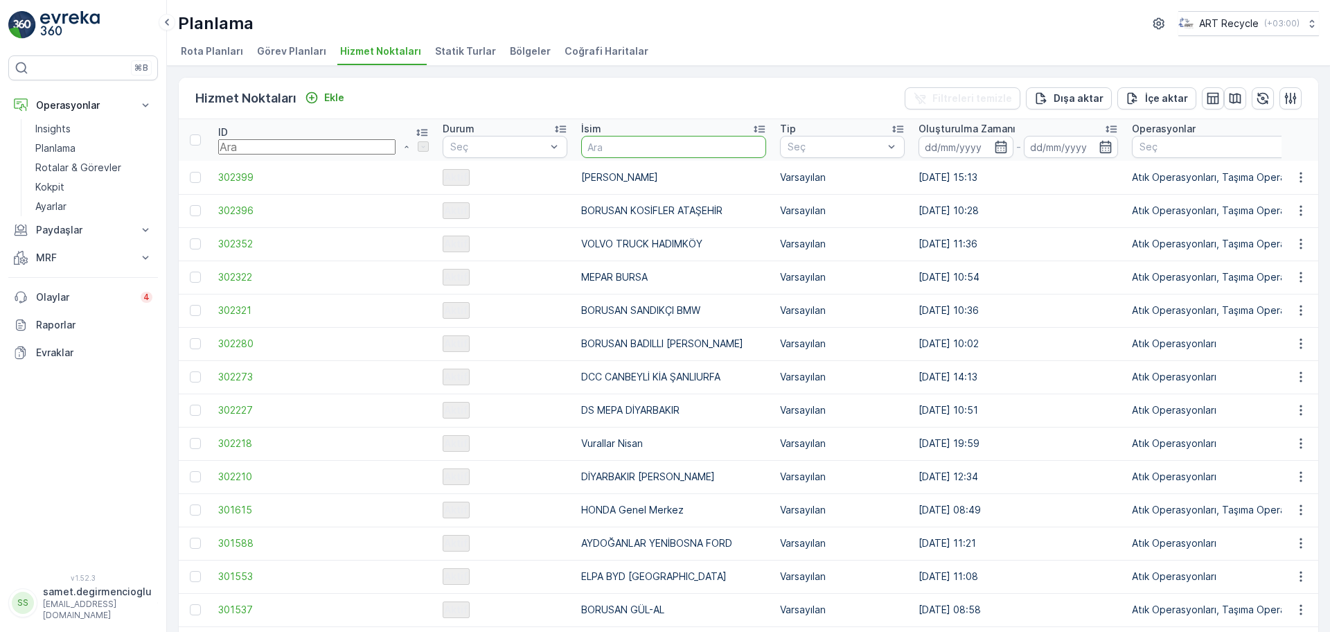
click at [581, 141] on input "text" at bounding box center [673, 147] width 185 height 22
type input "YENİ"
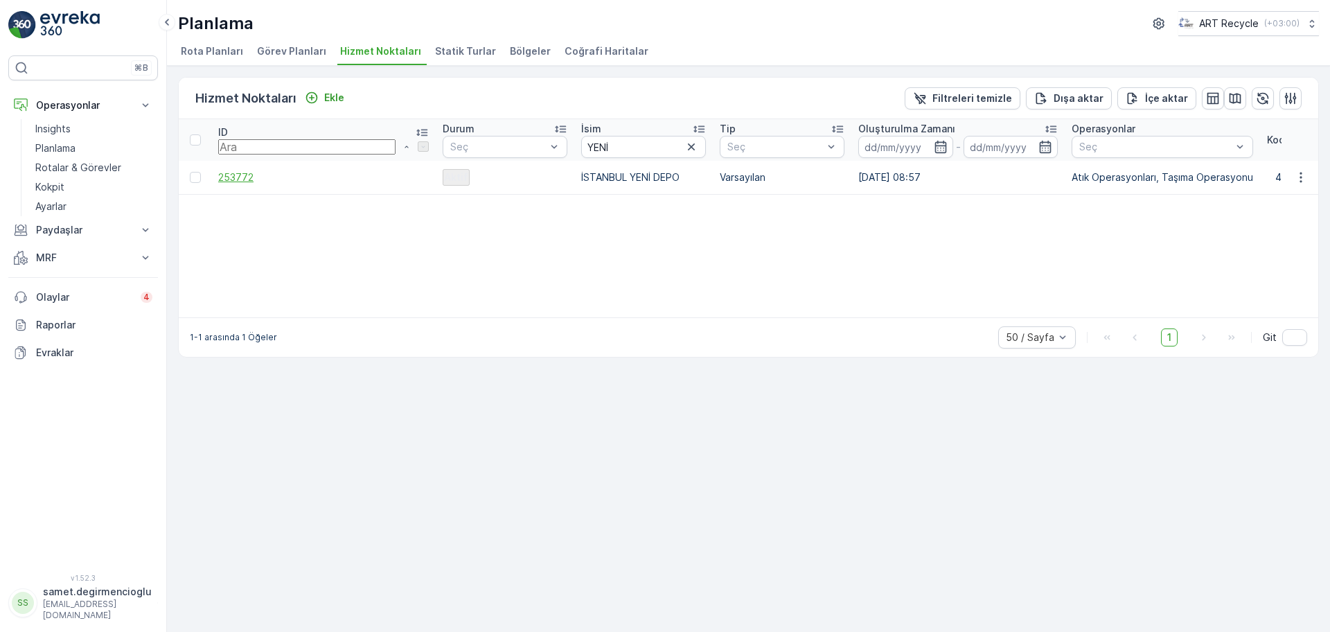
click at [244, 175] on span "253772" at bounding box center [323, 177] width 211 height 14
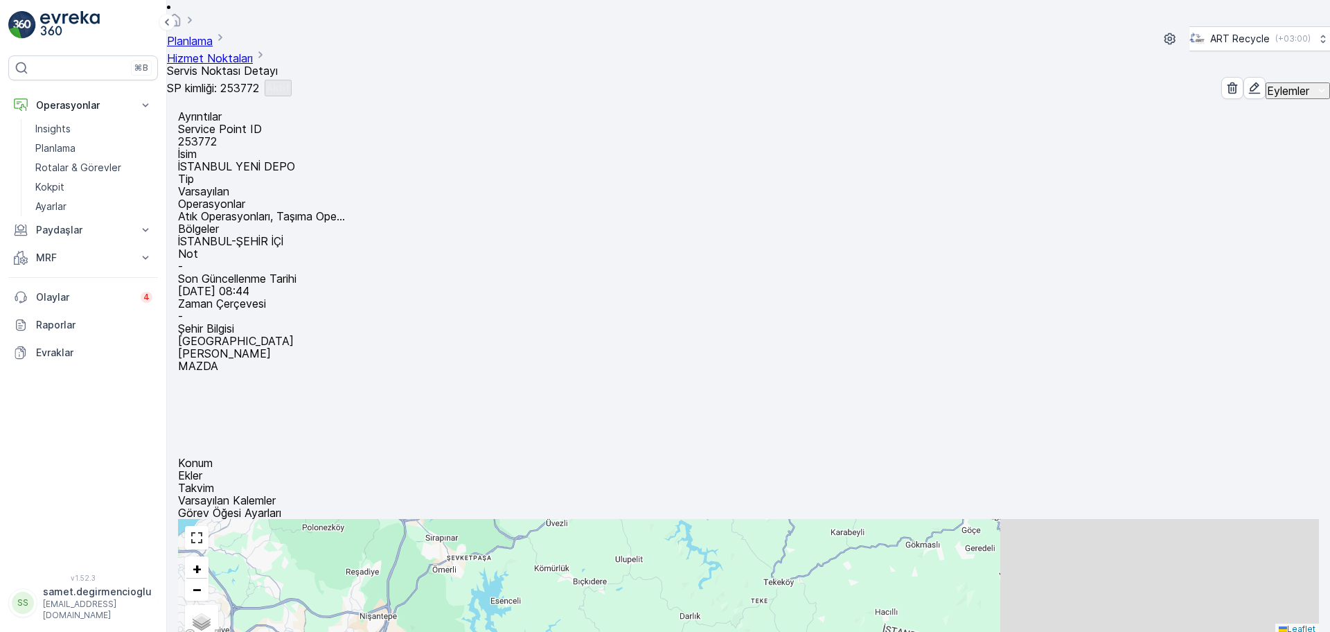
drag, startPoint x: 783, startPoint y: 276, endPoint x: 813, endPoint y: 275, distance: 29.8
click at [813, 519] on div "+ − Uydu Yol haritası Arazi Karışık Leaflet Klavye kısayolları Harita Verileri …" at bounding box center [748, 582] width 1141 height 126
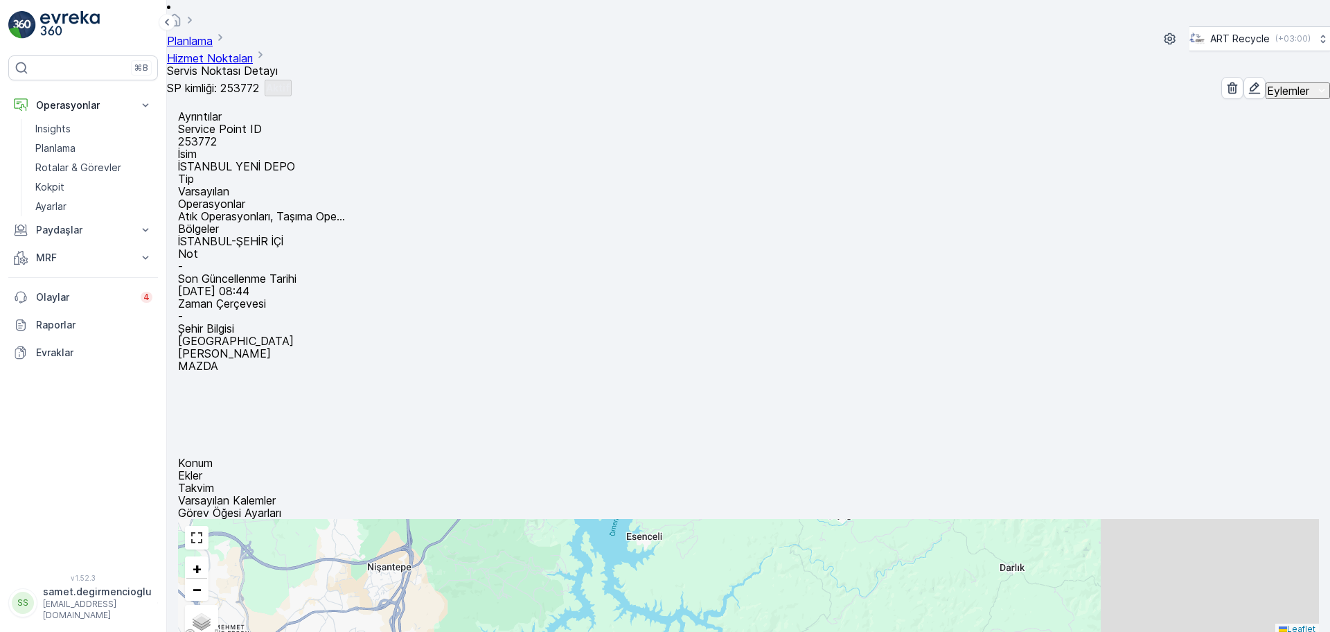
drag, startPoint x: 796, startPoint y: 279, endPoint x: 835, endPoint y: 279, distance: 38.8
click at [835, 519] on div "+ − Uydu Yol haritası Arazi Karışık Leaflet Klavye kısayolları Harita Verileri …" at bounding box center [748, 582] width 1141 height 126
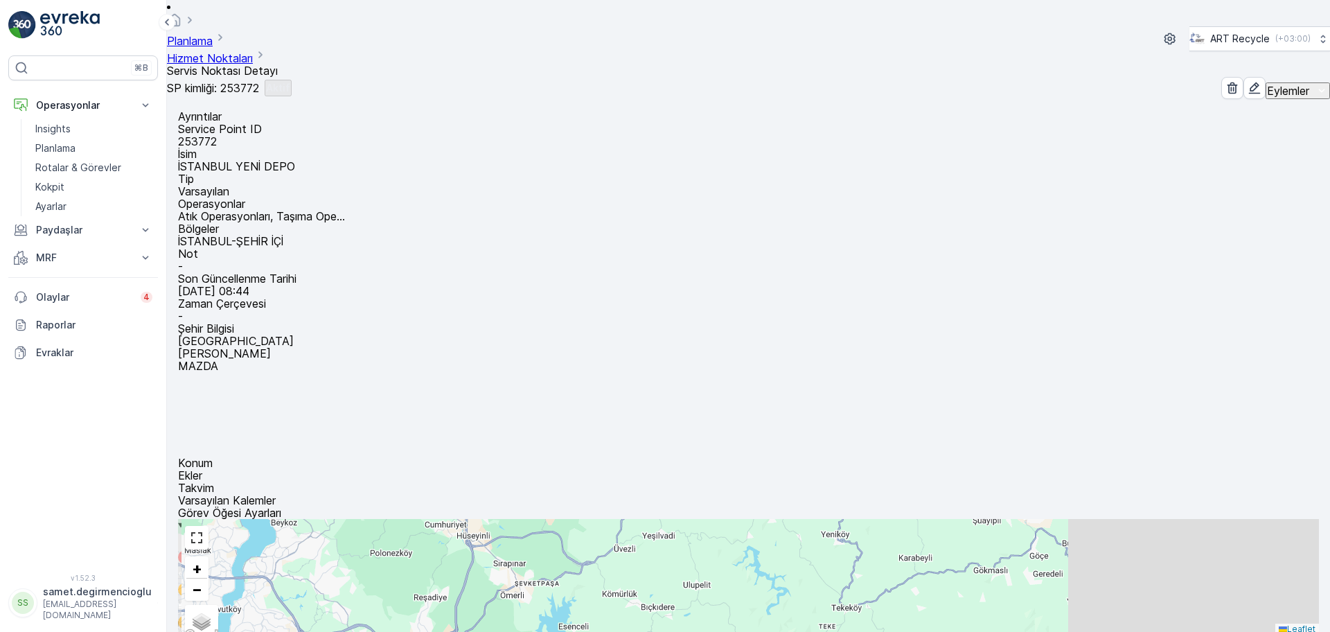
drag, startPoint x: 850, startPoint y: 266, endPoint x: 868, endPoint y: 247, distance: 26.0
click at [868, 519] on div "+ − Uydu Yol haritası Arazi Karışık Leaflet Klavye kısayolları Harita Verileri …" at bounding box center [748, 582] width 1141 height 126
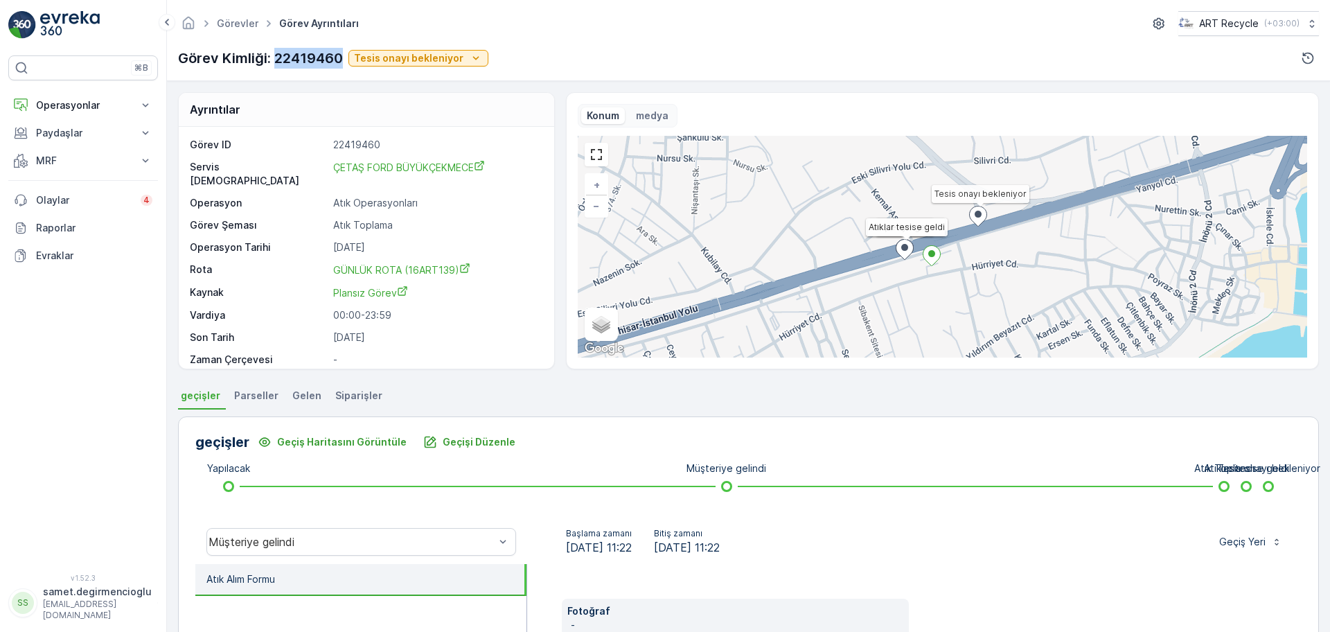
drag, startPoint x: 343, startPoint y: 58, endPoint x: 273, endPoint y: 67, distance: 70.5
click at [273, 67] on p "Görev Kimliği: 22419460" at bounding box center [260, 58] width 165 height 21
copy p "22419460"
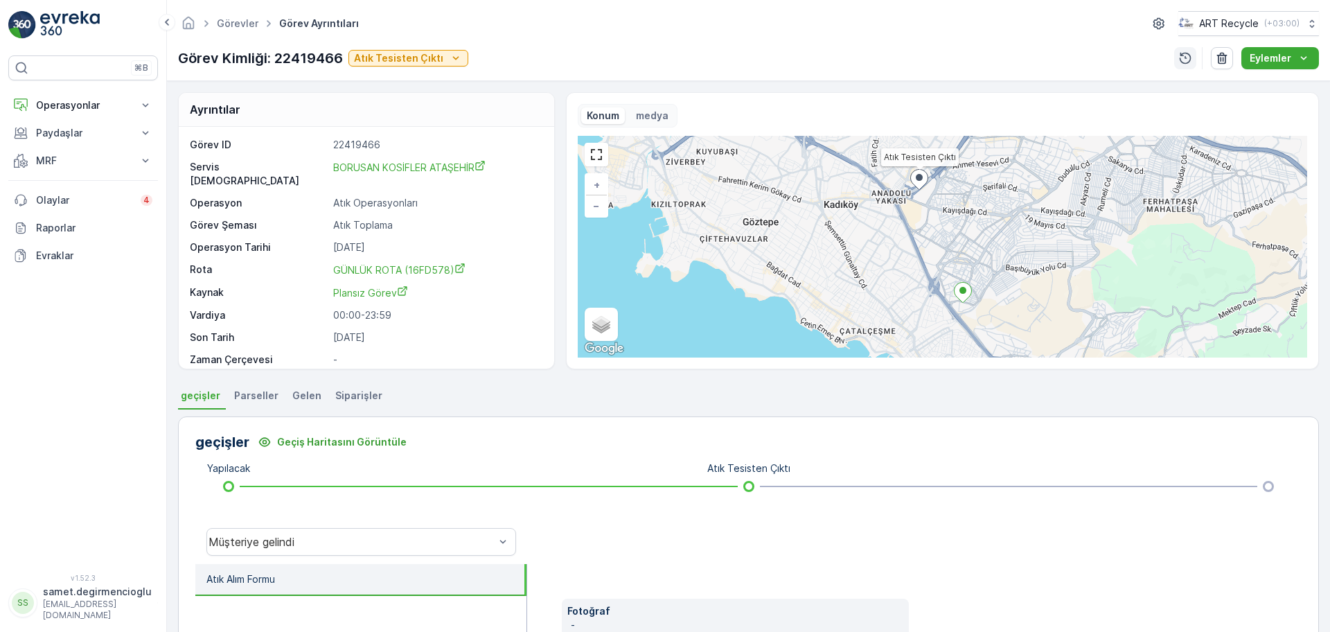
click at [1181, 59] on icon "button" at bounding box center [1186, 59] width 12 height 12
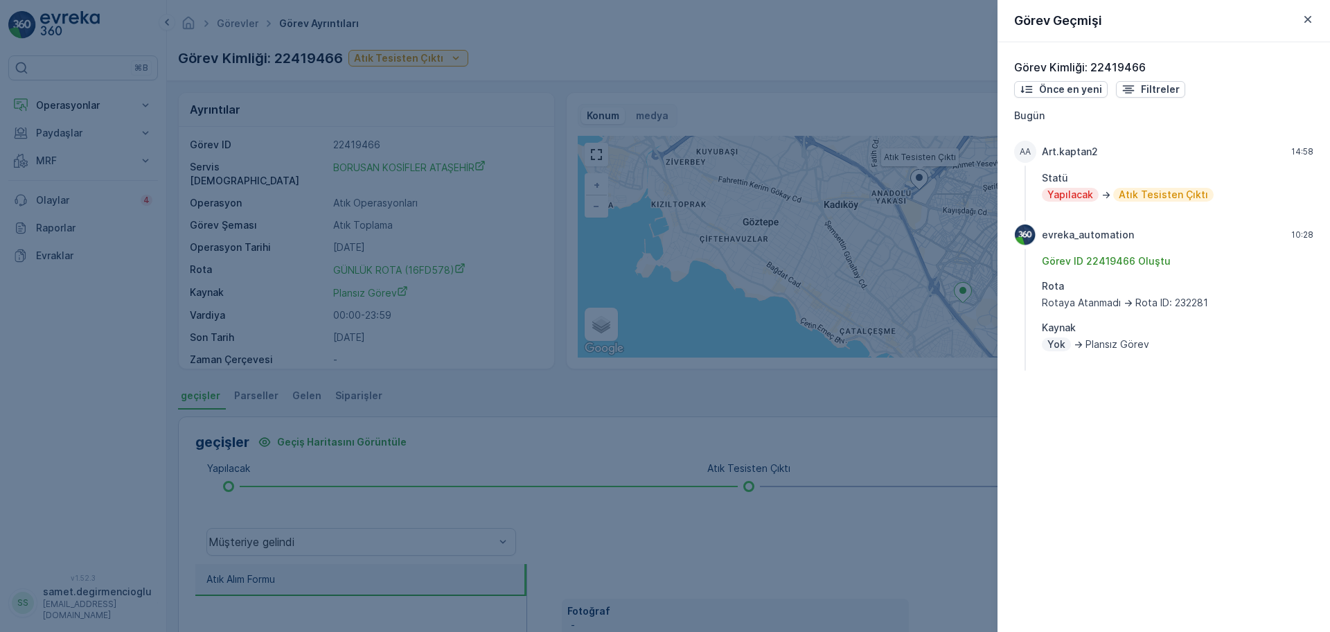
click at [835, 80] on div at bounding box center [665, 316] width 1330 height 632
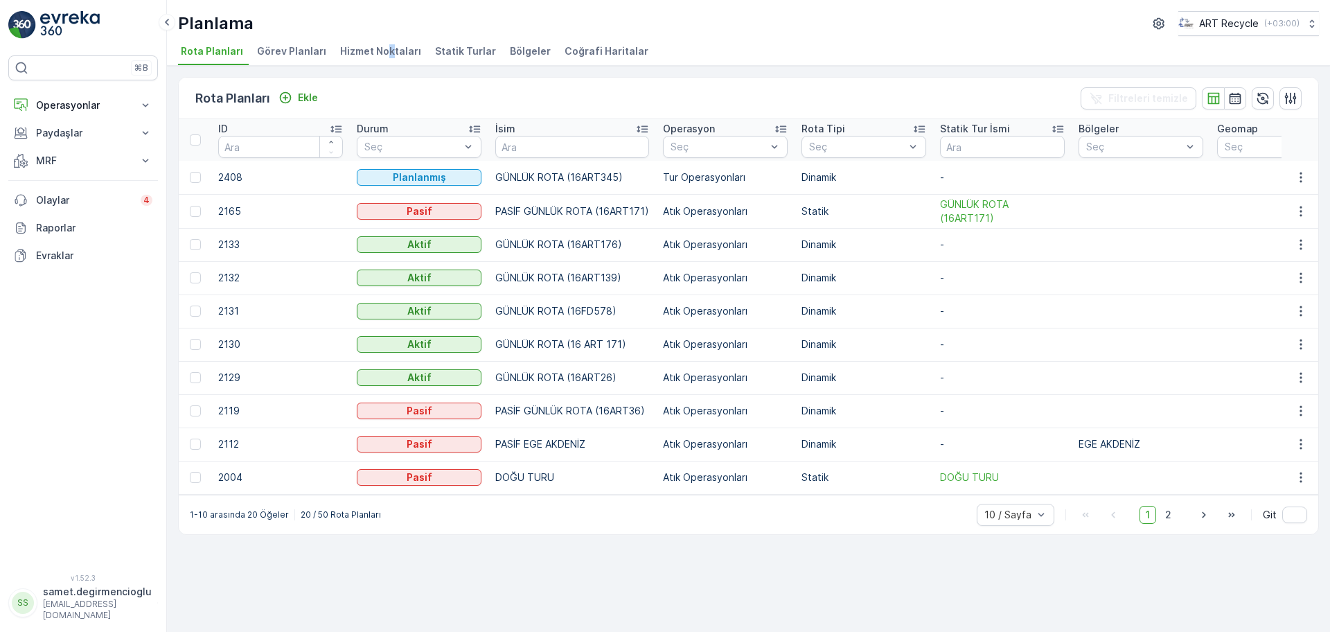
click at [384, 60] on li "Hizmet Noktaları" at bounding box center [381, 54] width 89 height 24
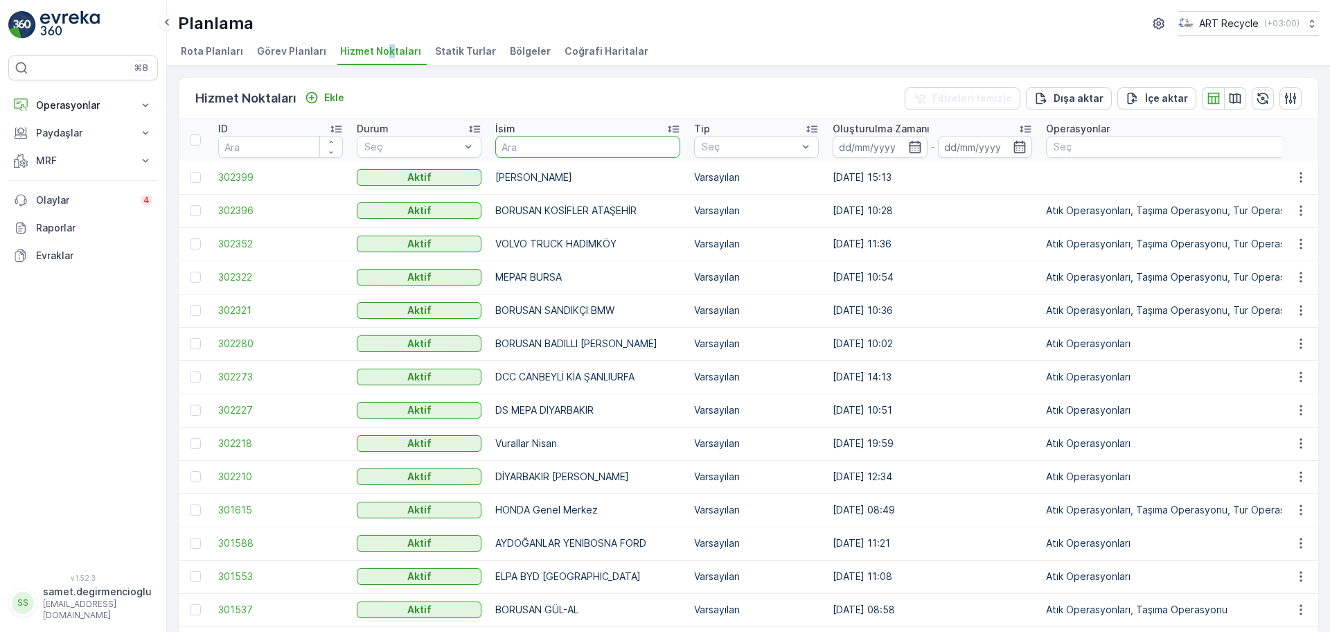
click at [530, 146] on input "text" at bounding box center [587, 147] width 185 height 22
click at [1302, 182] on icon "button" at bounding box center [1301, 177] width 14 height 14
click at [1269, 251] on span "Yeni Ad Hoc Görev Ekle" at bounding box center [1262, 256] width 109 height 14
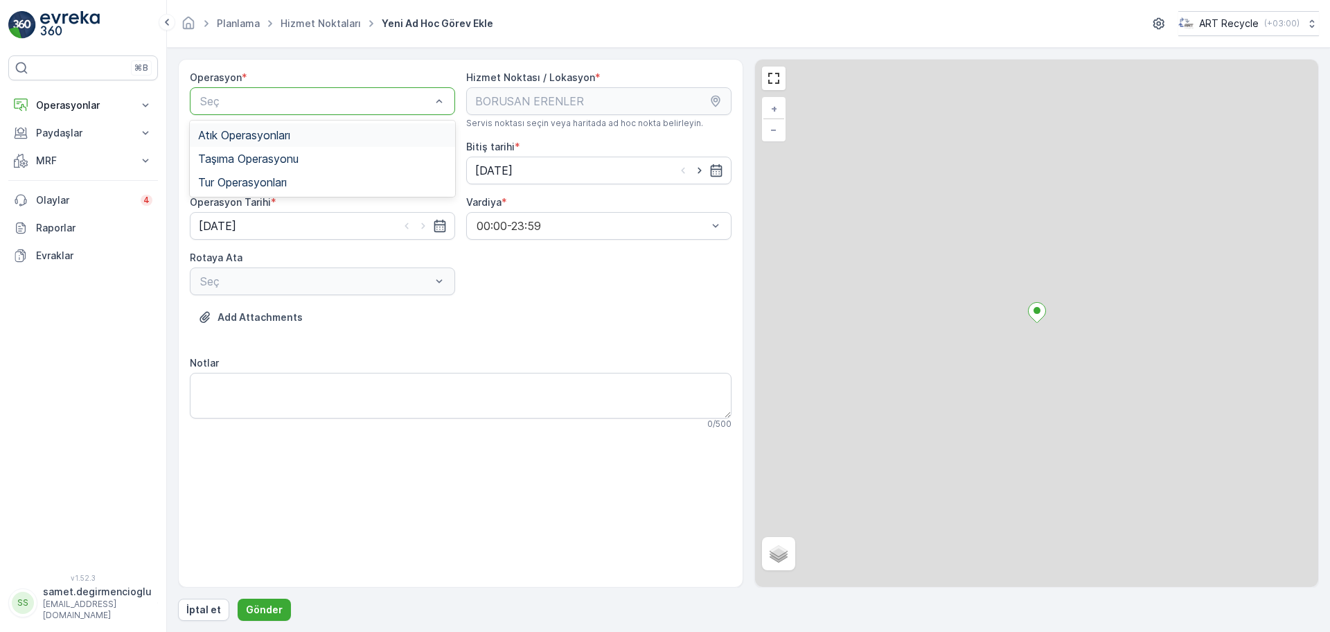
click at [258, 142] on div "Atık Operasyonları" at bounding box center [322, 135] width 265 height 24
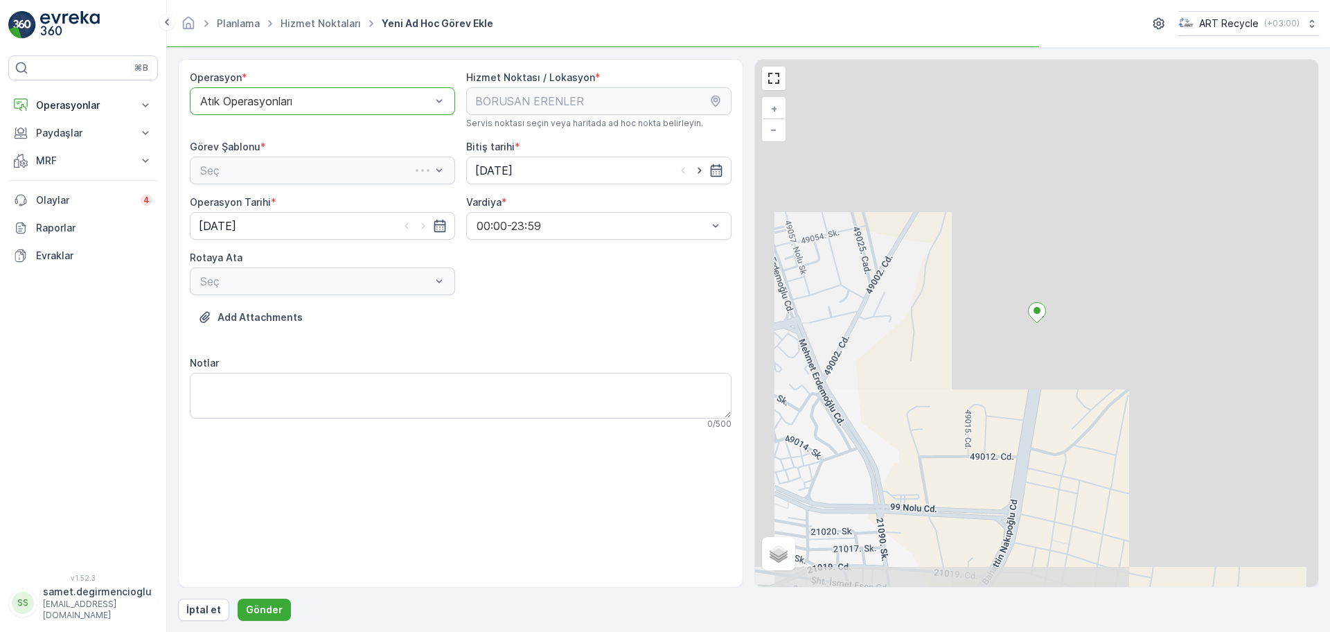
click at [257, 168] on div "Seç" at bounding box center [322, 171] width 265 height 28
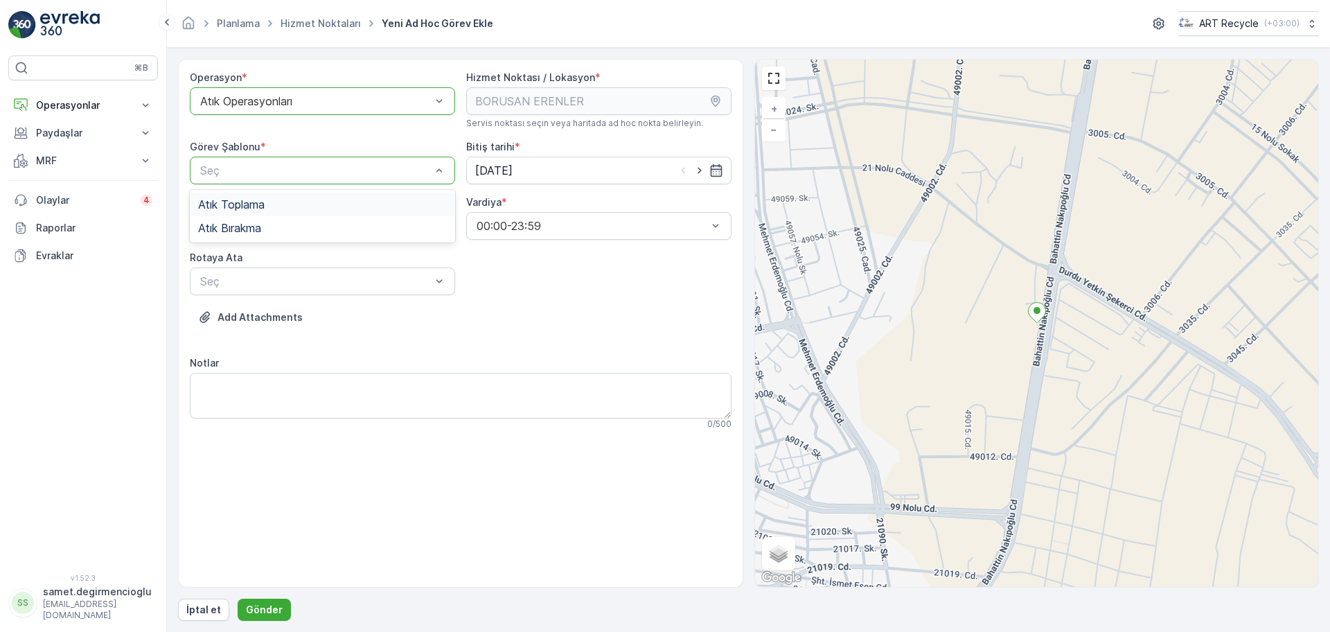
click at [254, 203] on span "Atık Toplama" at bounding box center [231, 204] width 67 height 12
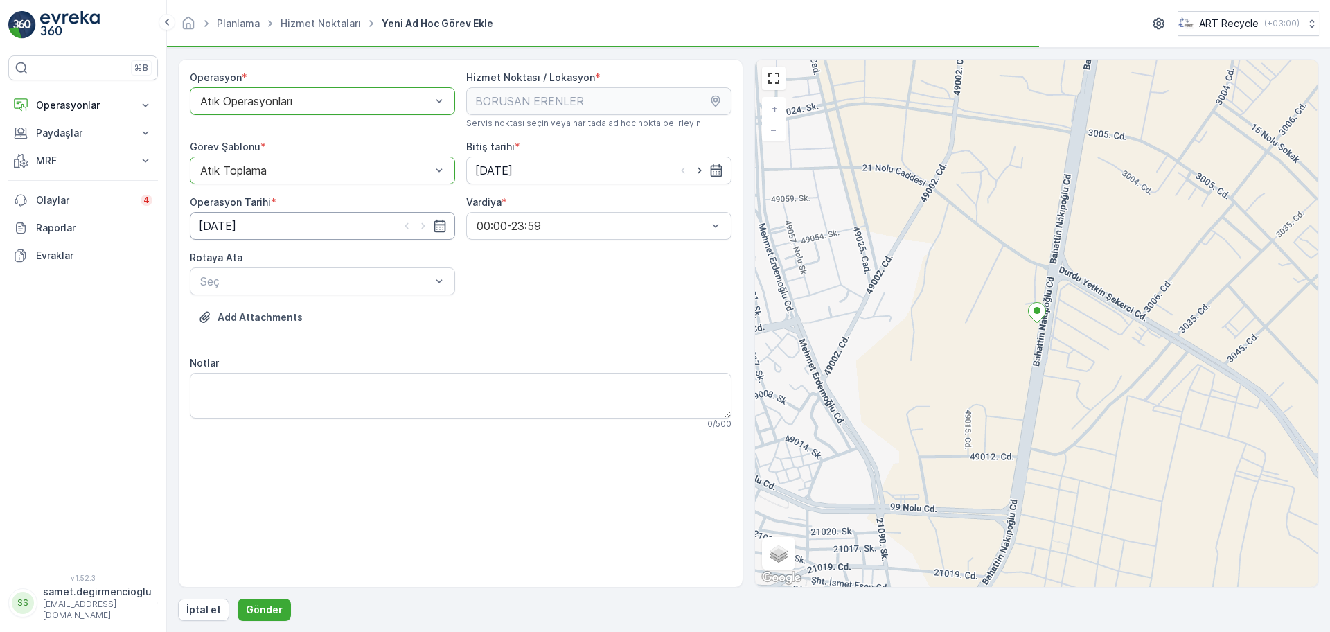
click at [261, 235] on input "15.10.2025" at bounding box center [322, 226] width 265 height 28
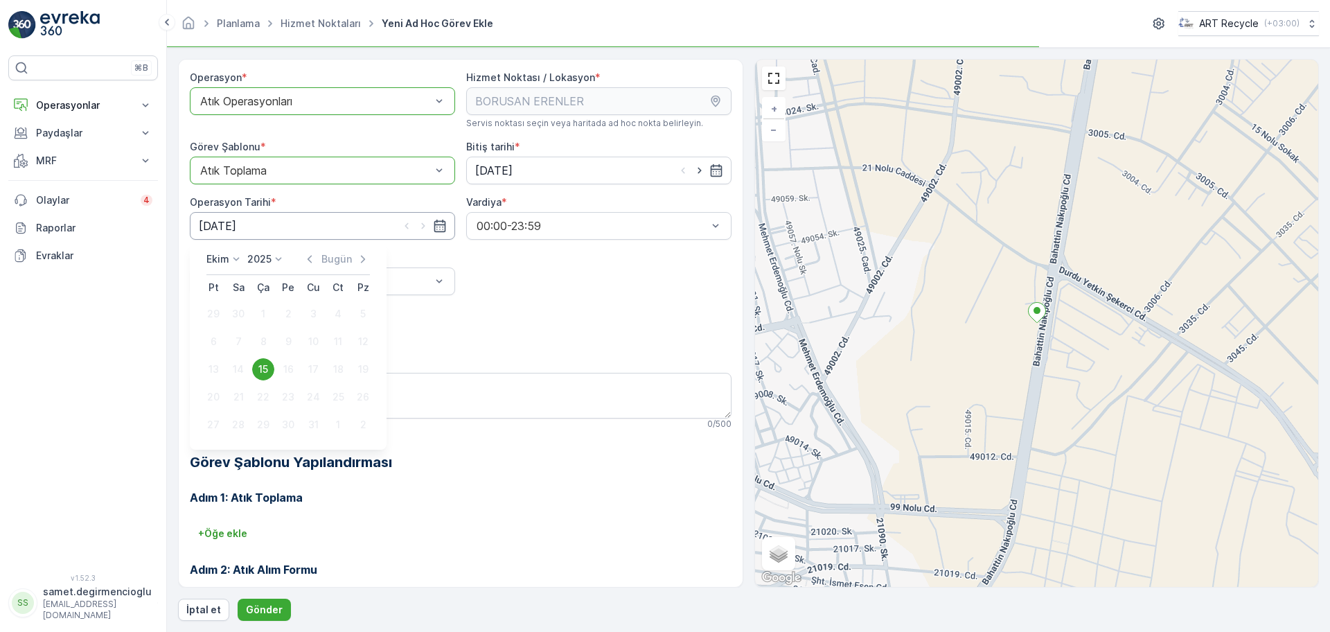
click at [261, 235] on input "15.10.2025" at bounding box center [322, 226] width 265 height 28
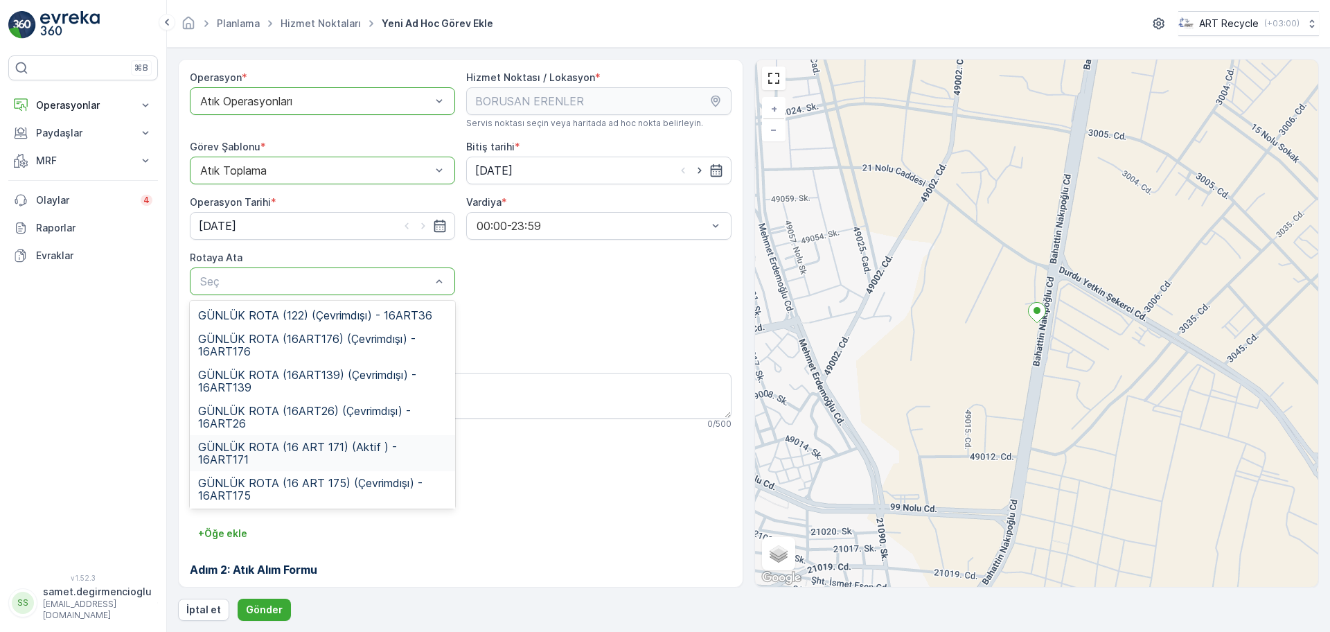
click at [333, 443] on span "GÜNLÜK ROTA (16 ART 171) (Aktif ) - 16ART171" at bounding box center [322, 453] width 249 height 25
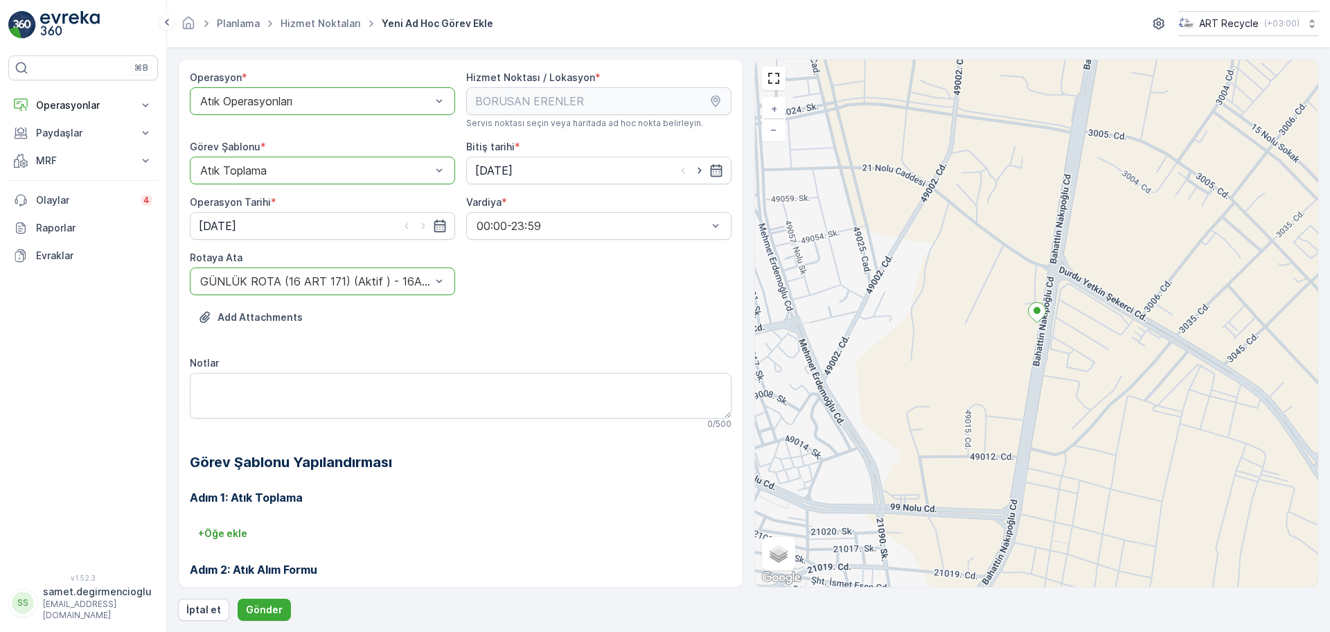
click at [446, 481] on div "Adım 1: Atık Toplama + Öğe ekle Adım 2: Atık Alım Formu Yapılandırma gerekmez. …" at bounding box center [461, 584] width 542 height 222
click at [264, 612] on p "Gönder" at bounding box center [264, 610] width 37 height 14
click at [298, 166] on div at bounding box center [316, 170] width 234 height 12
click at [538, 326] on div "Add Attachments" at bounding box center [461, 325] width 542 height 39
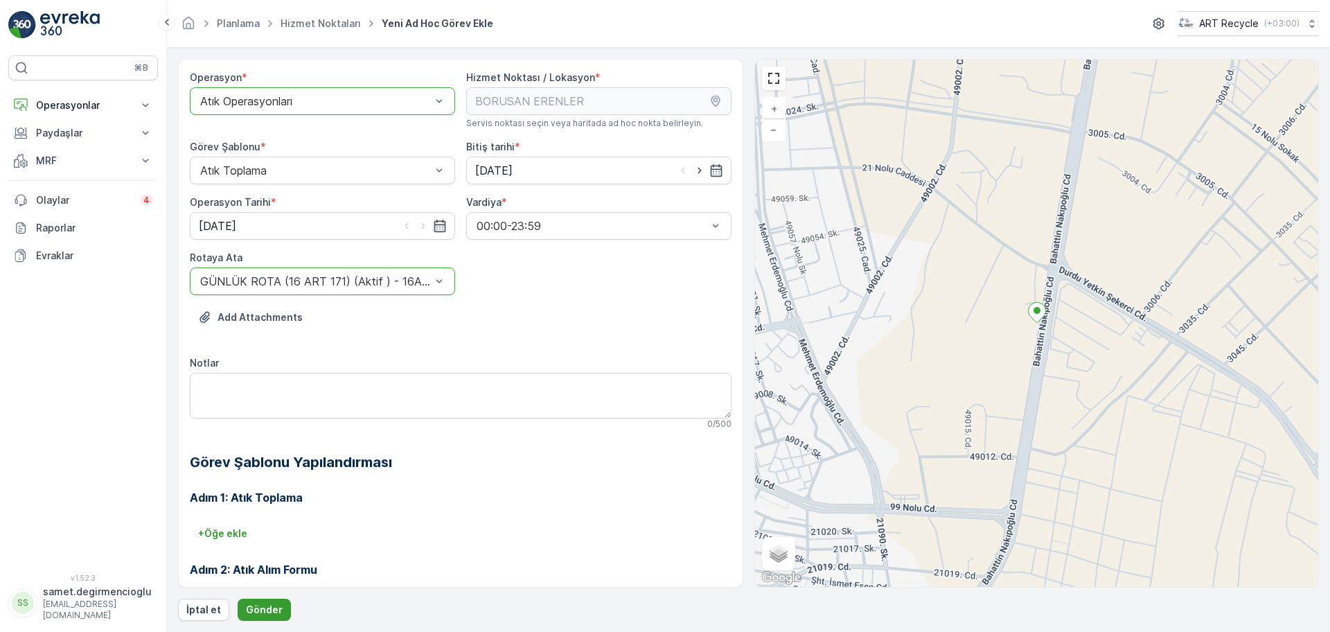
click at [265, 616] on p "Gönder" at bounding box center [264, 610] width 37 height 14
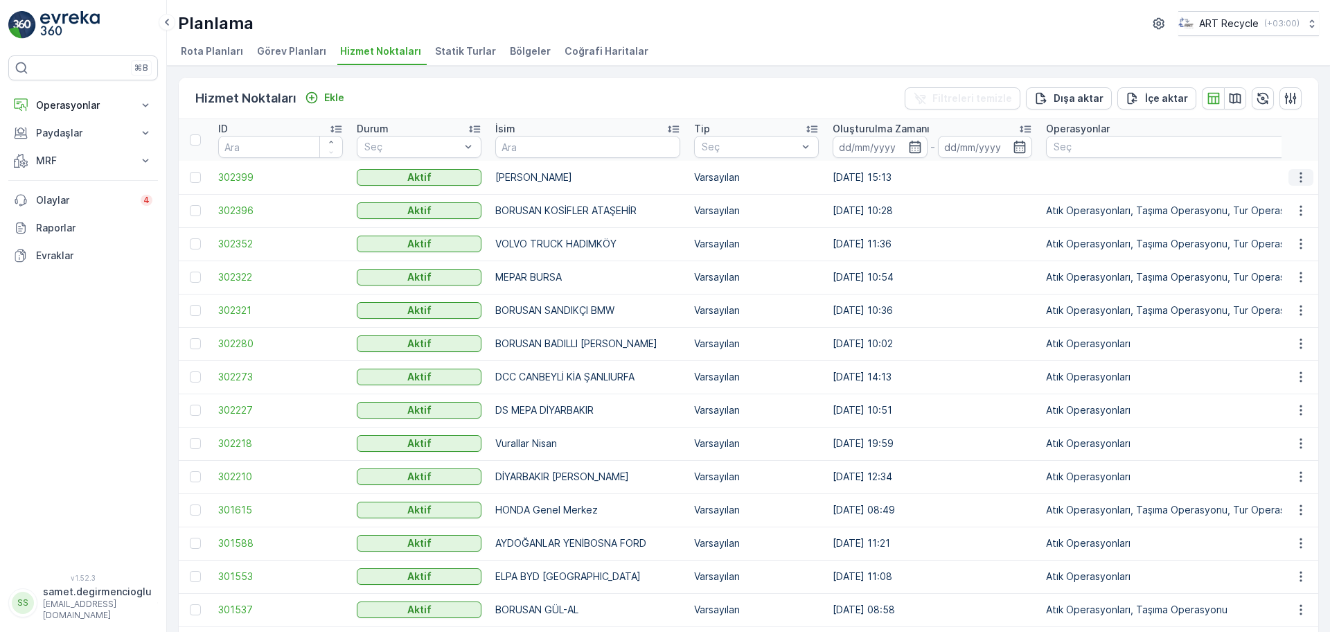
click at [1300, 180] on icon "button" at bounding box center [1301, 177] width 2 height 10
click at [1278, 223] on span "Servis Noktasını Düzenle" at bounding box center [1265, 218] width 114 height 14
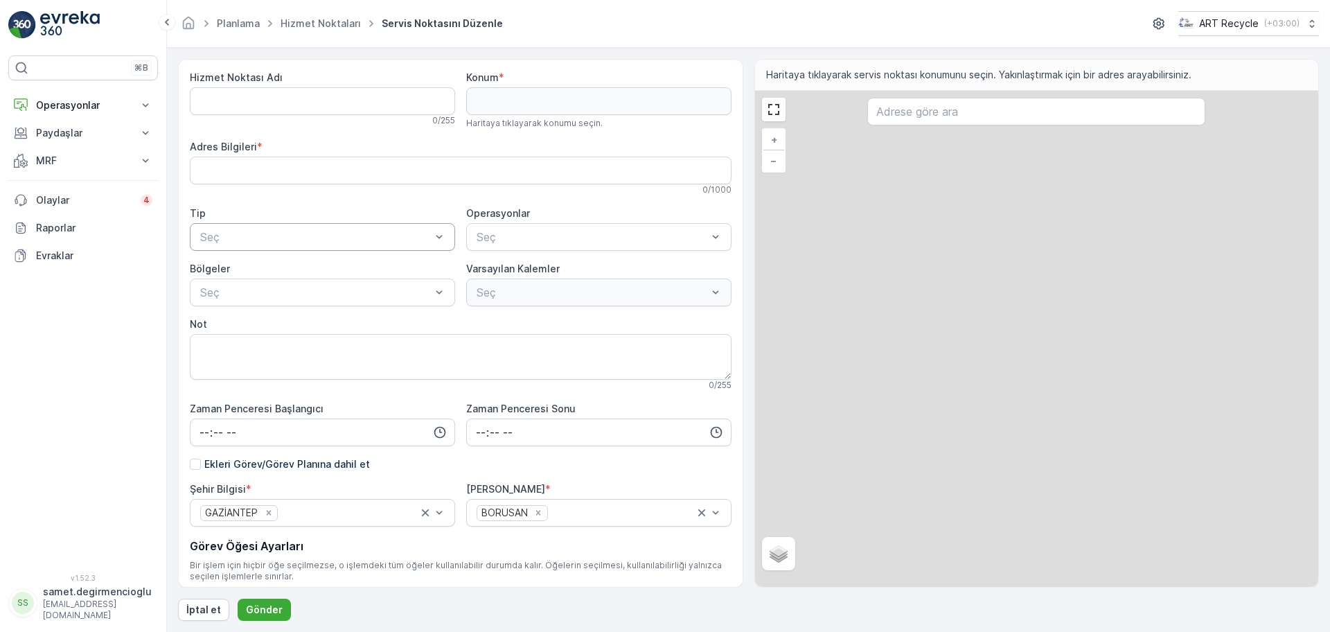
type Adı "BORUSAN ERENLER"
type input "37.091876,37.400105"
type Bilgileri "Merveşehir, Şehit Ömer Halisdemir Bulvarı No:107, 27100 Şehitkamil/Gaziantep, T…"
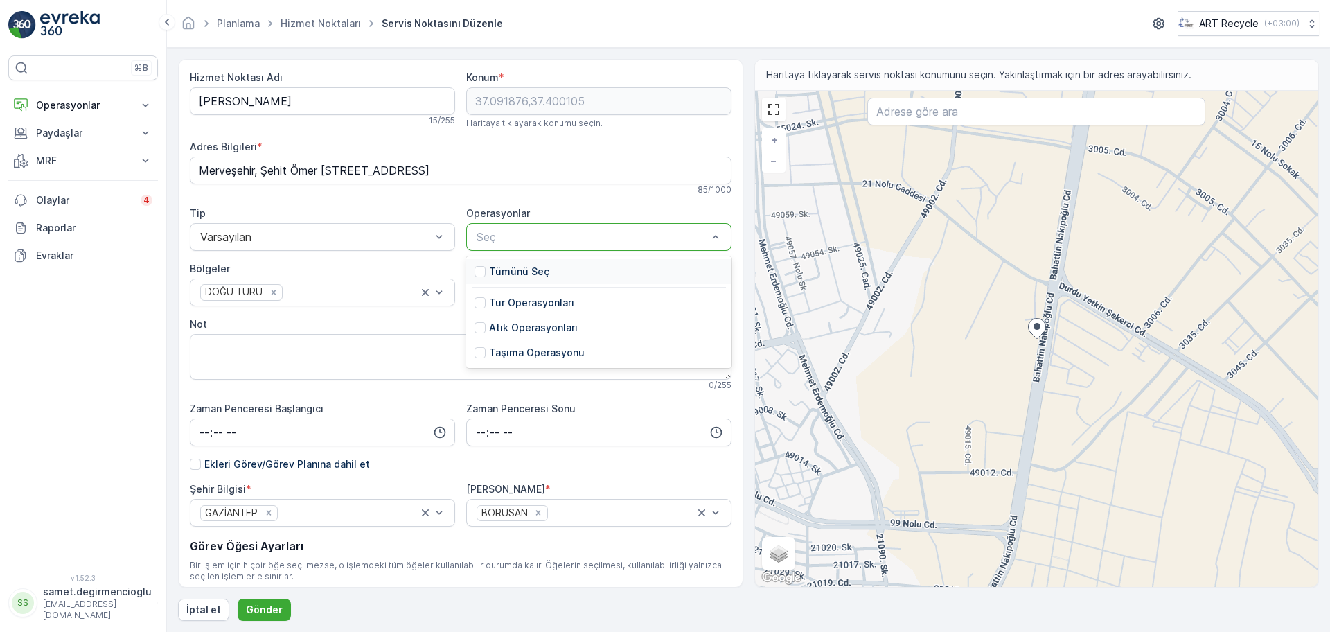
click at [520, 270] on p "Tümünü Seç" at bounding box center [519, 272] width 60 height 14
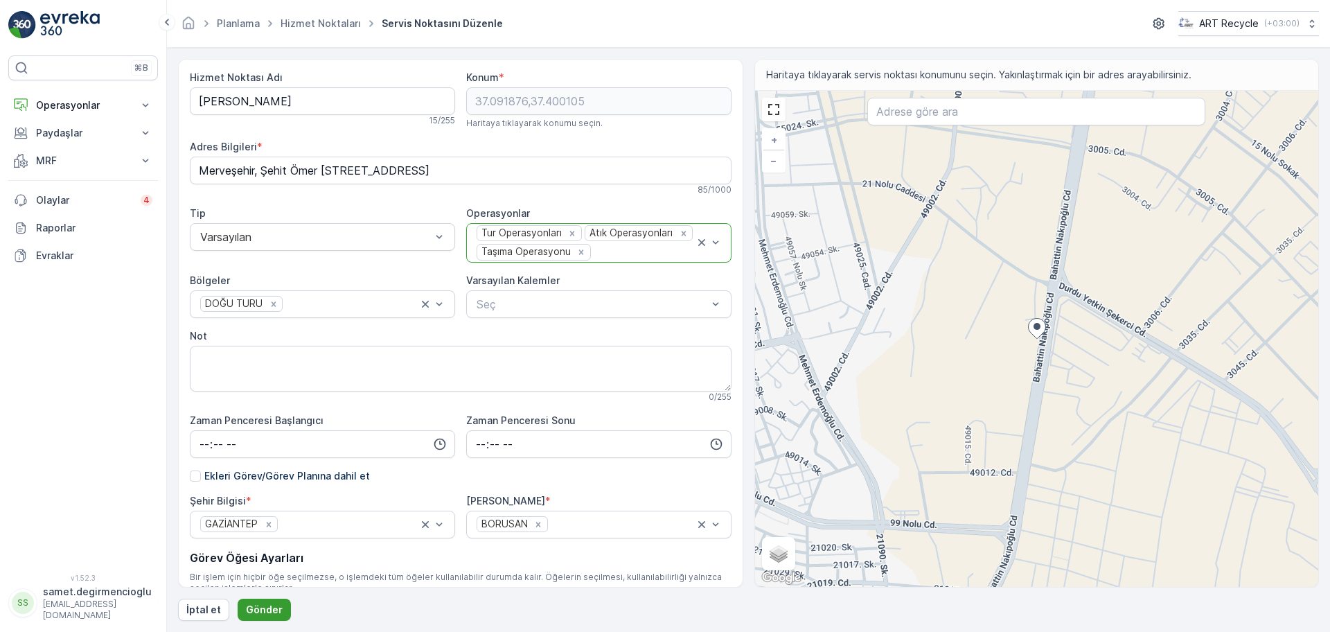
click at [253, 612] on p "Gönder" at bounding box center [264, 610] width 37 height 14
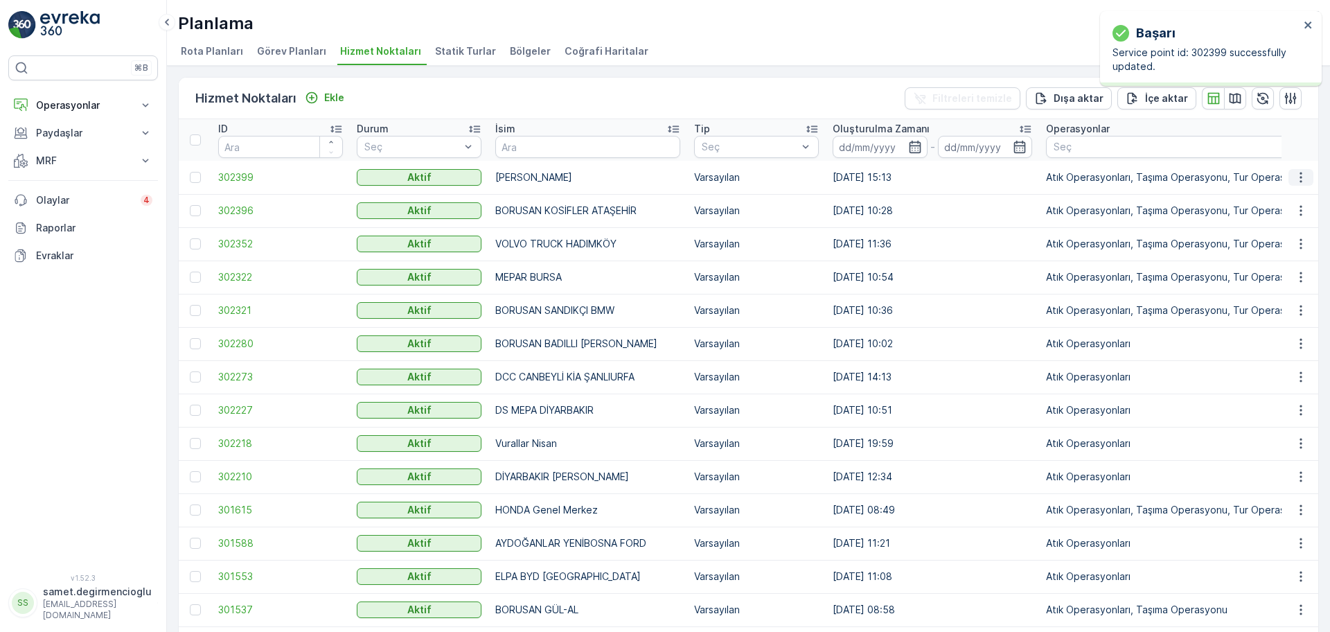
click at [1297, 182] on icon "button" at bounding box center [1301, 177] width 14 height 14
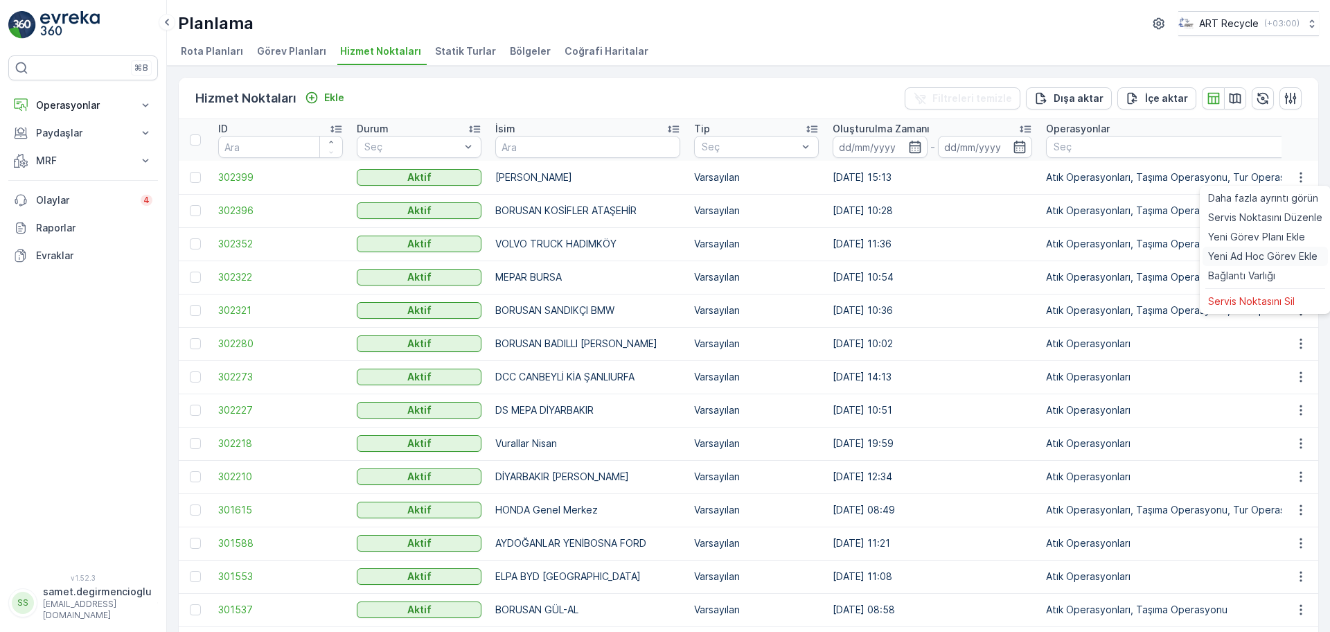
click at [1240, 248] on div "Yeni Ad Hoc Görev Ekle" at bounding box center [1265, 256] width 125 height 19
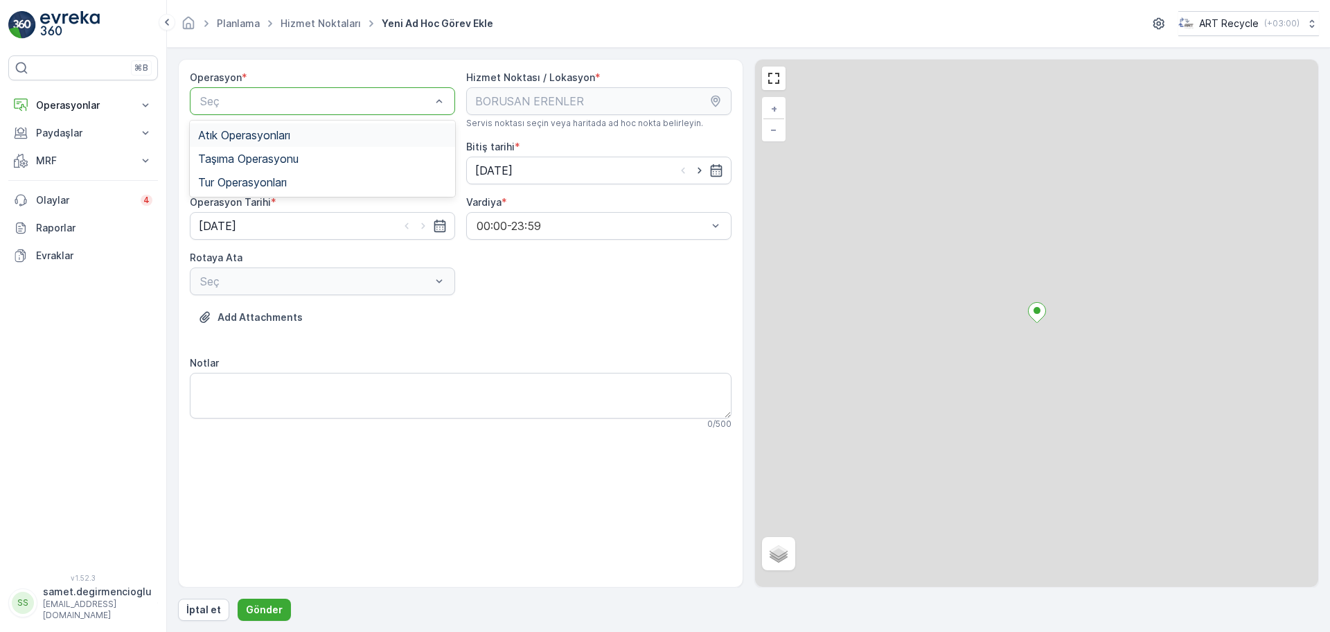
click at [293, 114] on div "Seç" at bounding box center [322, 101] width 265 height 28
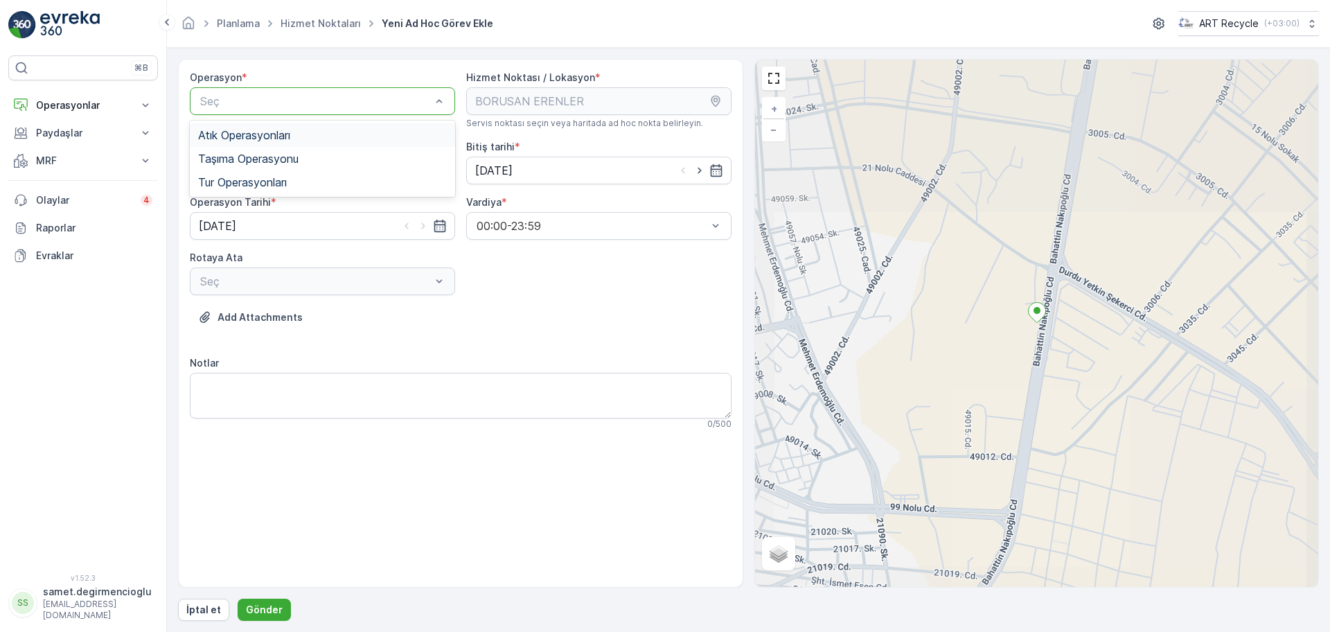
click at [276, 134] on span "Atık Operasyonları" at bounding box center [244, 135] width 92 height 12
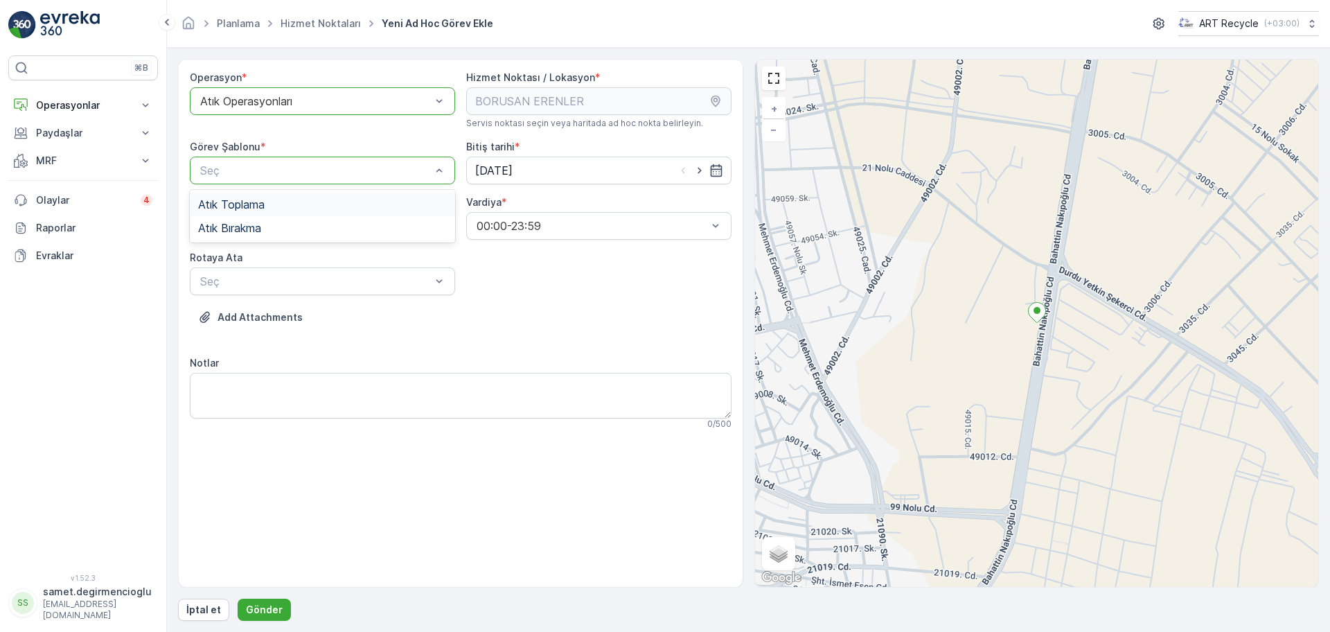
click at [340, 193] on div "Atık Toplama" at bounding box center [322, 205] width 265 height 24
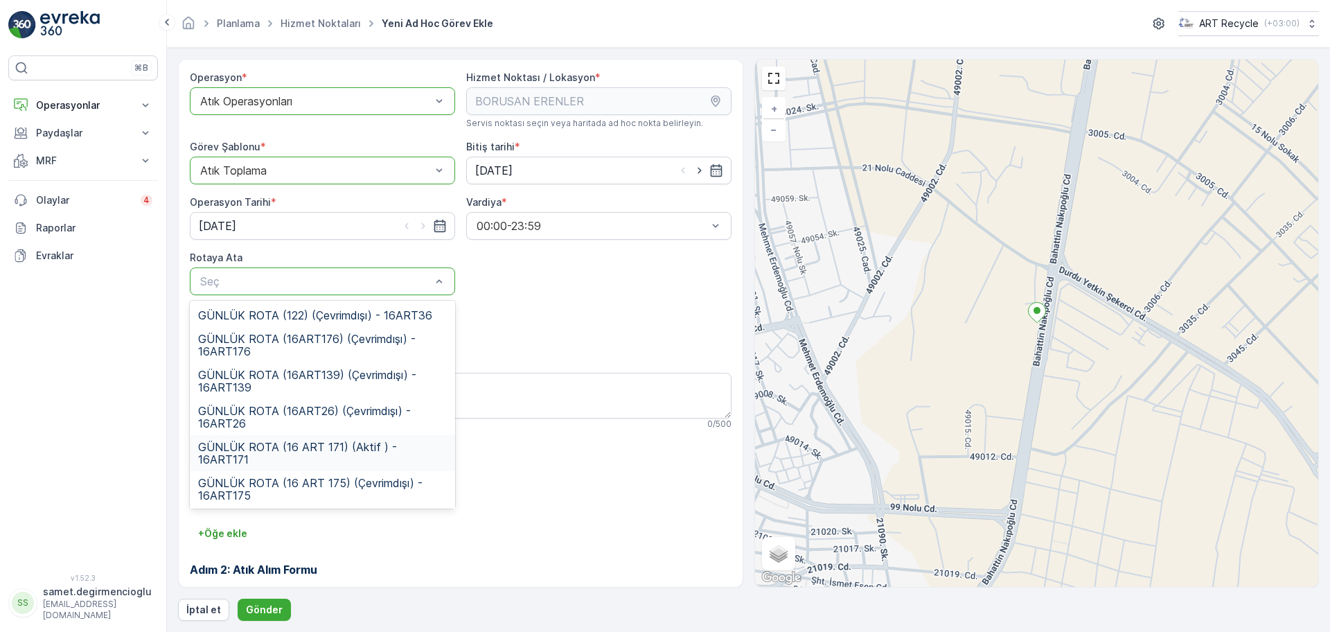
click at [330, 439] on div "GÜNLÜK ROTA (16 ART 171) (Aktif ) - 16ART171" at bounding box center [322, 453] width 265 height 36
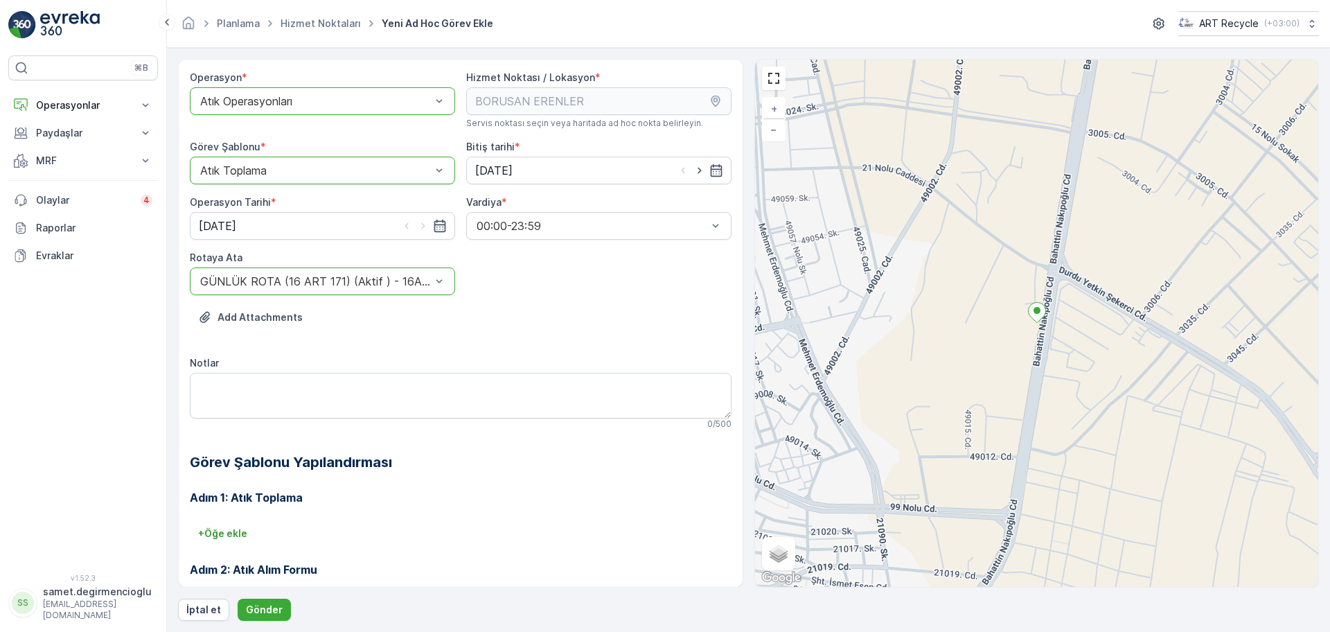
click at [481, 515] on div "Adım 1: Atık Toplama + Öğe ekle Adım 2: Atık Alım Formu Yapılandırma gerekmez. …" at bounding box center [461, 584] width 542 height 222
click at [263, 599] on button "Gönder" at bounding box center [264, 610] width 53 height 22
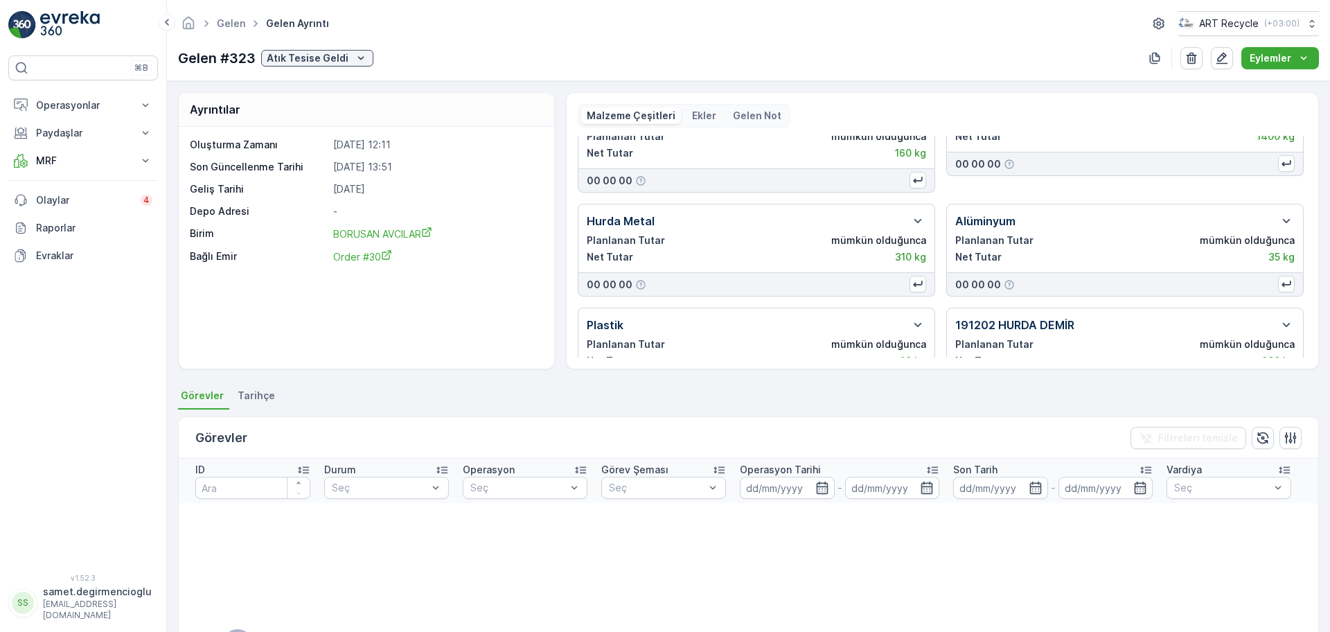
scroll to position [216, 0]
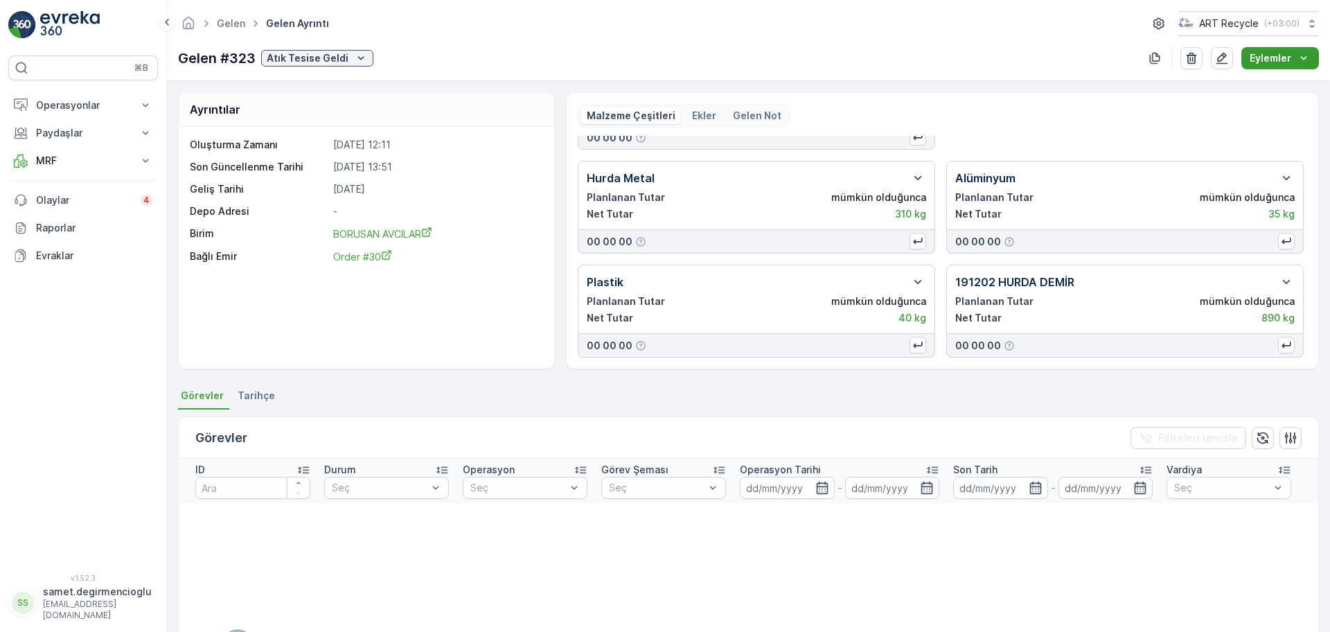
click at [1278, 57] on p "Eylemler" at bounding box center [1271, 58] width 42 height 14
click at [1014, 107] on div "Malzeme Çeşitleri Ekler Gelen Not" at bounding box center [943, 116] width 730 height 24
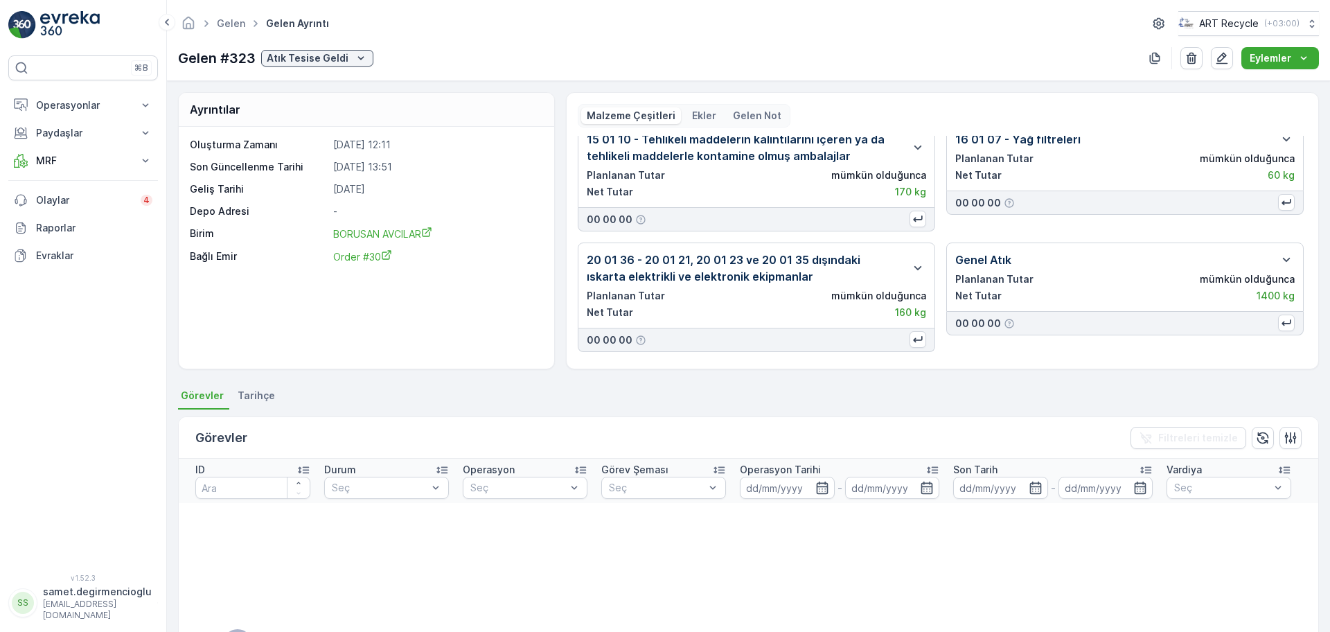
scroll to position [0, 0]
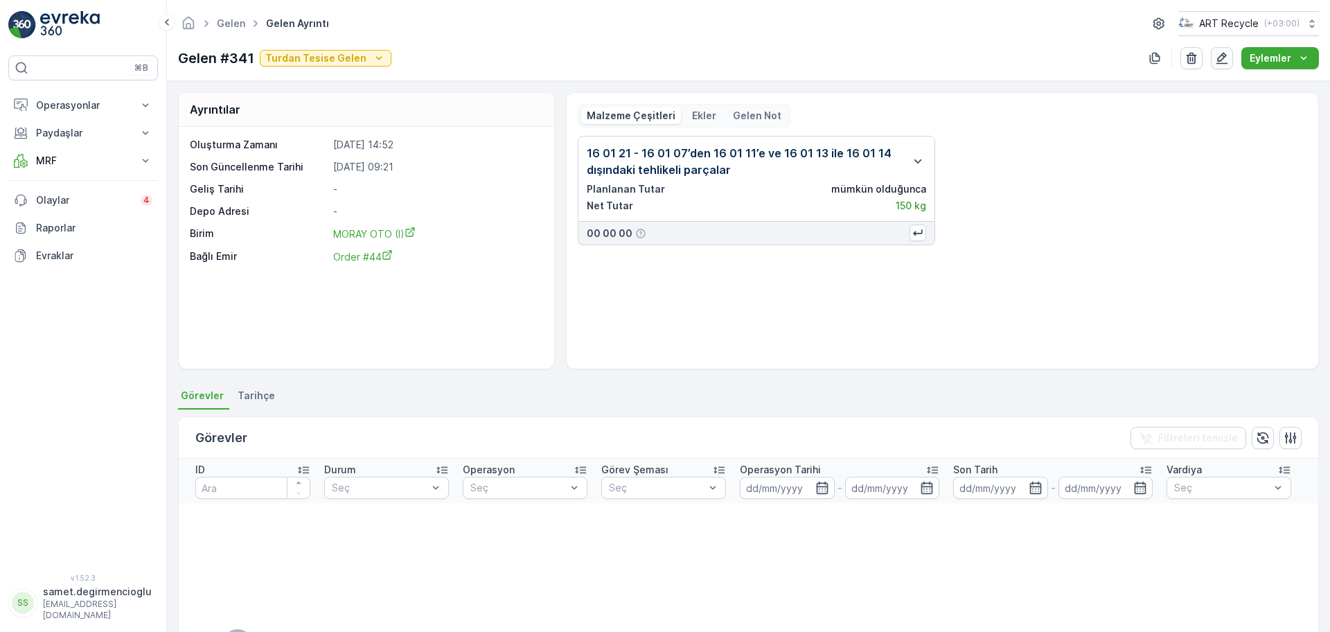
click at [1215, 53] on button "button" at bounding box center [1222, 58] width 22 height 22
drag, startPoint x: 881, startPoint y: 204, endPoint x: 921, endPoint y: 202, distance: 40.2
click at [921, 202] on div "Net Tutar 150 kg" at bounding box center [757, 206] width 340 height 14
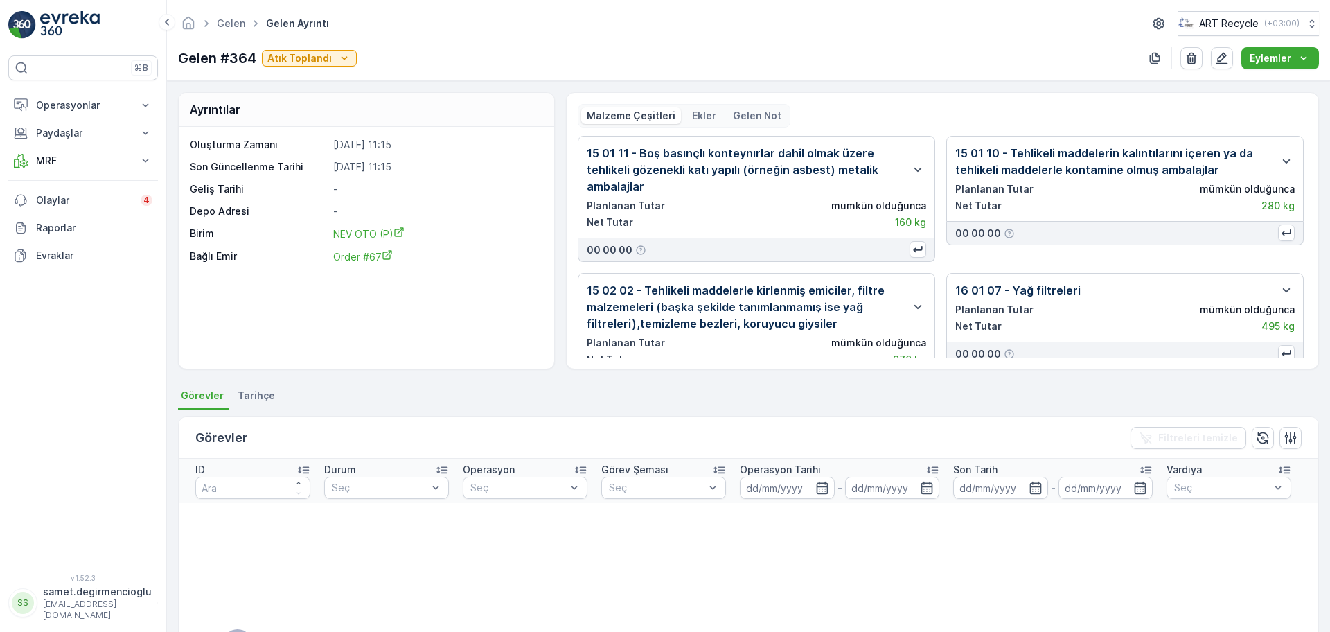
scroll to position [42, 0]
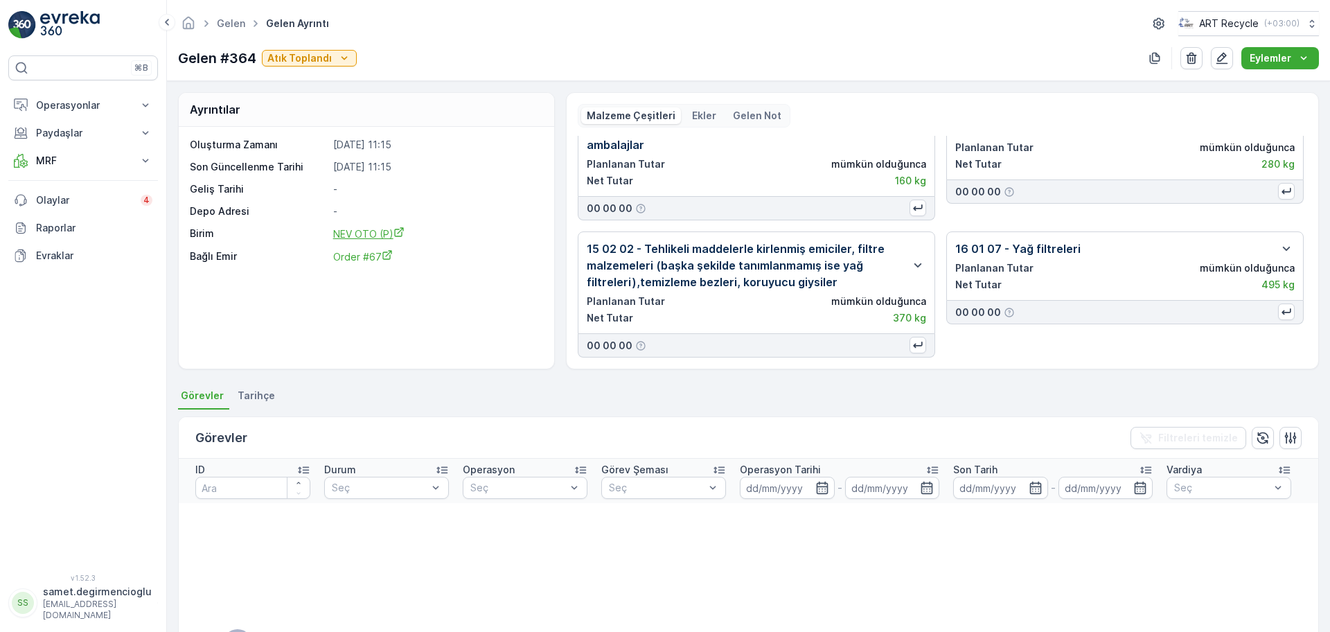
click at [364, 235] on span "NEV OTO (P)" at bounding box center [368, 234] width 71 height 12
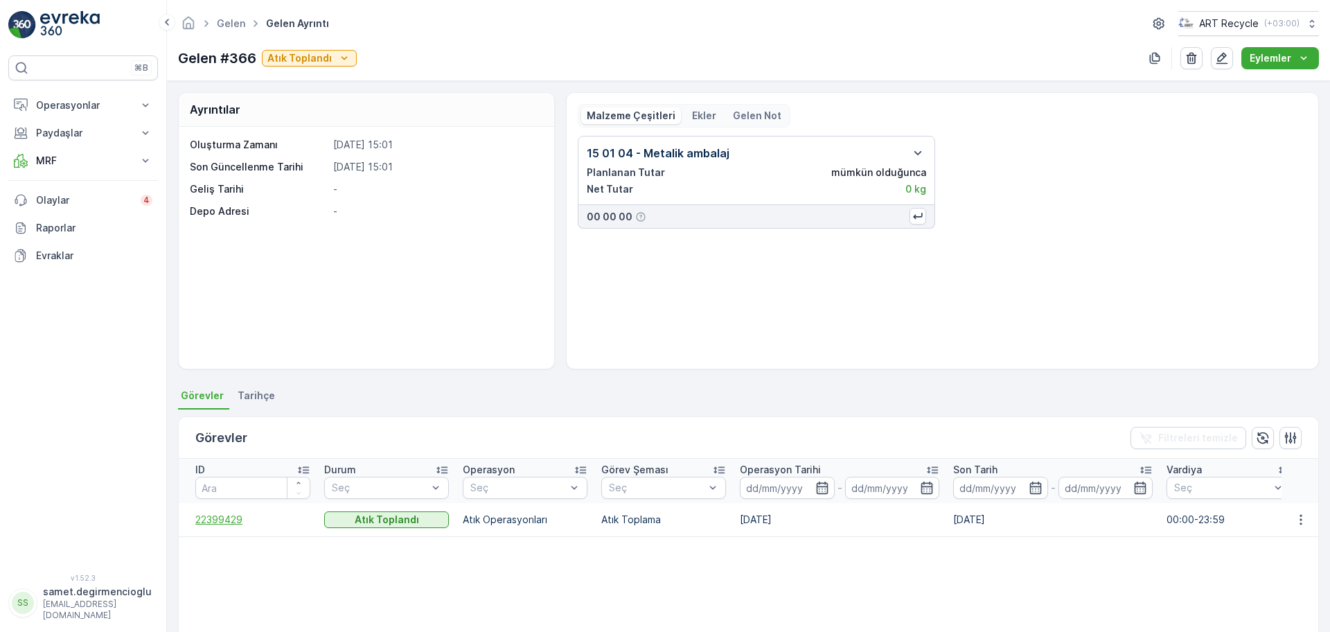
click at [223, 521] on span "22399429" at bounding box center [252, 520] width 115 height 14
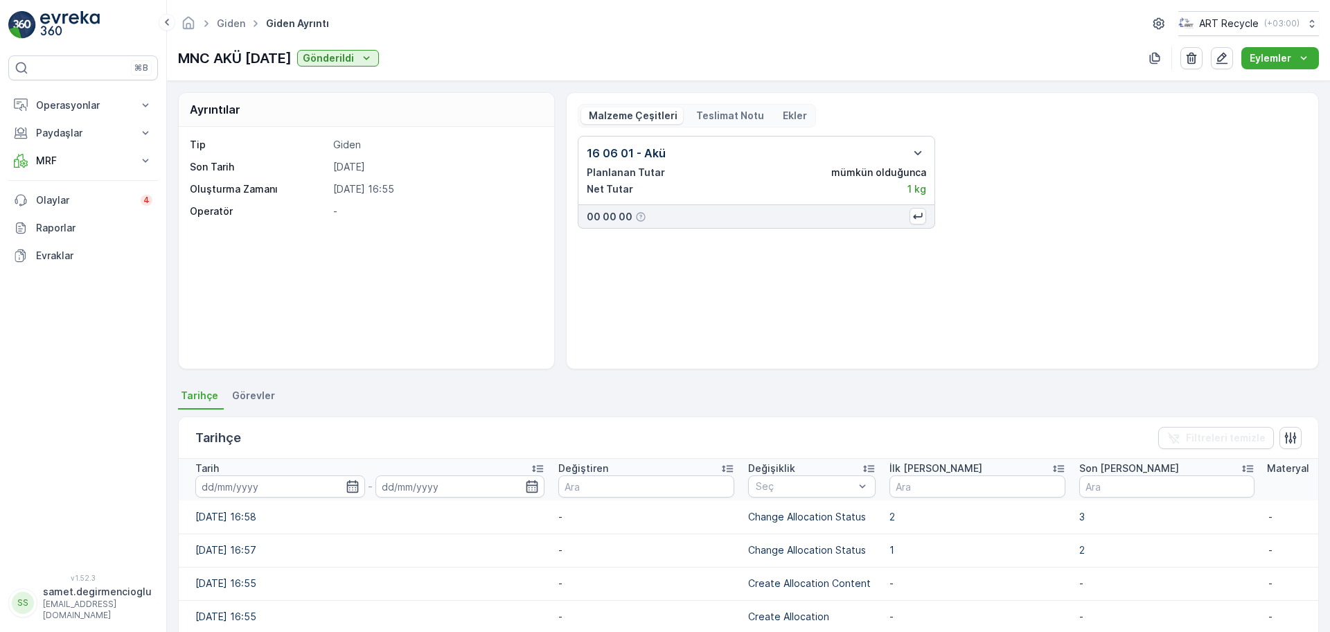
click at [638, 157] on p "16 06 01 - Akü" at bounding box center [626, 153] width 79 height 17
click at [49, 159] on p "MRF" at bounding box center [83, 161] width 94 height 14
click at [76, 236] on p "Envanter" at bounding box center [56, 243] width 42 height 14
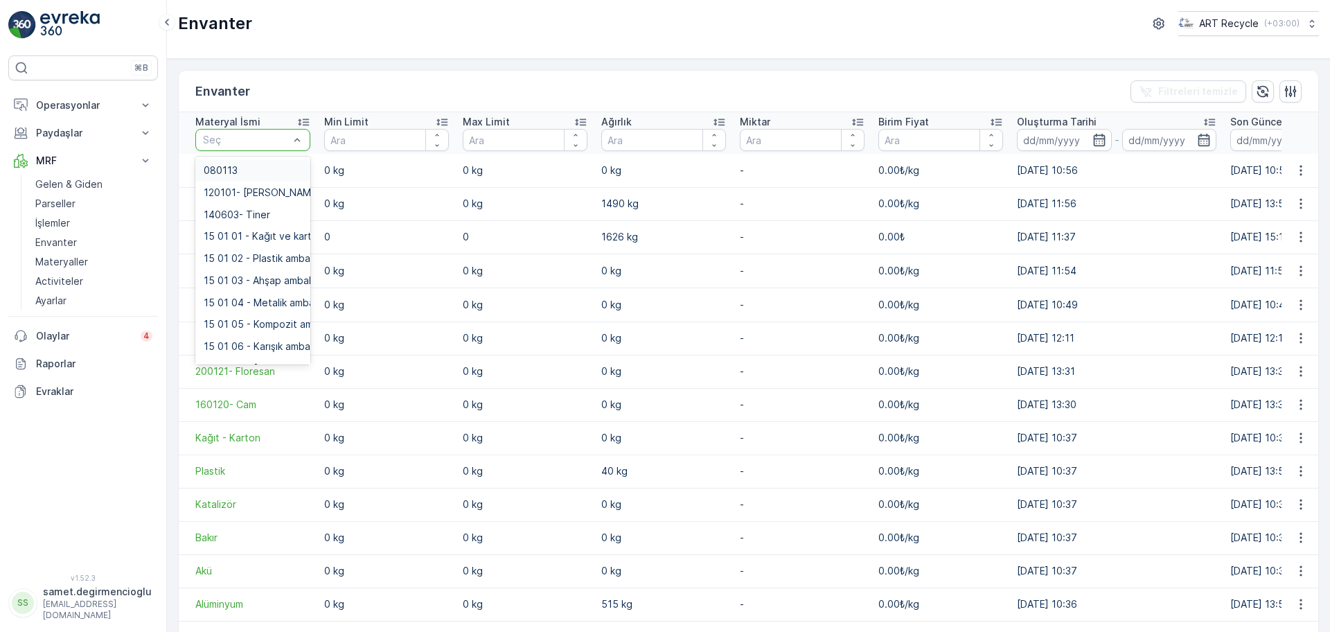
click at [259, 132] on div "Seç" at bounding box center [252, 140] width 115 height 22
type input "AKÜ"
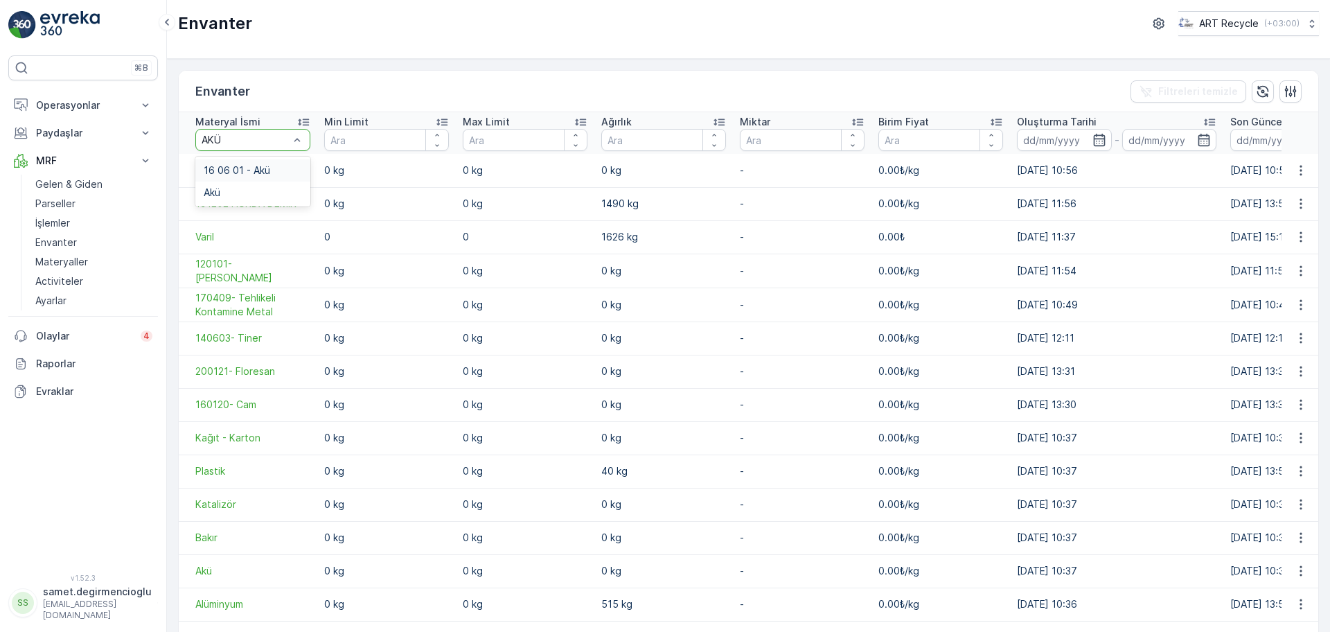
click at [250, 173] on span "16 06 01 - Akü" at bounding box center [237, 170] width 67 height 11
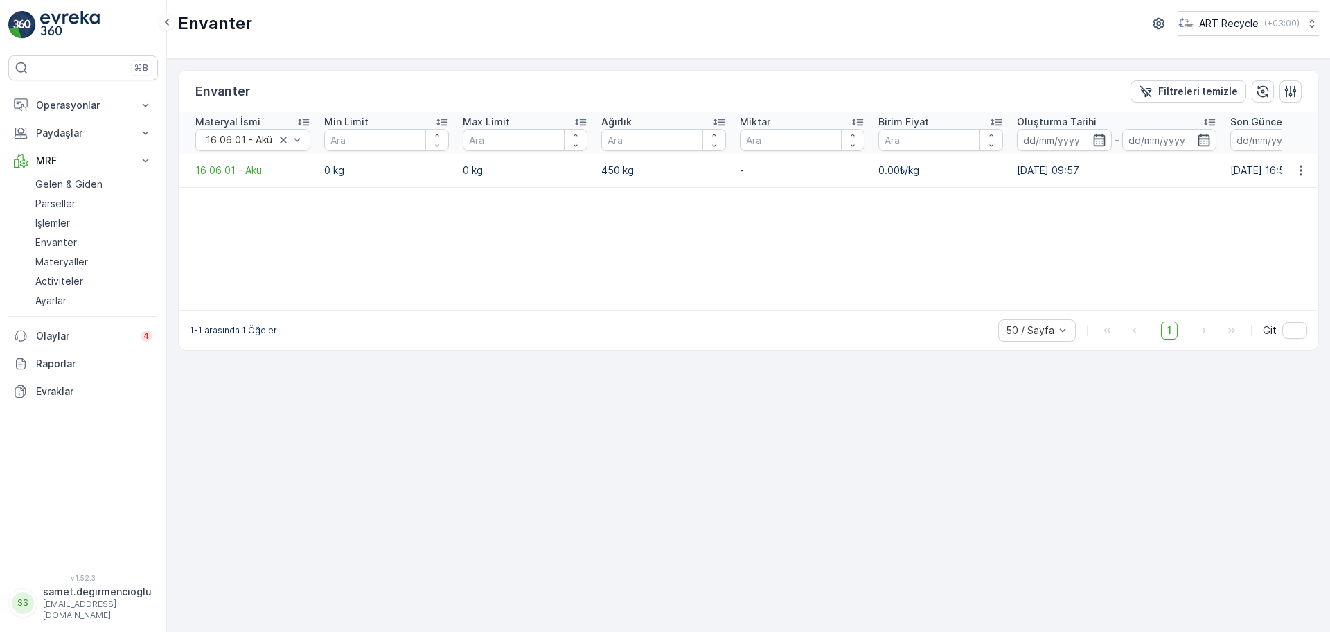
click at [234, 171] on span "16 06 01 - Akü" at bounding box center [252, 171] width 115 height 14
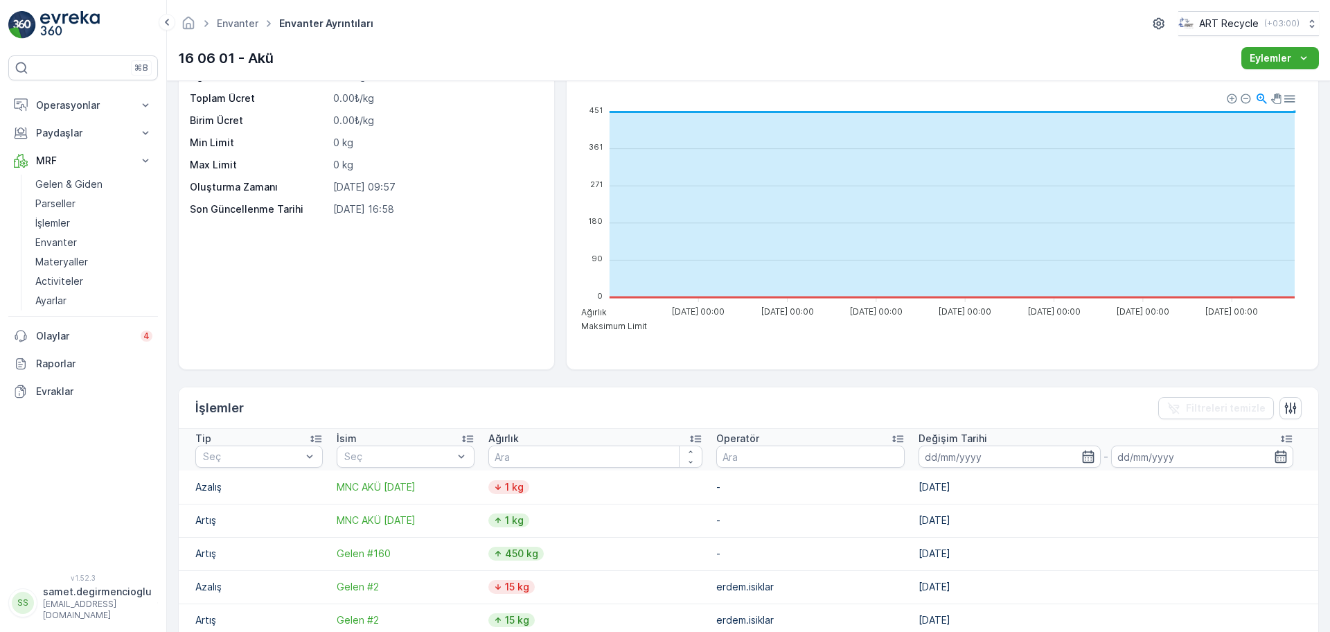
scroll to position [173, 0]
